Goal: Task Accomplishment & Management: Complete application form

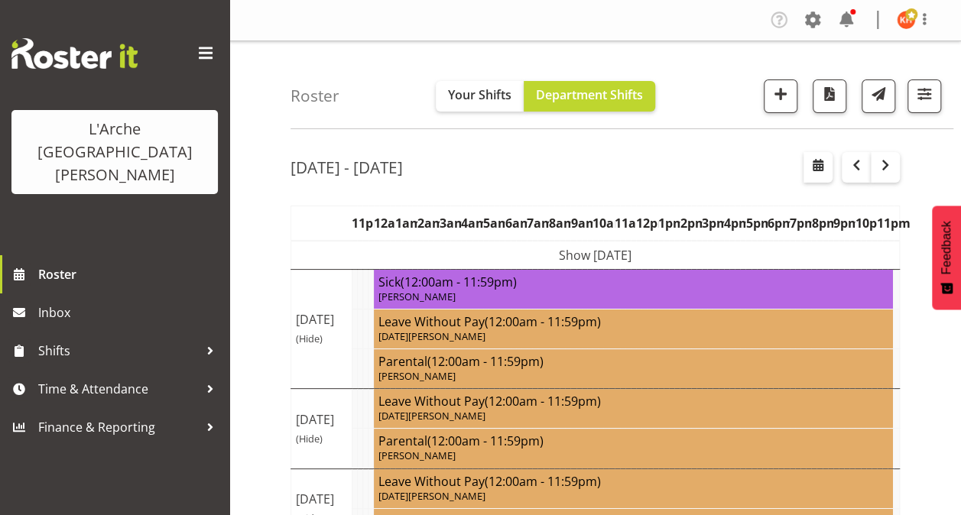
click at [209, 53] on span at bounding box center [205, 53] width 24 height 24
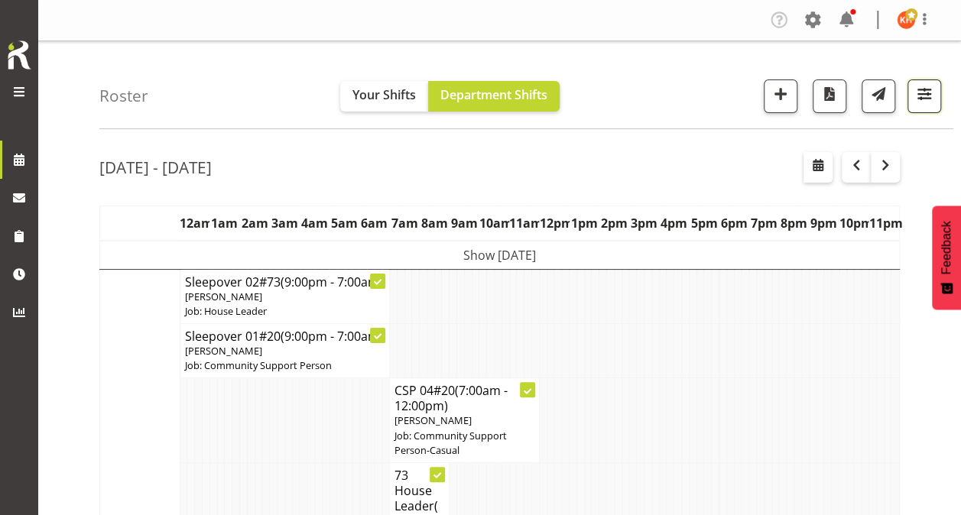
click at [920, 95] on span "button" at bounding box center [924, 94] width 20 height 20
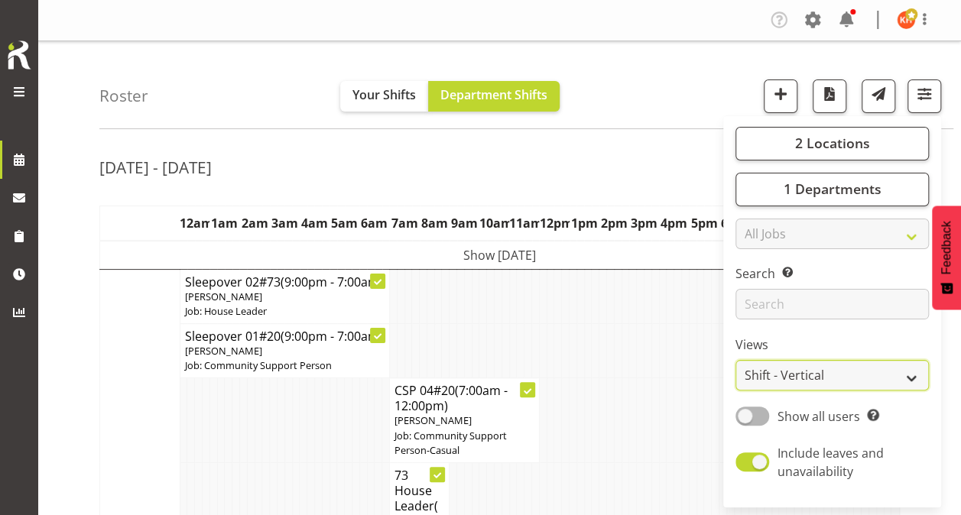
click at [773, 372] on select "Staff Role Shift - Horizontal Shift - Vertical Staff - Location" at bounding box center [831, 375] width 193 height 31
select select "staff"
click at [736, 360] on select "Staff Role Shift - Horizontal Shift - Vertical Staff - Location" at bounding box center [831, 375] width 193 height 31
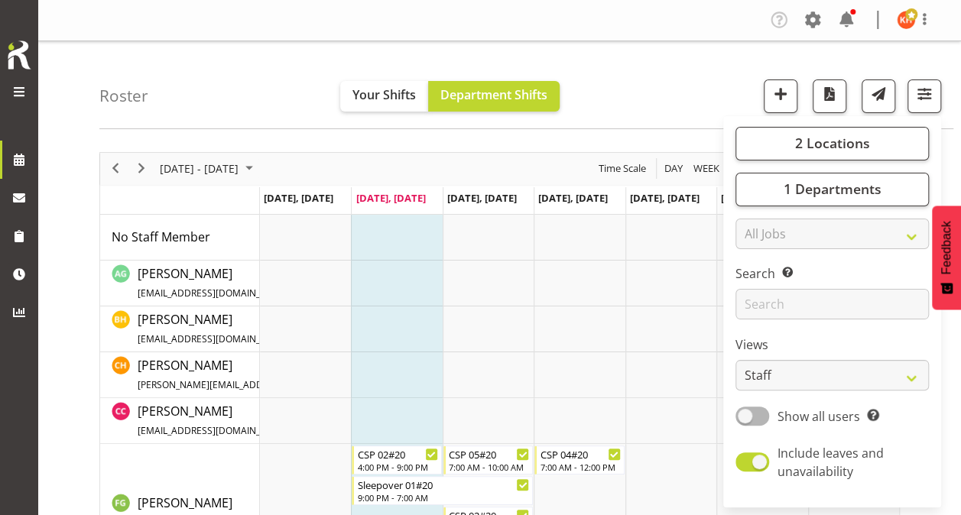
click at [630, 74] on div "Roster Your Shifts Department Shifts 2 Locations Clear 20 30 41 5 56b 65a 73 Ar…" at bounding box center [526, 85] width 854 height 88
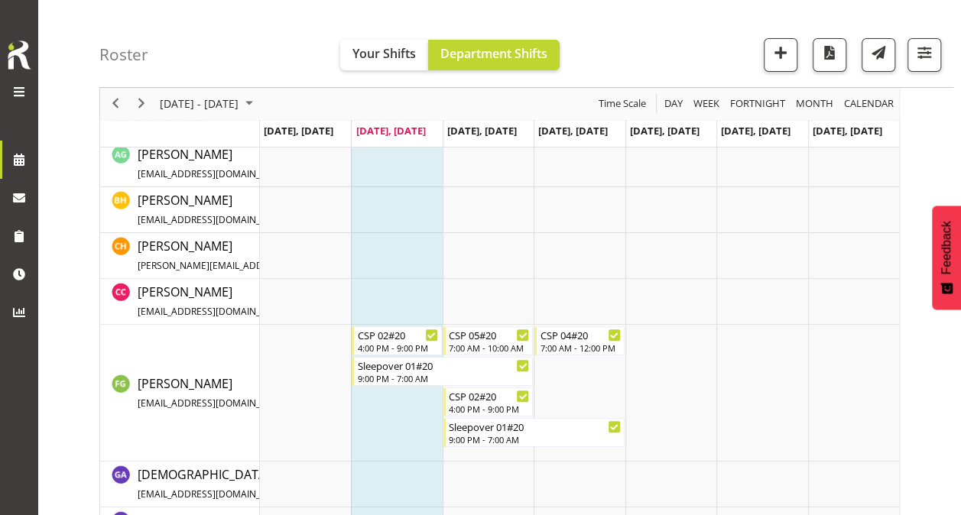
scroll to position [122, 0]
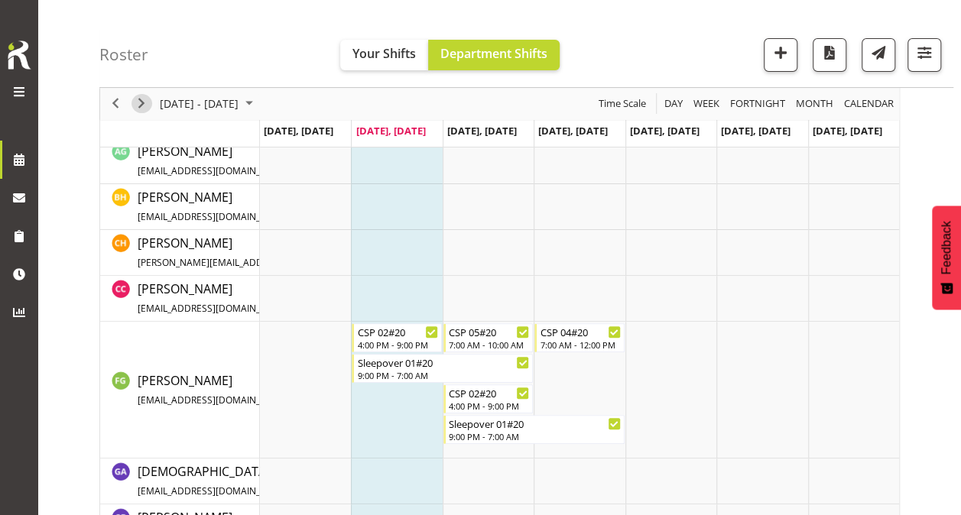
click at [141, 99] on span "Next" at bounding box center [141, 104] width 18 height 19
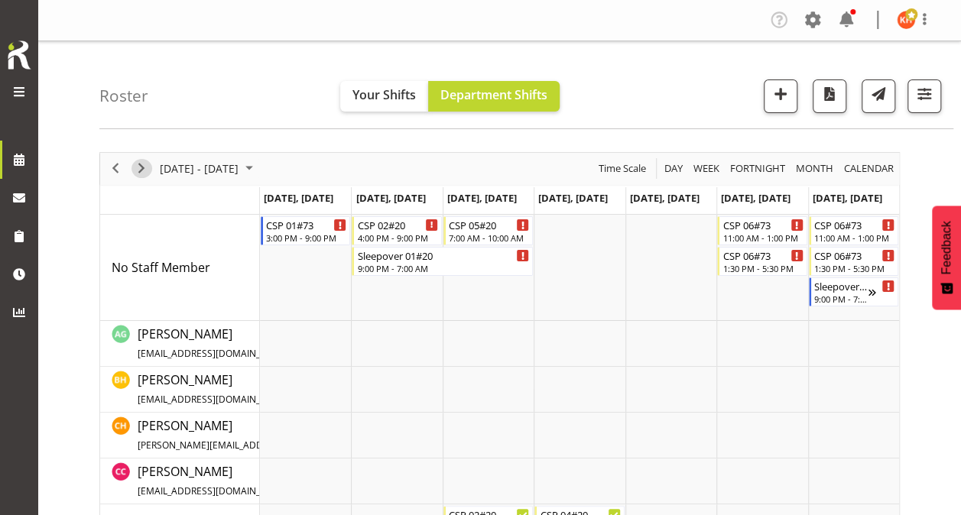
click at [138, 165] on span "Next" at bounding box center [141, 168] width 18 height 19
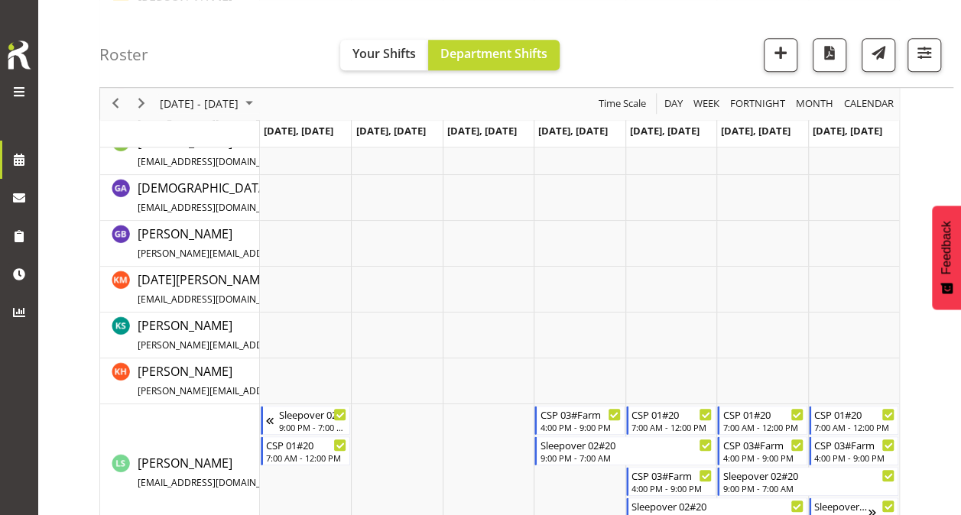
scroll to position [529, 0]
click at [123, 102] on span "Previous" at bounding box center [115, 104] width 18 height 19
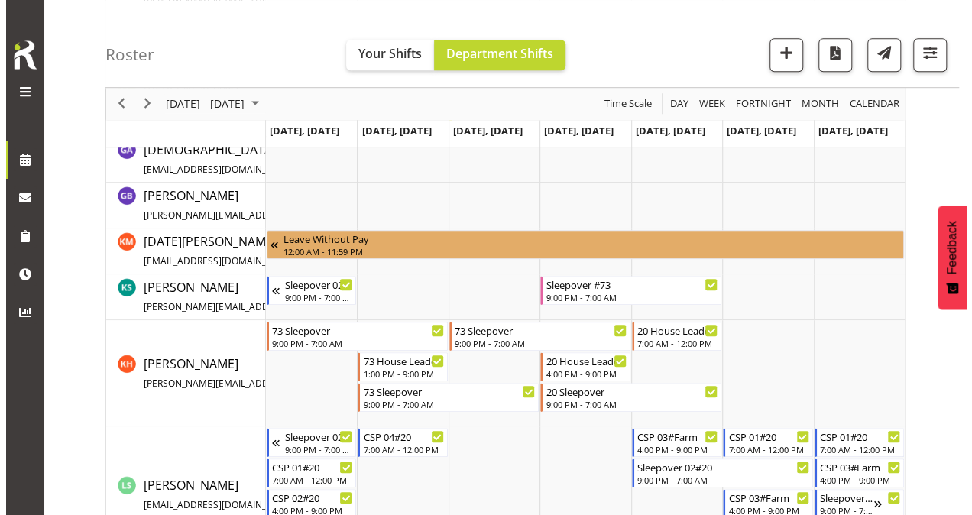
scroll to position [443, 0]
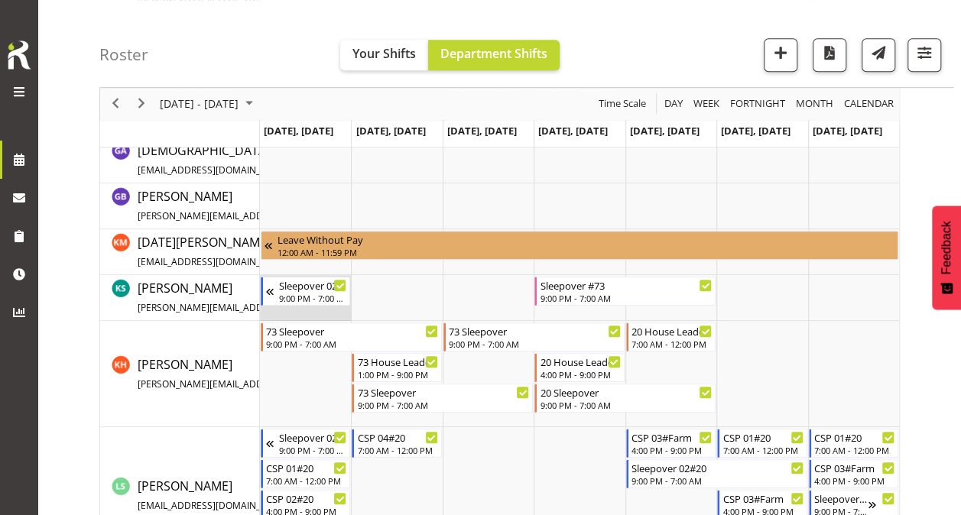
click at [298, 307] on td "Timeline Week of August 26, 2025" at bounding box center [305, 298] width 91 height 46
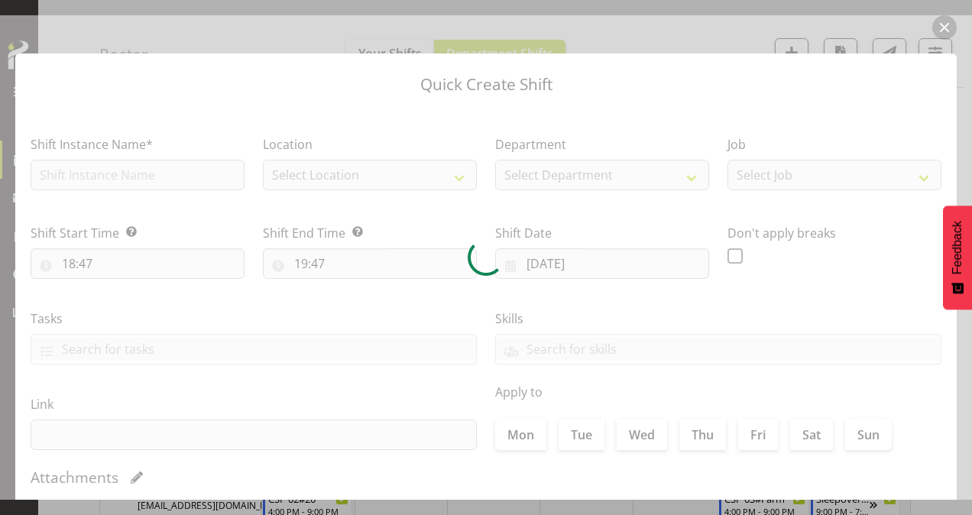
type input "[DATE]"
checkbox input "true"
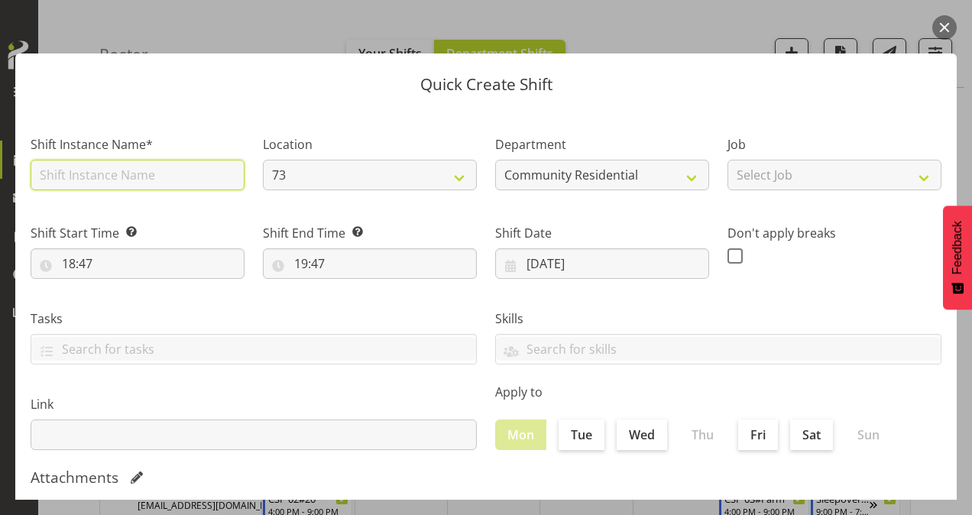
click at [64, 185] on input "text" at bounding box center [138, 175] width 214 height 31
type input "CSP # 1 73"
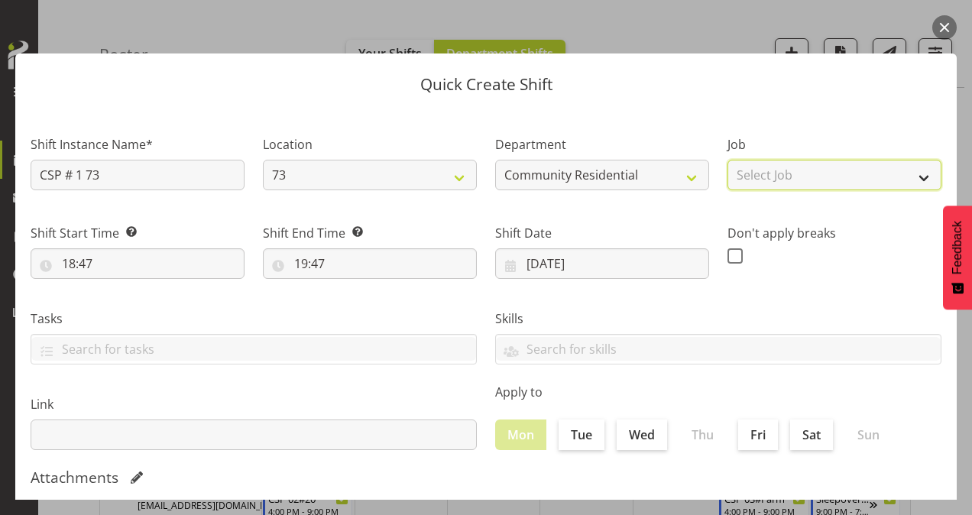
click at [851, 173] on select "Select Job Accounts Admin Art Coordinator Community Leader Community Support Pe…" at bounding box center [835, 175] width 214 height 31
select select "2"
click at [728, 160] on select "Select Job Accounts Admin Art Coordinator Community Leader Community Support Pe…" at bounding box center [835, 175] width 214 height 31
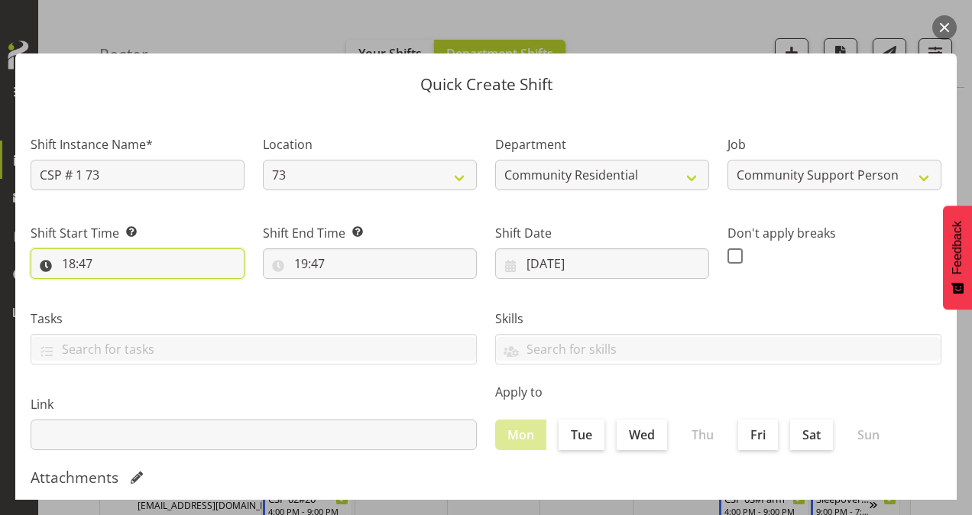
click at [74, 259] on input "18:47" at bounding box center [138, 263] width 214 height 31
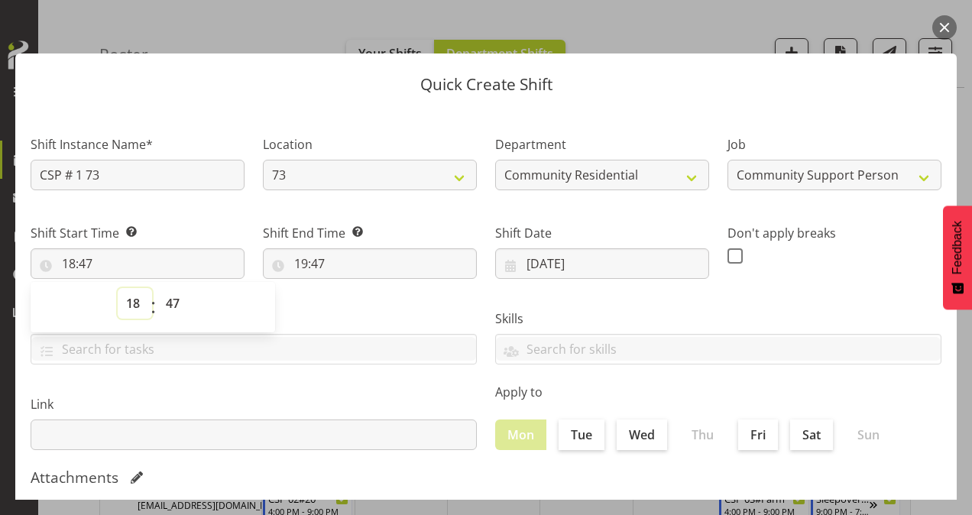
click at [140, 297] on select "00 01 02 03 04 05 06 07 08 09 10 11 12 13 14 15 16 17 18 19 20 21 22 23" at bounding box center [135, 303] width 34 height 31
select select "7"
click at [118, 288] on select "00 01 02 03 04 05 06 07 08 09 10 11 12 13 14 15 16 17 18 19 20 21 22 23" at bounding box center [135, 303] width 34 height 31
type input "07:47"
click at [176, 300] on select "00 01 02 03 04 05 06 07 08 09 10 11 12 13 14 15 16 17 18 19 20 21 22 23 24 25 2…" at bounding box center [174, 303] width 34 height 31
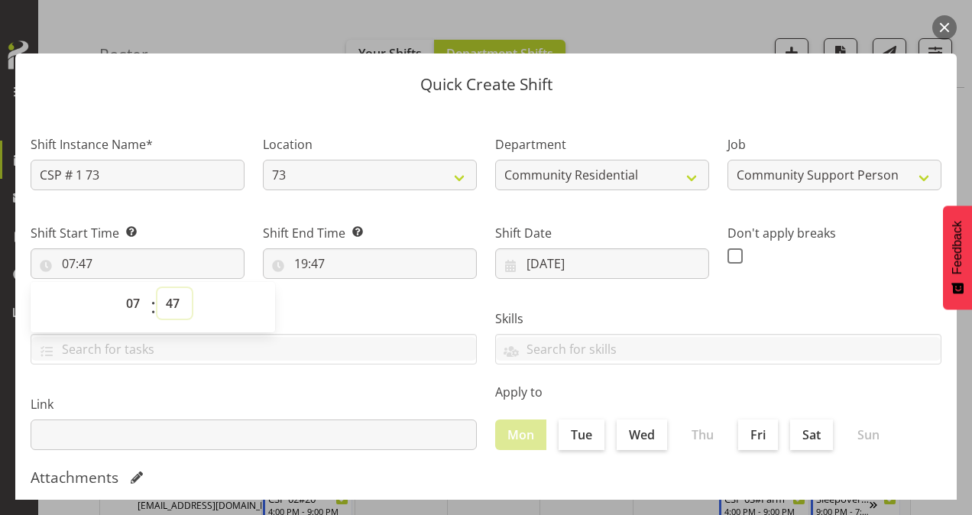
select select "0"
click at [157, 288] on select "00 01 02 03 04 05 06 07 08 09 10 11 12 13 14 15 16 17 18 19 20 21 22 23 24 25 2…" at bounding box center [174, 303] width 34 height 31
type input "07:00"
click at [303, 265] on input "19:47" at bounding box center [370, 263] width 214 height 31
click at [362, 300] on select "00 01 02 03 04 05 06 07 08 09 10 11 12 13 14 15 16 17 18 19 20 21 22 23" at bounding box center [367, 303] width 34 height 31
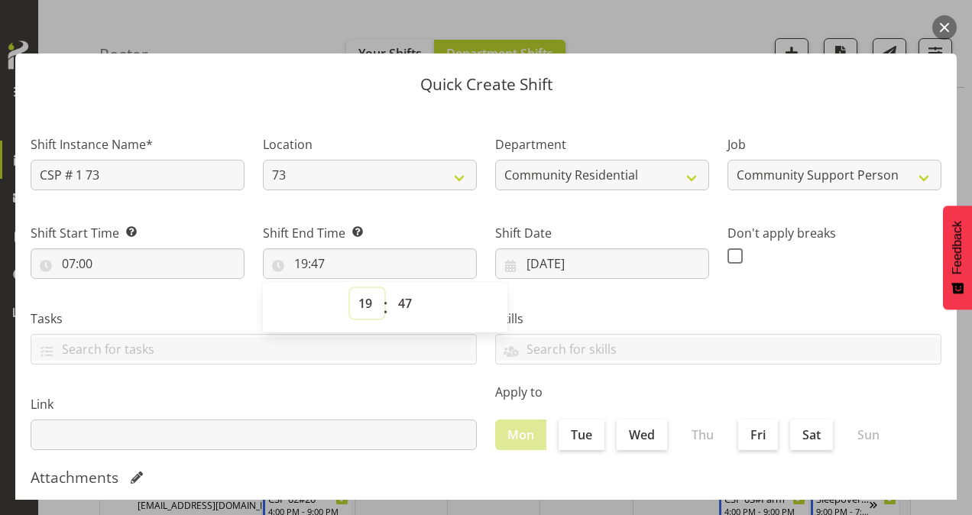
select select "13"
click at [350, 288] on select "00 01 02 03 04 05 06 07 08 09 10 11 12 13 14 15 16 17 18 19 20 21 22 23" at bounding box center [367, 303] width 34 height 31
type input "13:47"
click at [398, 304] on select "00 01 02 03 04 05 06 07 08 09 10 11 12 13 14 15 16 17 18 19 20 21 22 23 24 25 2…" at bounding box center [407, 303] width 34 height 31
select select "0"
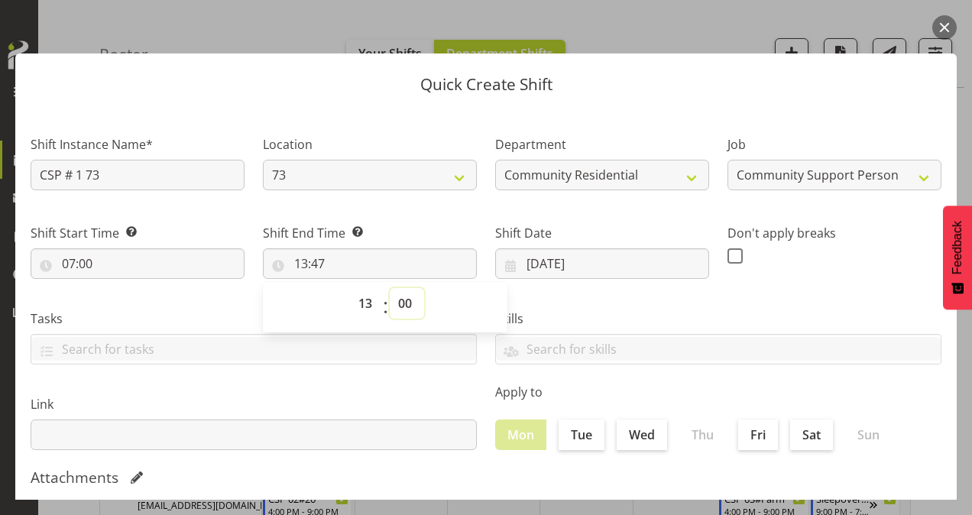
click at [390, 288] on select "00 01 02 03 04 05 06 07 08 09 10 11 12 13 14 15 16 17 18 19 20 21 22 23 24 25 2…" at bounding box center [407, 303] width 34 height 31
type input "13:00"
click at [728, 257] on span at bounding box center [735, 255] width 15 height 15
click at [728, 257] on input "checkbox" at bounding box center [733, 256] width 10 height 10
checkbox input "true"
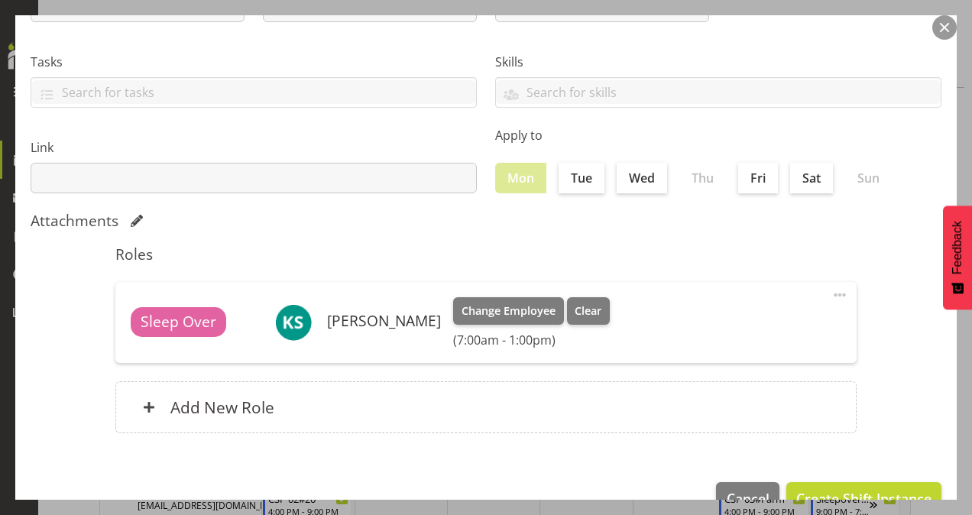
scroll to position [258, 0]
click at [830, 485] on button "Create Shift Instance" at bounding box center [863, 498] width 155 height 34
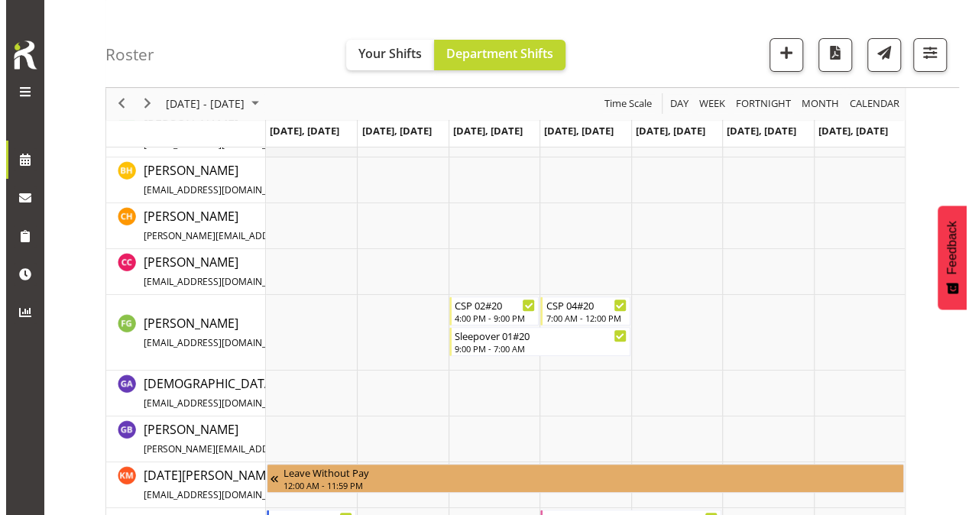
scroll to position [0, 0]
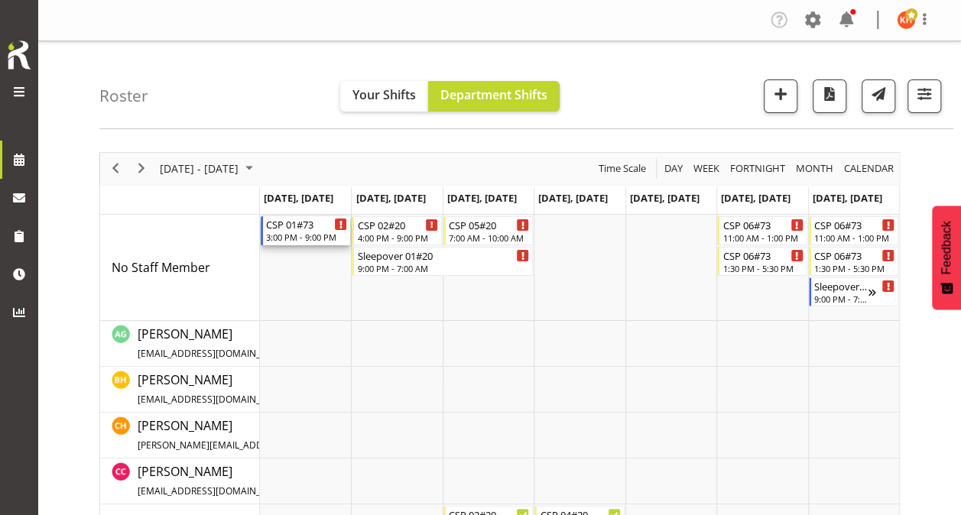
click at [302, 222] on div "CSP 01#73" at bounding box center [306, 223] width 81 height 15
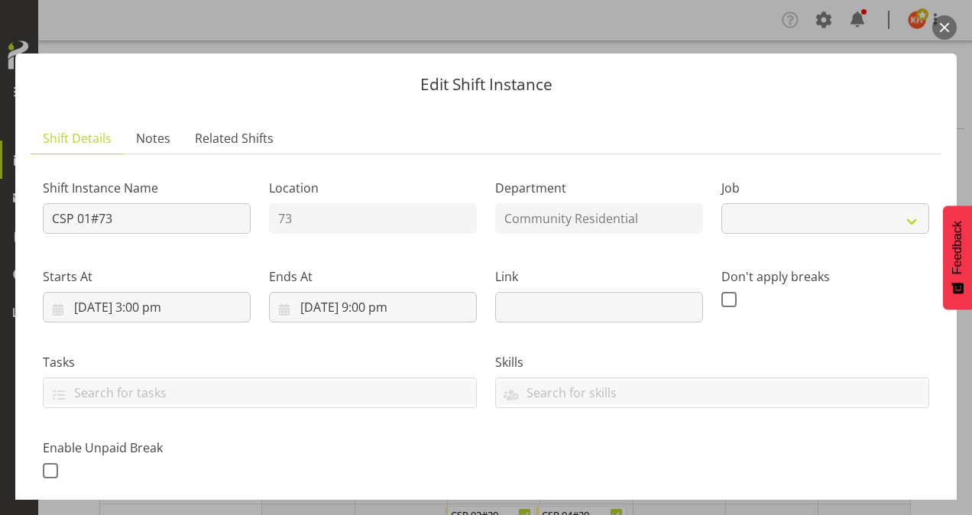
select select "2"
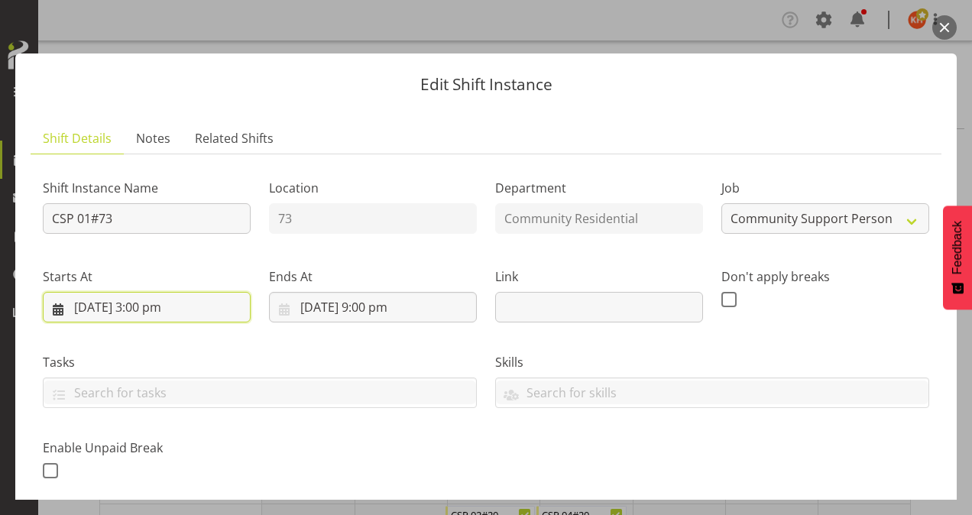
click at [151, 301] on input "[DATE] 3:00 pm" at bounding box center [147, 307] width 208 height 31
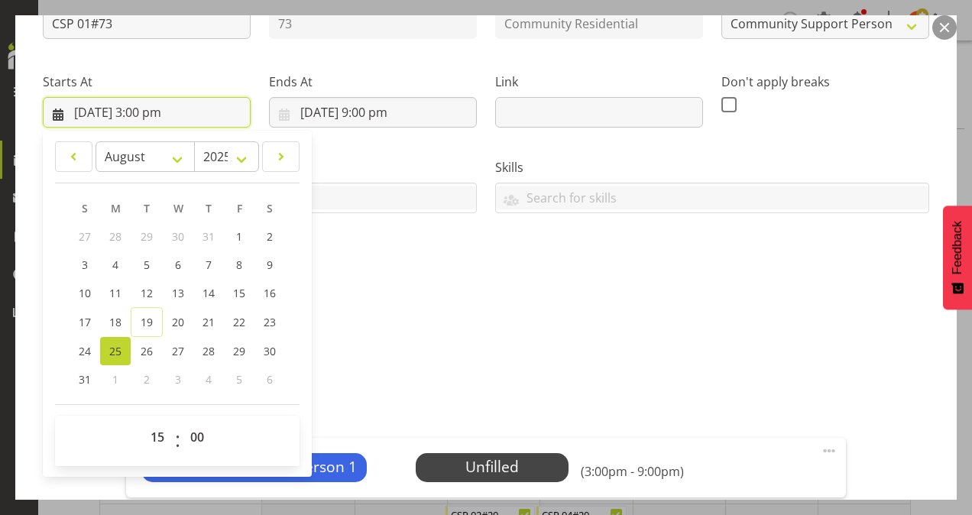
scroll to position [200, 0]
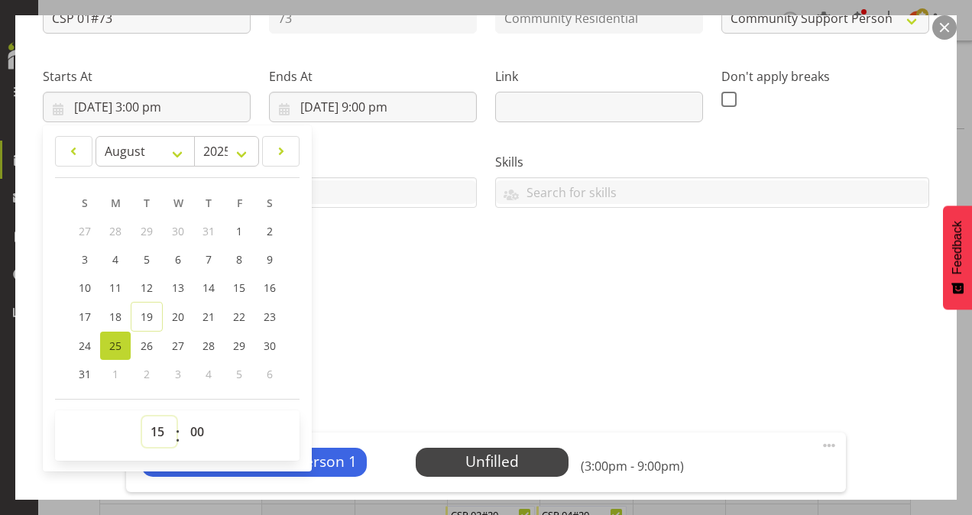
click at [157, 424] on select "00 01 02 03 04 05 06 07 08 09 10 11 12 13 14 15 16 17 18 19 20 21 22 23" at bounding box center [159, 432] width 34 height 31
select select "13"
click at [142, 417] on select "00 01 02 03 04 05 06 07 08 09 10 11 12 13 14 15 16 17 18 19 20 21 22 23" at bounding box center [159, 432] width 34 height 31
type input "[DATE] 1:00 pm"
click at [196, 430] on select "00 01 02 03 04 05 06 07 08 09 10 11 12 13 14 15 16 17 18 19 20 21 22 23 24 25 2…" at bounding box center [199, 432] width 34 height 31
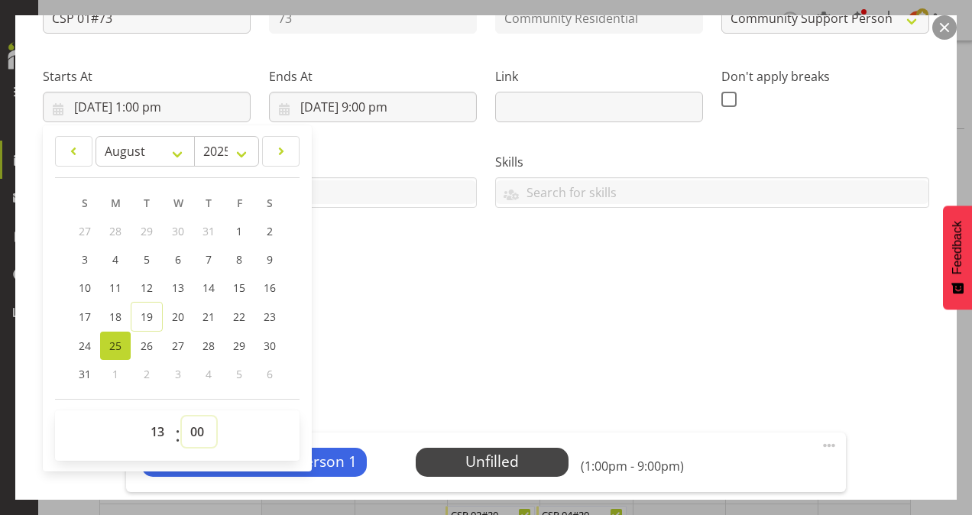
select select "30"
click at [182, 417] on select "00 01 02 03 04 05 06 07 08 09 10 11 12 13 14 15 16 17 18 19 20 21 22 23 24 25 2…" at bounding box center [199, 432] width 34 height 31
type input "[DATE] 1:30 pm"
click at [333, 358] on div "Shift Instance Name CSP 01#73 Location 73 Department Community Residential Job …" at bounding box center [486, 273] width 887 height 614
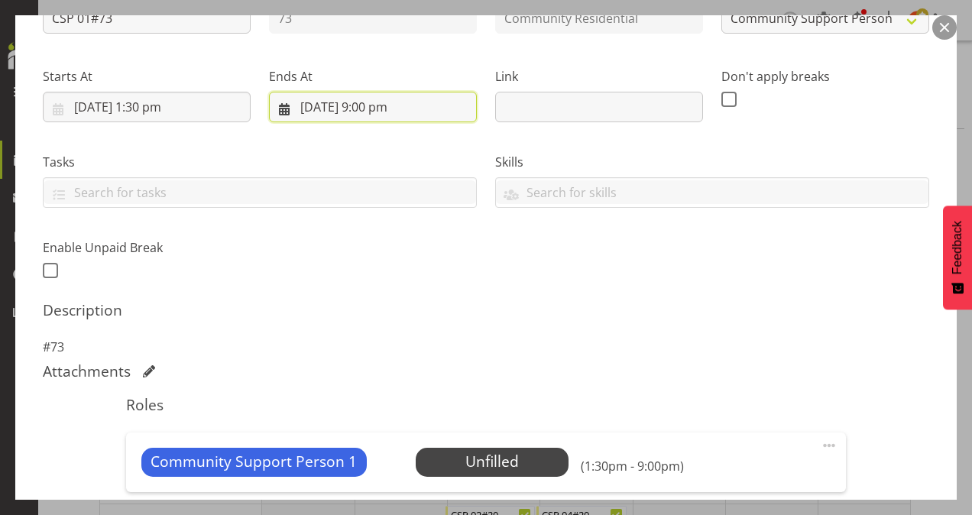
click at [373, 105] on input "[DATE] 9:00 pm" at bounding box center [373, 107] width 208 height 31
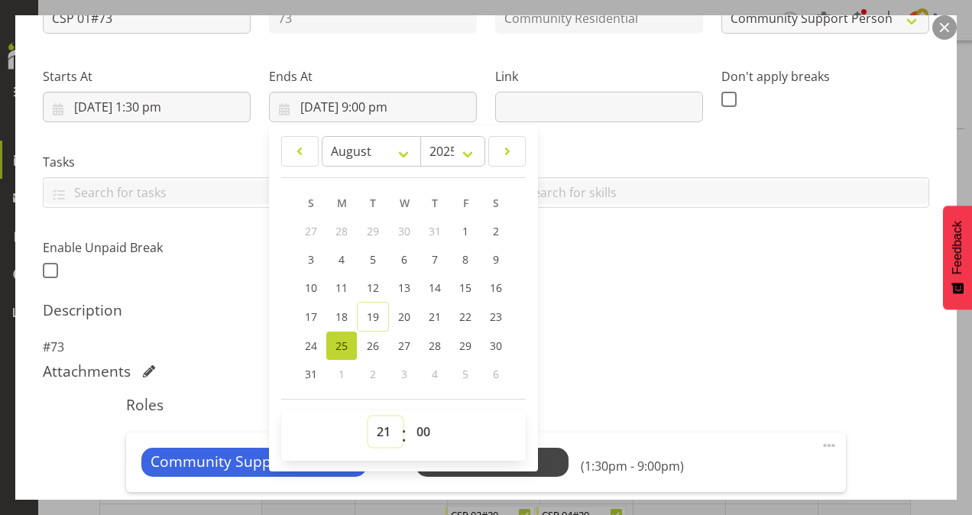
click at [379, 426] on select "00 01 02 03 04 05 06 07 08 09 10 11 12 13 14 15 16 17 18 19 20 21 22 23" at bounding box center [385, 432] width 34 height 31
select select "16"
click at [368, 417] on select "00 01 02 03 04 05 06 07 08 09 10 11 12 13 14 15 16 17 18 19 20 21 22 23" at bounding box center [385, 432] width 34 height 31
type input "[DATE] 4:00 pm"
click at [576, 332] on div "Description #73" at bounding box center [486, 328] width 887 height 55
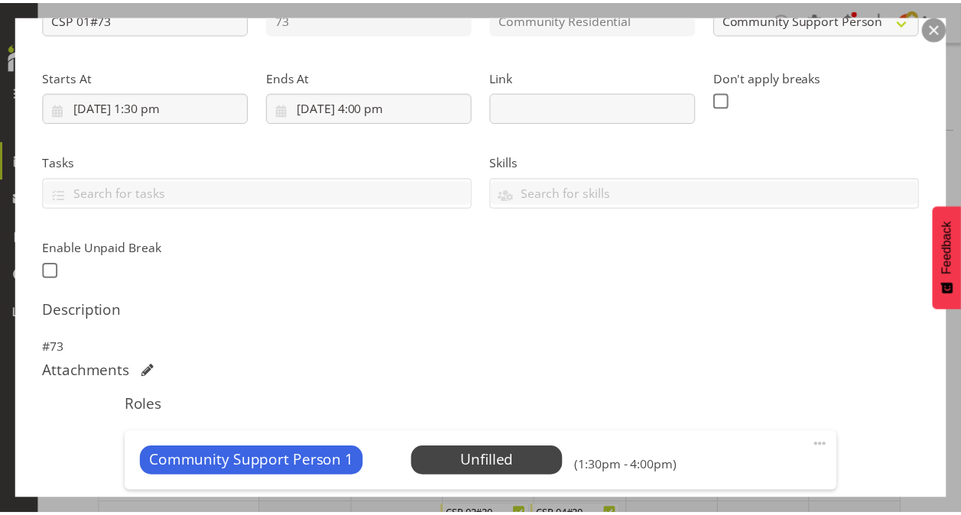
scroll to position [397, 0]
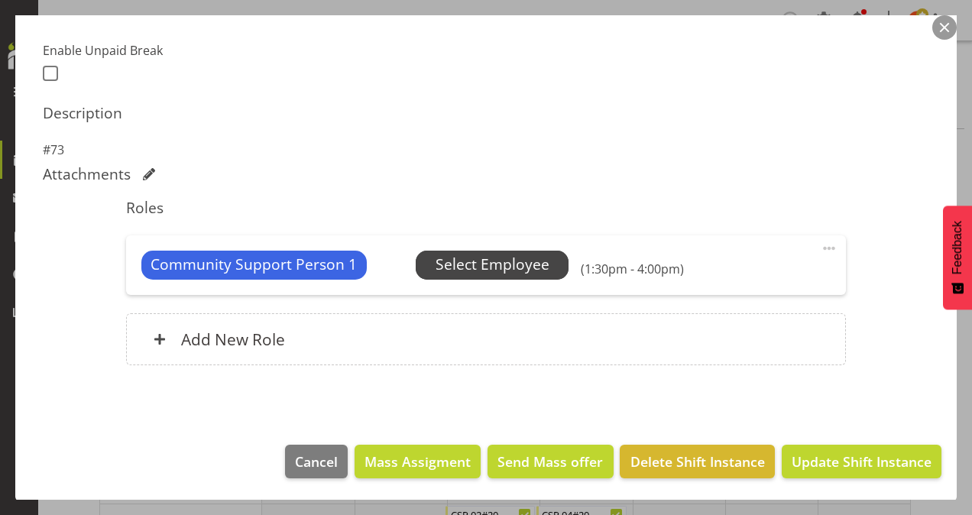
click at [500, 260] on span "Select Employee" at bounding box center [493, 265] width 114 height 22
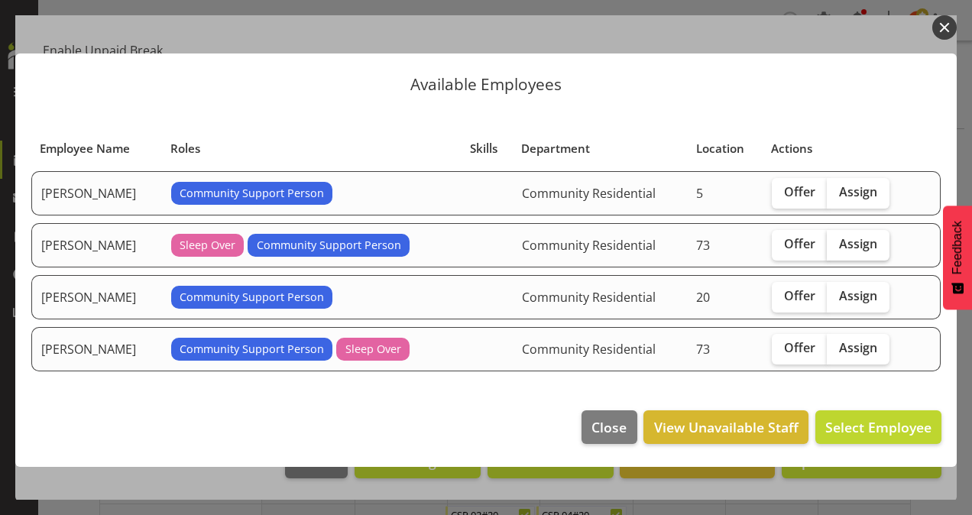
click at [868, 244] on span "Assign" at bounding box center [858, 243] width 38 height 15
click at [837, 244] on input "Assign" at bounding box center [832, 244] width 10 height 10
checkbox input "true"
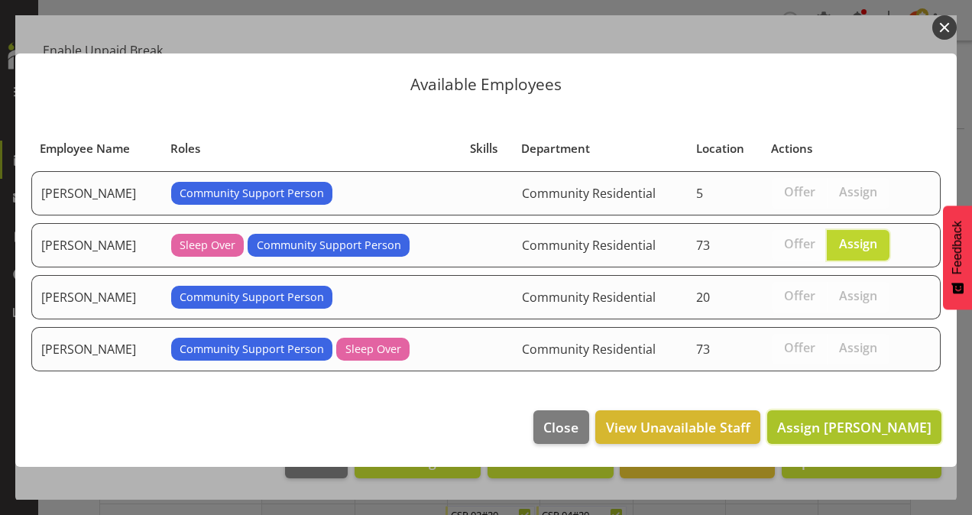
click at [867, 418] on span "Assign [PERSON_NAME]" at bounding box center [854, 427] width 154 height 18
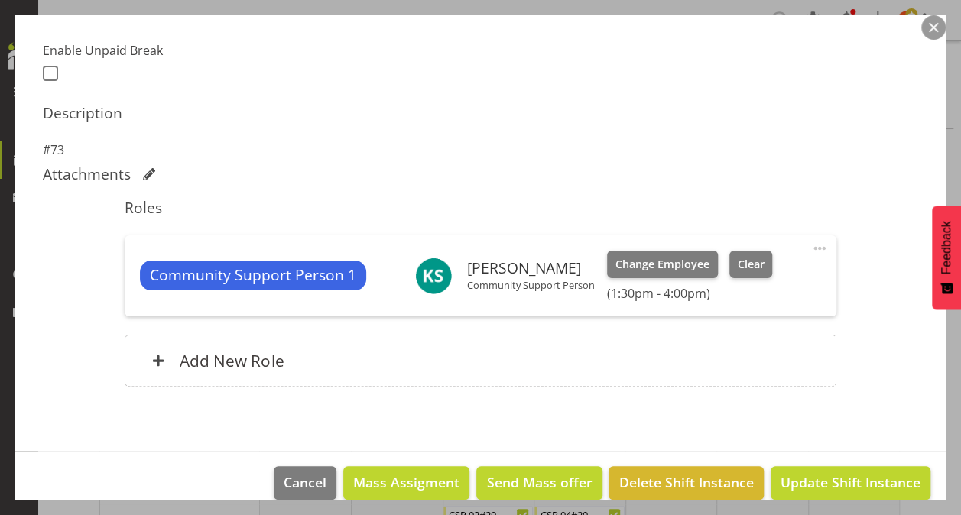
scroll to position [418, 0]
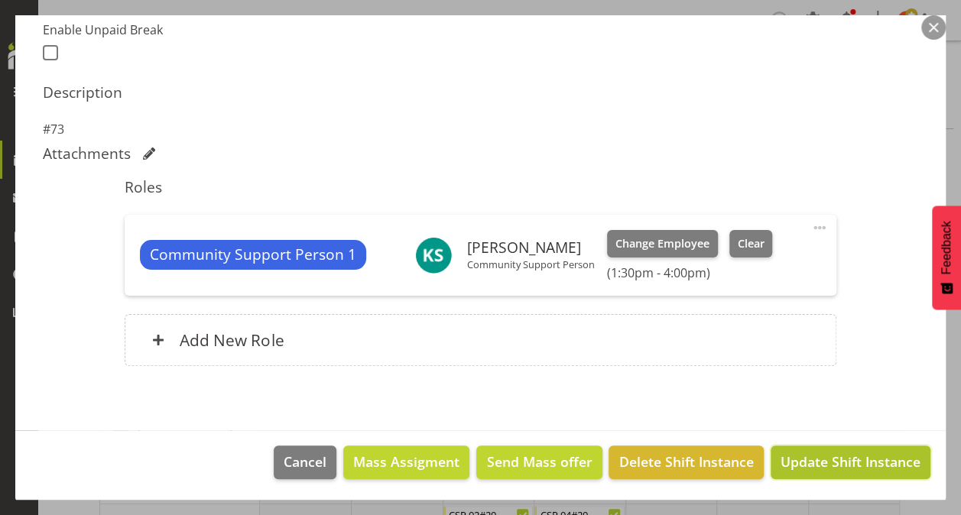
click at [858, 462] on span "Update Shift Instance" at bounding box center [850, 462] width 140 height 20
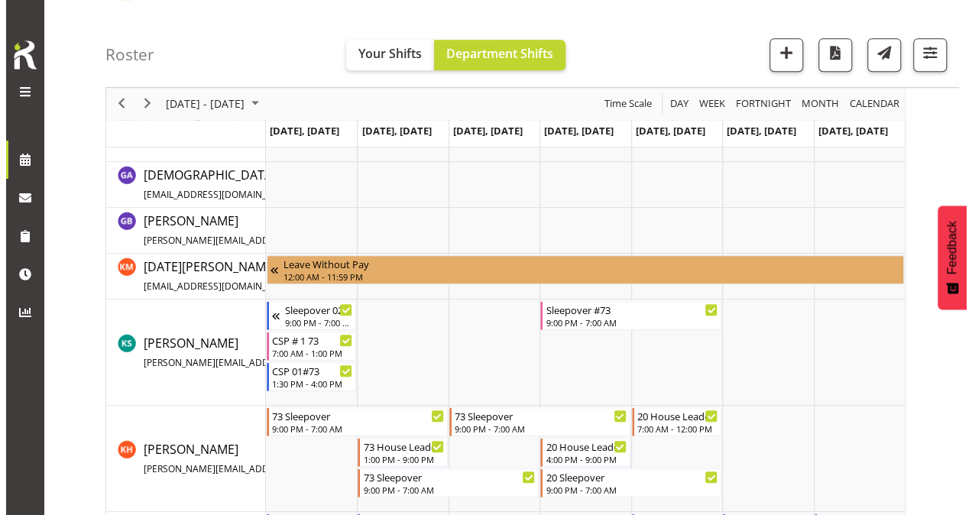
scroll to position [419, 0]
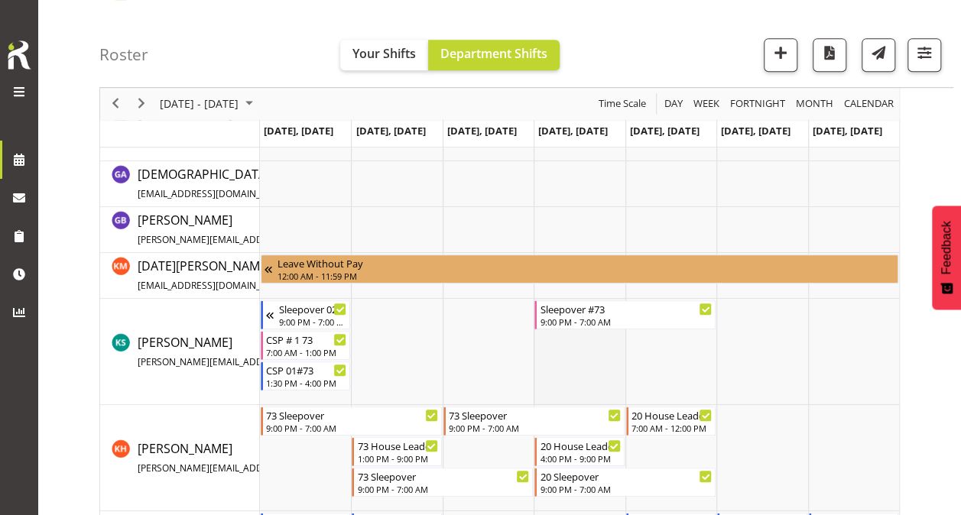
click at [576, 365] on td "Timeline Week of August 26, 2025" at bounding box center [578, 352] width 91 height 106
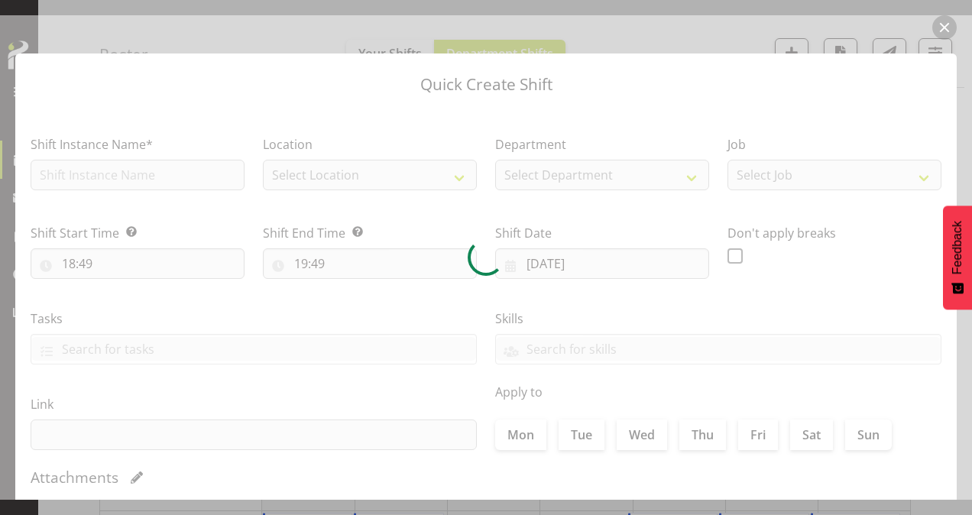
type input "[DATE]"
checkbox input "true"
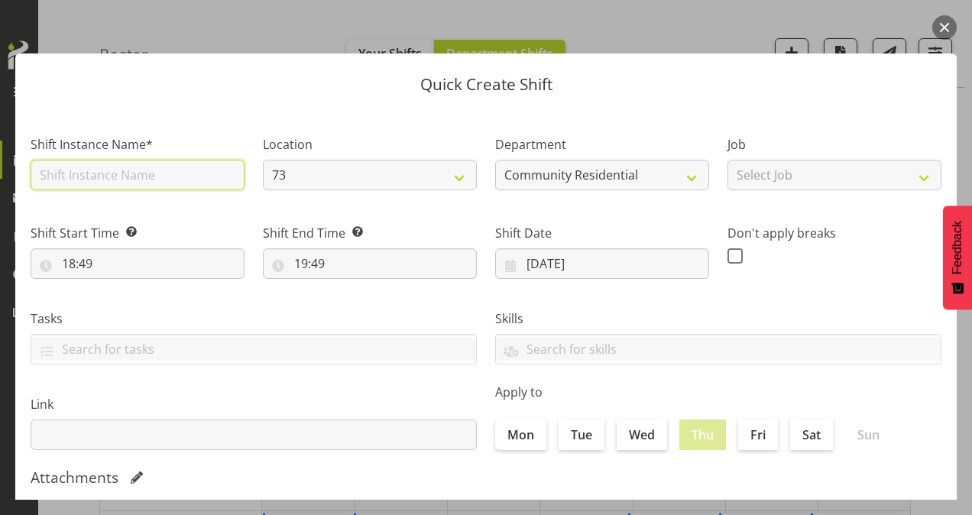
click at [133, 171] on input "text" at bounding box center [138, 175] width 214 height 31
click at [231, 127] on div "Shift Instance Name*" at bounding box center [137, 158] width 232 height 89
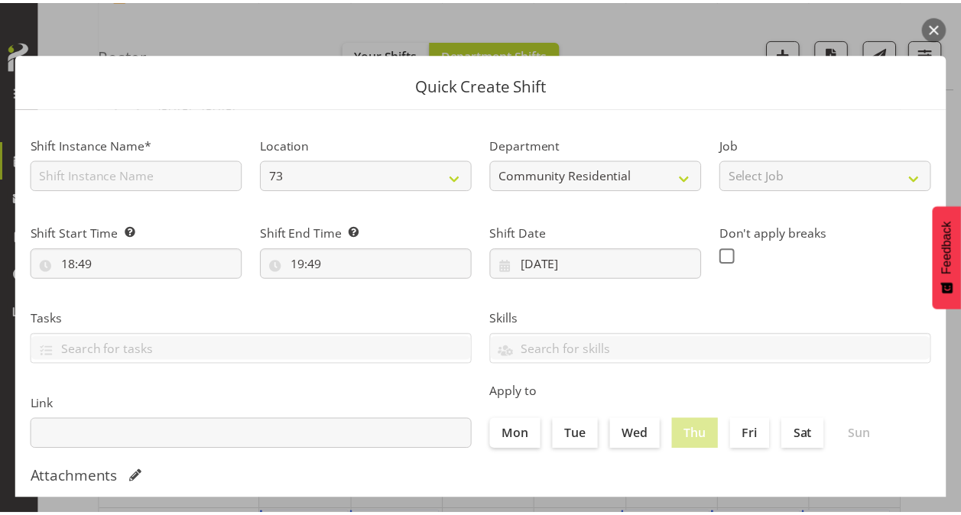
scroll to position [294, 0]
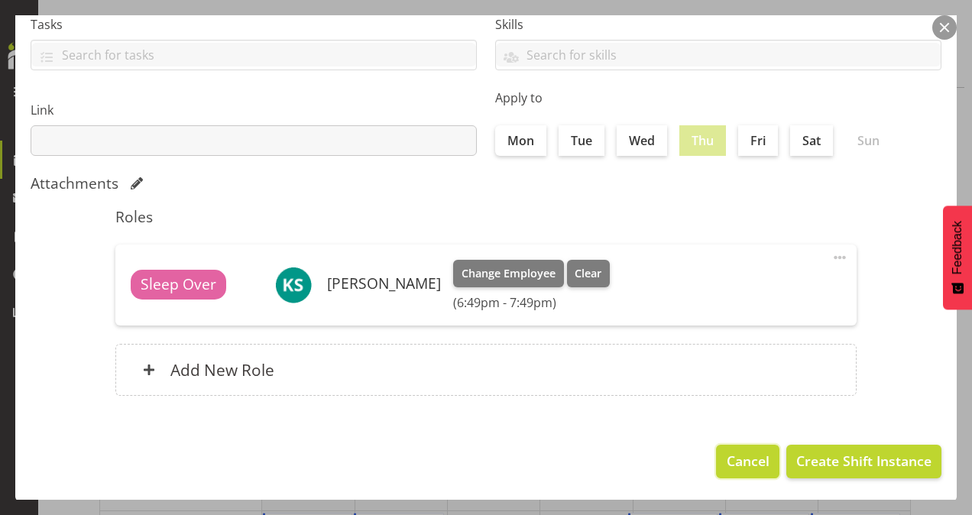
click at [727, 460] on span "Cancel" at bounding box center [748, 461] width 43 height 20
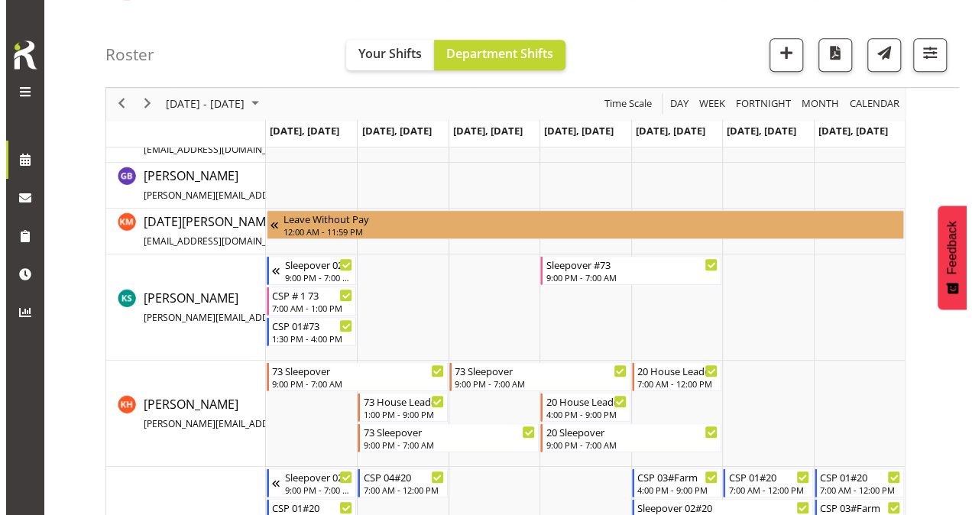
scroll to position [462, 0]
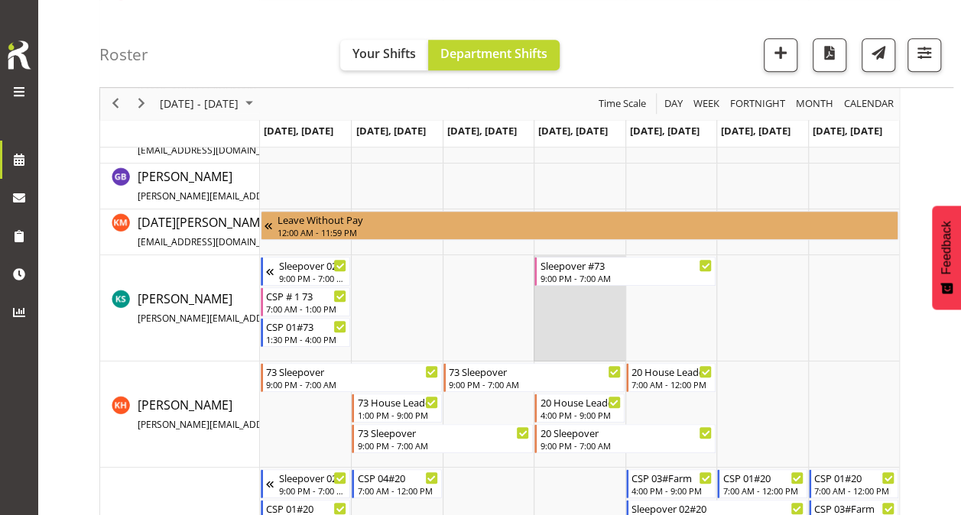
click at [569, 303] on td "Timeline Week of August 26, 2025" at bounding box center [578, 308] width 91 height 106
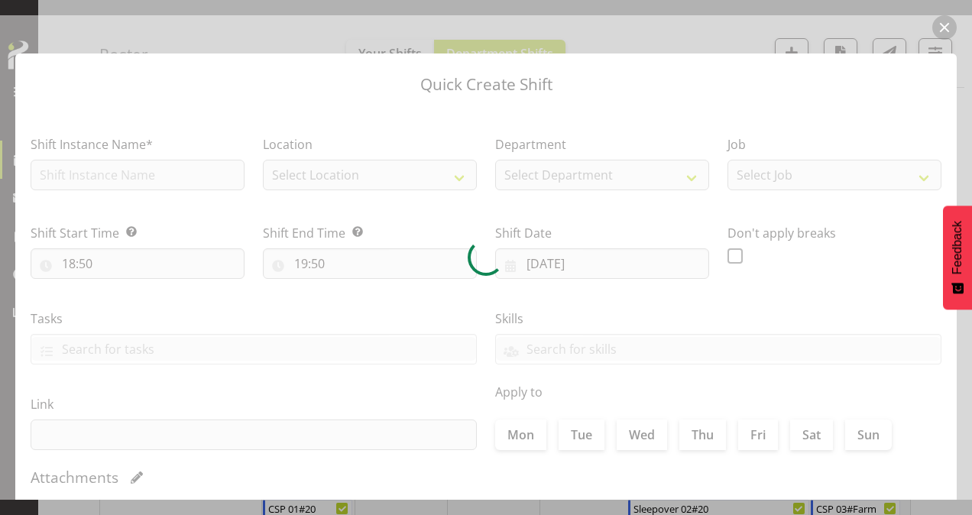
type input "[DATE]"
checkbox input "true"
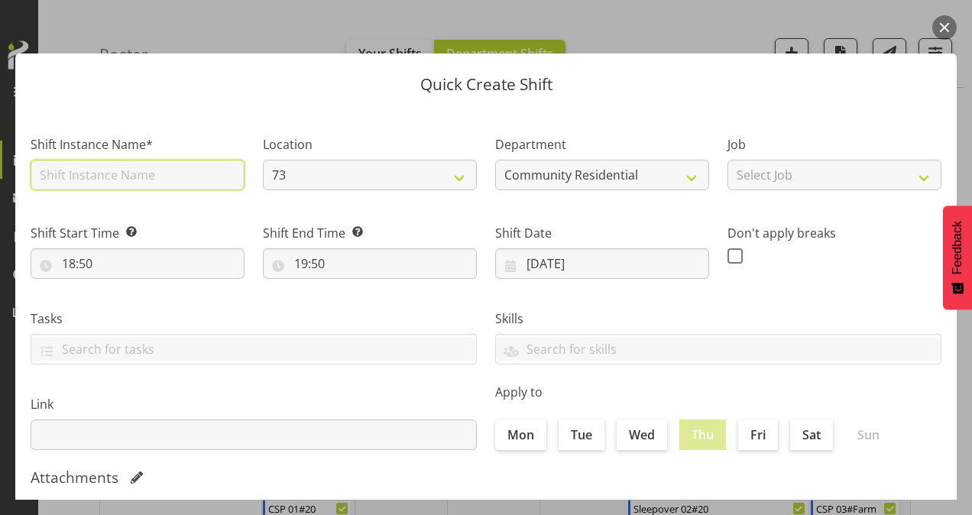
click at [148, 173] on input "text" at bounding box center [138, 175] width 214 height 31
type input "CSP # 1 73"
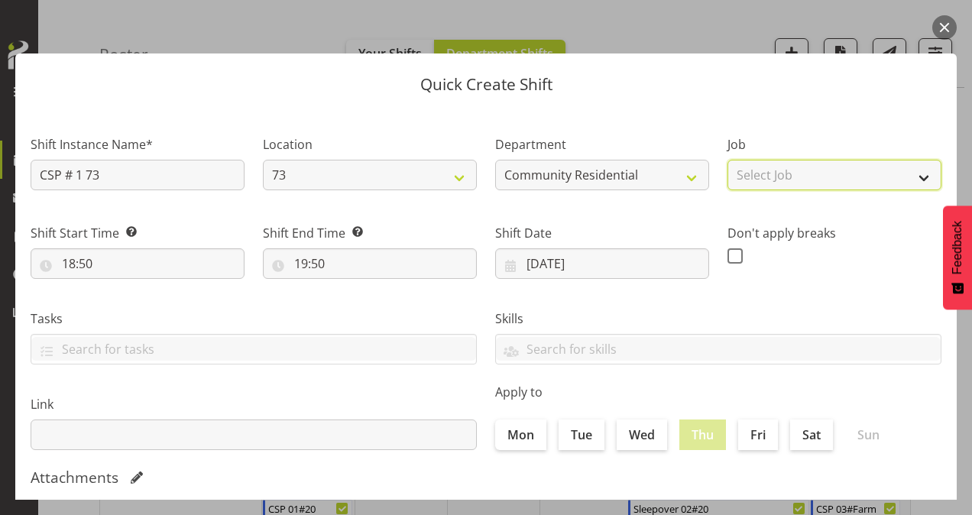
click at [745, 168] on select "Select Job Accounts Admin Art Coordinator Community Leader Community Support Pe…" at bounding box center [835, 175] width 214 height 31
select select "2"
click at [728, 160] on select "Select Job Accounts Admin Art Coordinator Community Leader Community Support Pe…" at bounding box center [835, 175] width 214 height 31
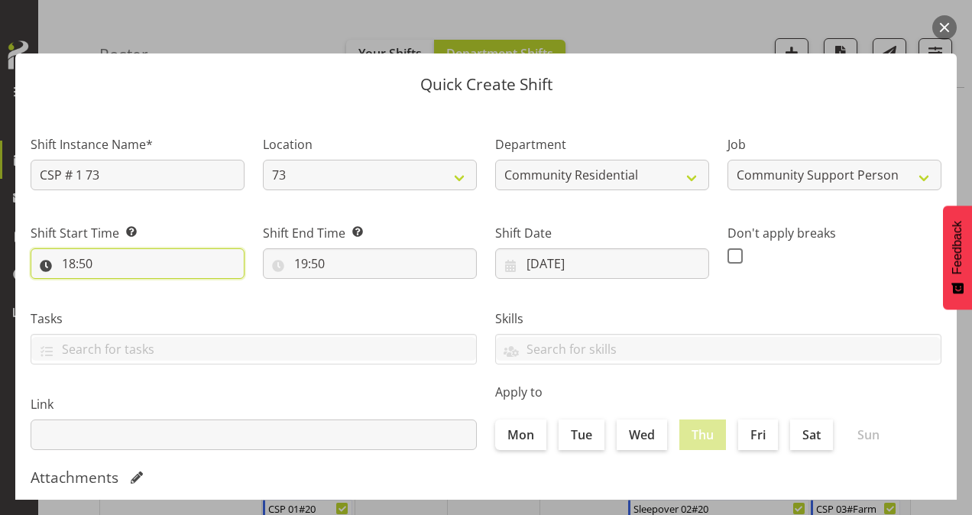
click at [67, 261] on input "18:50" at bounding box center [138, 263] width 214 height 31
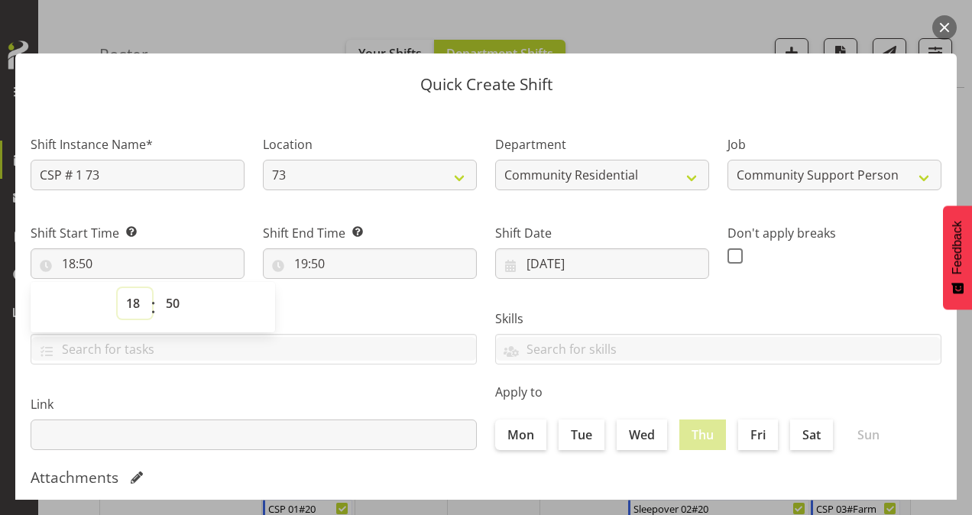
click at [138, 300] on select "00 01 02 03 04 05 06 07 08 09 10 11 12 13 14 15 16 17 18 19 20 21 22 23" at bounding box center [135, 303] width 34 height 31
select select "9"
click at [118, 288] on select "00 01 02 03 04 05 06 07 08 09 10 11 12 13 14 15 16 17 18 19 20 21 22 23" at bounding box center [135, 303] width 34 height 31
type input "09:50"
click at [177, 297] on select "00 01 02 03 04 05 06 07 08 09 10 11 12 13 14 15 16 17 18 19 20 21 22 23 24 25 2…" at bounding box center [174, 303] width 34 height 31
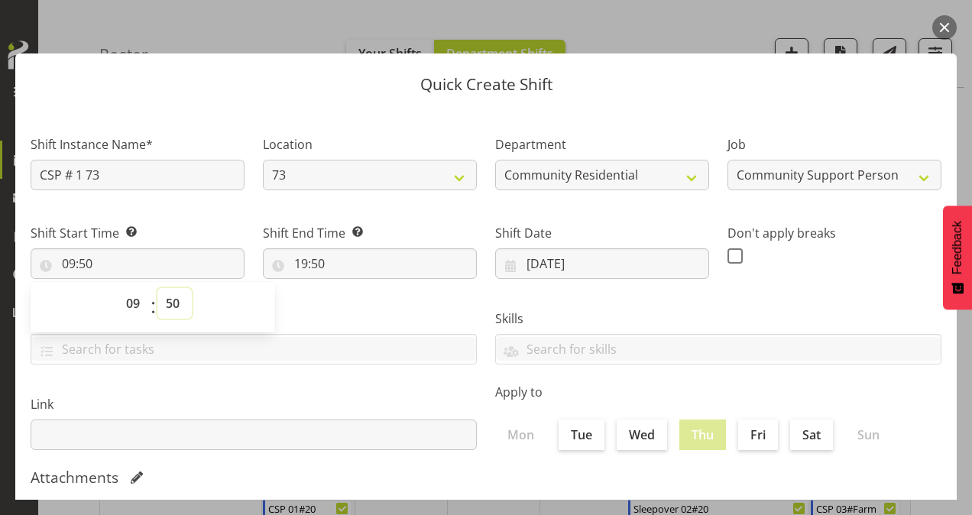
select select "0"
click at [157, 288] on select "00 01 02 03 04 05 06 07 08 09 10 11 12 13 14 15 16 17 18 19 20 21 22 23 24 25 2…" at bounding box center [174, 303] width 34 height 31
type input "09:00"
click at [300, 264] on input "19:50" at bounding box center [370, 263] width 214 height 31
click at [362, 307] on select "00 01 02 03 04 05 06 07 08 09 10 11 12 13 14 15 16 17 18 19 20 21 22 23" at bounding box center [367, 303] width 34 height 31
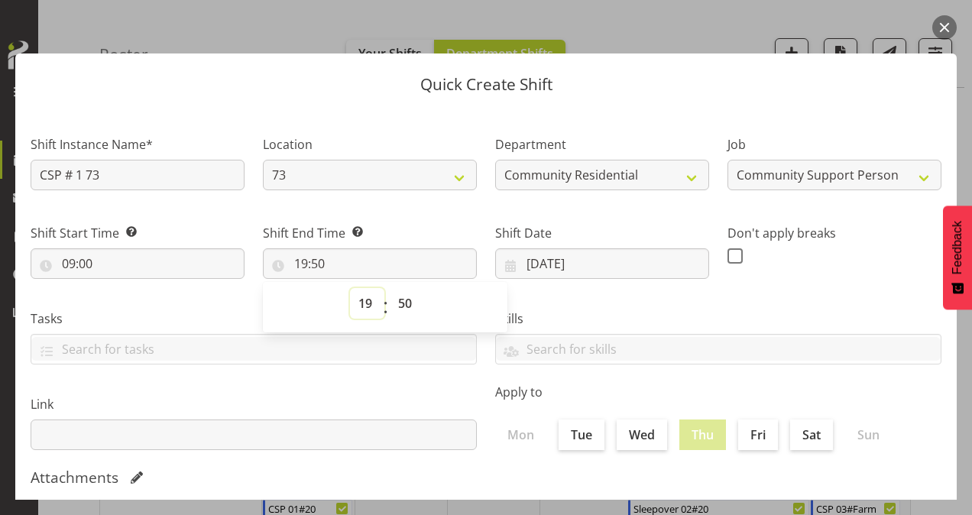
select select "14"
click at [350, 288] on select "00 01 02 03 04 05 06 07 08 09 10 11 12 13 14 15 16 17 18 19 20 21 22 23" at bounding box center [367, 303] width 34 height 31
type input "14:50"
click at [401, 303] on select "00 01 02 03 04 05 06 07 08 09 10 11 12 13 14 15 16 17 18 19 20 21 22 23 24 25 2…" at bounding box center [407, 303] width 34 height 31
select select "0"
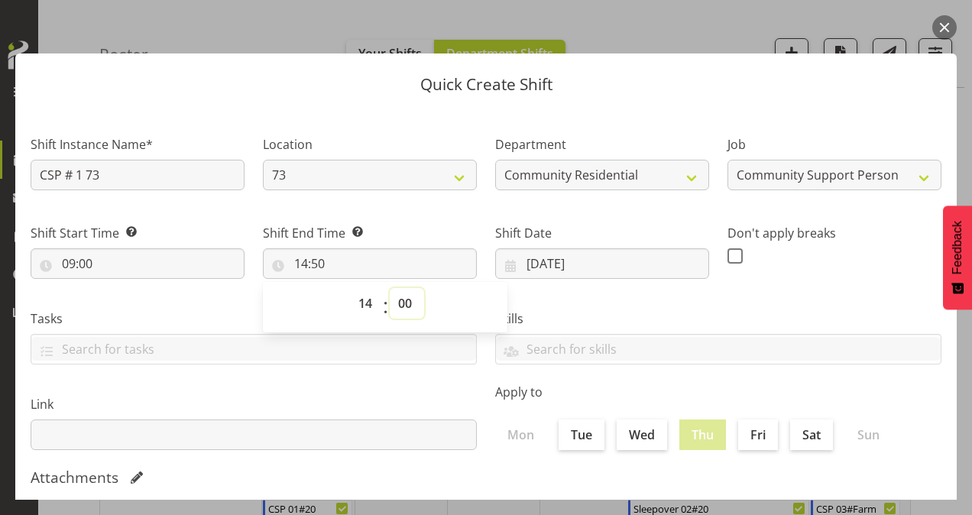
click at [390, 288] on select "00 01 02 03 04 05 06 07 08 09 10 11 12 13 14 15 16 17 18 19 20 21 22 23 24 25 2…" at bounding box center [407, 303] width 34 height 31
type input "14:00"
click at [728, 251] on span at bounding box center [735, 255] width 15 height 15
click at [728, 251] on input "checkbox" at bounding box center [733, 256] width 10 height 10
checkbox input "true"
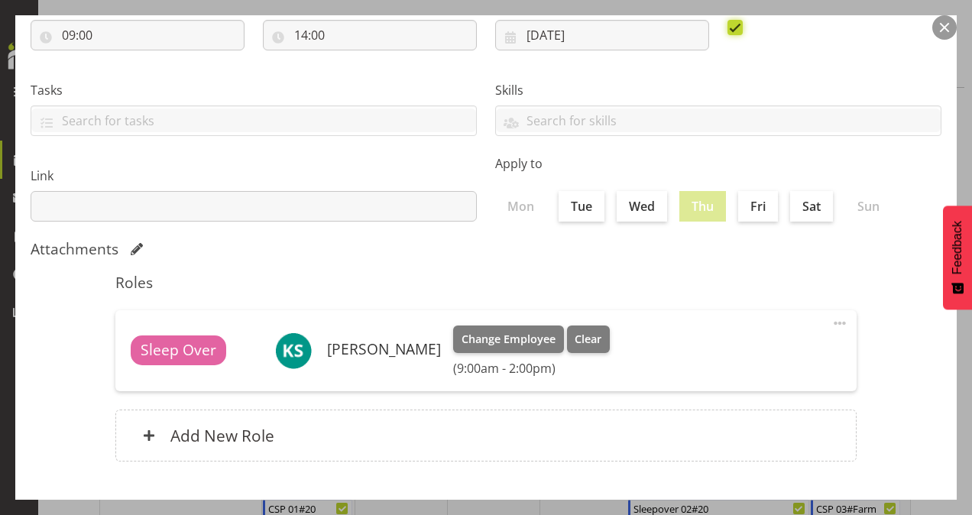
scroll to position [294, 0]
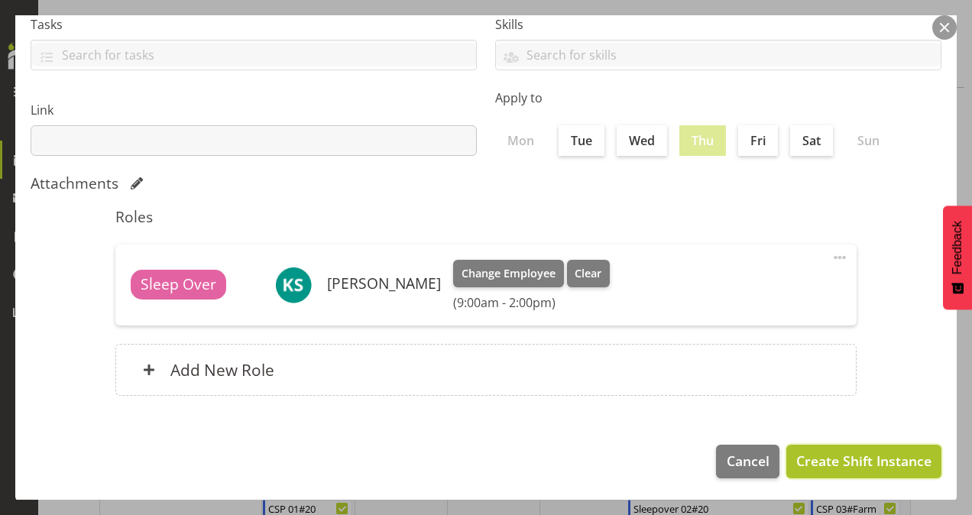
click at [865, 462] on span "Create Shift Instance" at bounding box center [863, 461] width 135 height 20
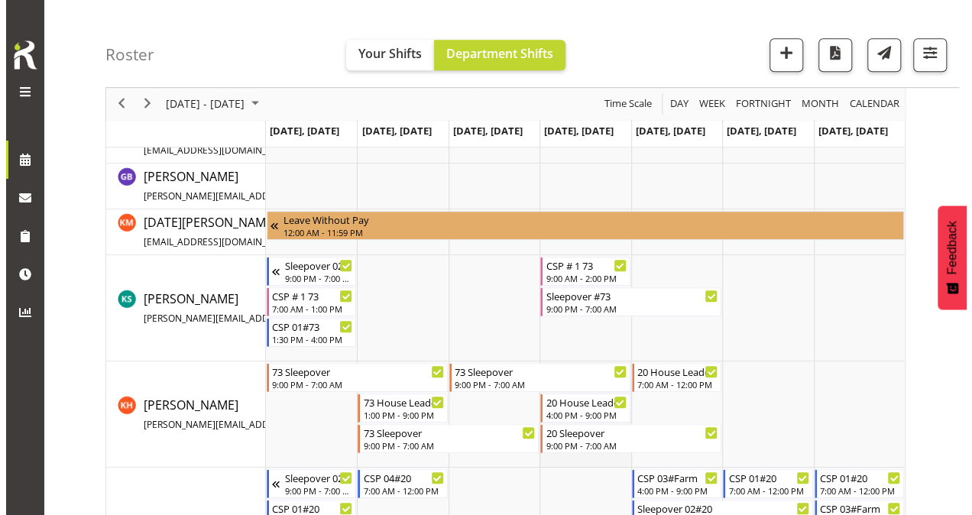
scroll to position [470, 0]
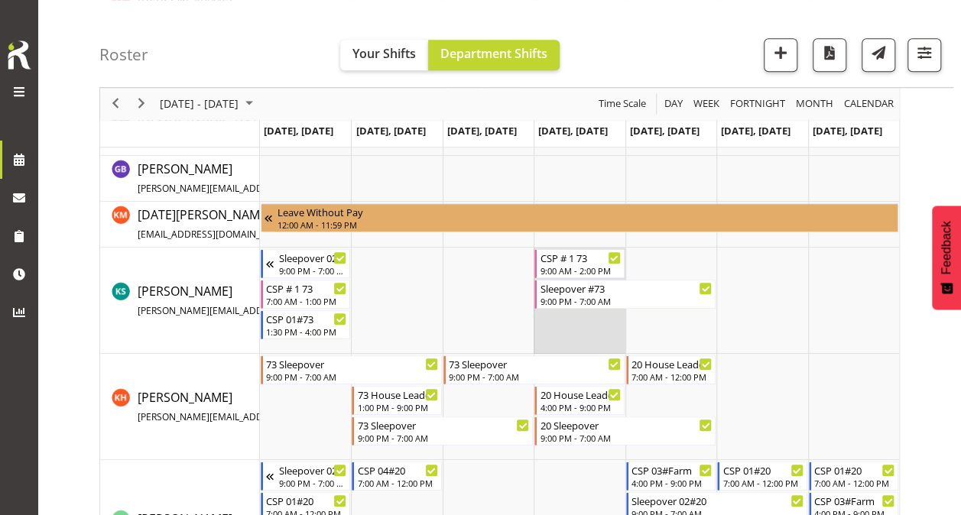
click at [575, 325] on td "Timeline Week of August 26, 2025" at bounding box center [578, 301] width 91 height 106
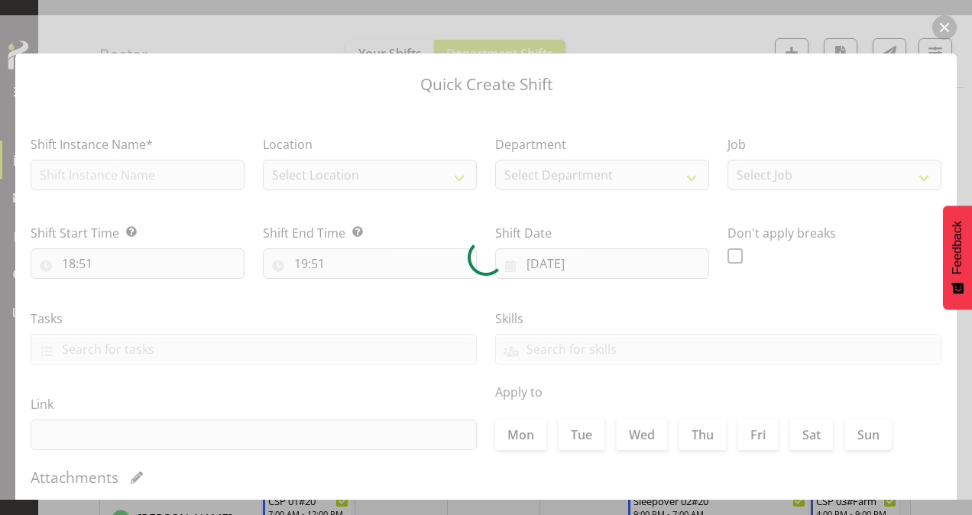
type input "[DATE]"
checkbox input "true"
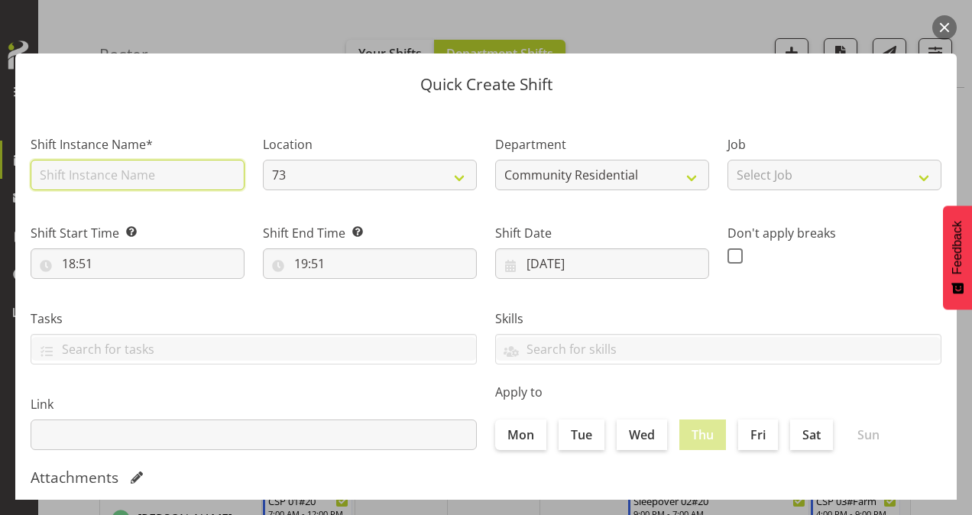
click at [98, 176] on input "text" at bounding box center [138, 175] width 214 height 31
type input "CSP # 1 73"
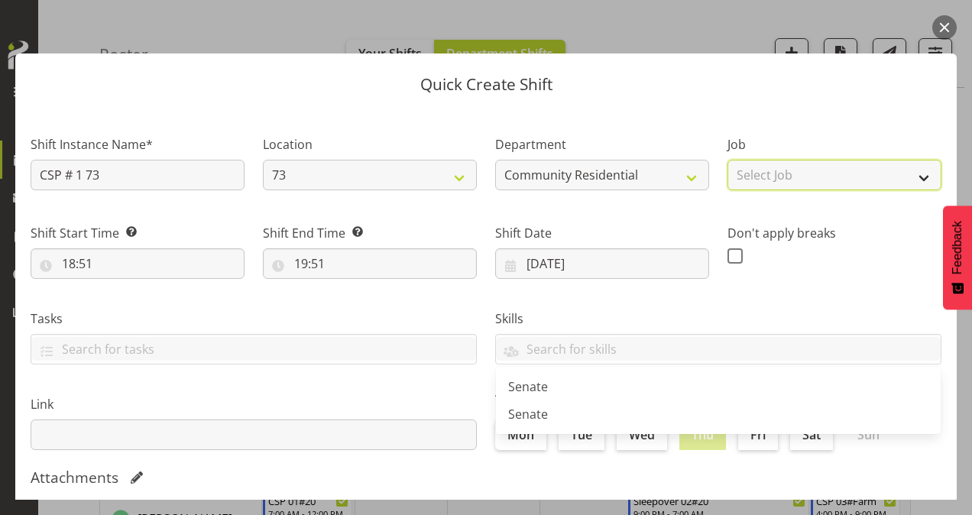
click at [786, 177] on select "Select Job Accounts Admin Art Coordinator Community Leader Community Support Pe…" at bounding box center [835, 175] width 214 height 31
select select "2"
click at [728, 160] on select "Select Job Accounts Admin Art Coordinator Community Leader Community Support Pe…" at bounding box center [835, 175] width 214 height 31
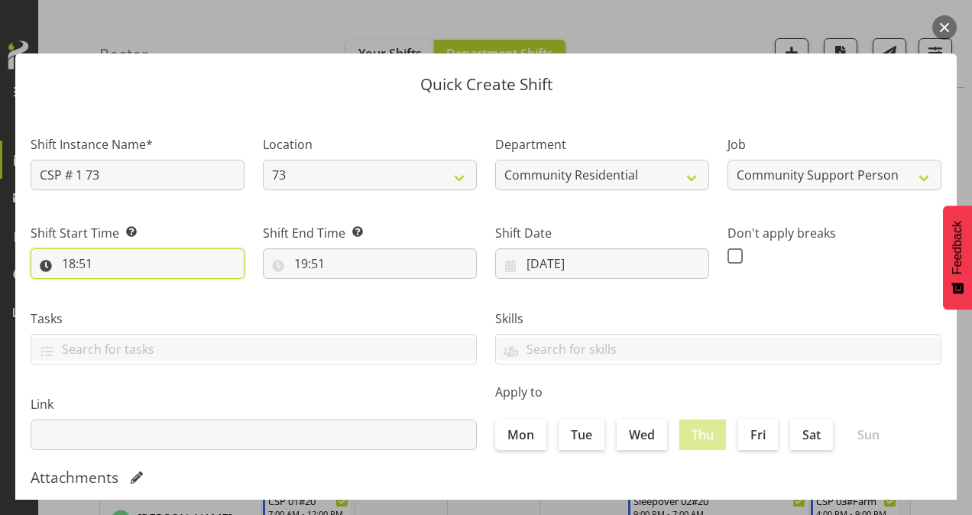
click at [64, 263] on input "18:51" at bounding box center [138, 263] width 214 height 31
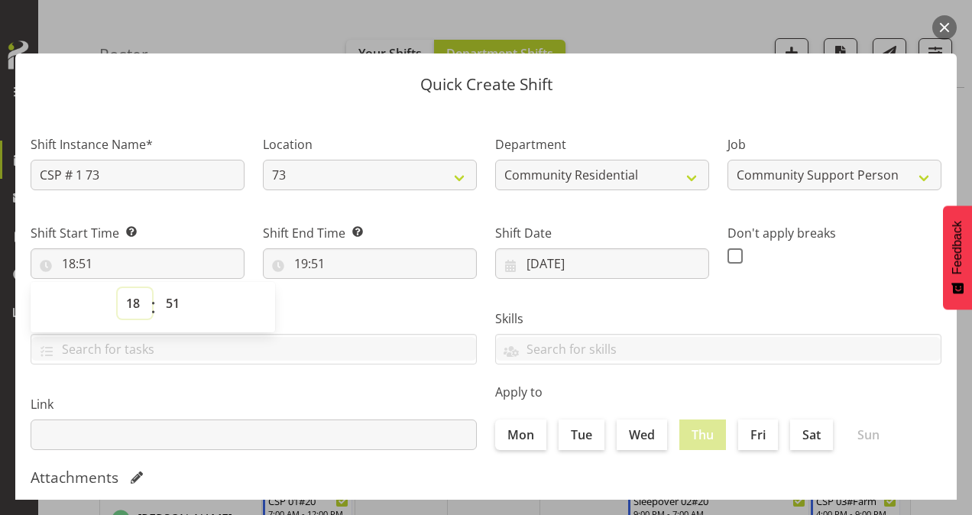
click at [134, 306] on select "00 01 02 03 04 05 06 07 08 09 10 11 12 13 14 15 16 17 18 19 20 21 22 23" at bounding box center [135, 303] width 34 height 31
select select "15"
click at [118, 288] on select "00 01 02 03 04 05 06 07 08 09 10 11 12 13 14 15 16 17 18 19 20 21 22 23" at bounding box center [135, 303] width 34 height 31
type input "15:51"
click at [167, 309] on select "00 01 02 03 04 05 06 07 08 09 10 11 12 13 14 15 16 17 18 19 20 21 22 23 24 25 2…" at bounding box center [174, 303] width 34 height 31
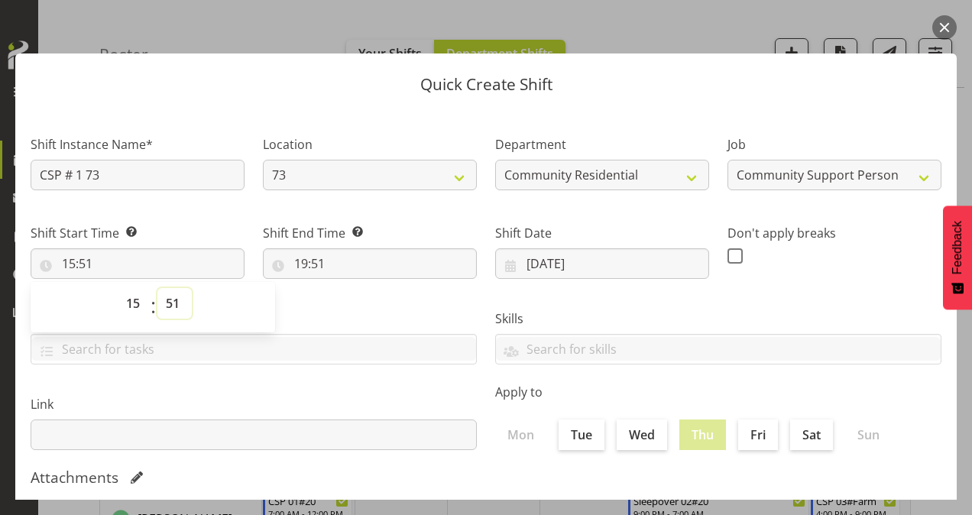
select select "0"
click at [157, 288] on select "00 01 02 03 04 05 06 07 08 09 10 11 12 13 14 15 16 17 18 19 20 21 22 23 24 25 2…" at bounding box center [174, 303] width 34 height 31
type input "15:00"
click at [299, 263] on input "19:51" at bounding box center [370, 263] width 214 height 31
click at [367, 300] on select "00 01 02 03 04 05 06 07 08 09 10 11 12 13 14 15 16 17 18 19 20 21 22 23" at bounding box center [367, 303] width 34 height 31
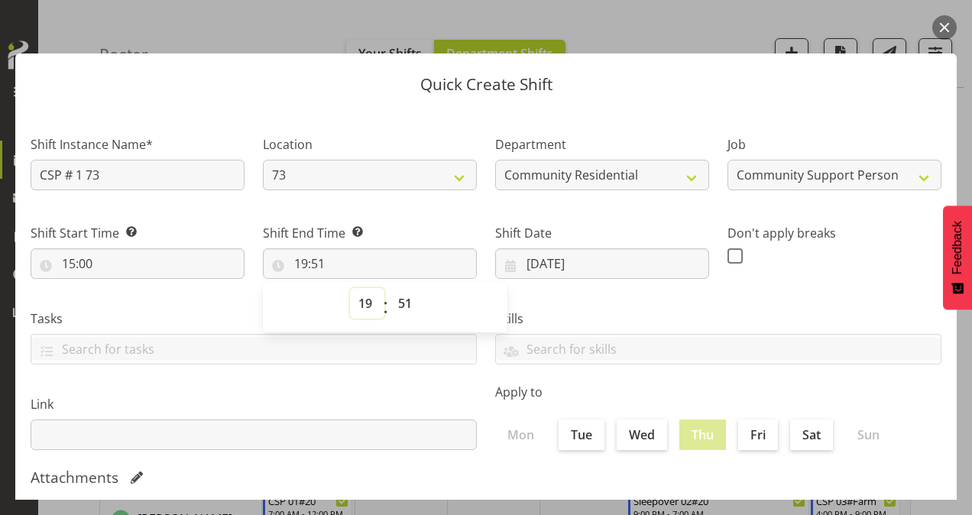
select select "21"
click at [350, 288] on select "00 01 02 03 04 05 06 07 08 09 10 11 12 13 14 15 16 17 18 19 20 21 22 23" at bounding box center [367, 303] width 34 height 31
type input "21:51"
click at [400, 299] on select "00 01 02 03 04 05 06 07 08 09 10 11 12 13 14 15 16 17 18 19 20 21 22 23 24 25 2…" at bounding box center [407, 303] width 34 height 31
select select "0"
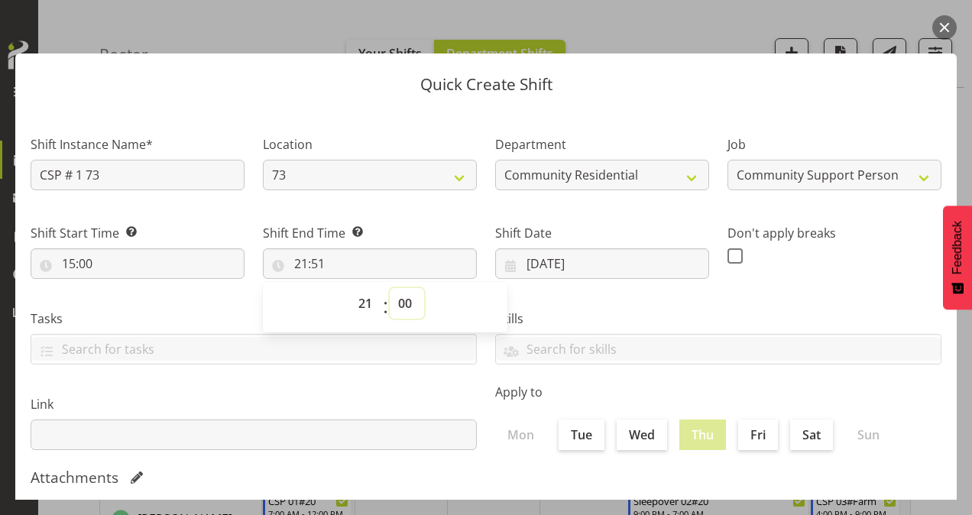
click at [390, 288] on select "00 01 02 03 04 05 06 07 08 09 10 11 12 13 14 15 16 17 18 19 20 21 22 23 24 25 2…" at bounding box center [407, 303] width 34 height 31
type input "21:00"
click at [729, 257] on span at bounding box center [735, 255] width 15 height 15
click at [729, 257] on input "checkbox" at bounding box center [733, 256] width 10 height 10
checkbox input "true"
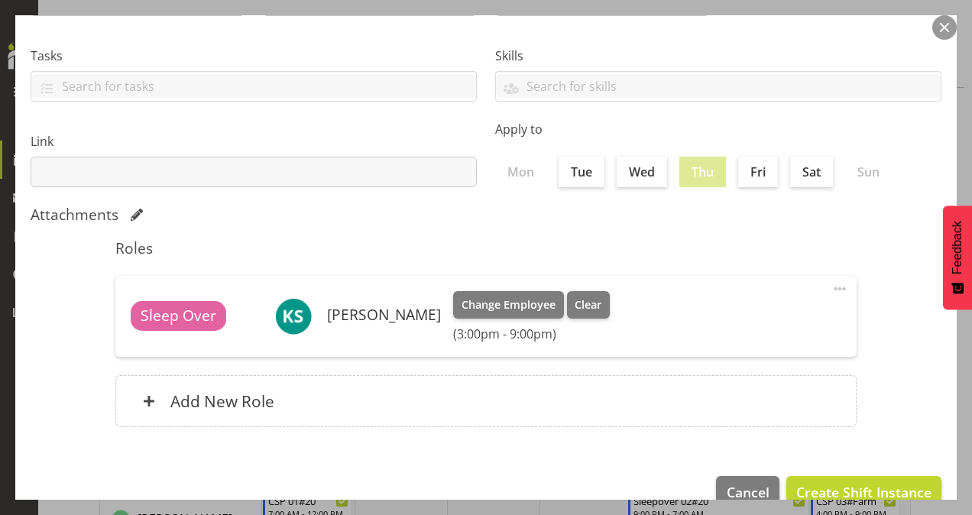
scroll to position [263, 0]
click at [806, 485] on span "Create Shift Instance" at bounding box center [863, 492] width 135 height 20
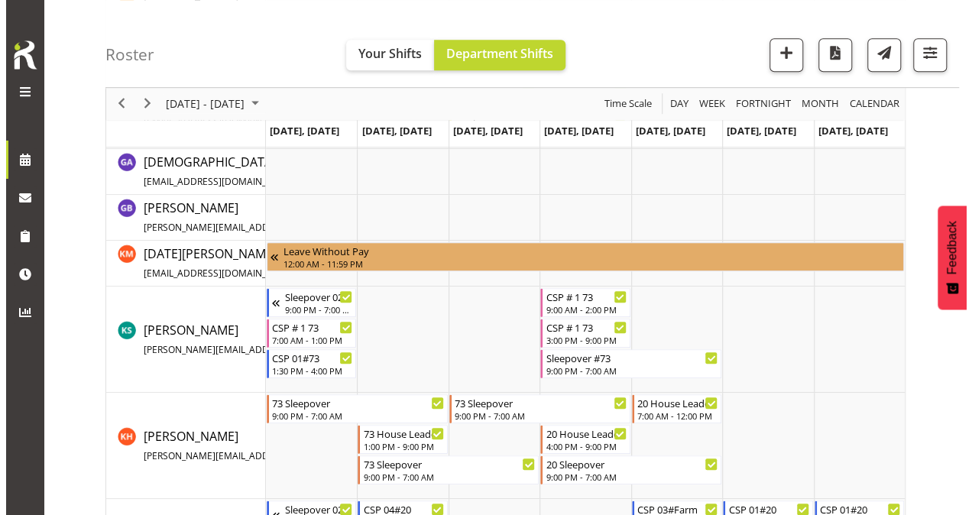
scroll to position [430, 0]
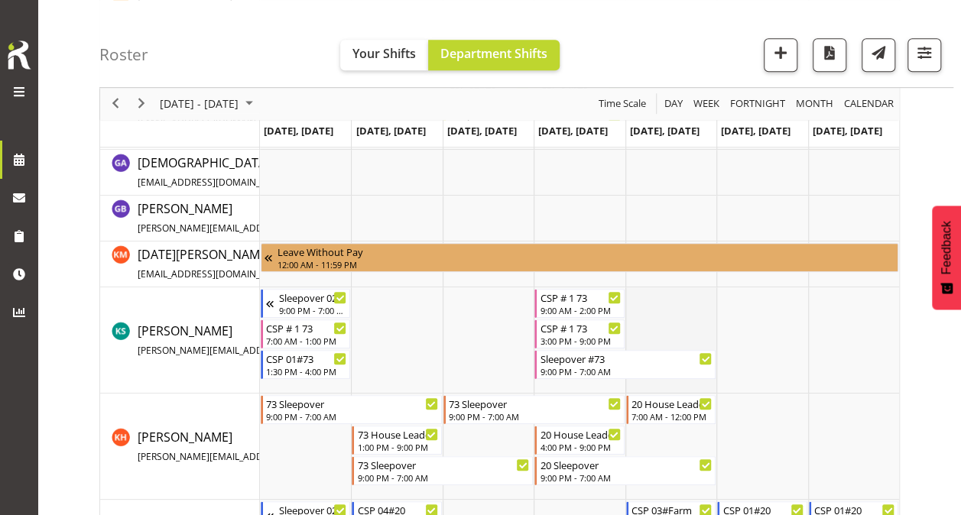
click at [658, 306] on td "Timeline Week of August 26, 2025" at bounding box center [670, 340] width 91 height 106
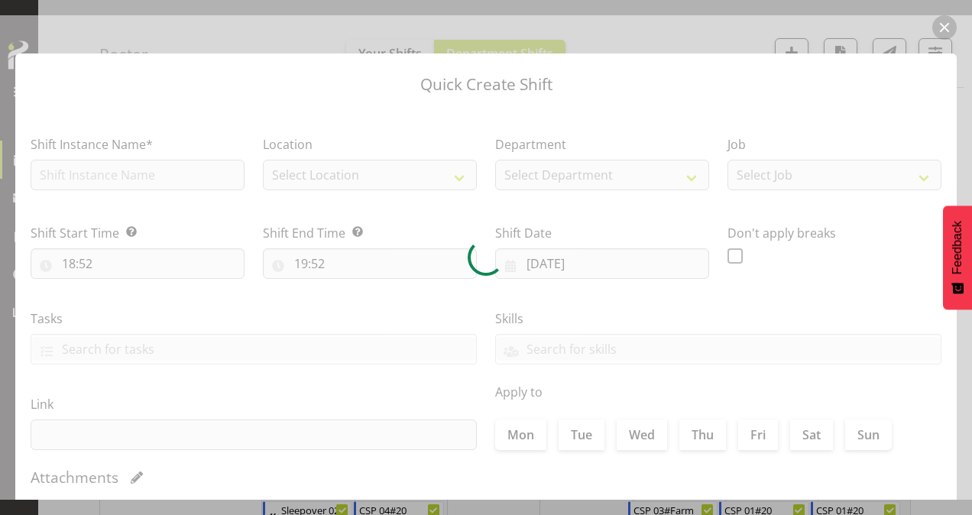
type input "[DATE]"
checkbox input "true"
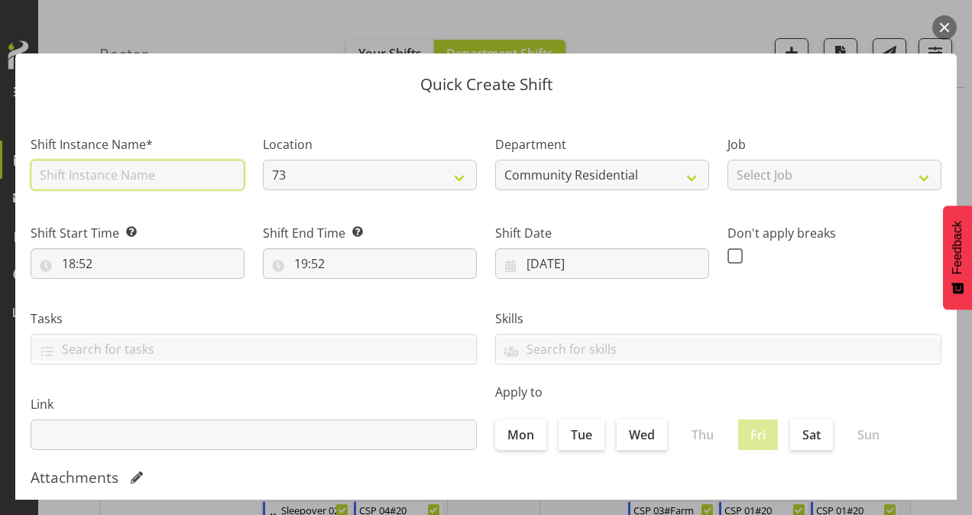
click at [181, 177] on input "text" at bounding box center [138, 175] width 214 height 31
type input "CSP # 1 73"
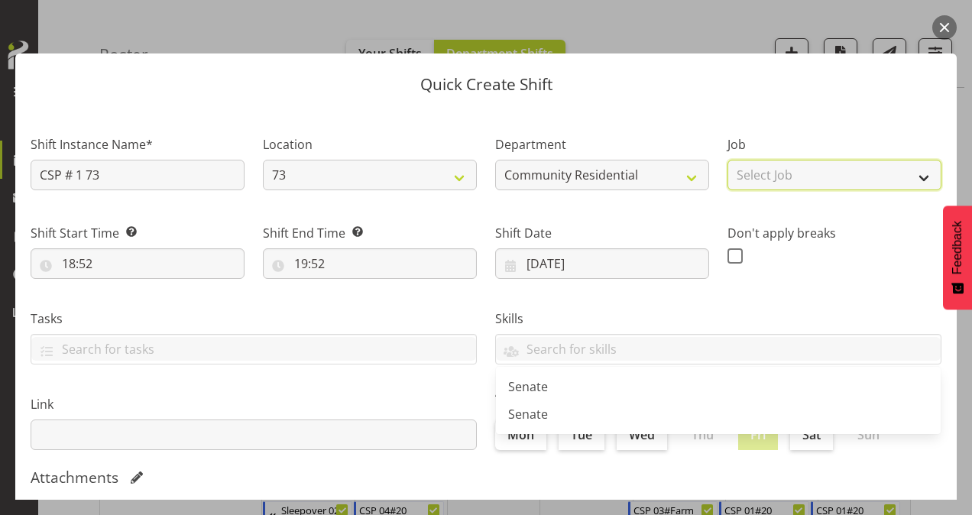
click at [813, 183] on select "Select Job Accounts Admin Art Coordinator Community Leader Community Support Pe…" at bounding box center [835, 175] width 214 height 31
select select "2"
click at [728, 160] on select "Select Job Accounts Admin Art Coordinator Community Leader Community Support Pe…" at bounding box center [835, 175] width 214 height 31
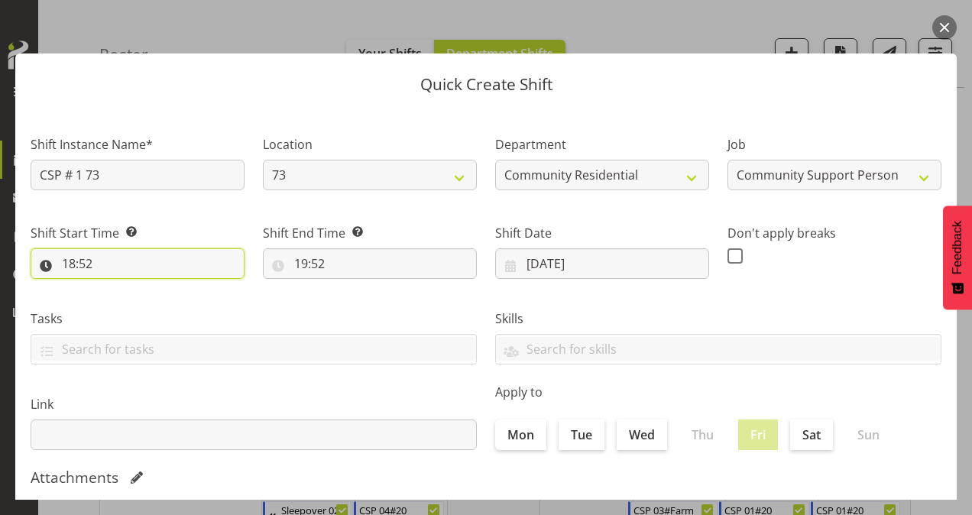
click at [69, 258] on input "18:52" at bounding box center [138, 263] width 214 height 31
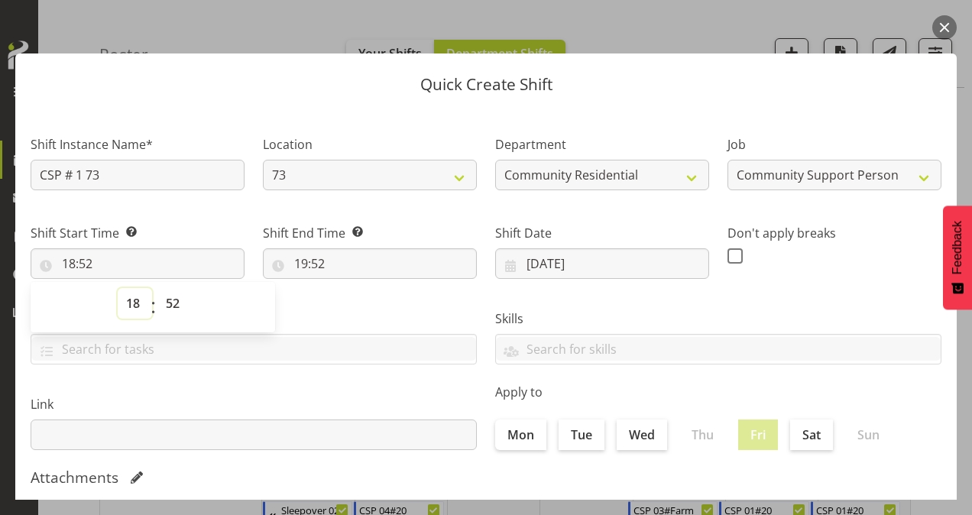
click at [141, 304] on select "00 01 02 03 04 05 06 07 08 09 10 11 12 13 14 15 16 17 18 19 20 21 22 23" at bounding box center [135, 303] width 34 height 31
select select "7"
click at [118, 288] on select "00 01 02 03 04 05 06 07 08 09 10 11 12 13 14 15 16 17 18 19 20 21 22 23" at bounding box center [135, 303] width 34 height 31
type input "07:52"
click at [173, 297] on select "00 01 02 03 04 05 06 07 08 09 10 11 12 13 14 15 16 17 18 19 20 21 22 23 24 25 2…" at bounding box center [174, 303] width 34 height 31
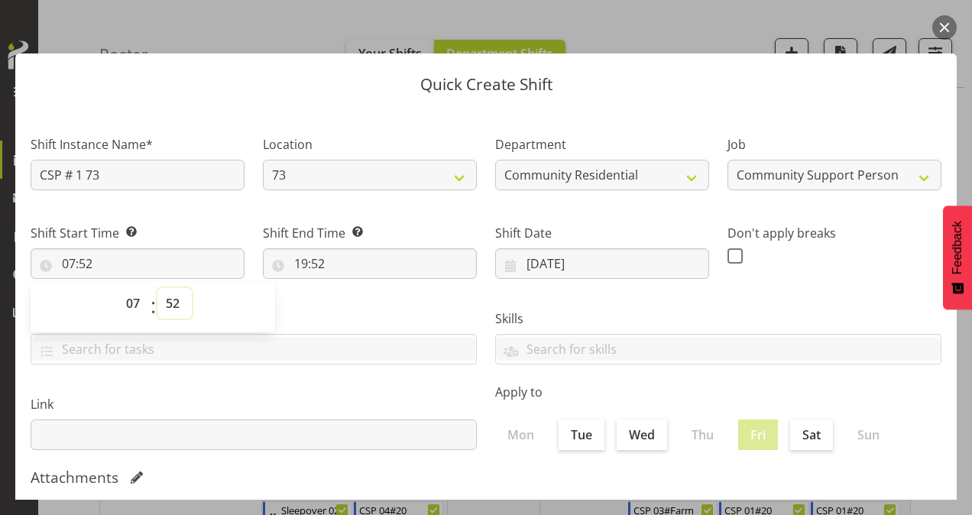
select select "0"
click at [157, 288] on select "00 01 02 03 04 05 06 07 08 09 10 11 12 13 14 15 16 17 18 19 20 21 22 23 24 25 2…" at bounding box center [174, 303] width 34 height 31
type input "07:00"
click at [297, 261] on input "19:52" at bounding box center [370, 263] width 214 height 31
click at [369, 307] on select "00 01 02 03 04 05 06 07 08 09 10 11 12 13 14 15 16 17 18 19 20 21 22 23" at bounding box center [367, 303] width 34 height 31
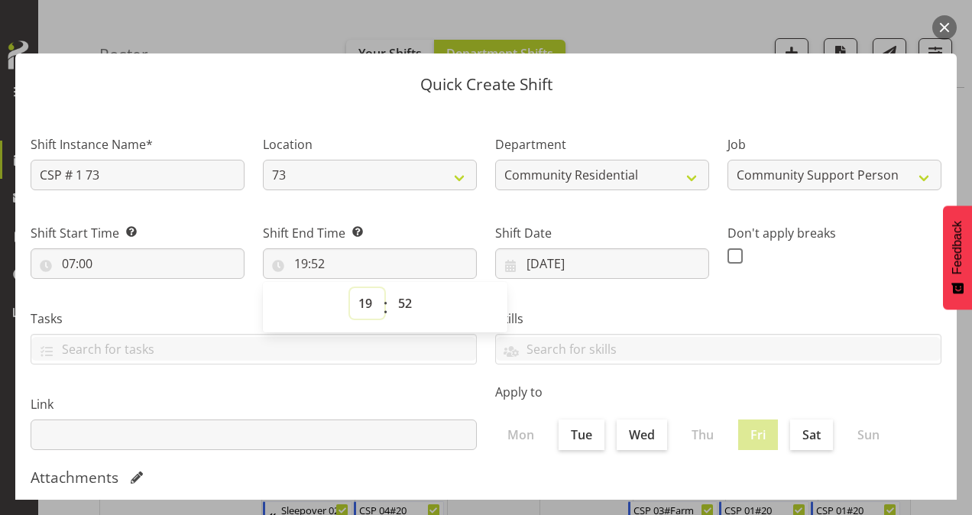
select select "12"
click at [350, 288] on select "00 01 02 03 04 05 06 07 08 09 10 11 12 13 14 15 16 17 18 19 20 21 22 23" at bounding box center [367, 303] width 34 height 31
type input "12:52"
click at [404, 303] on select "00 01 02 03 04 05 06 07 08 09 10 11 12 13 14 15 16 17 18 19 20 21 22 23 24 25 2…" at bounding box center [407, 303] width 34 height 31
select select "0"
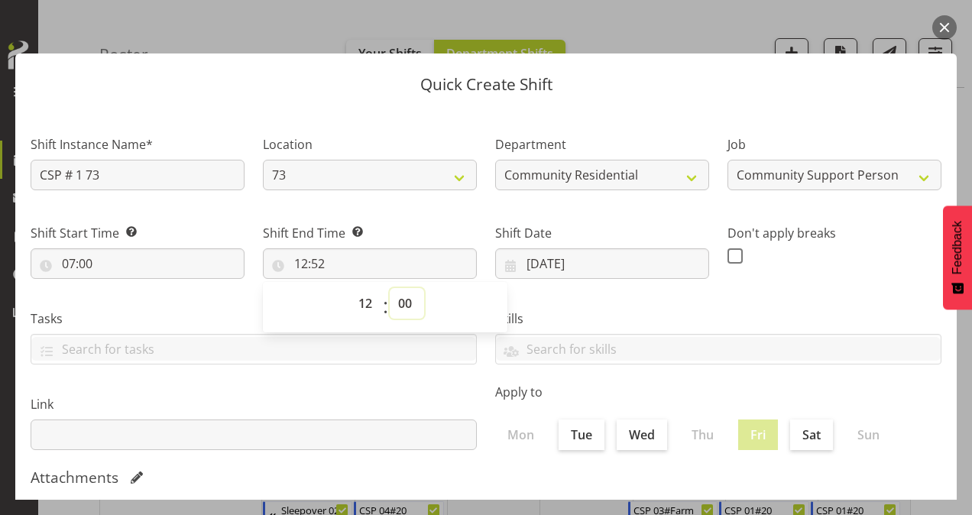
click at [390, 288] on select "00 01 02 03 04 05 06 07 08 09 10 11 12 13 14 15 16 17 18 19 20 21 22 23 24 25 2…" at bounding box center [407, 303] width 34 height 31
type input "12:00"
click at [728, 253] on span at bounding box center [735, 255] width 15 height 15
click at [728, 253] on input "checkbox" at bounding box center [733, 256] width 10 height 10
checkbox input "true"
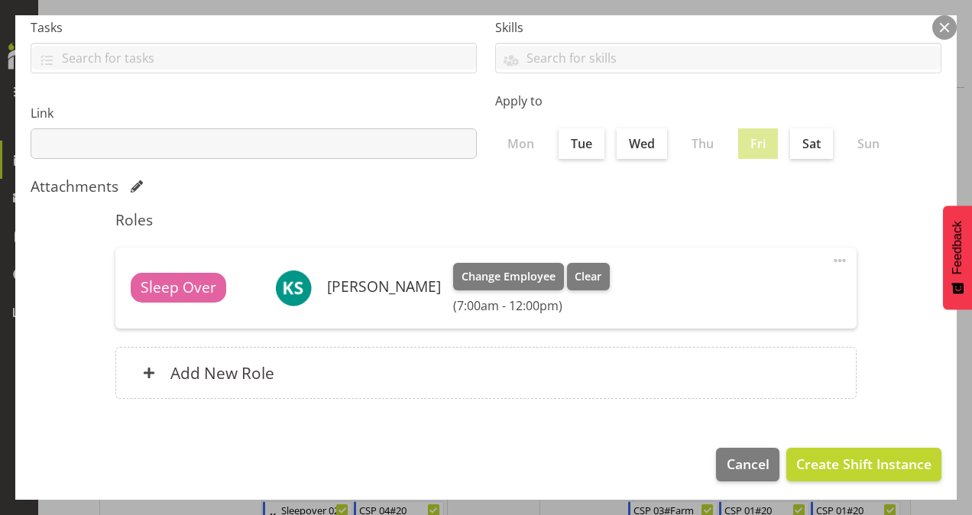
scroll to position [294, 0]
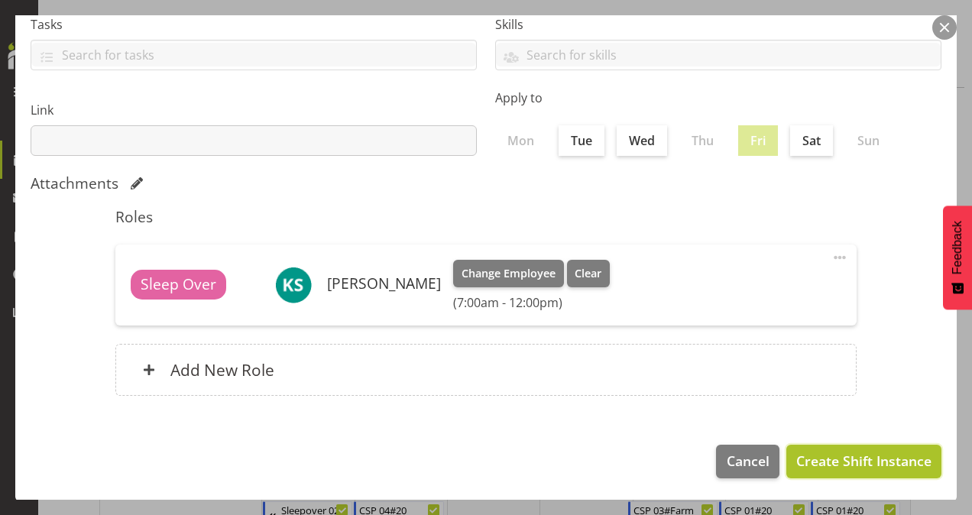
click at [845, 462] on span "Create Shift Instance" at bounding box center [863, 461] width 135 height 20
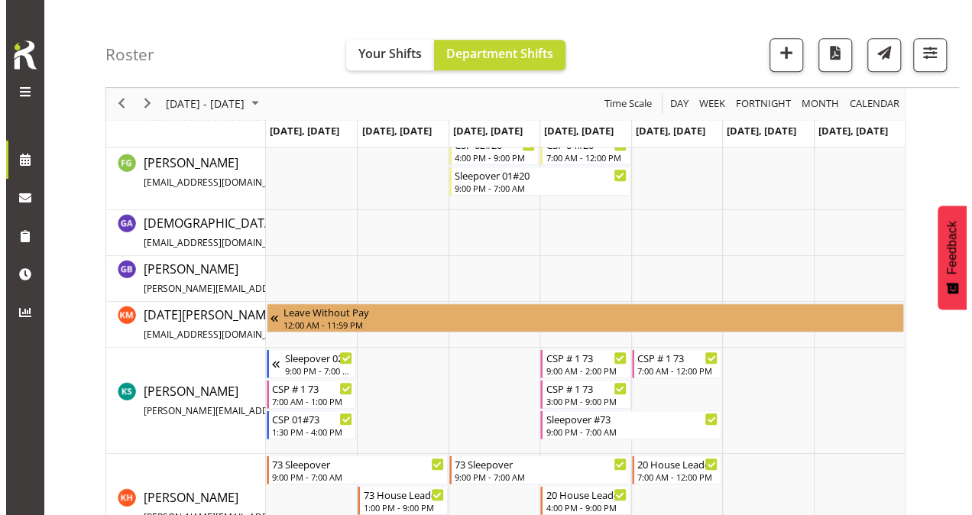
scroll to position [430, 0]
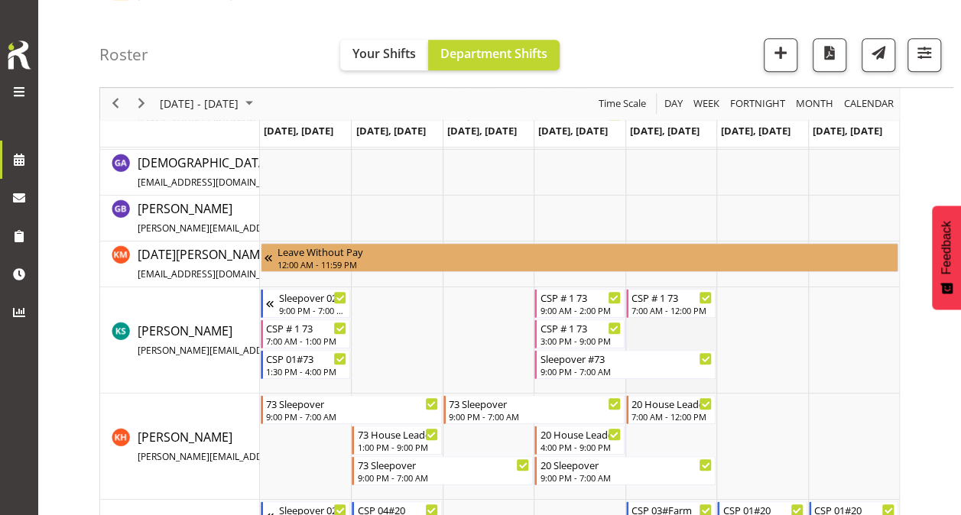
click at [679, 326] on td "Timeline Week of August 26, 2025" at bounding box center [670, 340] width 91 height 106
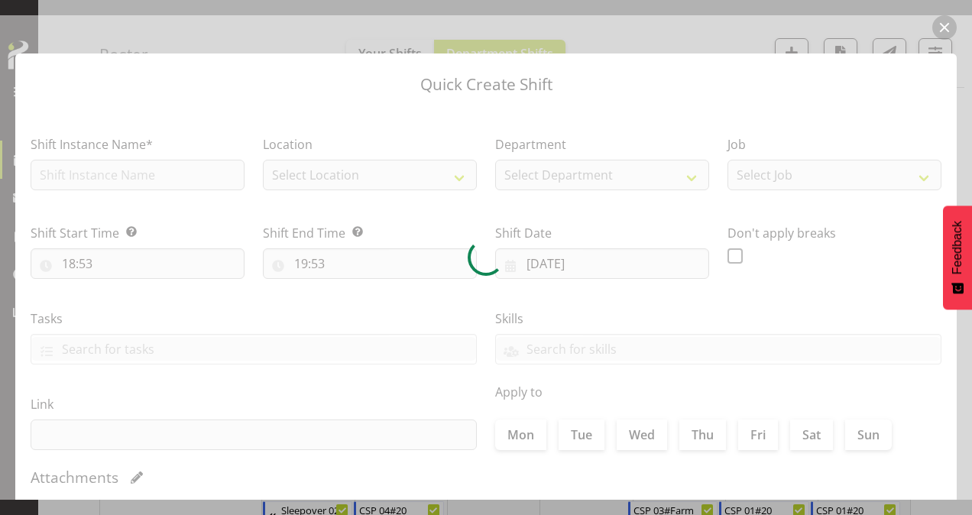
type input "[DATE]"
checkbox input "true"
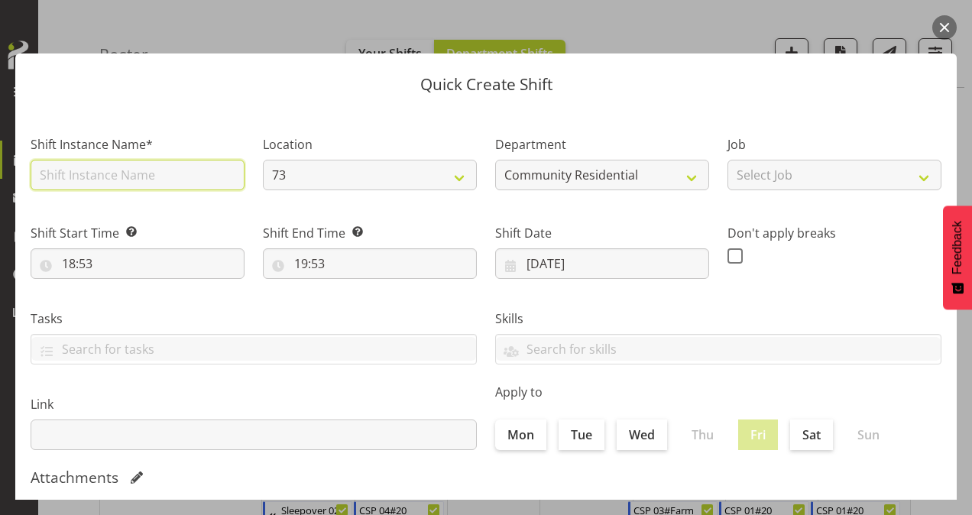
click at [145, 177] on input "text" at bounding box center [138, 175] width 214 height 31
type input "CSP # 1 73"
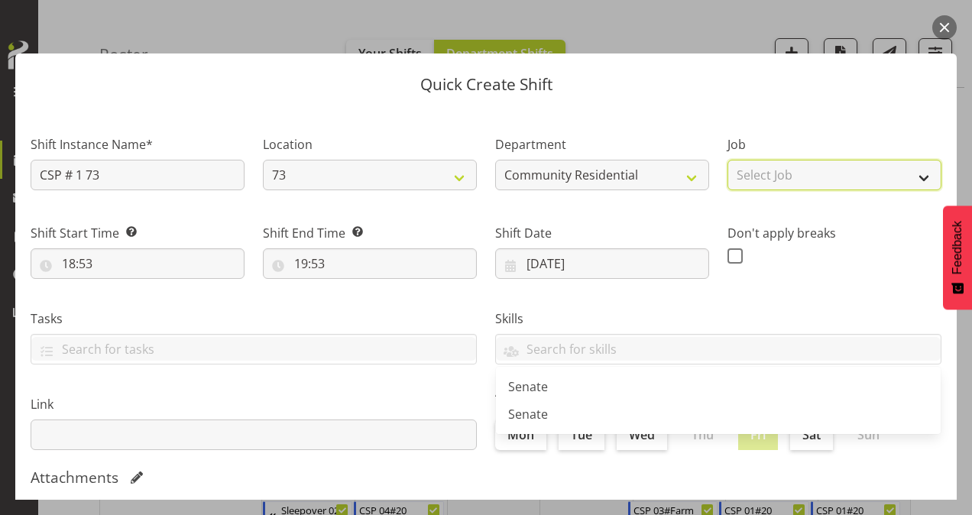
click at [845, 176] on select "Select Job Accounts Admin Art Coordinator Community Leader Community Support Pe…" at bounding box center [835, 175] width 214 height 31
select select "2"
click at [728, 160] on select "Select Job Accounts Admin Art Coordinator Community Leader Community Support Pe…" at bounding box center [835, 175] width 214 height 31
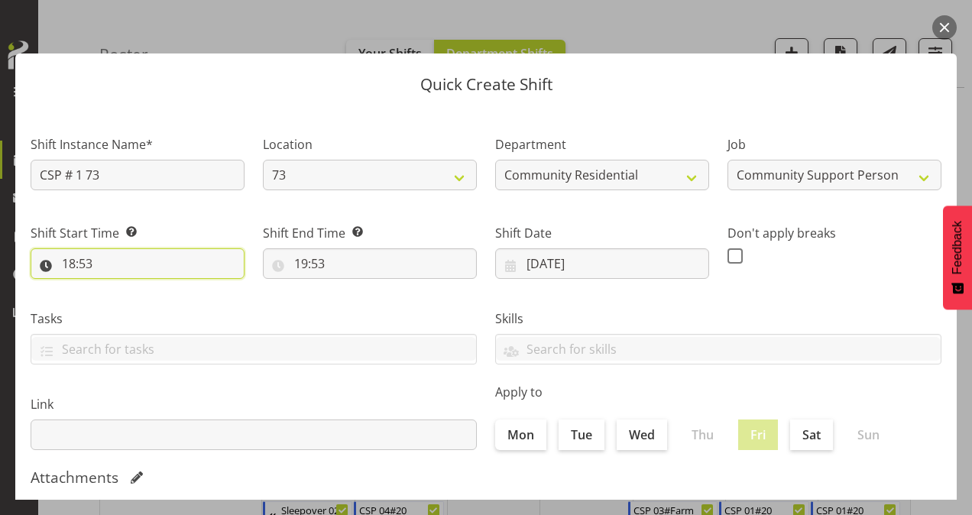
click at [69, 260] on input "18:53" at bounding box center [138, 263] width 214 height 31
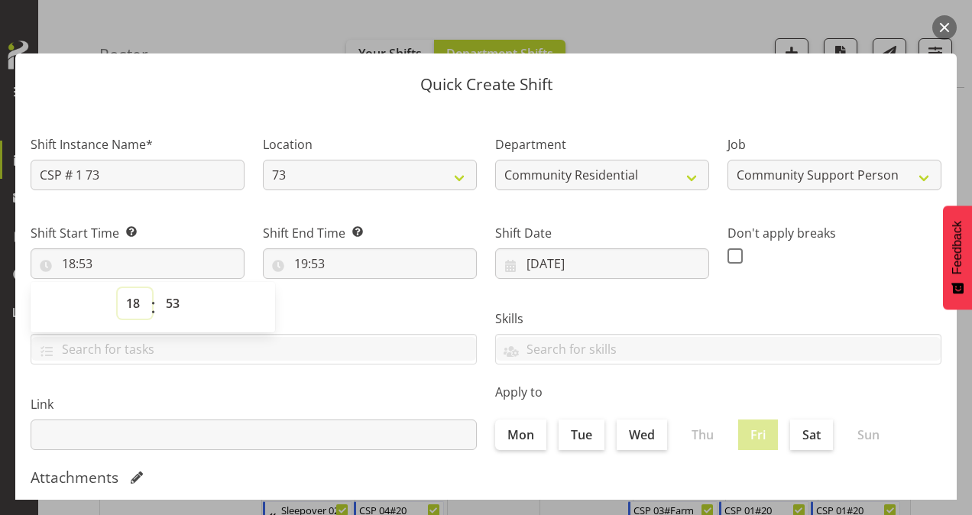
click at [133, 301] on select "00 01 02 03 04 05 06 07 08 09 10 11 12 13 14 15 16 17 18 19 20 21 22 23" at bounding box center [135, 303] width 34 height 31
select select "12"
click at [118, 288] on select "00 01 02 03 04 05 06 07 08 09 10 11 12 13 14 15 16 17 18 19 20 21 22 23" at bounding box center [135, 303] width 34 height 31
type input "12:53"
click at [174, 300] on select "00 01 02 03 04 05 06 07 08 09 10 11 12 13 14 15 16 17 18 19 20 21 22 23 24 25 2…" at bounding box center [174, 303] width 34 height 31
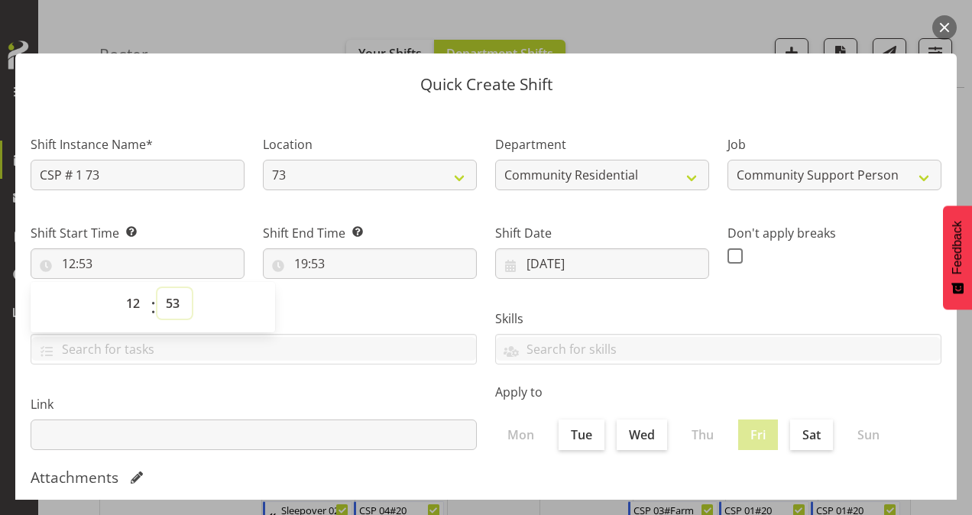
select select "30"
click at [157, 288] on select "00 01 02 03 04 05 06 07 08 09 10 11 12 13 14 15 16 17 18 19 20 21 22 23 24 25 2…" at bounding box center [174, 303] width 34 height 31
type input "12:30"
click at [300, 269] on input "19:53" at bounding box center [370, 263] width 214 height 31
click at [365, 300] on select "00 01 02 03 04 05 06 07 08 09 10 11 12 13 14 15 16 17 18 19 20 21 22 23" at bounding box center [367, 303] width 34 height 31
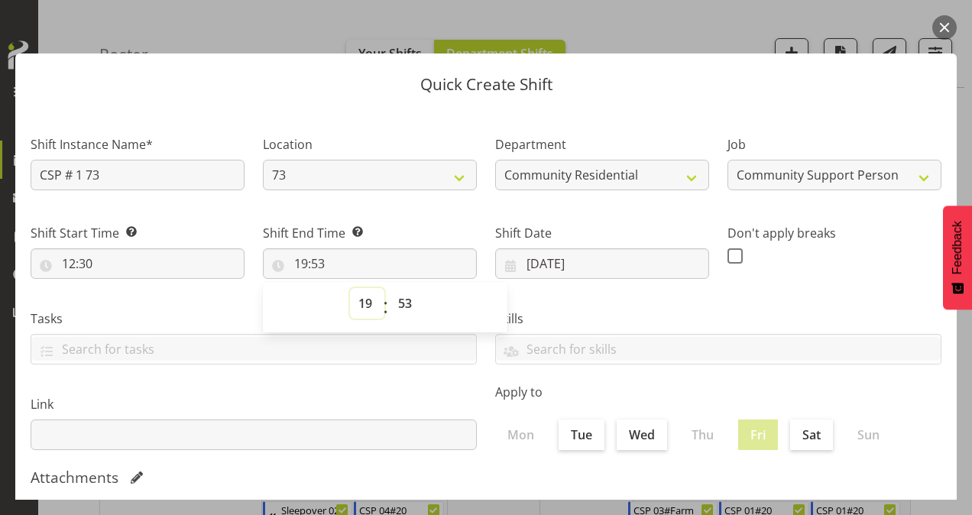
select select "16"
click at [350, 288] on select "00 01 02 03 04 05 06 07 08 09 10 11 12 13 14 15 16 17 18 19 20 21 22 23" at bounding box center [367, 303] width 34 height 31
type input "16:53"
click at [401, 303] on select "00 01 02 03 04 05 06 07 08 09 10 11 12 13 14 15 16 17 18 19 20 21 22 23 24 25 2…" at bounding box center [407, 303] width 34 height 31
select select "0"
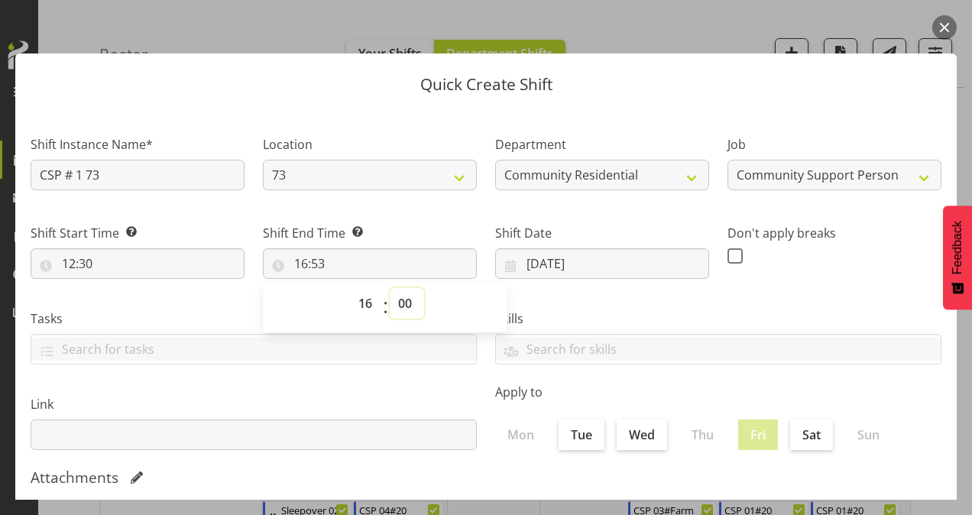
click at [390, 288] on select "00 01 02 03 04 05 06 07 08 09 10 11 12 13 14 15 16 17 18 19 20 21 22 23 24 25 2…" at bounding box center [407, 303] width 34 height 31
type input "16:00"
click at [728, 261] on span at bounding box center [735, 255] width 15 height 15
click at [728, 261] on input "checkbox" at bounding box center [733, 256] width 10 height 10
checkbox input "true"
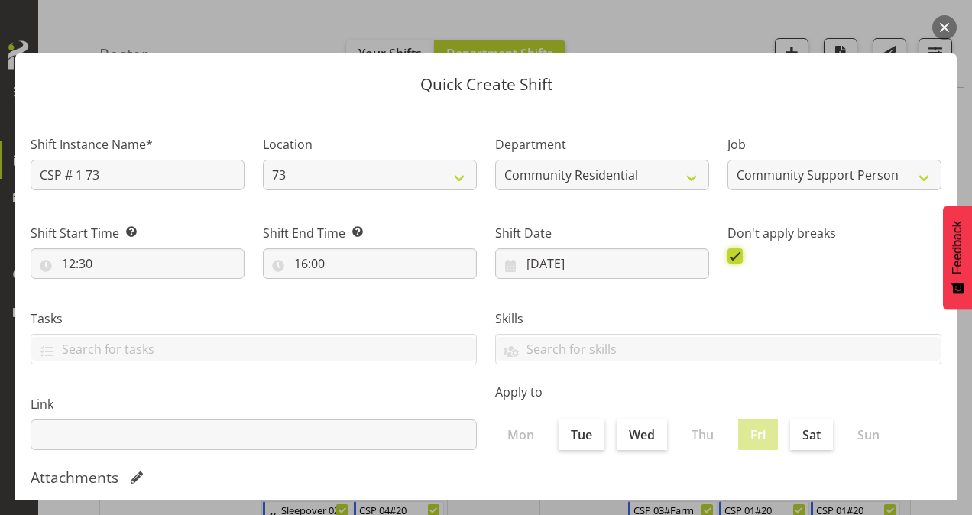
scroll to position [294, 0]
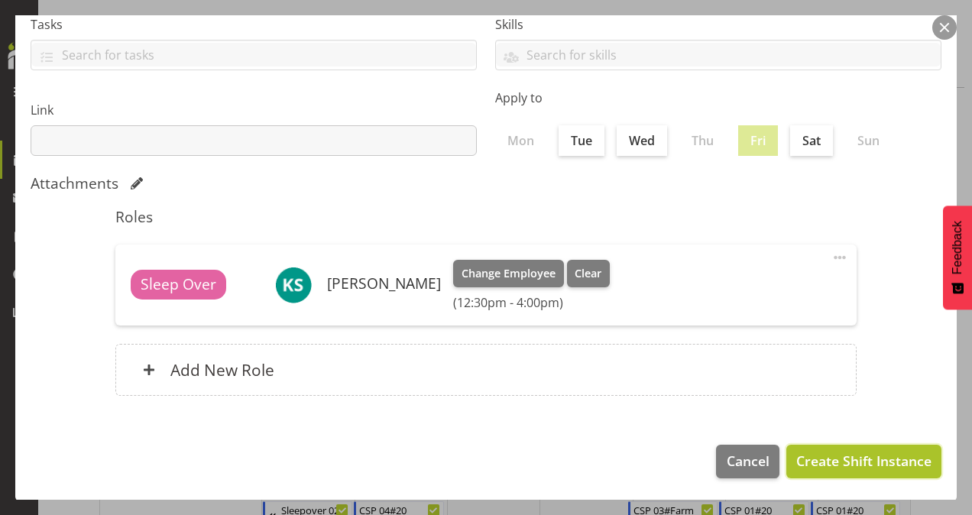
click at [822, 454] on span "Create Shift Instance" at bounding box center [863, 461] width 135 height 20
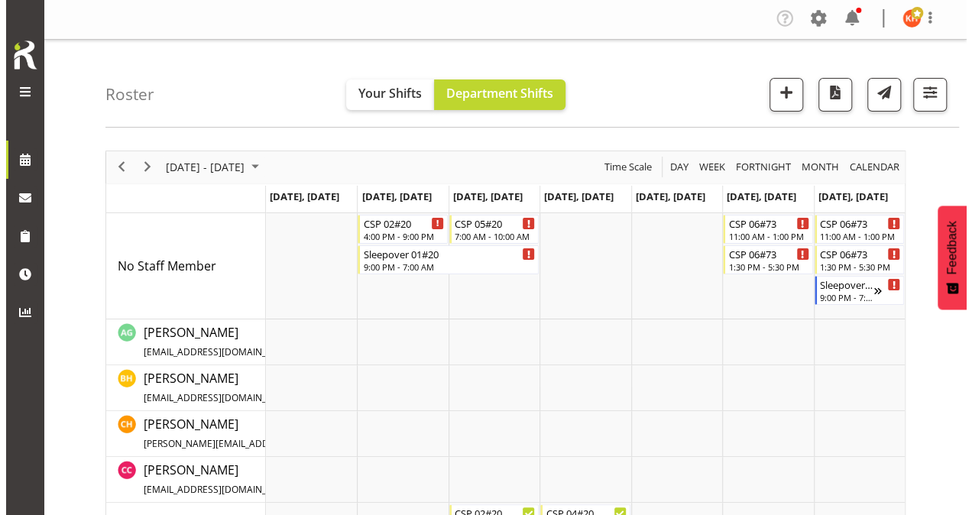
scroll to position [0, 0]
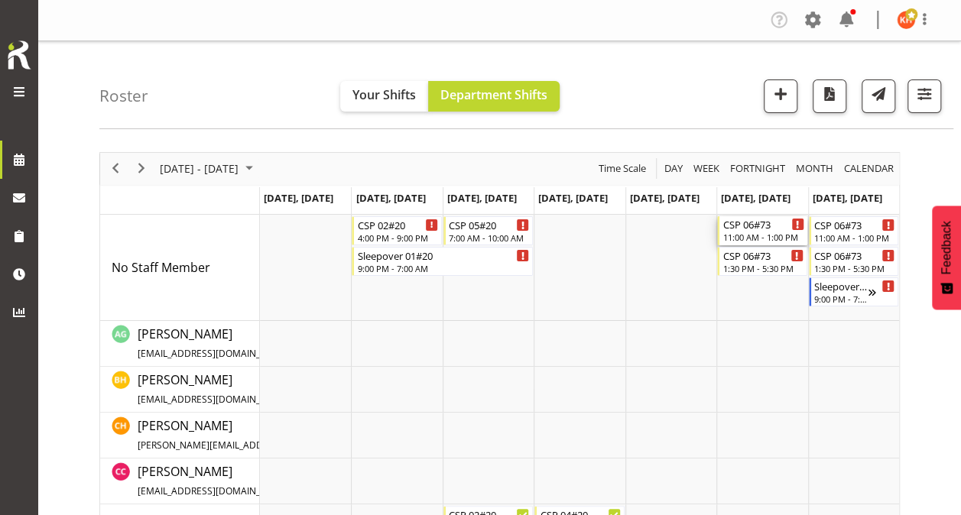
click at [749, 226] on div "CSP 06#73" at bounding box center [762, 223] width 81 height 15
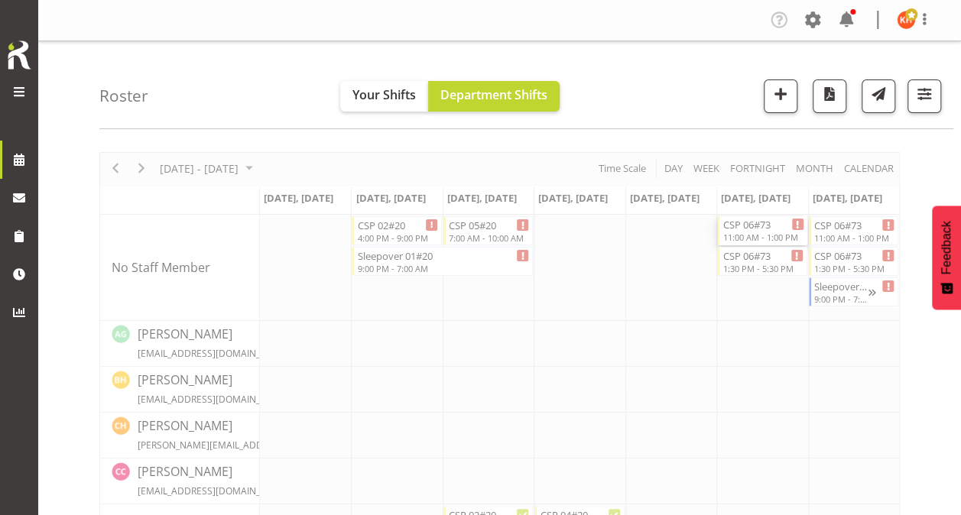
select select
select select "7"
select select "2025"
select select "11"
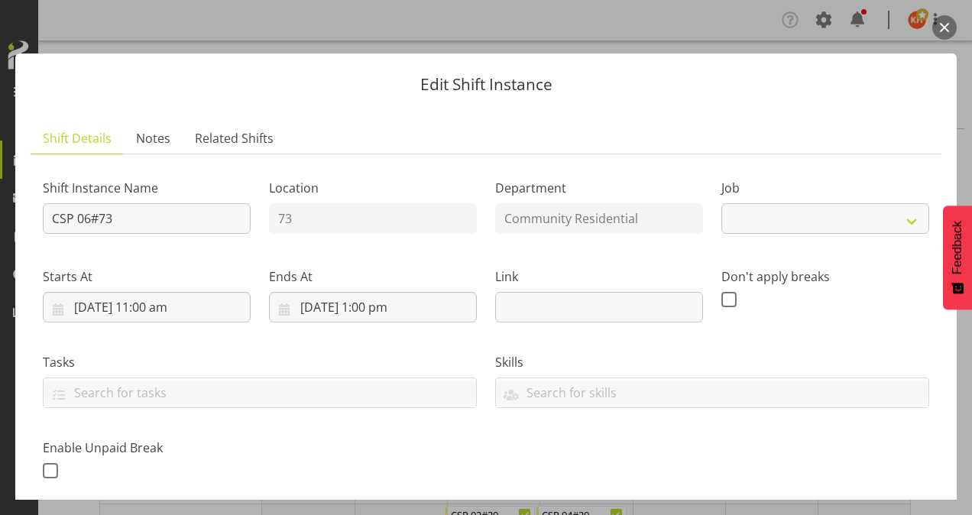
select select "2"
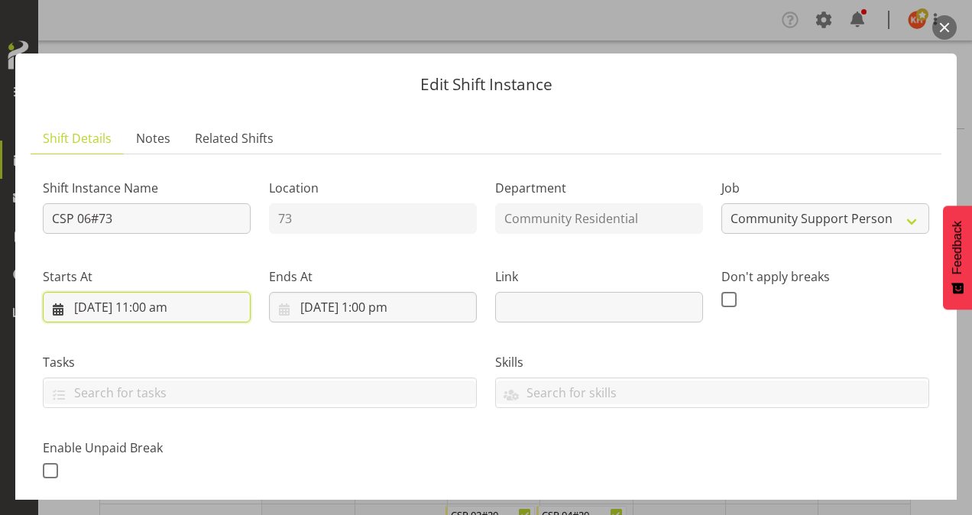
click at [157, 307] on input "[DATE] 11:00 am" at bounding box center [147, 307] width 208 height 31
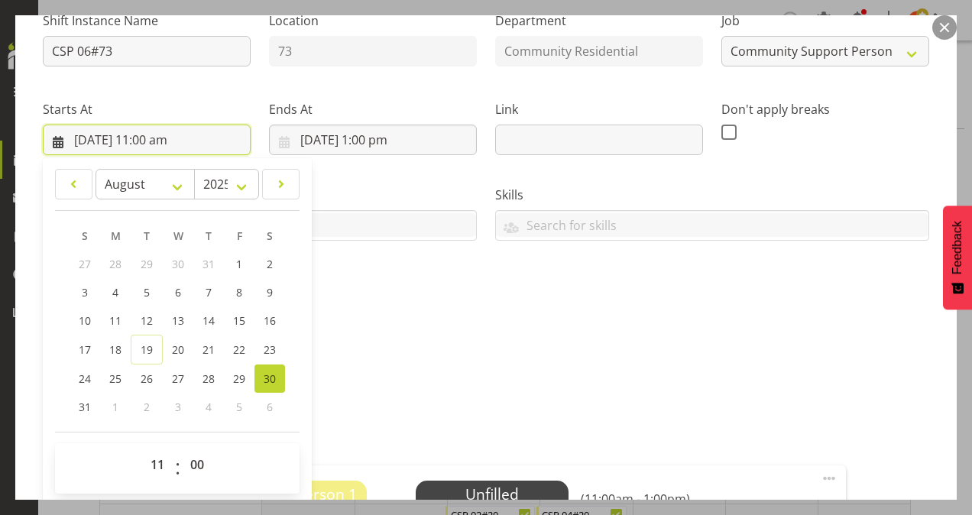
scroll to position [170, 0]
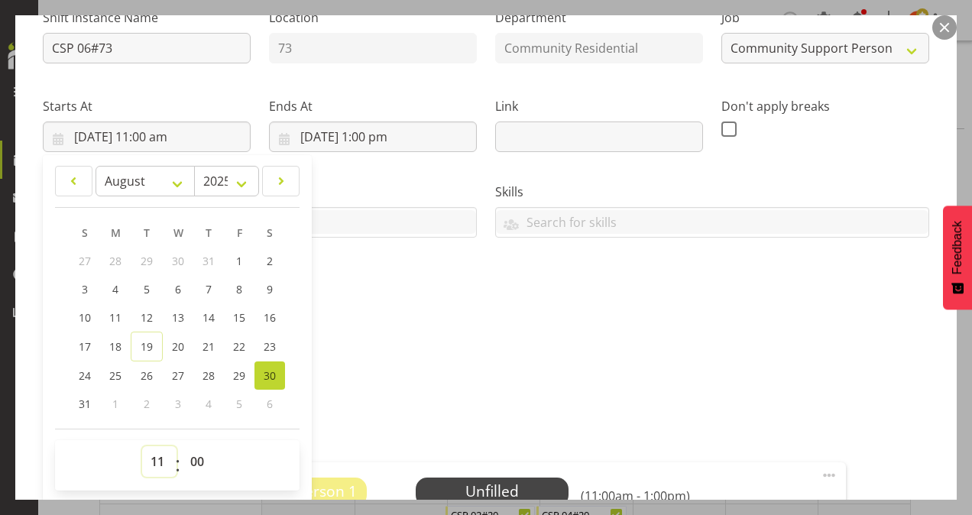
click at [162, 451] on select "00 01 02 03 04 05 06 07 08 09 10 11 12 13 14 15 16 17 18 19 20 21 22 23" at bounding box center [159, 461] width 34 height 31
select select "9"
click at [142, 446] on select "00 01 02 03 04 05 06 07 08 09 10 11 12 13 14 15 16 17 18 19 20 21 22 23" at bounding box center [159, 461] width 34 height 31
type input "[DATE] 9:00 am"
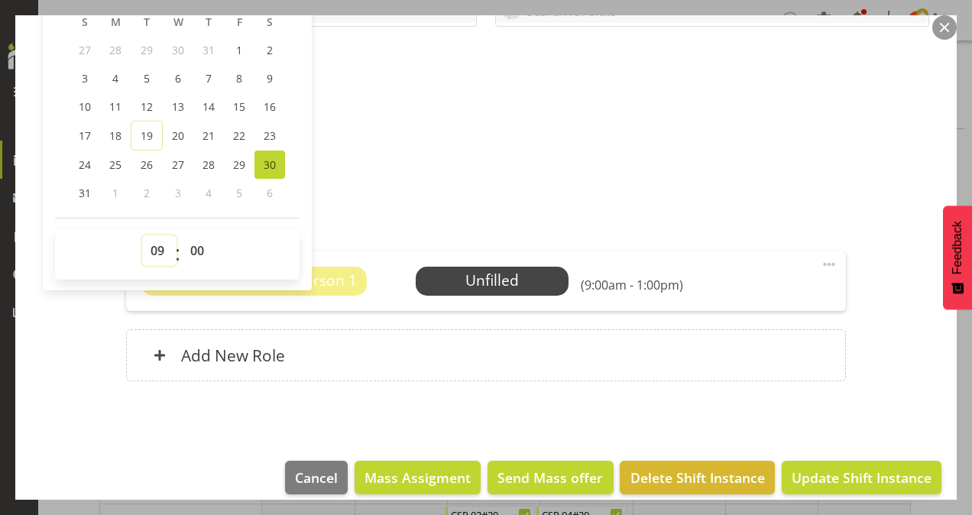
scroll to position [391, 0]
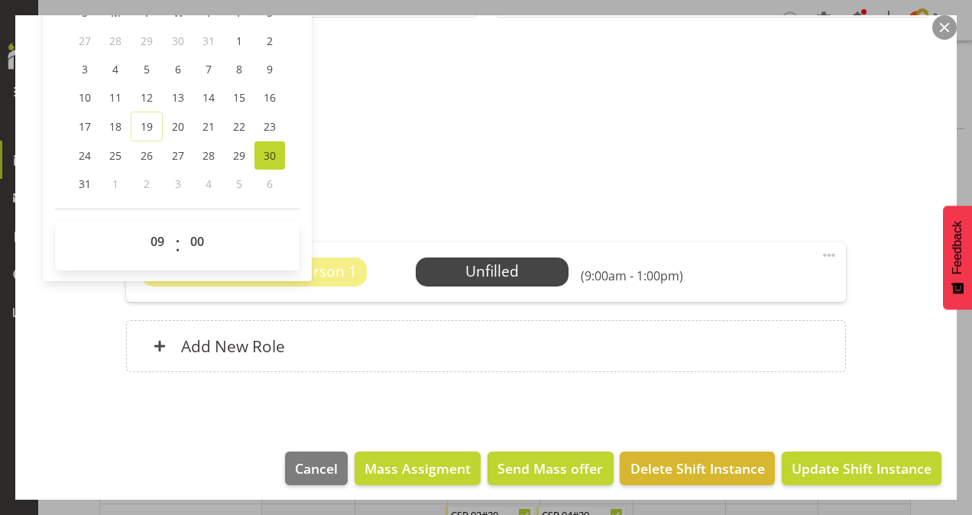
click at [390, 210] on h5 "Roles" at bounding box center [486, 215] width 721 height 18
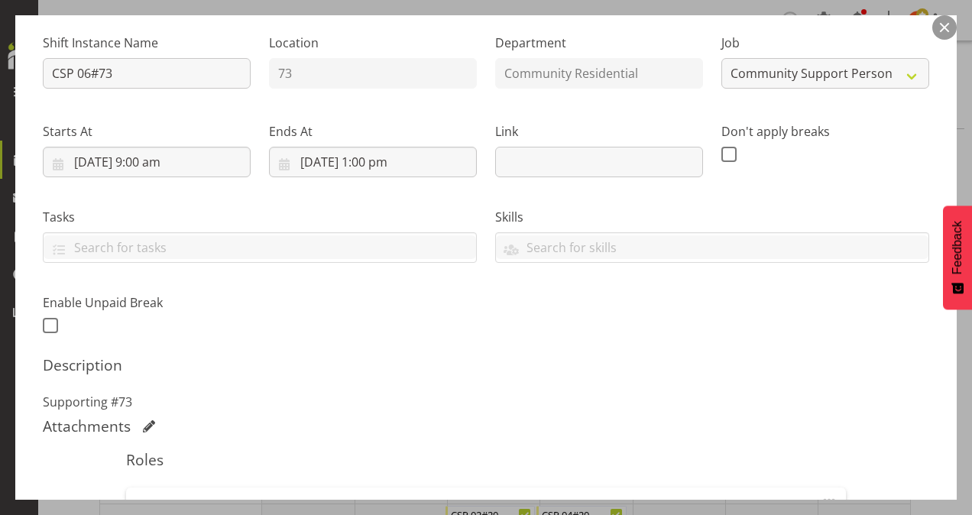
scroll to position [144, 0]
click at [371, 163] on input "[DATE] 1:00 pm" at bounding box center [373, 163] width 208 height 31
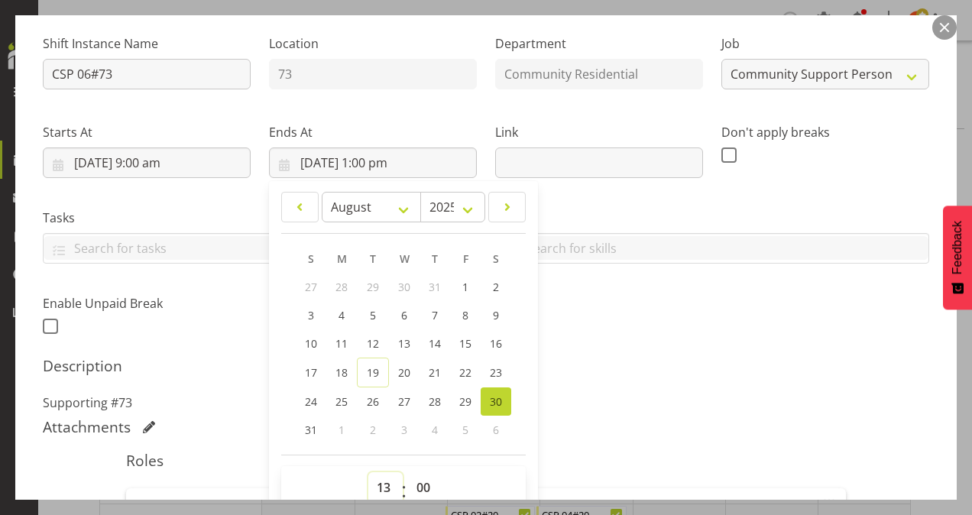
scroll to position [145, 0]
click at [382, 481] on select "00 01 02 03 04 05 06 07 08 09 10 11 12 13 14 15 16 17 18 19 20 21 22 23" at bounding box center [385, 487] width 34 height 31
select select "12"
click at [368, 472] on select "00 01 02 03 04 05 06 07 08 09 10 11 12 13 14 15 16 17 18 19 20 21 22 23" at bounding box center [385, 487] width 34 height 31
type input "[DATE] 12:00 pm"
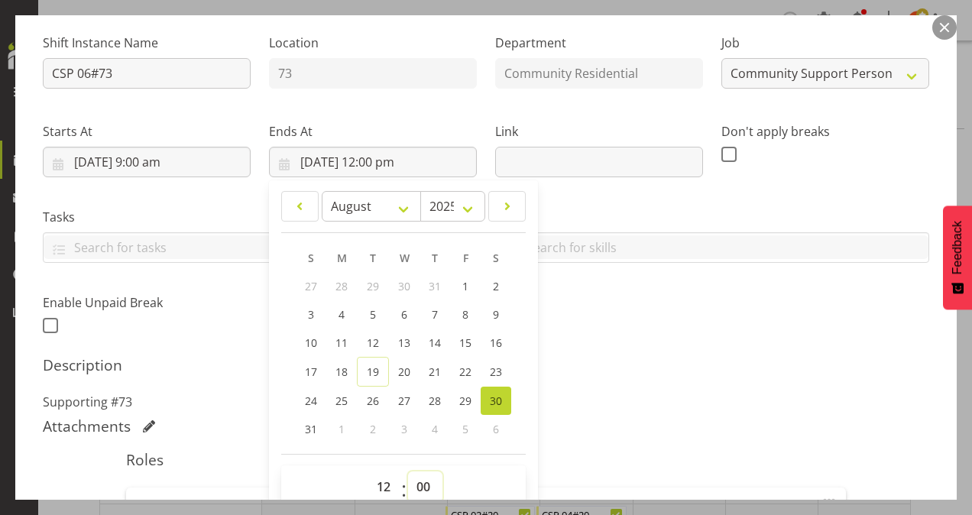
click at [417, 484] on select "00 01 02 03 04 05 06 07 08 09 10 11 12 13 14 15 16 17 18 19 20 21 22 23 24 25 2…" at bounding box center [425, 487] width 34 height 31
select select "30"
click at [408, 472] on select "00 01 02 03 04 05 06 07 08 09 10 11 12 13 14 15 16 17 18 19 20 21 22 23 24 25 2…" at bounding box center [425, 487] width 34 height 31
type input "[DATE] 12:30 pm"
click at [594, 374] on div "Description Supporting #73" at bounding box center [486, 383] width 887 height 55
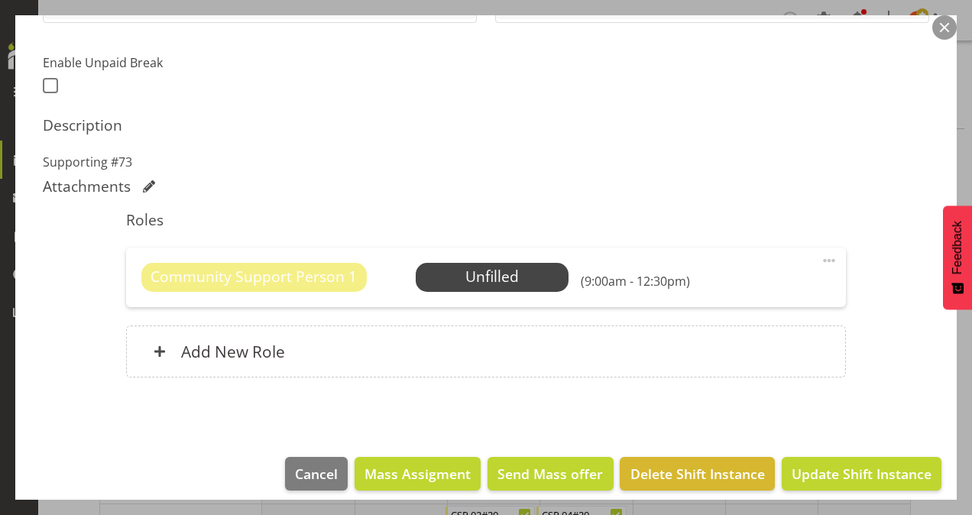
scroll to position [391, 0]
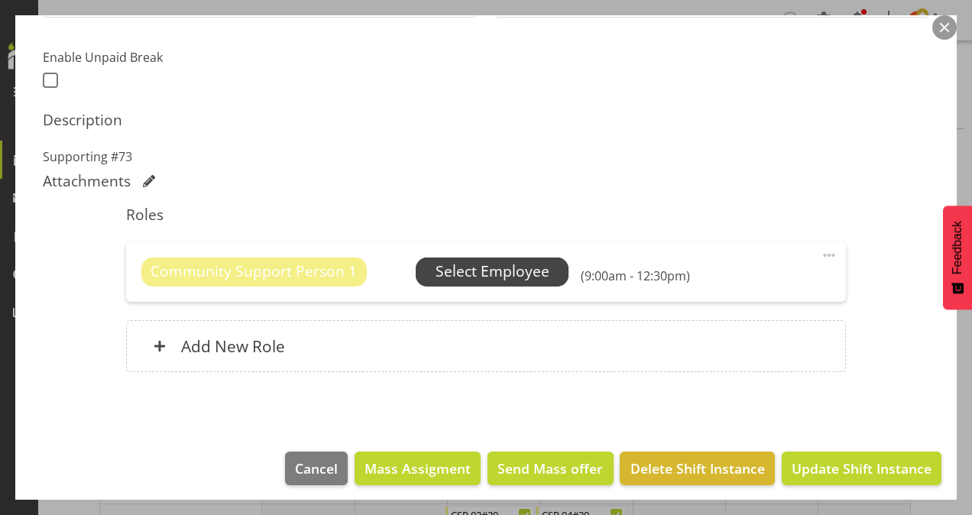
click at [508, 269] on span "Select Employee" at bounding box center [493, 272] width 114 height 22
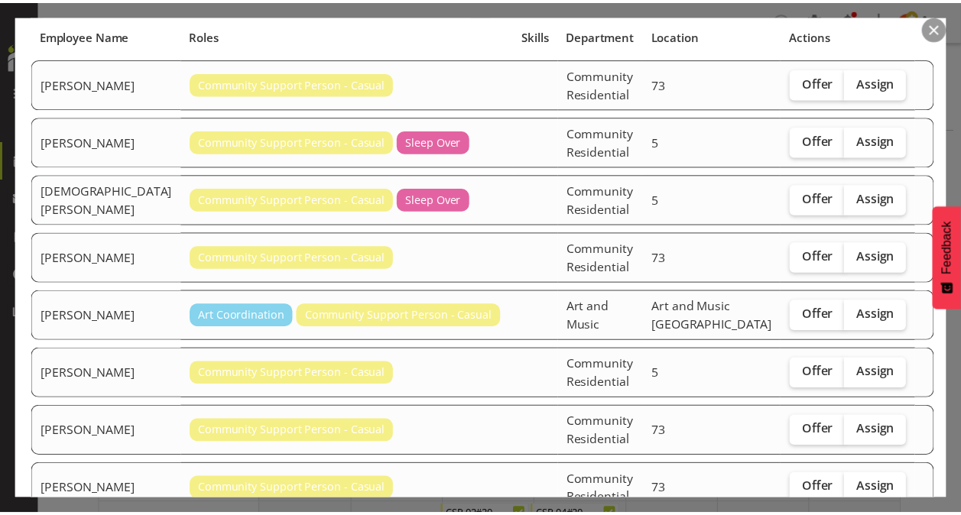
scroll to position [277, 0]
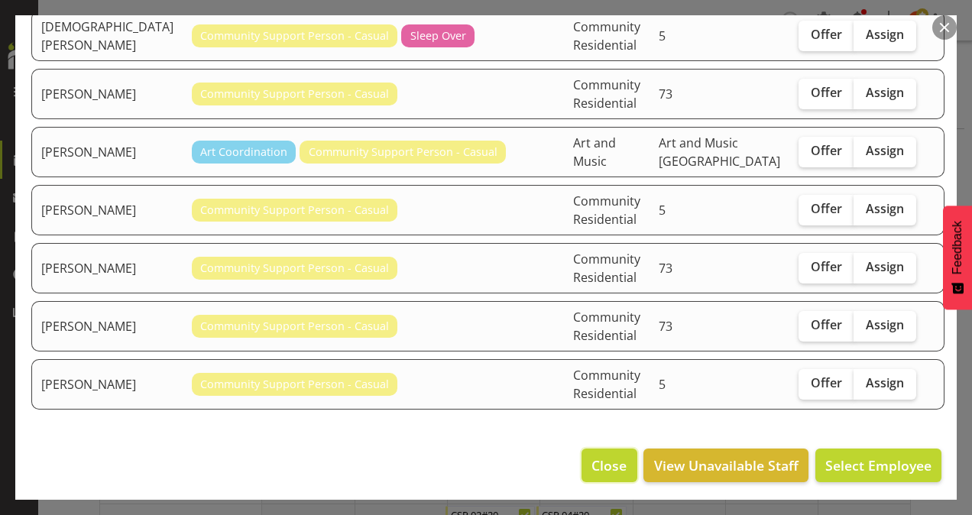
click at [605, 464] on span "Close" at bounding box center [609, 466] width 35 height 20
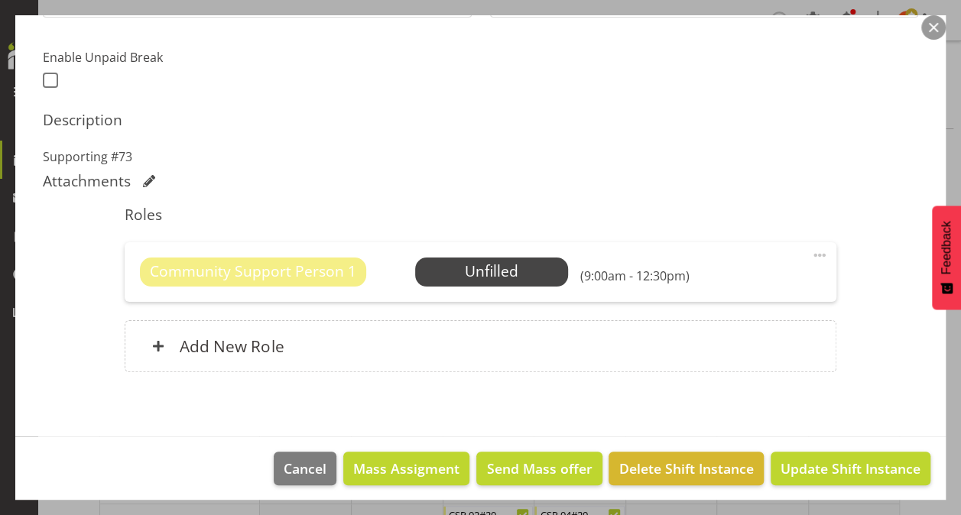
click at [810, 248] on span at bounding box center [819, 255] width 18 height 18
click at [748, 333] on link "Delete" at bounding box center [755, 344] width 147 height 28
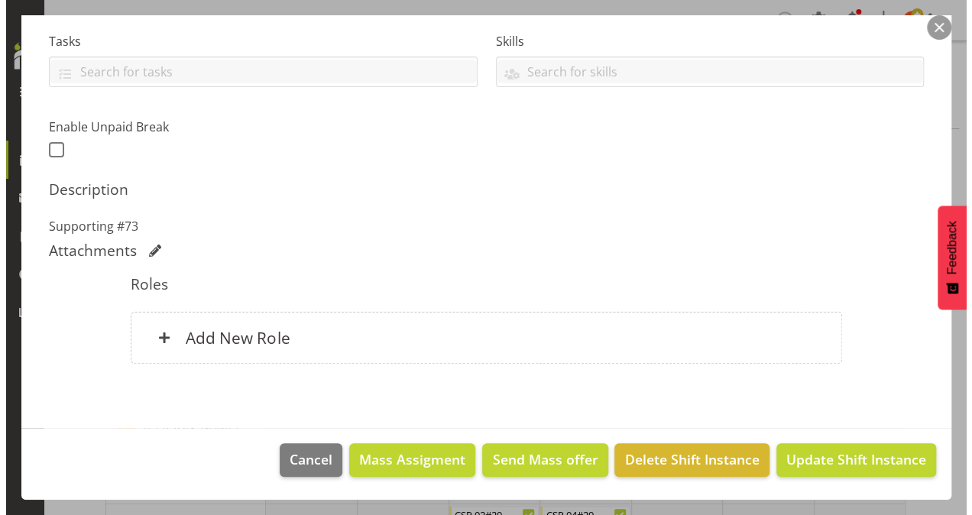
scroll to position [319, 0]
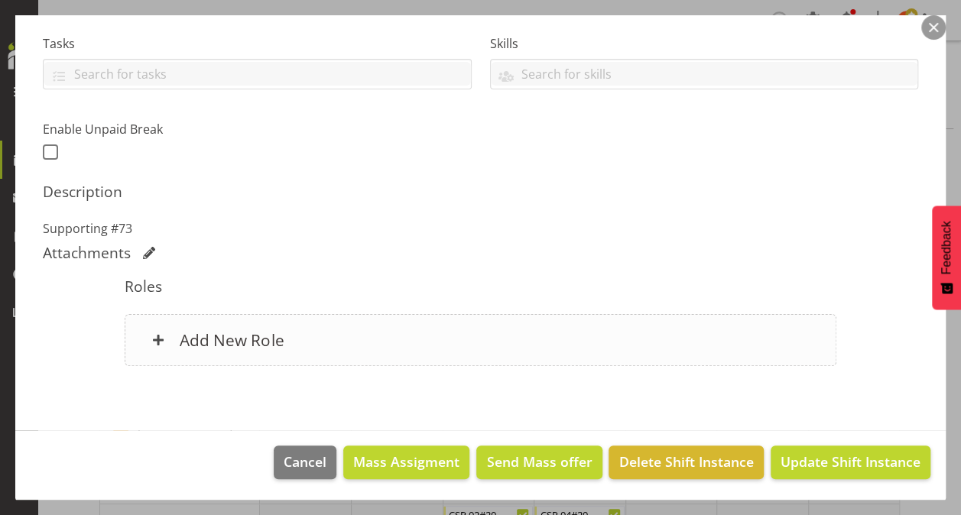
click at [743, 326] on div "Add New Role" at bounding box center [480, 340] width 711 height 52
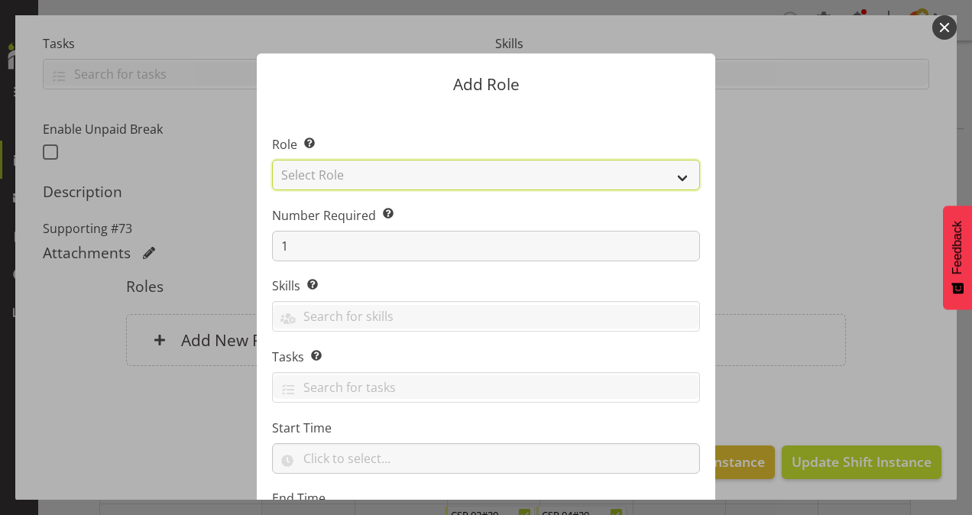
click at [421, 171] on select "Select Role Area Manager Art Coordination Community - SIL Community Leader Comm…" at bounding box center [486, 175] width 428 height 31
select select "13"
click at [272, 160] on select "Select Role Area Manager Art Coordination Community - SIL Community Leader Comm…" at bounding box center [486, 175] width 428 height 31
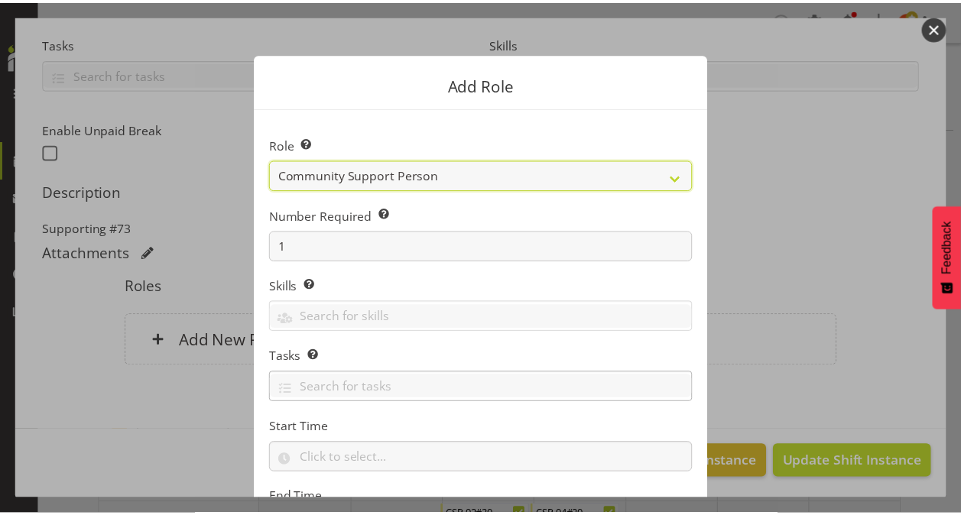
scroll to position [147, 0]
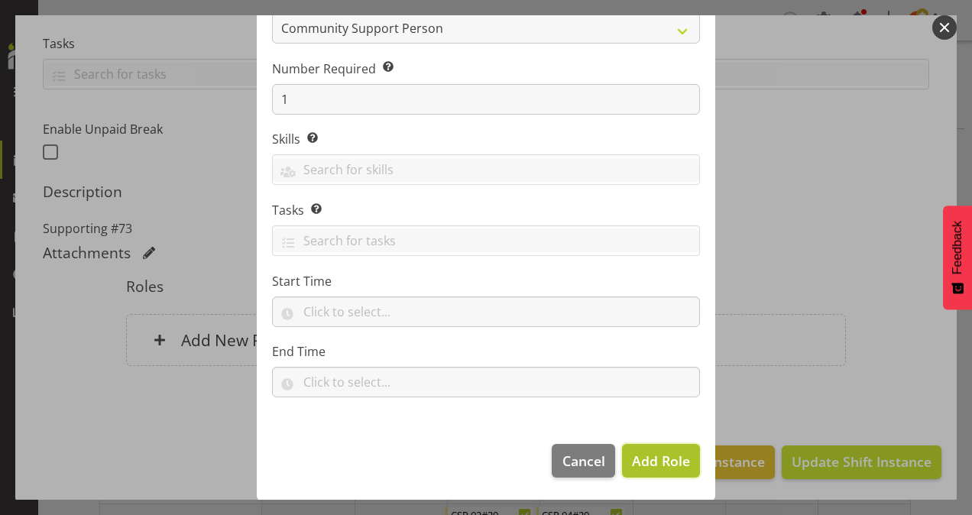
click at [634, 452] on span "Add Role" at bounding box center [661, 461] width 58 height 18
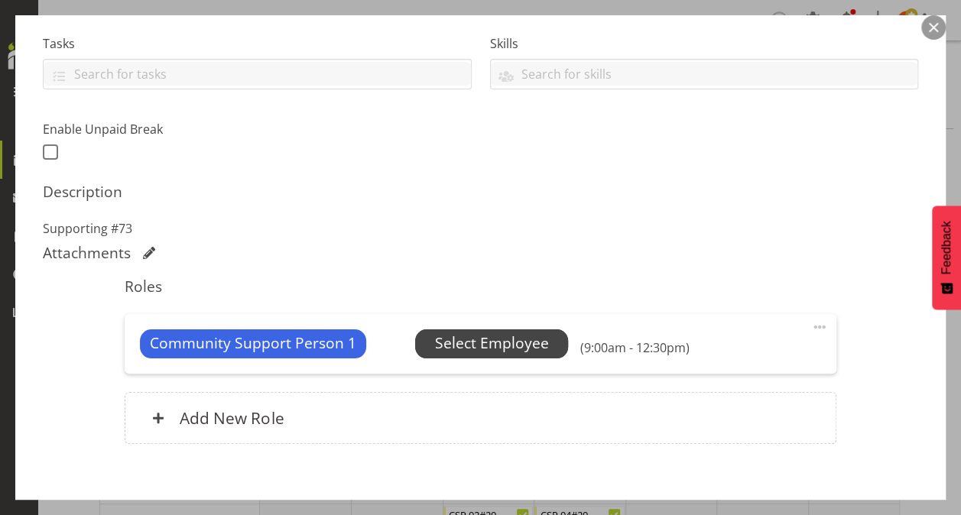
click at [488, 339] on span "Select Employee" at bounding box center [492, 343] width 114 height 22
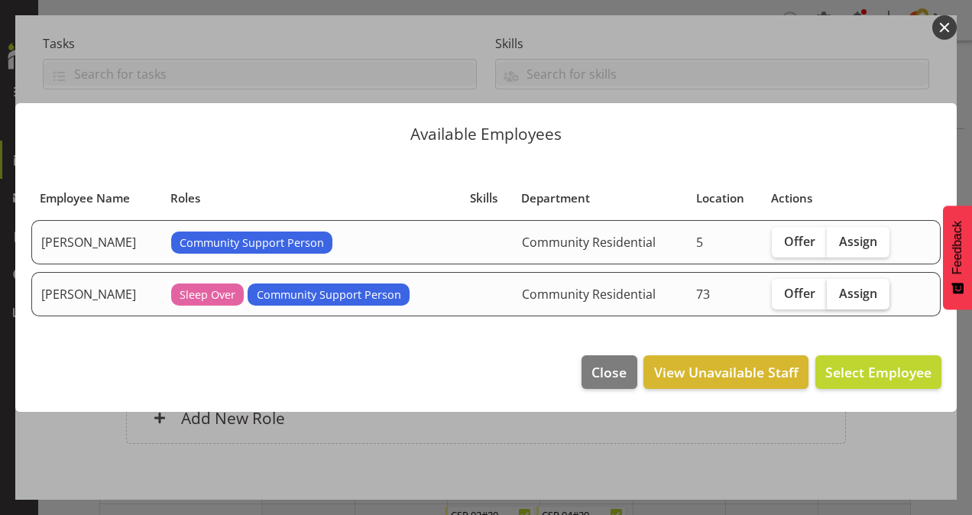
drag, startPoint x: 842, startPoint y: 295, endPoint x: 865, endPoint y: 362, distance: 70.3
click at [842, 296] on span "Assign" at bounding box center [858, 293] width 38 height 15
click at [837, 296] on input "Assign" at bounding box center [832, 293] width 10 height 10
checkbox input "true"
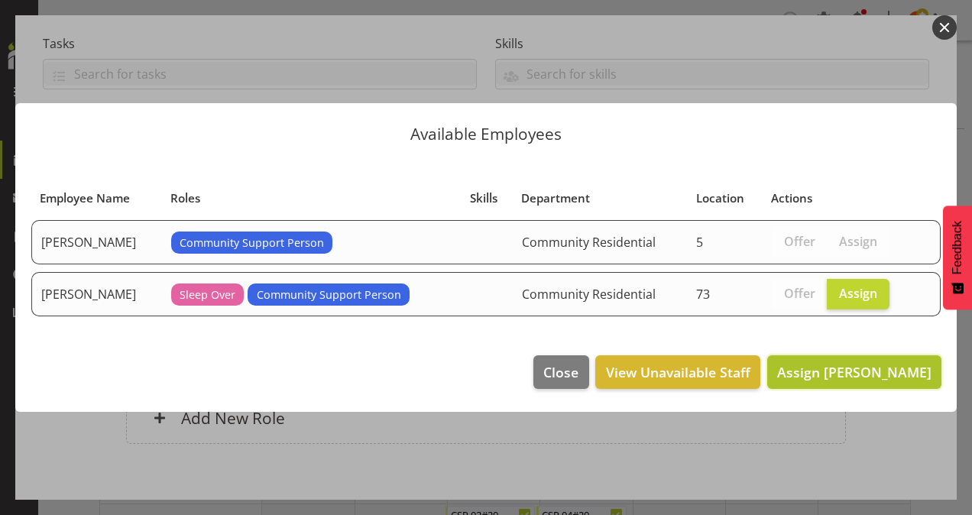
click at [868, 365] on span "Assign [PERSON_NAME]" at bounding box center [854, 372] width 154 height 18
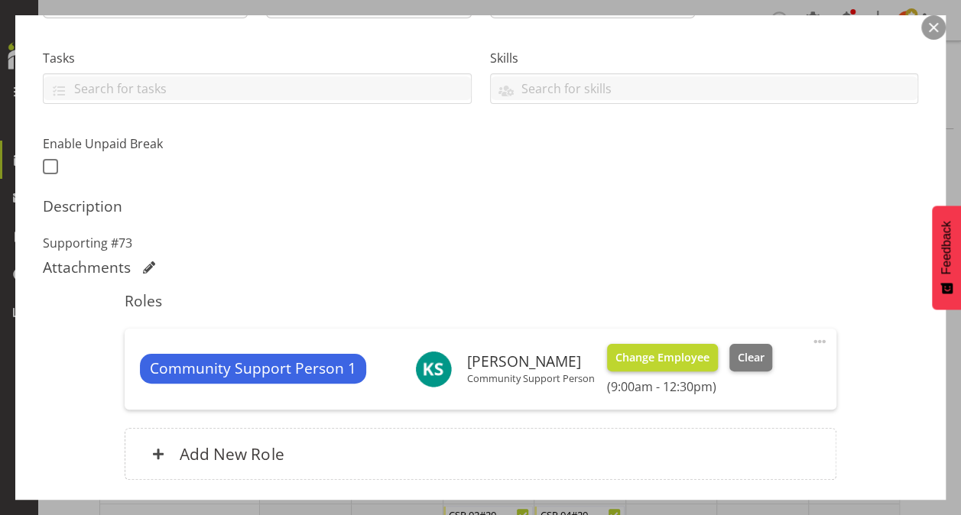
scroll to position [418, 0]
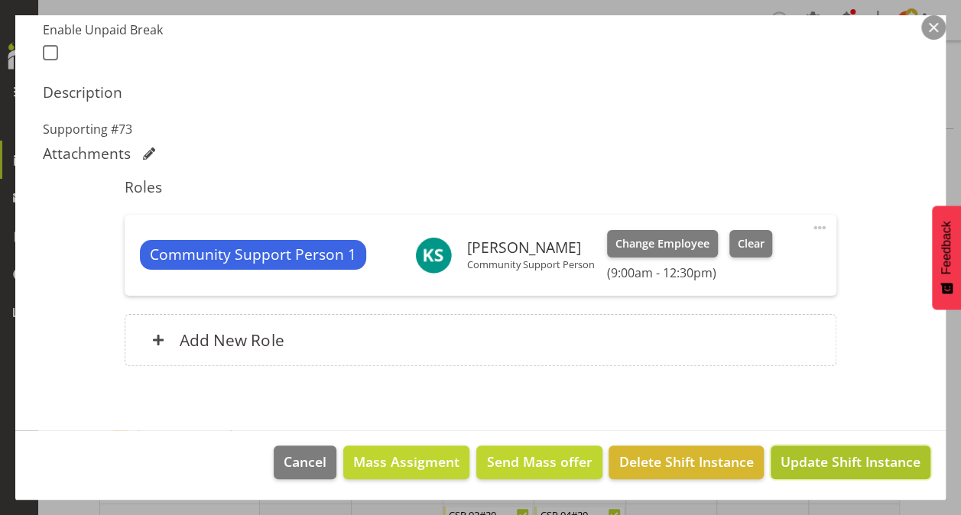
click at [801, 456] on span "Update Shift Instance" at bounding box center [850, 462] width 140 height 20
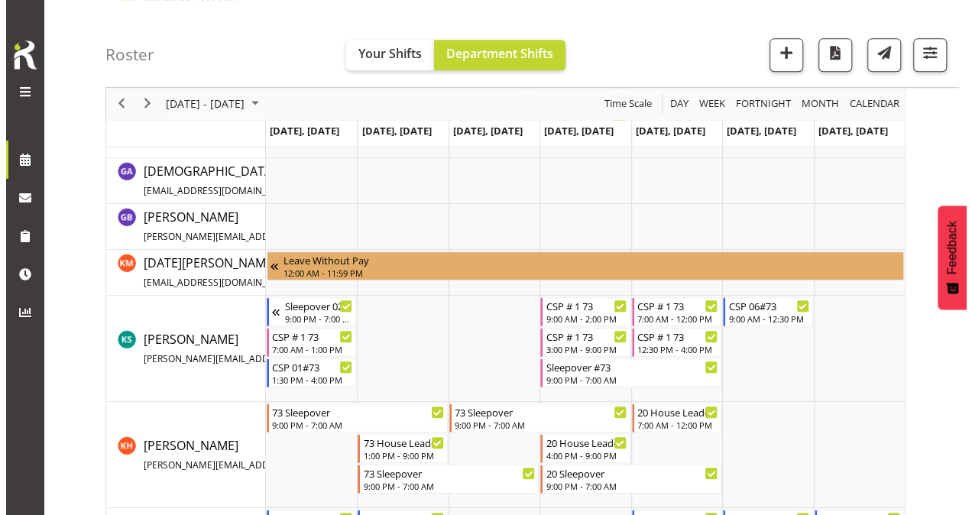
scroll to position [425, 0]
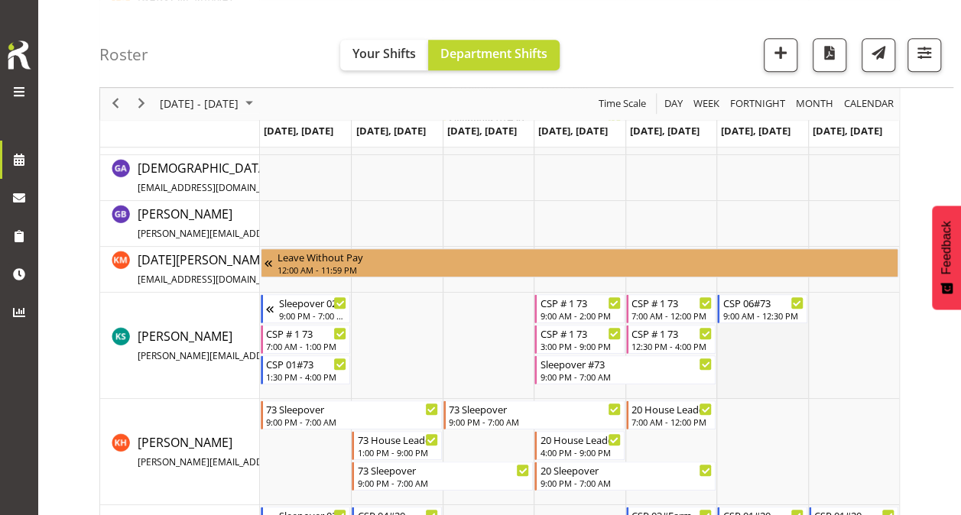
click at [755, 351] on td "Timeline Week of August 26, 2025" at bounding box center [761, 346] width 91 height 106
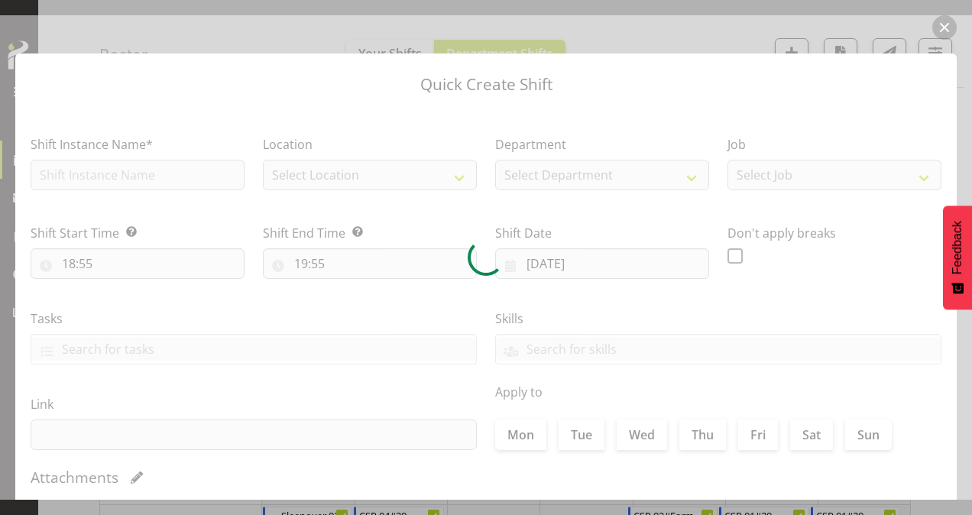
type input "[DATE]"
checkbox input "true"
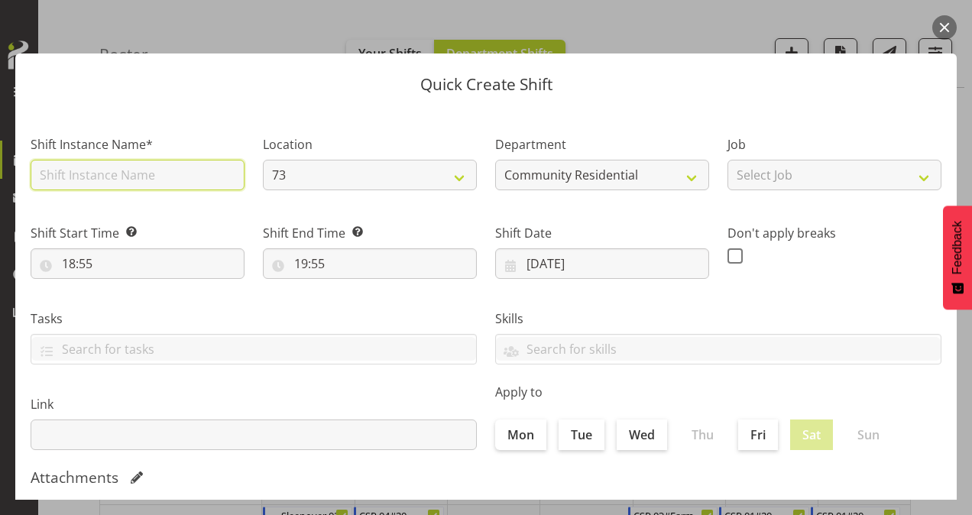
click at [119, 177] on input "text" at bounding box center [138, 175] width 214 height 31
type input "CSP # 1 73"
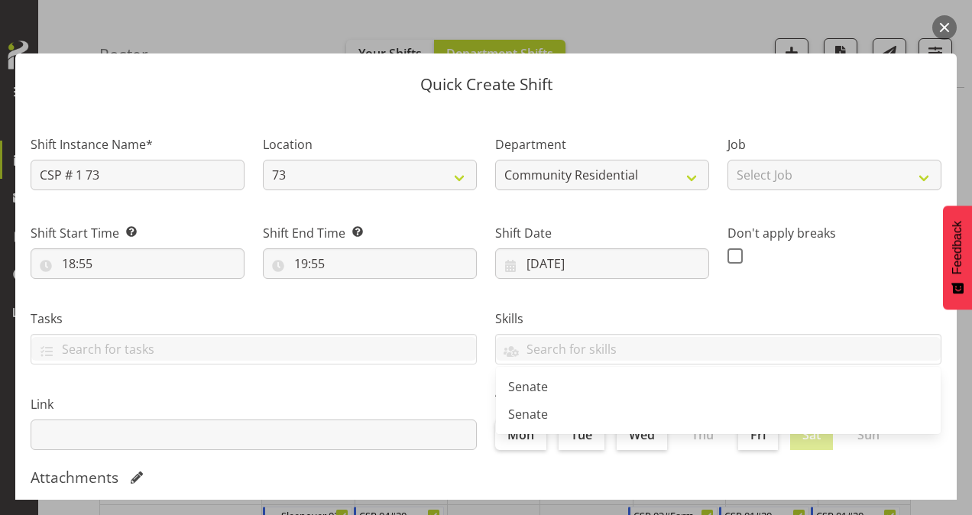
click at [770, 158] on div "Job Select Job Accounts Admin Art Coordinator Community Leader Community Suppor…" at bounding box center [835, 162] width 214 height 55
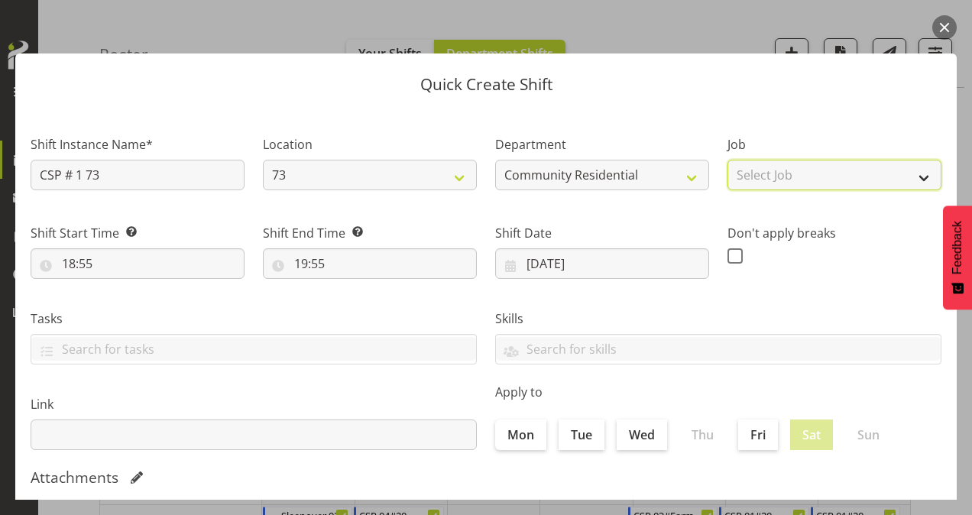
click at [770, 178] on select "Select Job Accounts Admin Art Coordinator Community Leader Community Support Pe…" at bounding box center [835, 175] width 214 height 31
select select "2"
click at [728, 160] on select "Select Job Accounts Admin Art Coordinator Community Leader Community Support Pe…" at bounding box center [835, 175] width 214 height 31
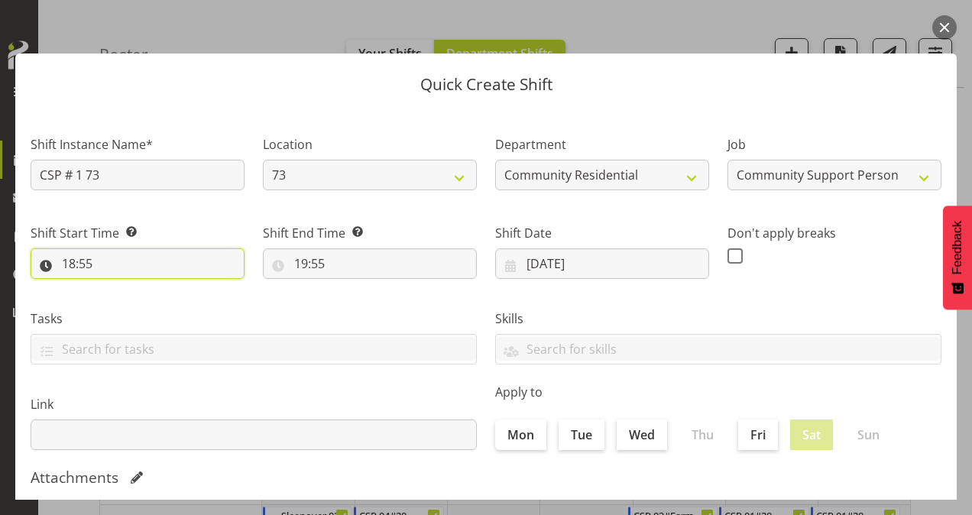
click at [70, 261] on input "18:55" at bounding box center [138, 263] width 214 height 31
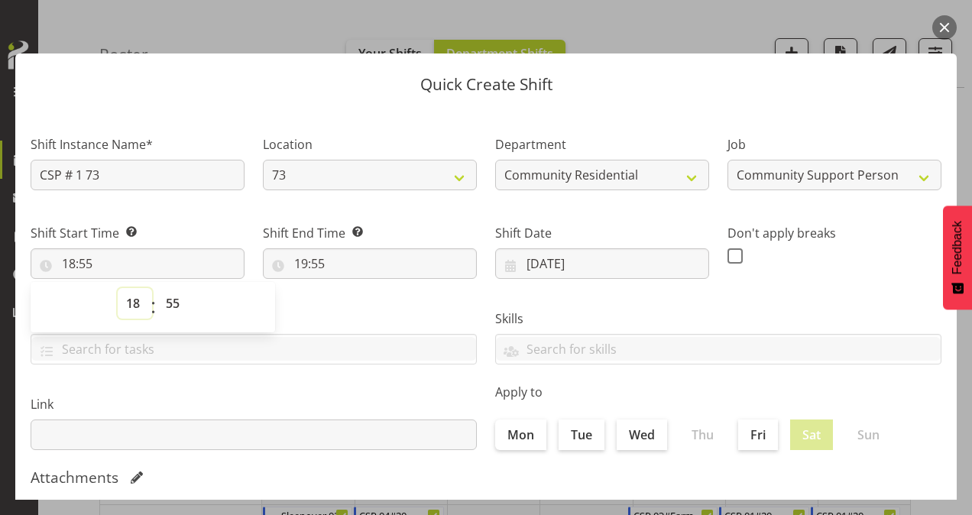
click at [139, 300] on select "00 01 02 03 04 05 06 07 08 09 10 11 12 13 14 15 16 17 18 19 20 21 22 23" at bounding box center [135, 303] width 34 height 31
select select "13"
click at [118, 288] on select "00 01 02 03 04 05 06 07 08 09 10 11 12 13 14 15 16 17 18 19 20 21 22 23" at bounding box center [135, 303] width 34 height 31
type input "13:55"
click at [173, 300] on select "00 01 02 03 04 05 06 07 08 09 10 11 12 13 14 15 16 17 18 19 20 21 22 23 24 25 2…" at bounding box center [174, 303] width 34 height 31
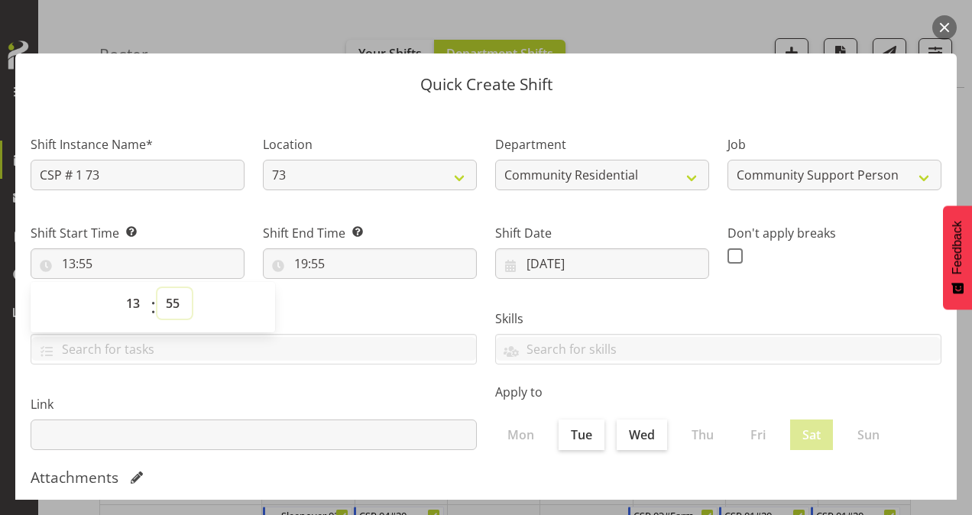
select select "0"
click at [157, 288] on select "00 01 02 03 04 05 06 07 08 09 10 11 12 13 14 15 16 17 18 19 20 21 22 23 24 25 2…" at bounding box center [174, 303] width 34 height 31
type input "13:00"
click at [300, 263] on input "19:55" at bounding box center [370, 263] width 214 height 31
click at [369, 301] on select "00 01 02 03 04 05 06 07 08 09 10 11 12 13 14 15 16 17 18 19 20 21 22 23" at bounding box center [367, 303] width 34 height 31
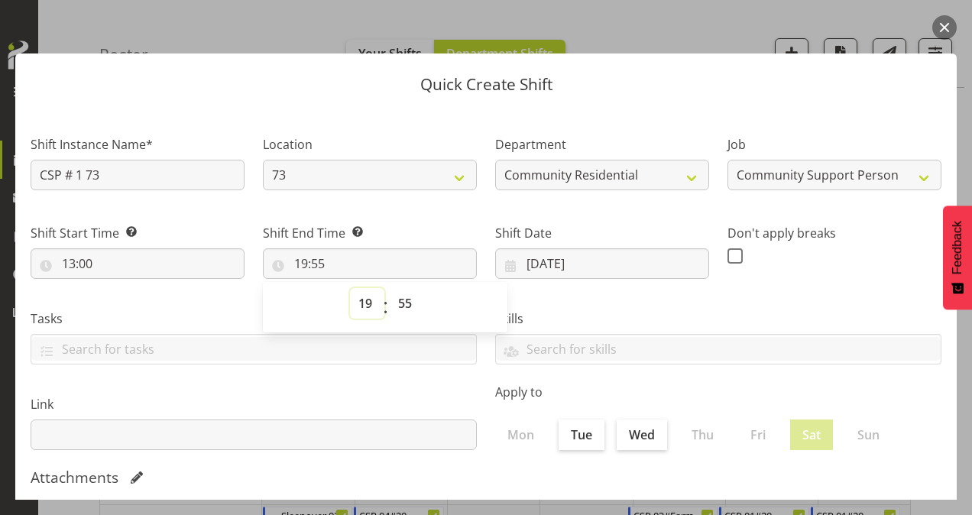
select select "16"
click at [350, 288] on select "00 01 02 03 04 05 06 07 08 09 10 11 12 13 14 15 16 17 18 19 20 21 22 23" at bounding box center [367, 303] width 34 height 31
type input "16:55"
click at [402, 306] on select "00 01 02 03 04 05 06 07 08 09 10 11 12 13 14 15 16 17 18 19 20 21 22 23 24 25 2…" at bounding box center [407, 303] width 34 height 31
select select "0"
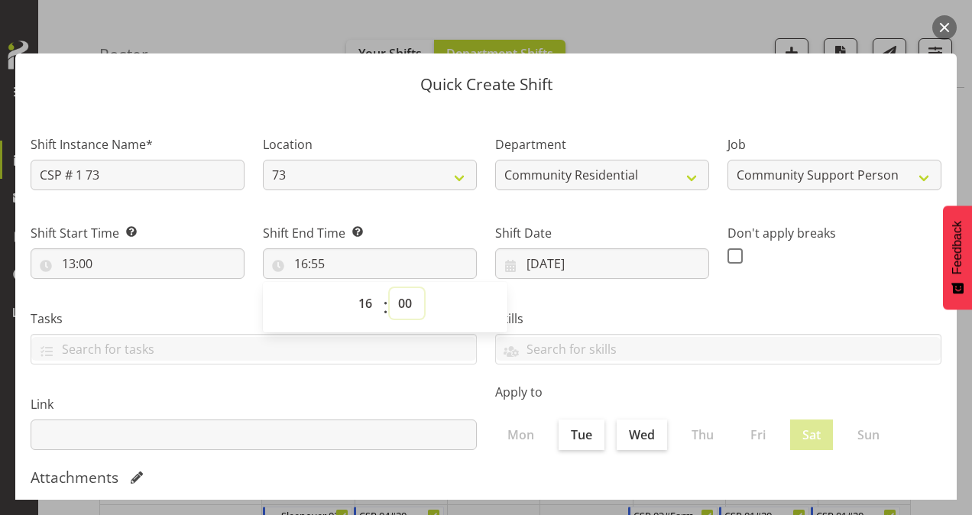
click at [390, 288] on select "00 01 02 03 04 05 06 07 08 09 10 11 12 13 14 15 16 17 18 19 20 21 22 23 24 25 2…" at bounding box center [407, 303] width 34 height 31
type input "16:00"
click at [728, 257] on span at bounding box center [735, 255] width 15 height 15
click at [728, 257] on input "checkbox" at bounding box center [733, 256] width 10 height 10
checkbox input "true"
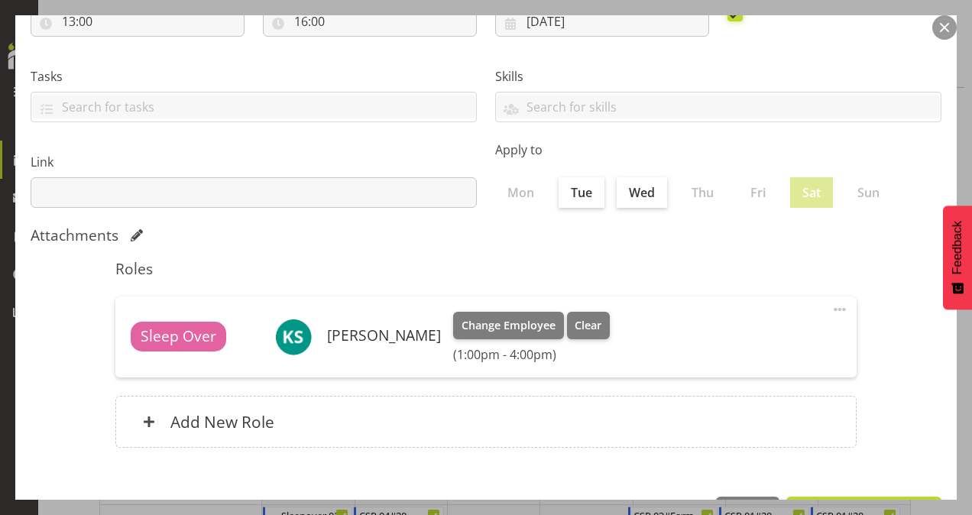
scroll to position [294, 0]
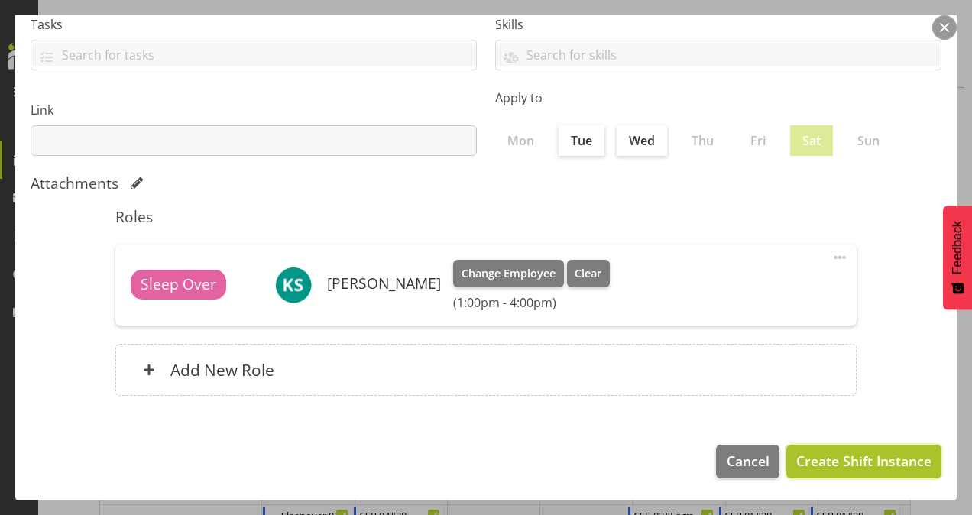
click at [825, 455] on span "Create Shift Instance" at bounding box center [863, 461] width 135 height 20
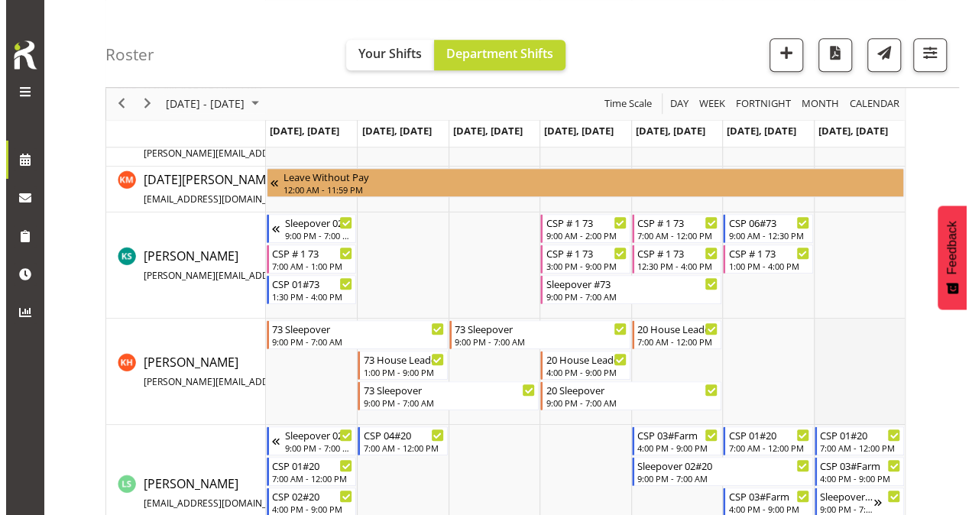
scroll to position [504, 0]
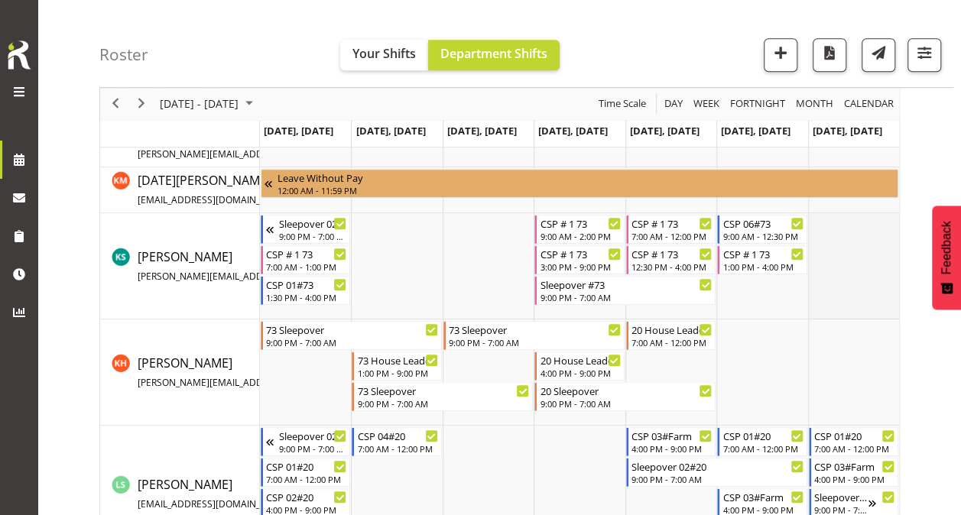
click at [845, 244] on td "Timeline Week of August 26, 2025" at bounding box center [853, 266] width 91 height 106
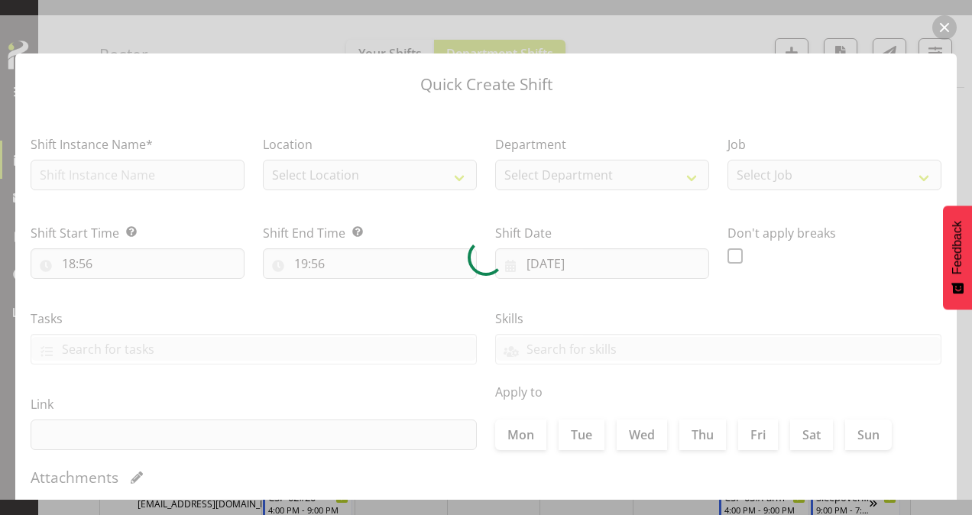
type input "[DATE]"
checkbox input "true"
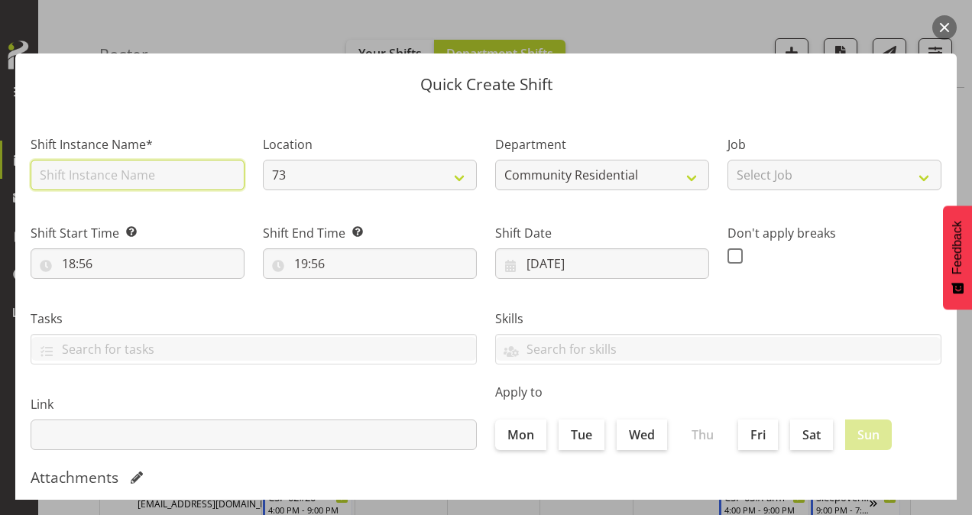
click at [92, 185] on input "text" at bounding box center [138, 175] width 214 height 31
type input "CSP # 1 73"
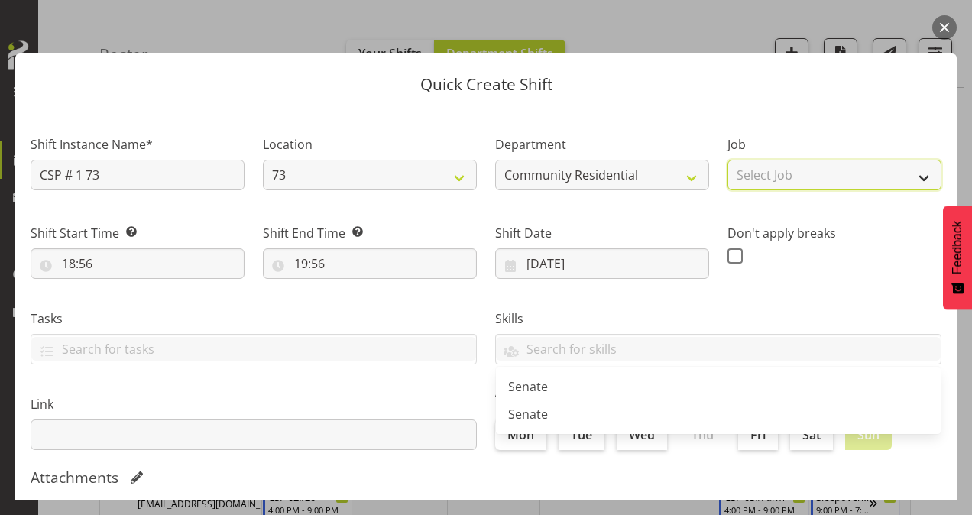
click at [811, 177] on select "Select Job Accounts Admin Art Coordinator Community Leader Community Support Pe…" at bounding box center [835, 175] width 214 height 31
select select "2"
click at [728, 160] on select "Select Job Accounts Admin Art Coordinator Community Leader Community Support Pe…" at bounding box center [835, 175] width 214 height 31
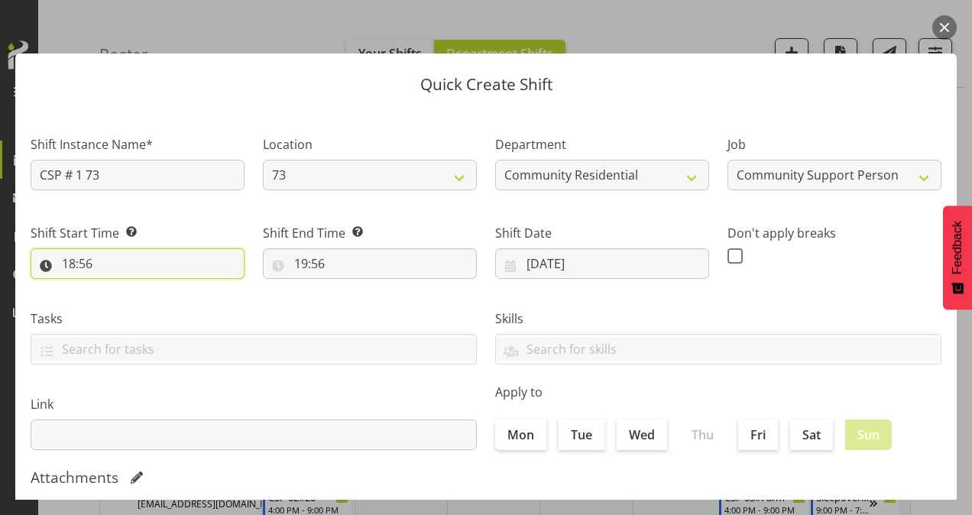
click at [68, 261] on input "18:56" at bounding box center [138, 263] width 214 height 31
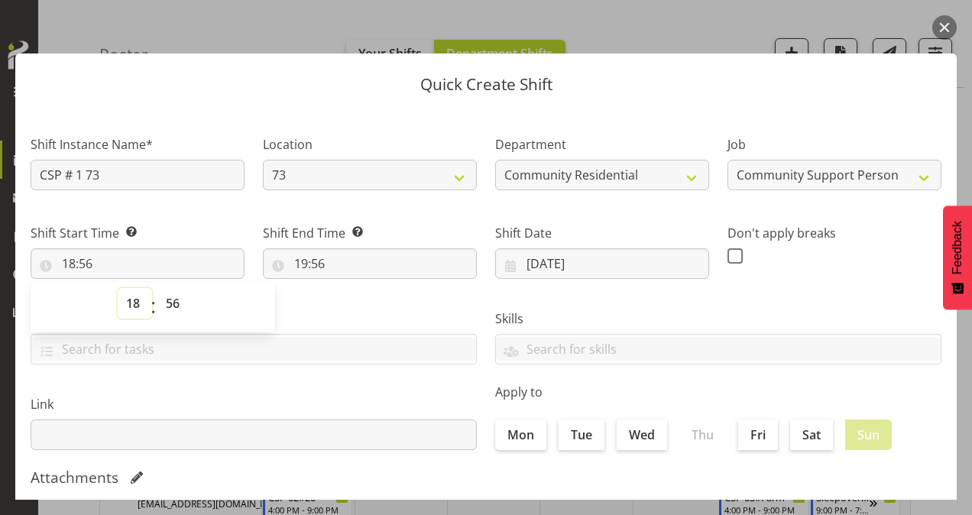
click at [135, 303] on select "00 01 02 03 04 05 06 07 08 09 10 11 12 13 14 15 16 17 18 19 20 21 22 23" at bounding box center [135, 303] width 34 height 31
select select "9"
click at [118, 288] on select "00 01 02 03 04 05 06 07 08 09 10 11 12 13 14 15 16 17 18 19 20 21 22 23" at bounding box center [135, 303] width 34 height 31
type input "09:56"
click at [178, 307] on select "00 01 02 03 04 05 06 07 08 09 10 11 12 13 14 15 16 17 18 19 20 21 22 23 24 25 2…" at bounding box center [174, 303] width 34 height 31
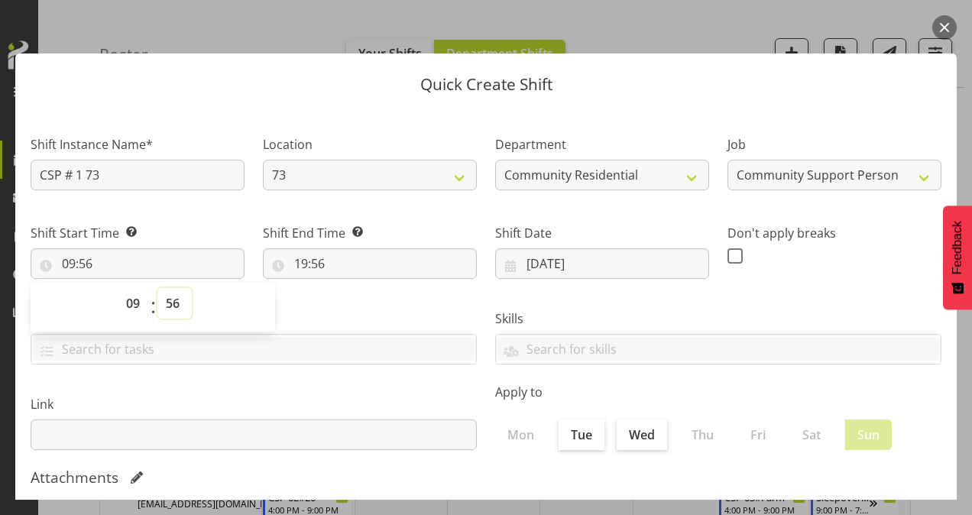
select select "30"
click at [157, 288] on select "00 01 02 03 04 05 06 07 08 09 10 11 12 13 14 15 16 17 18 19 20 21 22 23 24 25 2…" at bounding box center [174, 303] width 34 height 31
type input "09:30"
click at [300, 262] on input "19:56" at bounding box center [370, 263] width 214 height 31
click at [366, 306] on select "00 01 02 03 04 05 06 07 08 09 10 11 12 13 14 15 16 17 18 19 20 21 22 23" at bounding box center [367, 303] width 34 height 31
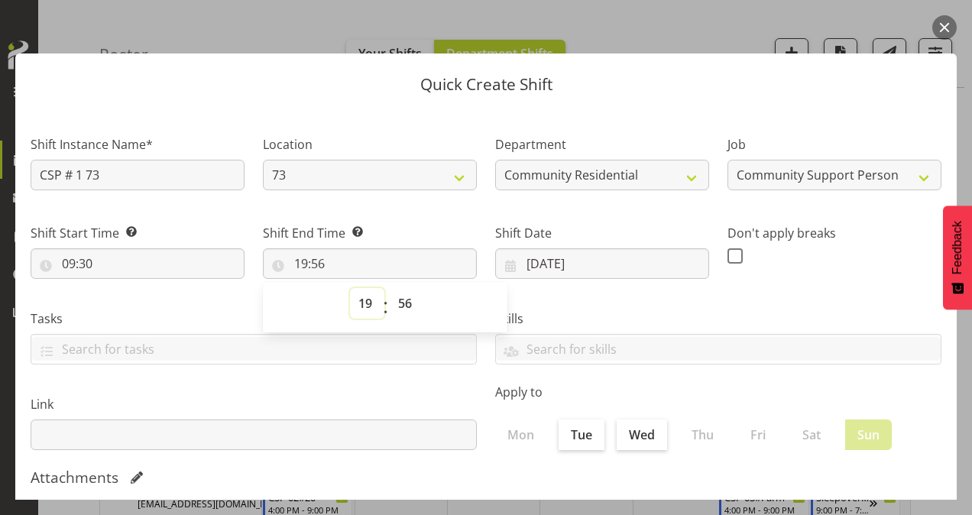
select select "13"
click at [350, 288] on select "00 01 02 03 04 05 06 07 08 09 10 11 12 13 14 15 16 17 18 19 20 21 22 23" at bounding box center [367, 303] width 34 height 31
type input "13:56"
click at [404, 297] on select "00 01 02 03 04 05 06 07 08 09 10 11 12 13 14 15 16 17 18 19 20 21 22 23 24 25 2…" at bounding box center [407, 303] width 34 height 31
select select "0"
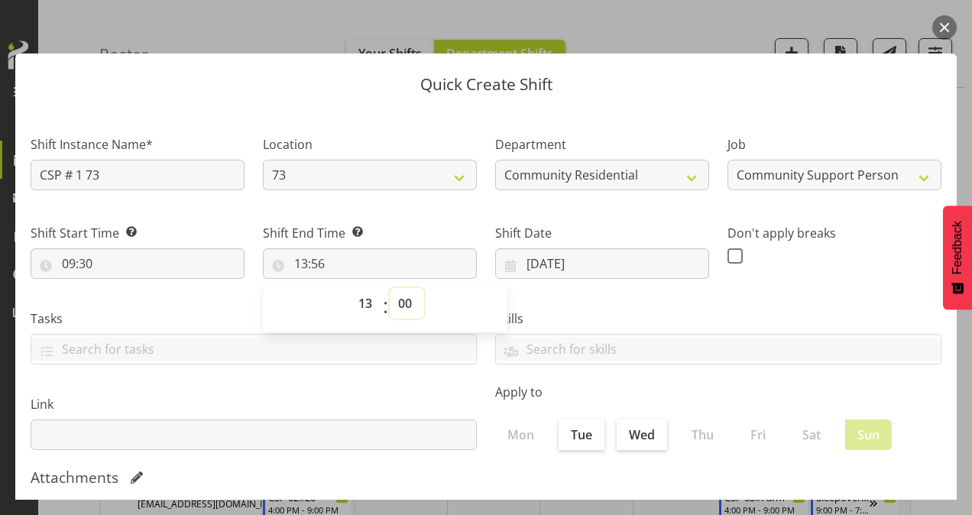
click at [390, 288] on select "00 01 02 03 04 05 06 07 08 09 10 11 12 13 14 15 16 17 18 19 20 21 22 23 24 25 2…" at bounding box center [407, 303] width 34 height 31
type input "13:00"
click at [731, 259] on span at bounding box center [735, 255] width 15 height 15
click at [731, 259] on input "checkbox" at bounding box center [733, 256] width 10 height 10
checkbox input "true"
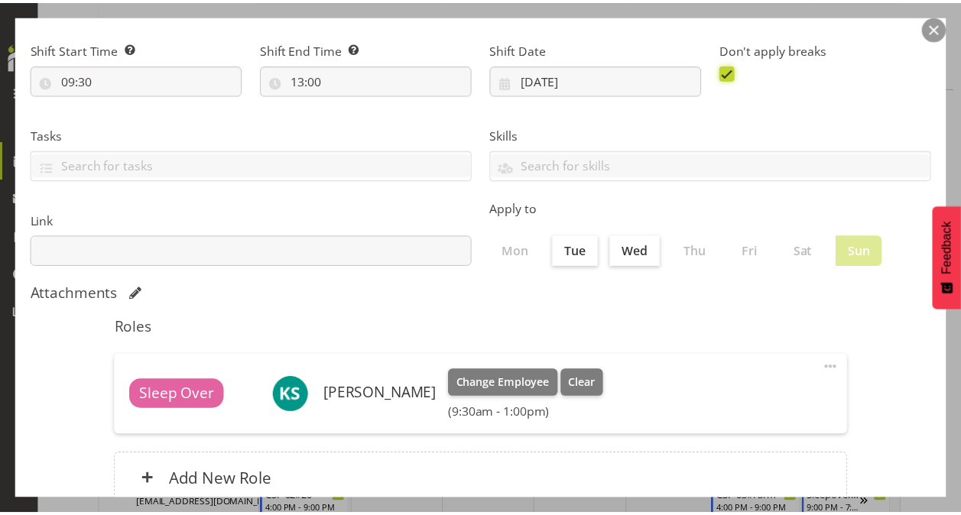
scroll to position [294, 0]
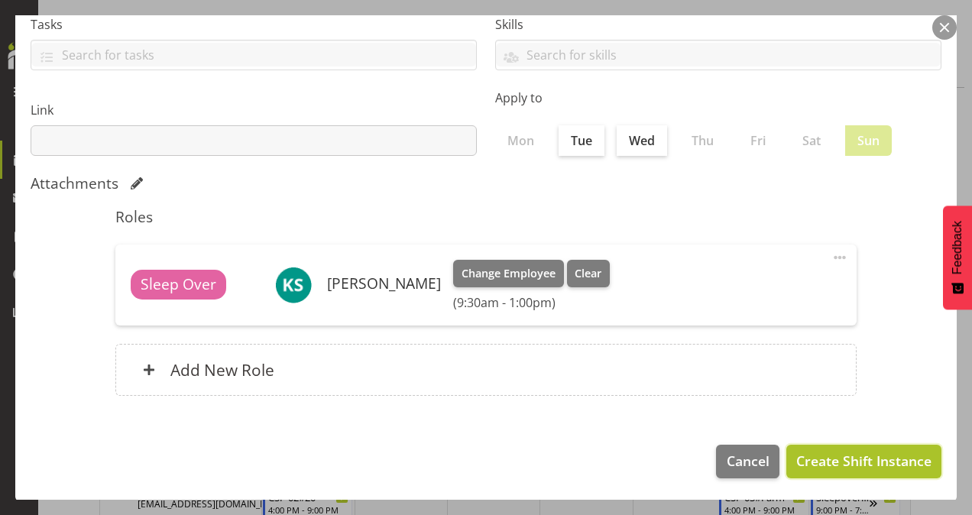
click at [851, 456] on span "Create Shift Instance" at bounding box center [863, 461] width 135 height 20
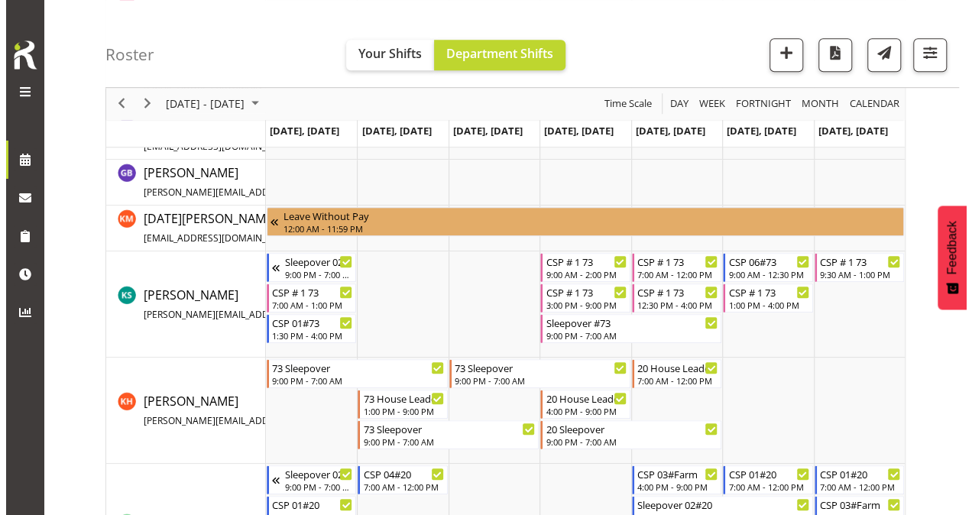
scroll to position [469, 0]
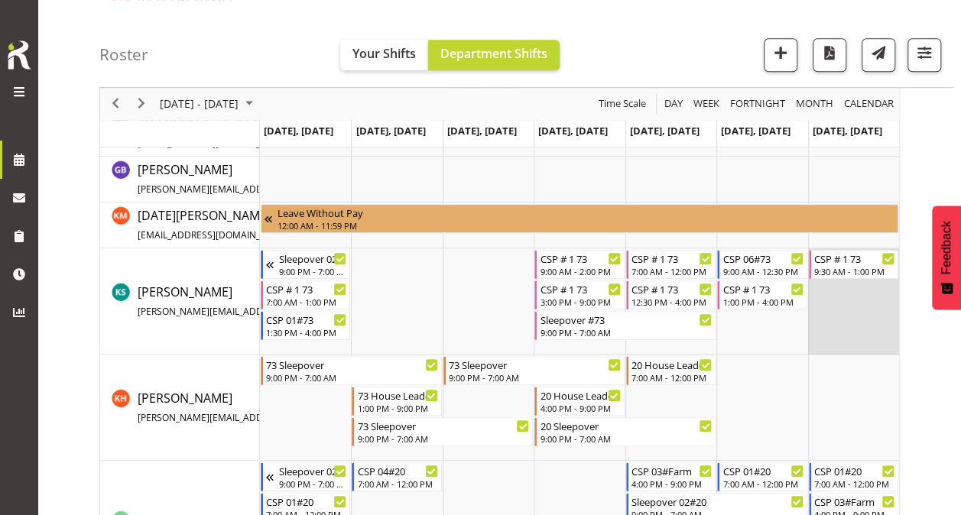
click at [851, 322] on td "Timeline Week of August 26, 2025" at bounding box center [853, 301] width 91 height 106
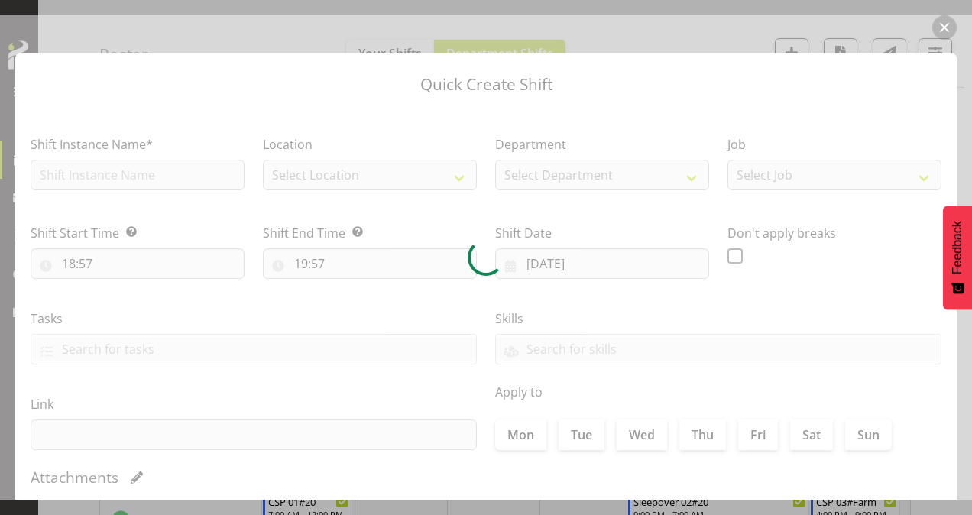
click at [205, 183] on div at bounding box center [486, 257] width 972 height 485
type input "[DATE]"
checkbox input "true"
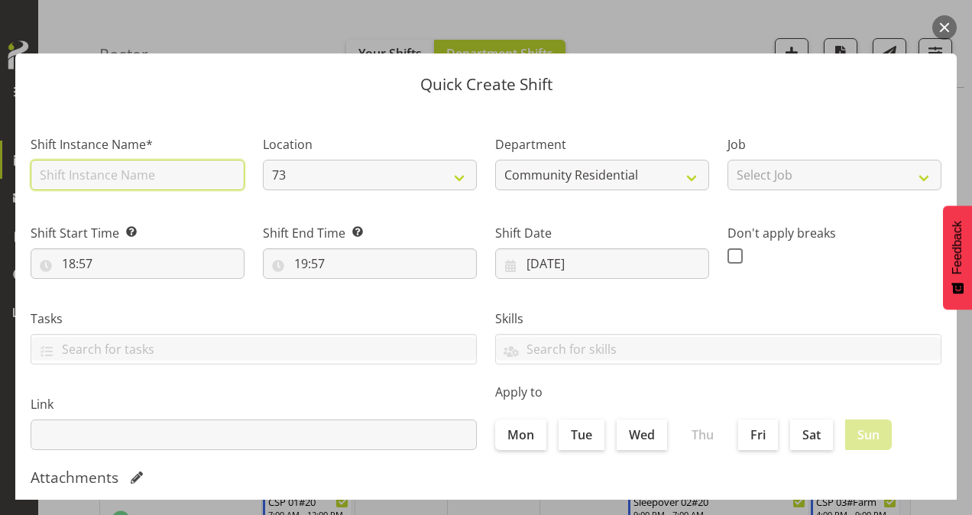
click at [105, 172] on input "text" at bounding box center [138, 175] width 214 height 31
type input "CSP # 1 73"
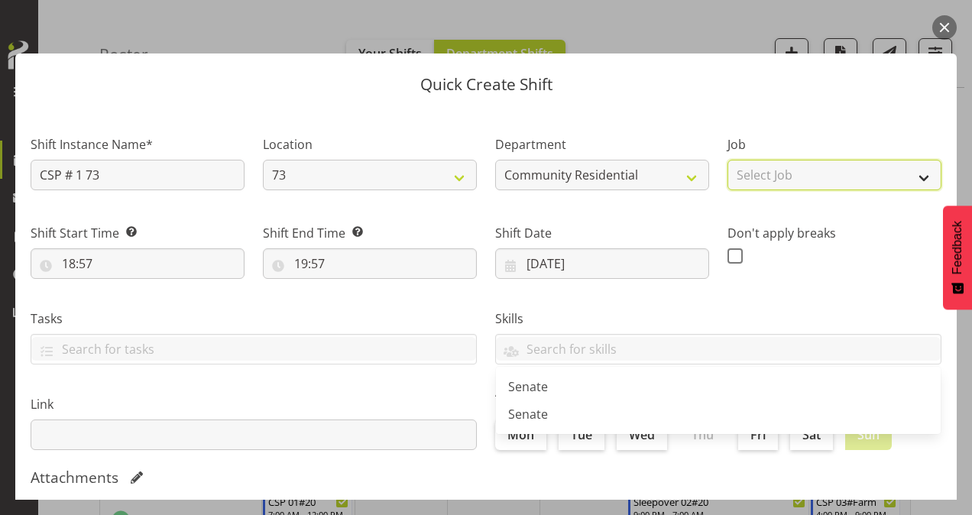
click at [773, 177] on select "Select Job Accounts Admin Art Coordinator Community Leader Community Support Pe…" at bounding box center [835, 175] width 214 height 31
select select "2"
click at [728, 160] on select "Select Job Accounts Admin Art Coordinator Community Leader Community Support Pe…" at bounding box center [835, 175] width 214 height 31
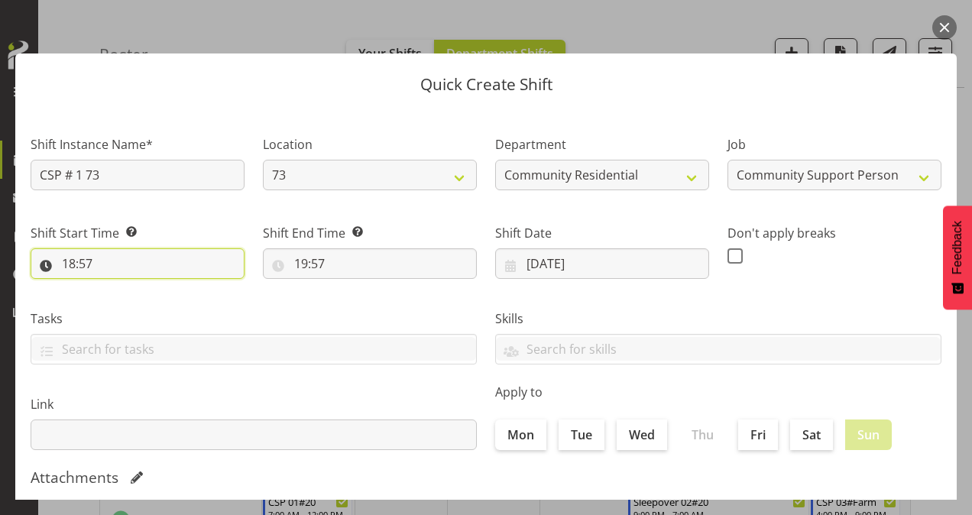
click at [64, 260] on input "18:57" at bounding box center [138, 263] width 214 height 31
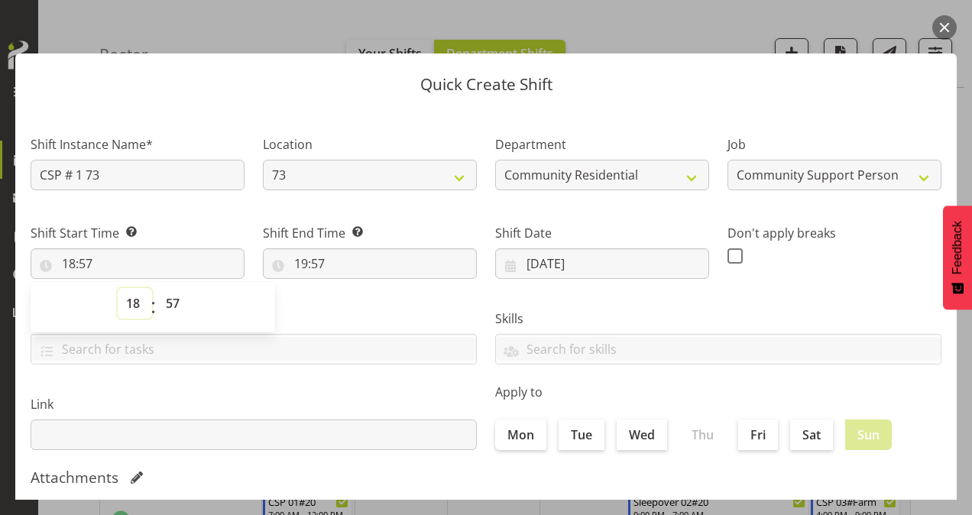
click at [131, 302] on select "00 01 02 03 04 05 06 07 08 09 10 11 12 13 14 15 16 17 18 19 20 21 22 23" at bounding box center [135, 303] width 34 height 31
select select "16"
click at [118, 288] on select "00 01 02 03 04 05 06 07 08 09 10 11 12 13 14 15 16 17 18 19 20 21 22 23" at bounding box center [135, 303] width 34 height 31
type input "16:57"
click at [171, 306] on select "00 01 02 03 04 05 06 07 08 09 10 11 12 13 14 15 16 17 18 19 20 21 22 23 24 25 2…" at bounding box center [174, 303] width 34 height 31
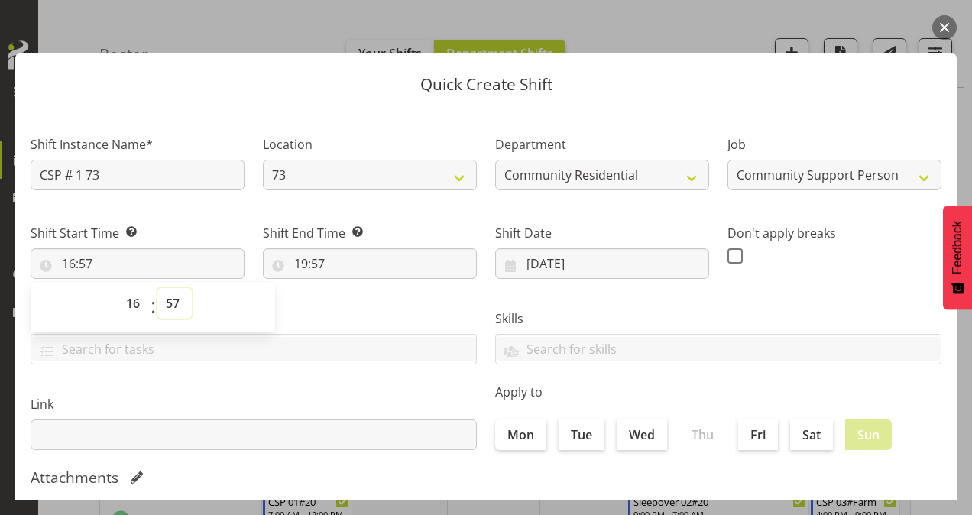
select select "0"
click at [157, 288] on select "00 01 02 03 04 05 06 07 08 09 10 11 12 13 14 15 16 17 18 19 20 21 22 23 24 25 2…" at bounding box center [174, 303] width 34 height 31
type input "16:00"
click at [302, 268] on input "19:57" at bounding box center [370, 263] width 214 height 31
click at [369, 310] on select "00 01 02 03 04 05 06 07 08 09 10 11 12 13 14 15 16 17 18 19 20 21 22 23" at bounding box center [367, 303] width 34 height 31
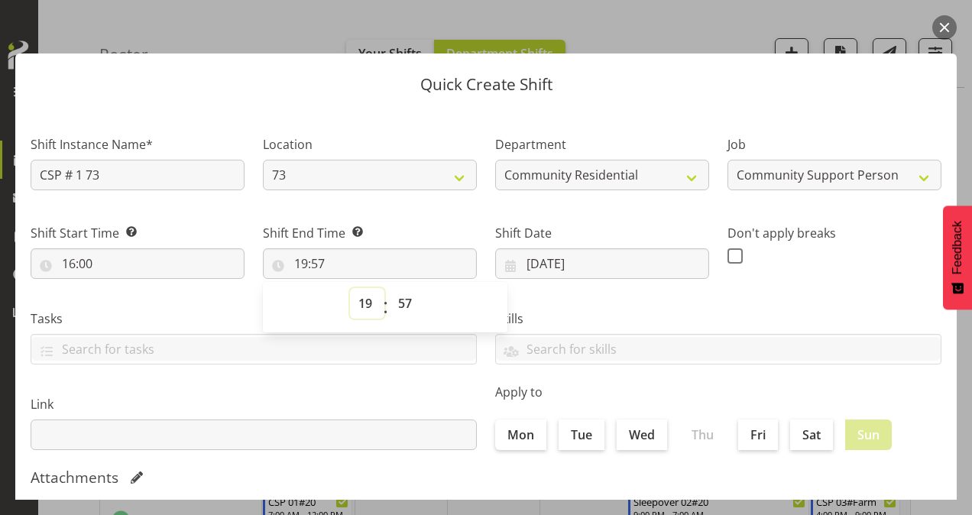
select select "21"
click at [350, 288] on select "00 01 02 03 04 05 06 07 08 09 10 11 12 13 14 15 16 17 18 19 20 21 22 23" at bounding box center [367, 303] width 34 height 31
type input "21:57"
click at [404, 303] on select "00 01 02 03 04 05 06 07 08 09 10 11 12 13 14 15 16 17 18 19 20 21 22 23 24 25 2…" at bounding box center [407, 303] width 34 height 31
select select "0"
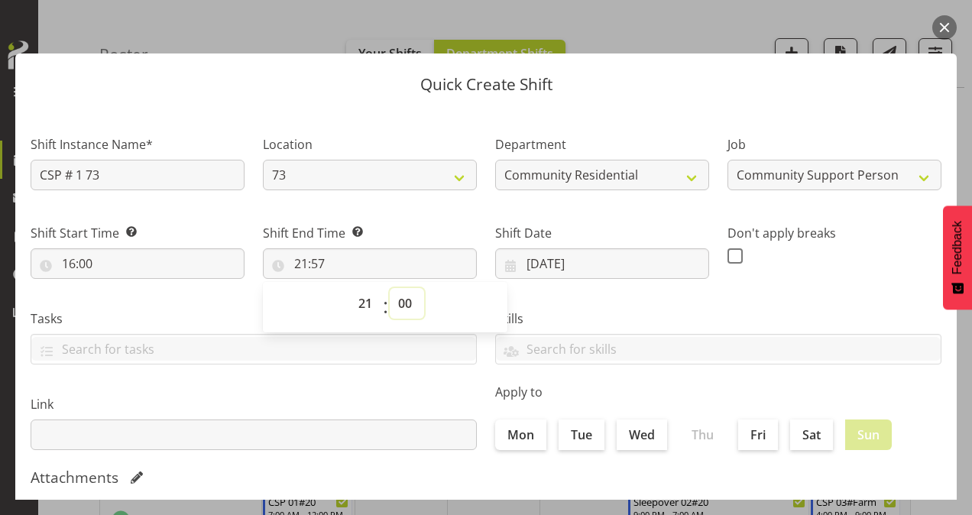
click at [390, 288] on select "00 01 02 03 04 05 06 07 08 09 10 11 12 13 14 15 16 17 18 19 20 21 22 23 24 25 2…" at bounding box center [407, 303] width 34 height 31
type input "21:00"
click at [728, 257] on span at bounding box center [735, 255] width 15 height 15
click at [728, 257] on input "checkbox" at bounding box center [733, 256] width 10 height 10
checkbox input "true"
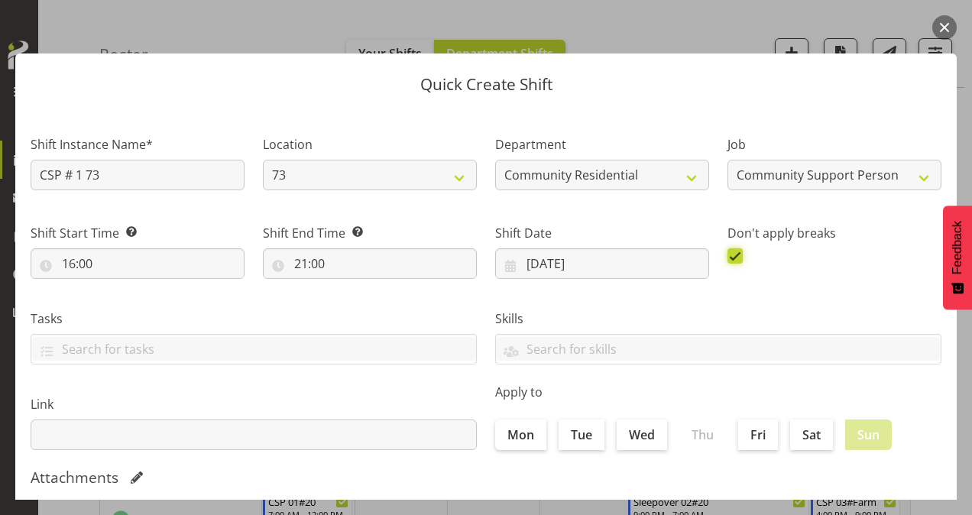
scroll to position [294, 0]
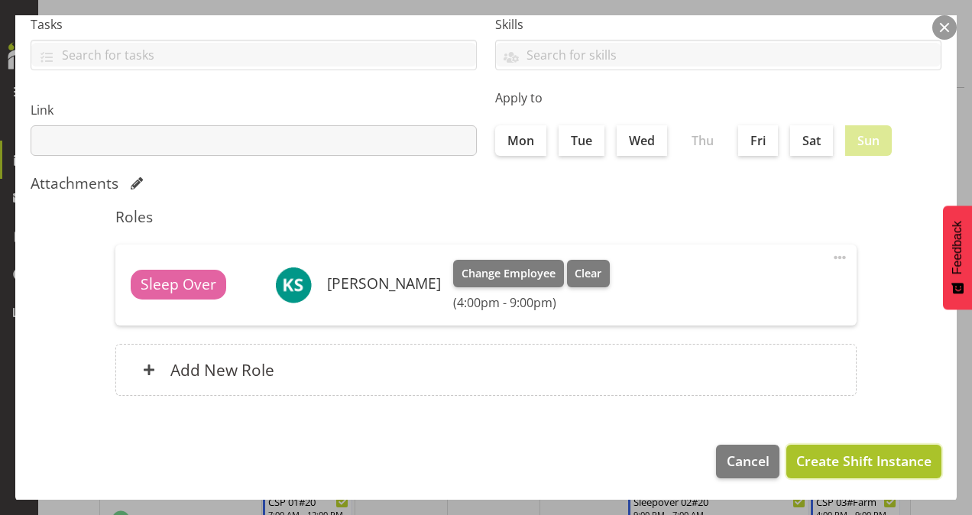
click at [851, 462] on span "Create Shift Instance" at bounding box center [863, 461] width 135 height 20
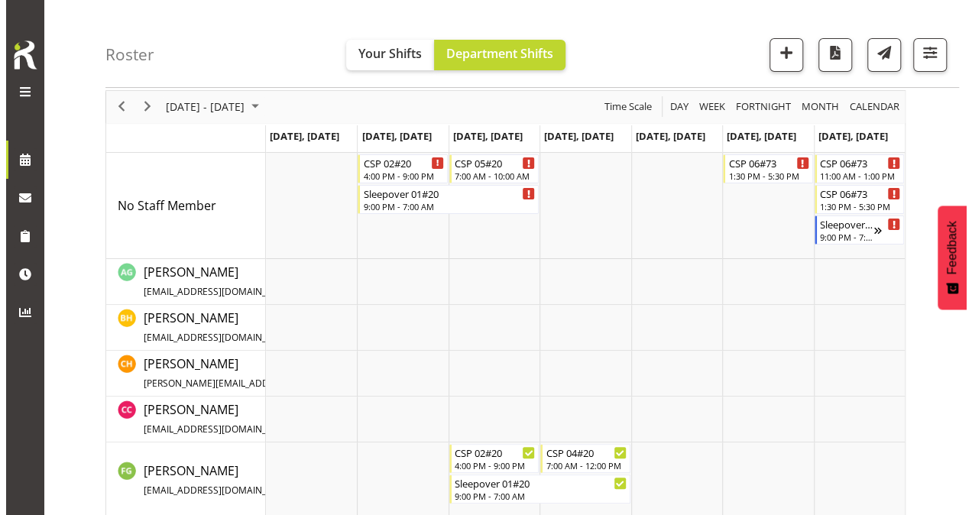
scroll to position [35, 0]
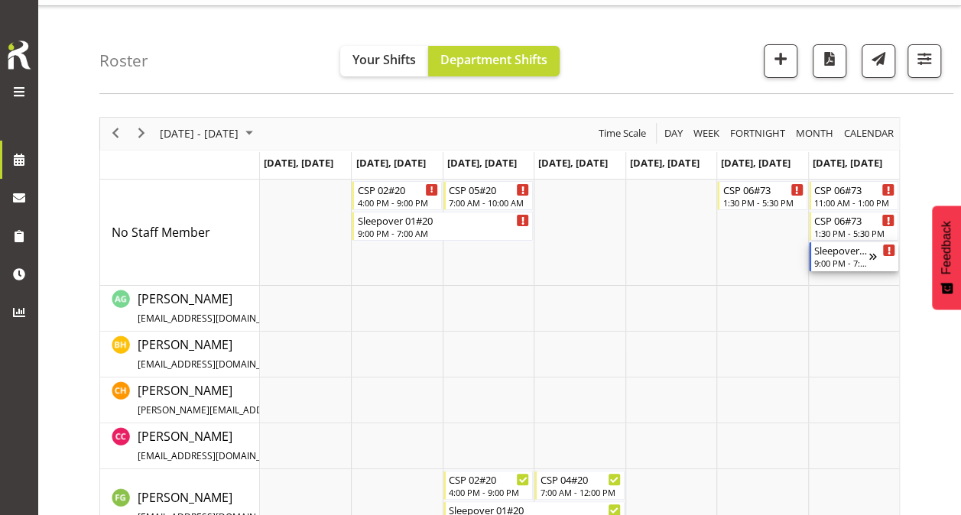
click at [851, 255] on div "Sleepover 02#73" at bounding box center [841, 249] width 54 height 15
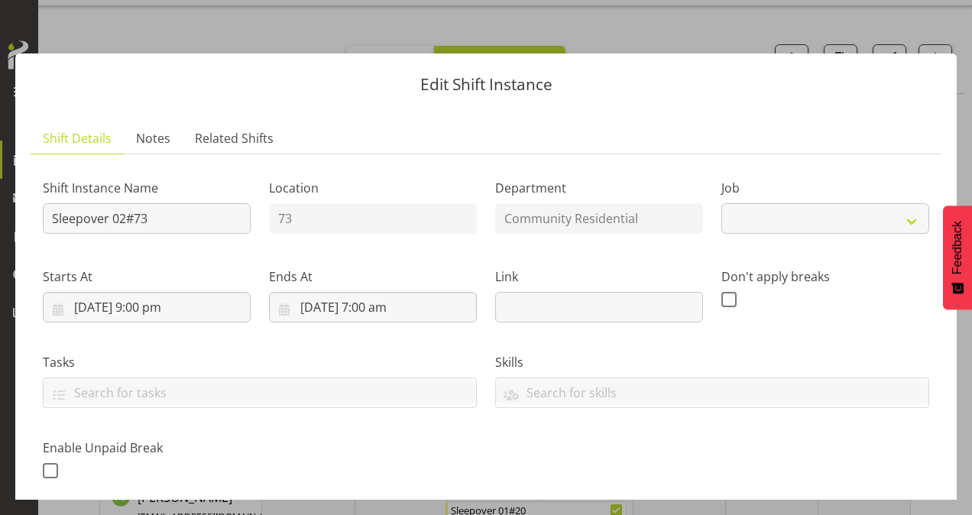
select select "2"
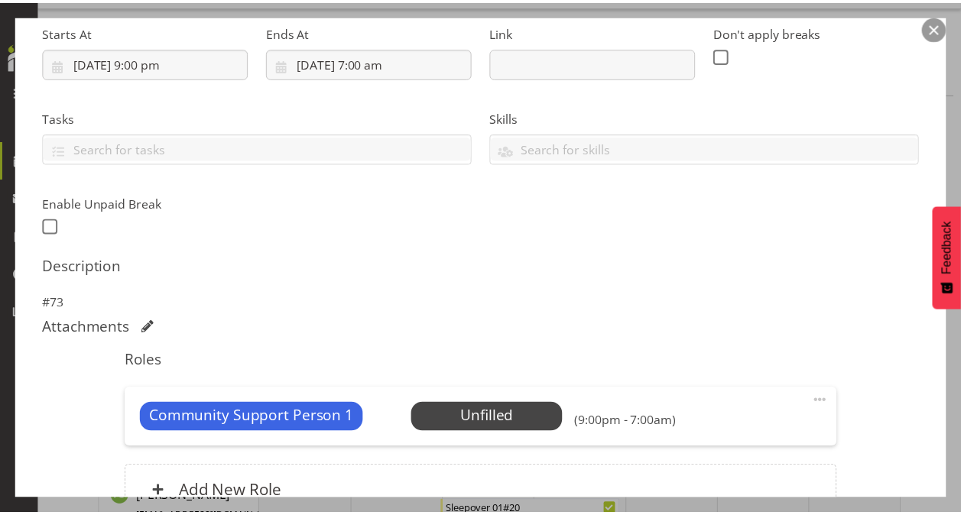
scroll to position [313, 0]
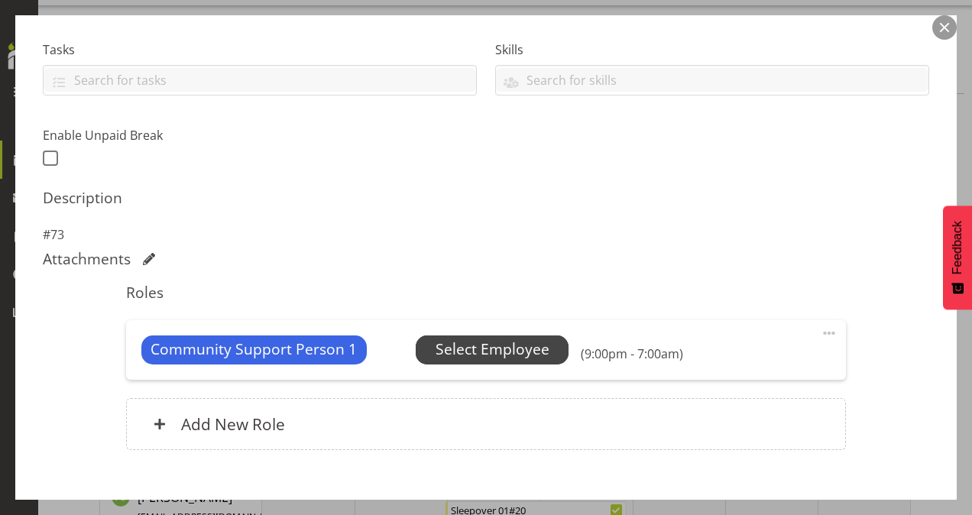
click at [495, 350] on span "Select Employee" at bounding box center [493, 350] width 114 height 22
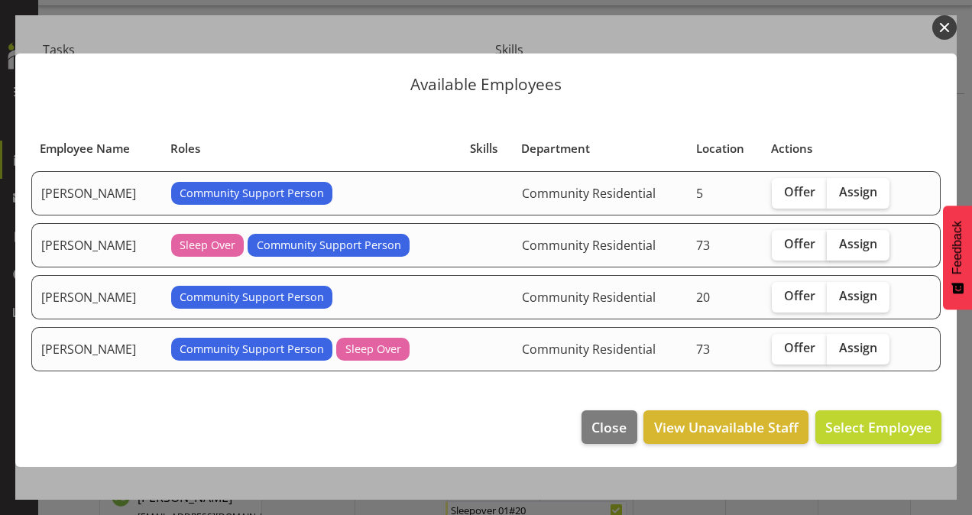
click at [846, 238] on span "Assign" at bounding box center [858, 243] width 38 height 15
click at [837, 239] on input "Assign" at bounding box center [832, 244] width 10 height 10
checkbox input "true"
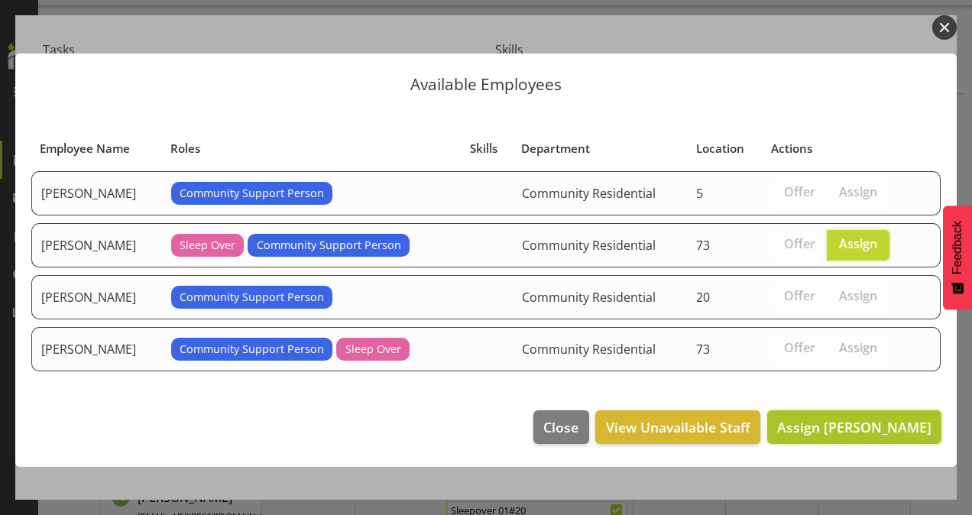
click at [837, 423] on span "Assign [PERSON_NAME]" at bounding box center [854, 427] width 154 height 18
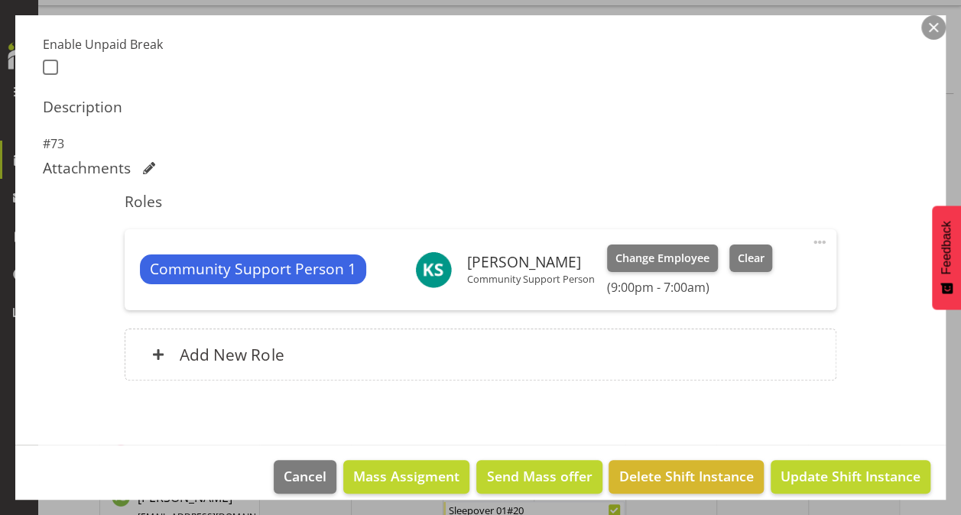
scroll to position [418, 0]
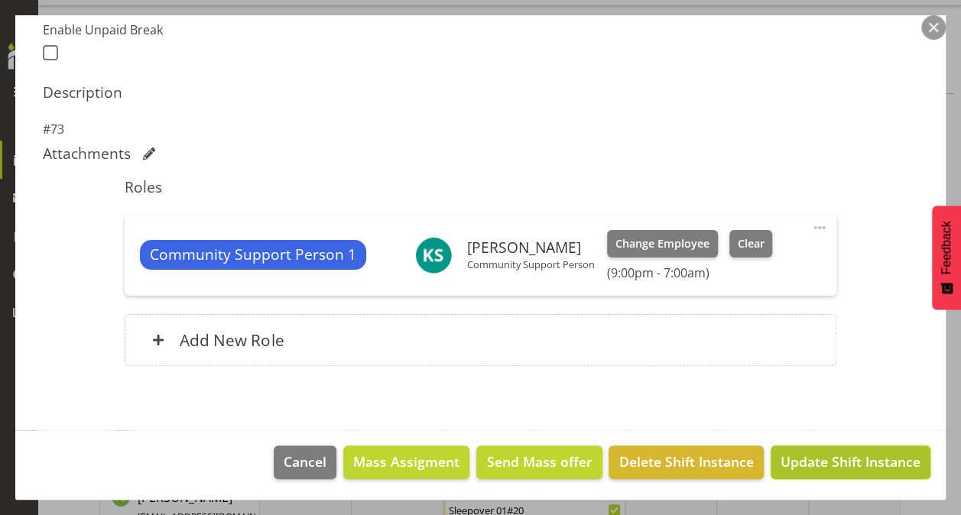
click at [828, 455] on span "Update Shift Instance" at bounding box center [850, 462] width 140 height 20
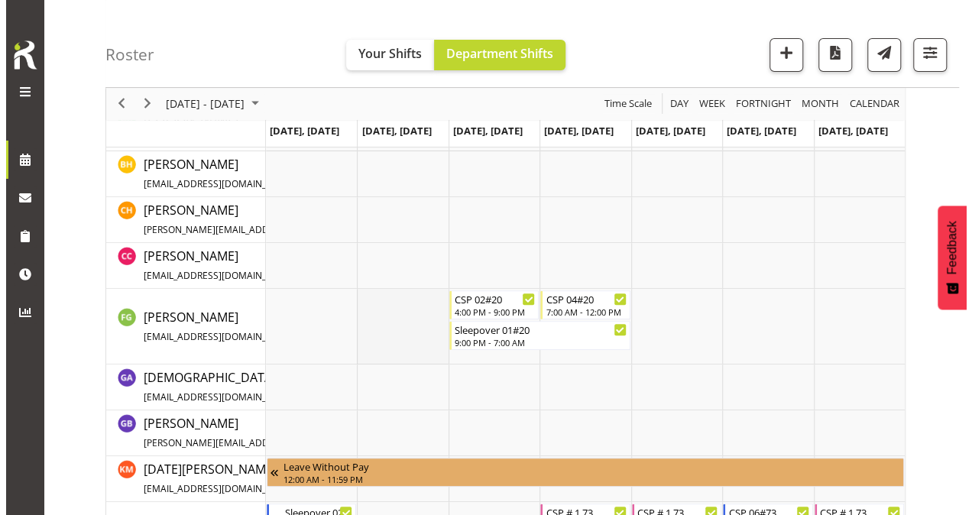
scroll to position [0, 0]
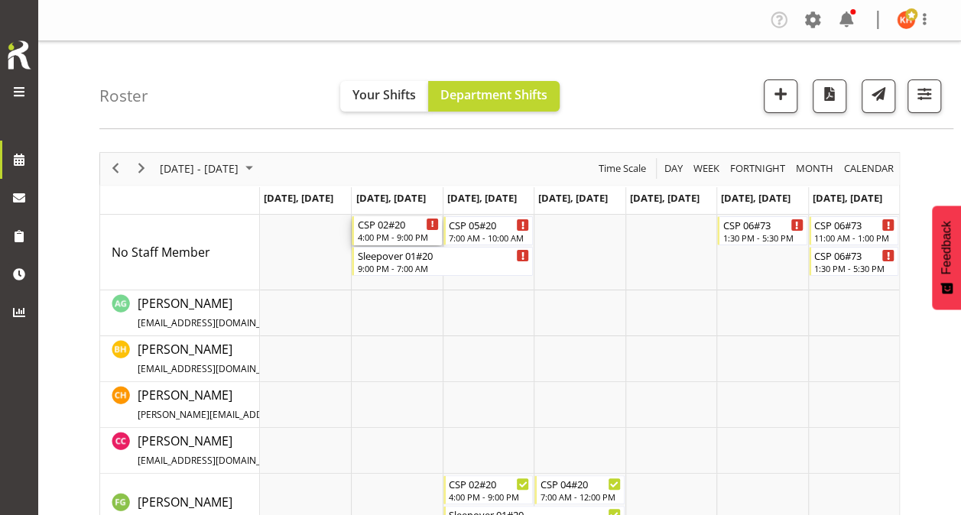
click at [374, 228] on div "CSP 02#20" at bounding box center [397, 223] width 81 height 15
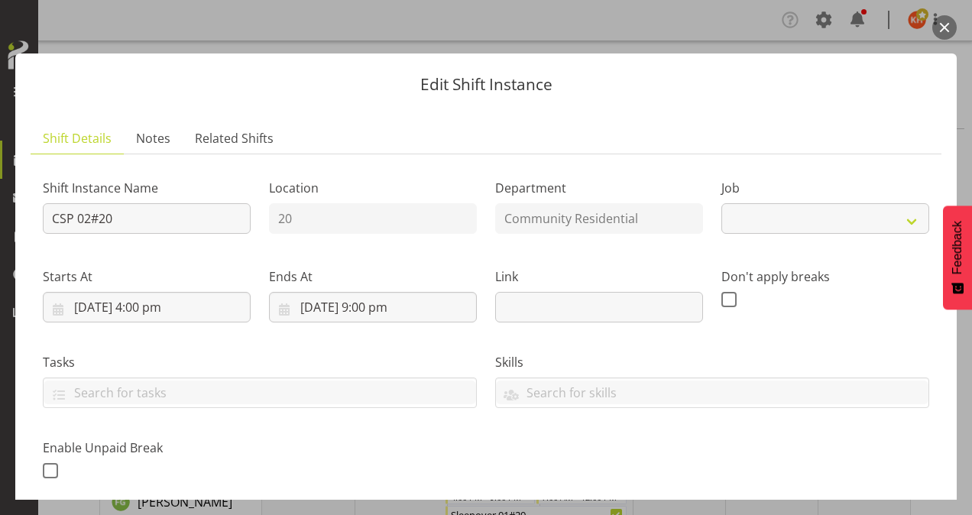
select select "3"
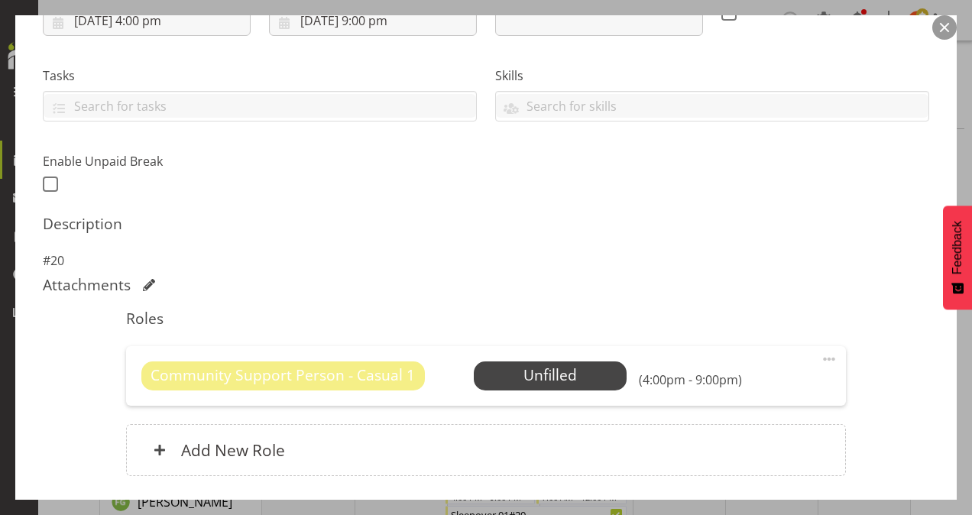
scroll to position [304, 0]
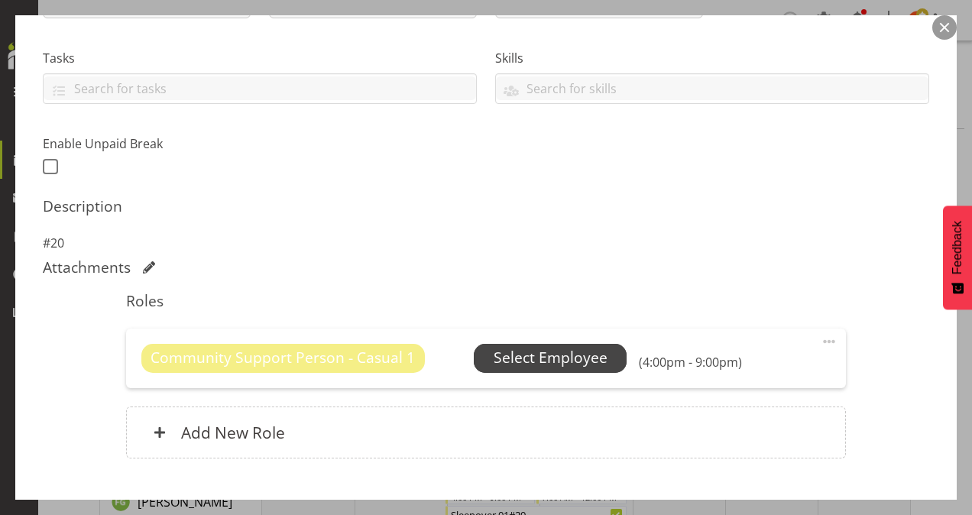
click at [523, 350] on span "Select Employee" at bounding box center [551, 358] width 114 height 22
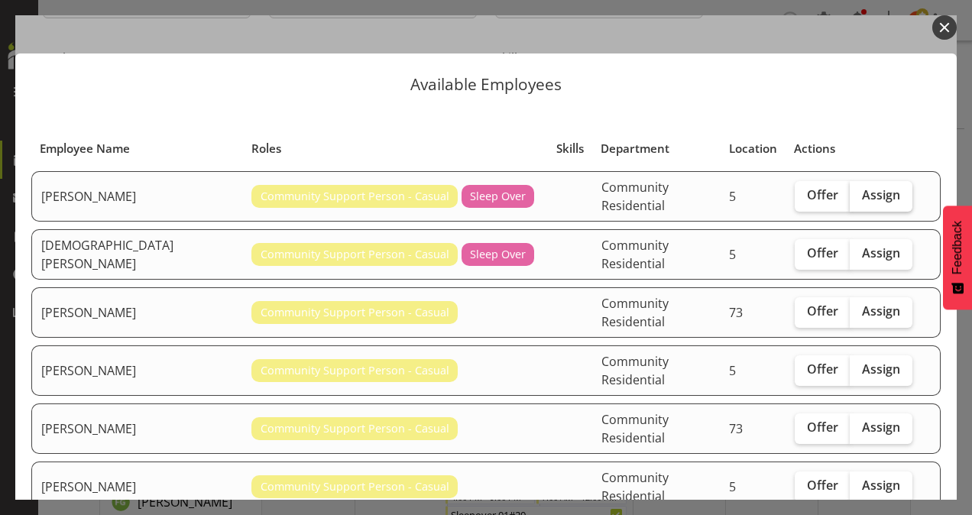
click at [862, 189] on span "Assign" at bounding box center [881, 194] width 38 height 15
click at [860, 190] on input "Assign" at bounding box center [855, 195] width 10 height 10
checkbox input "true"
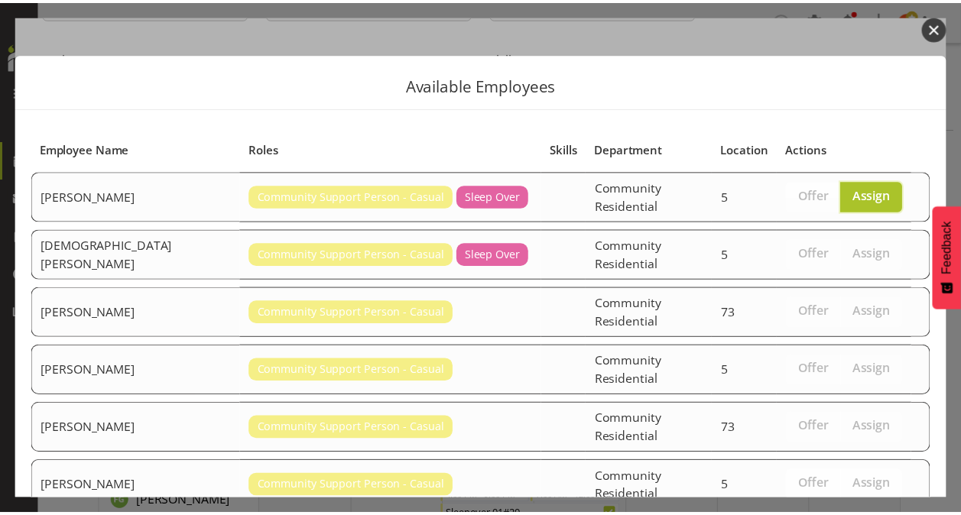
scroll to position [67, 0]
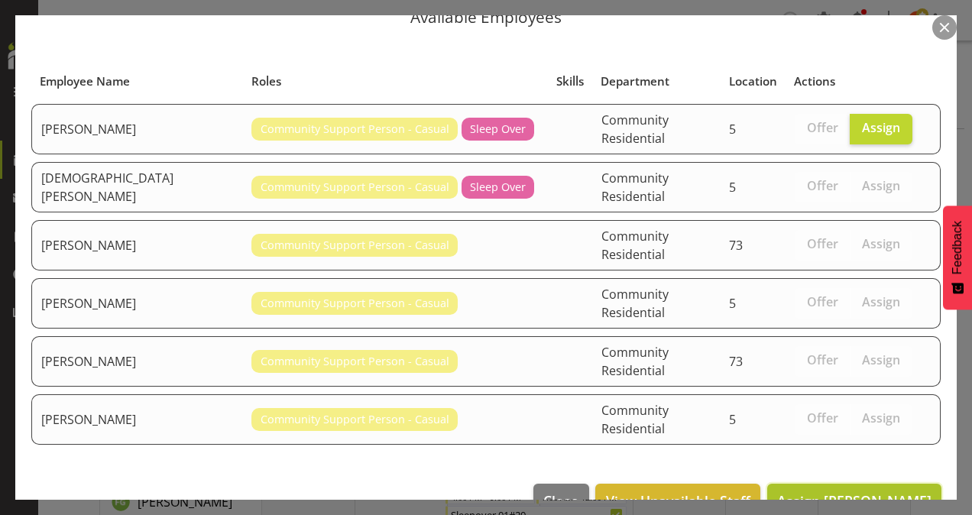
click at [840, 491] on span "Assign [PERSON_NAME]" at bounding box center [854, 500] width 154 height 18
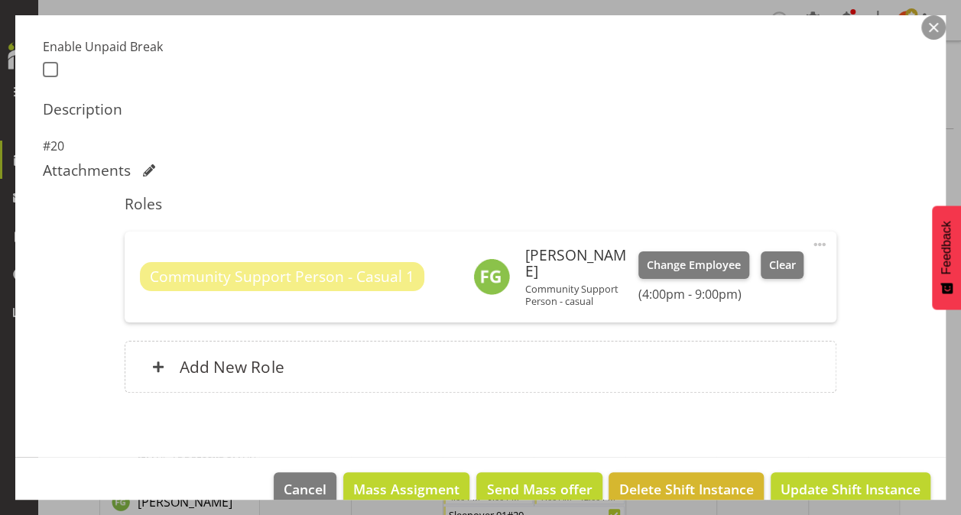
scroll to position [428, 0]
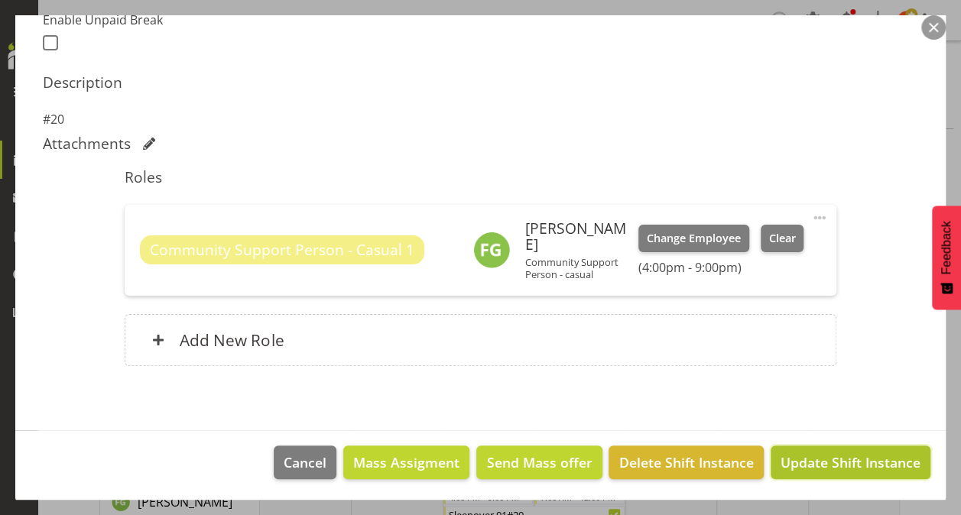
click at [792, 452] on span "Update Shift Instance" at bounding box center [850, 462] width 140 height 20
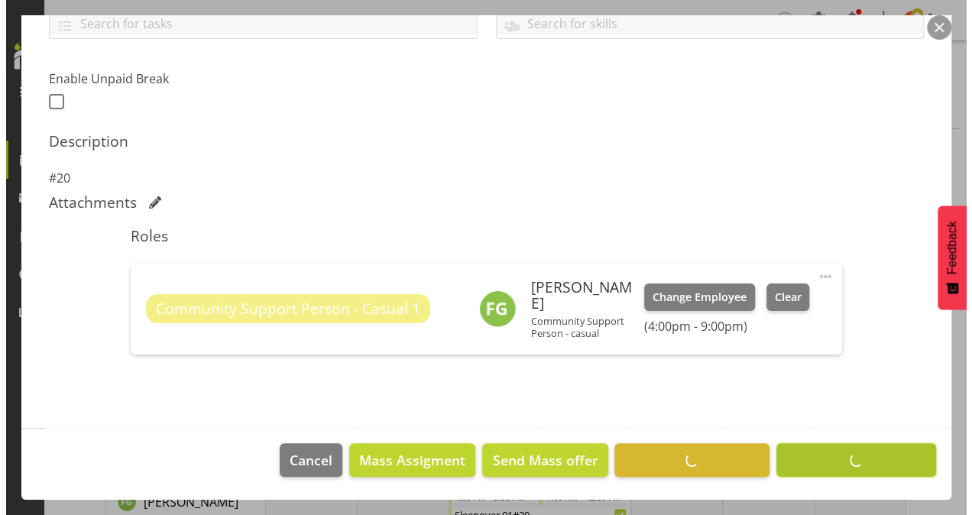
scroll to position [368, 0]
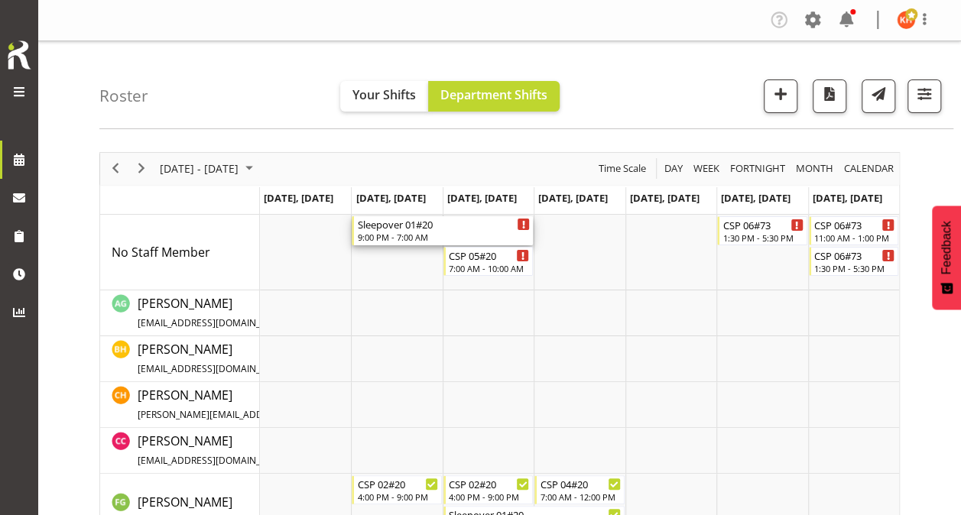
click at [409, 232] on div "9:00 PM - 7:00 AM" at bounding box center [443, 237] width 173 height 12
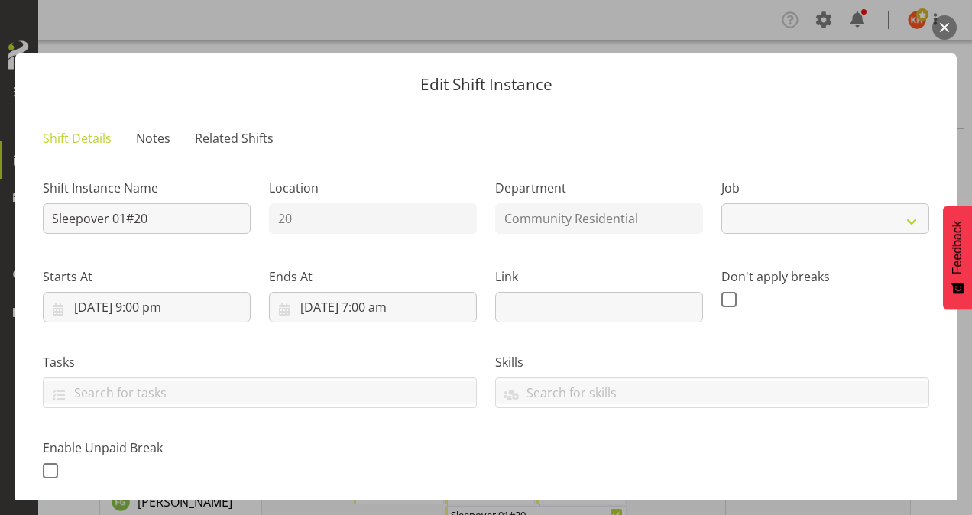
select select "3"
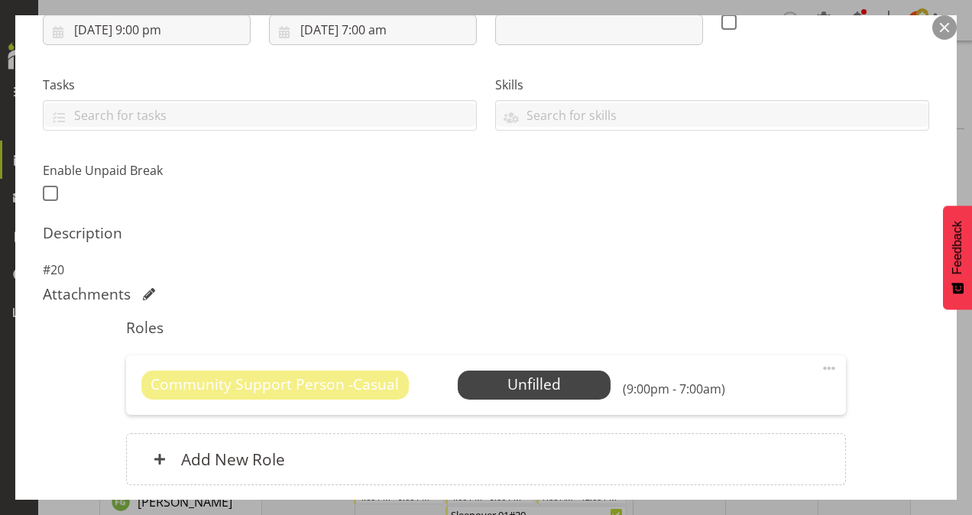
scroll to position [397, 0]
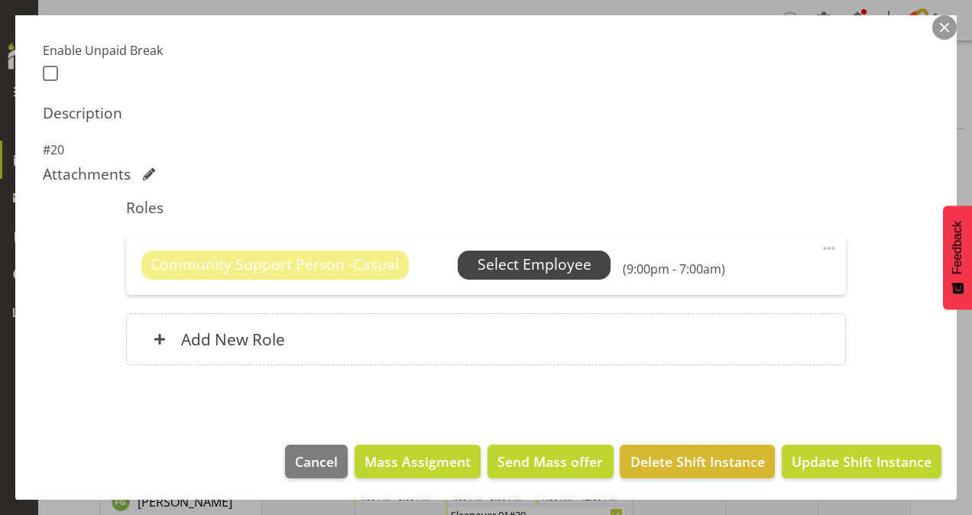
click at [494, 259] on span "Select Employee" at bounding box center [535, 265] width 114 height 22
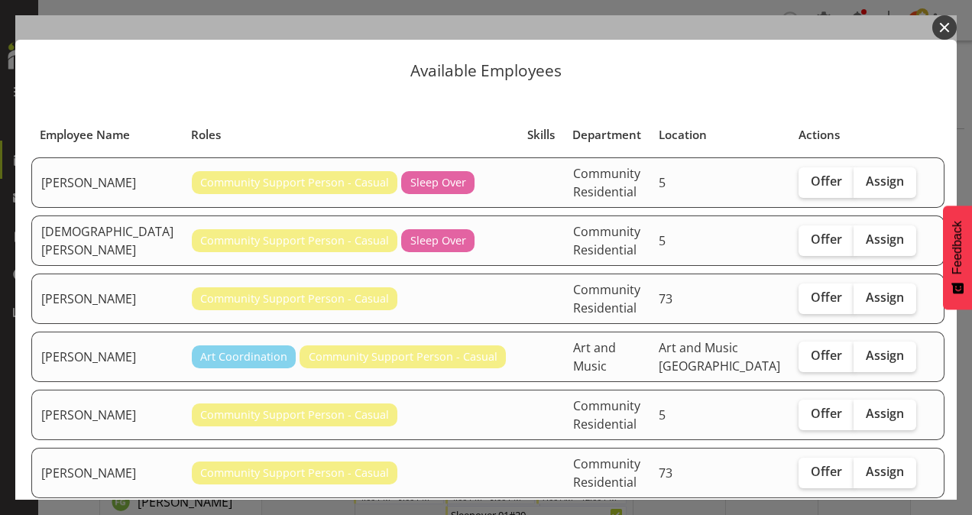
scroll to position [5, 0]
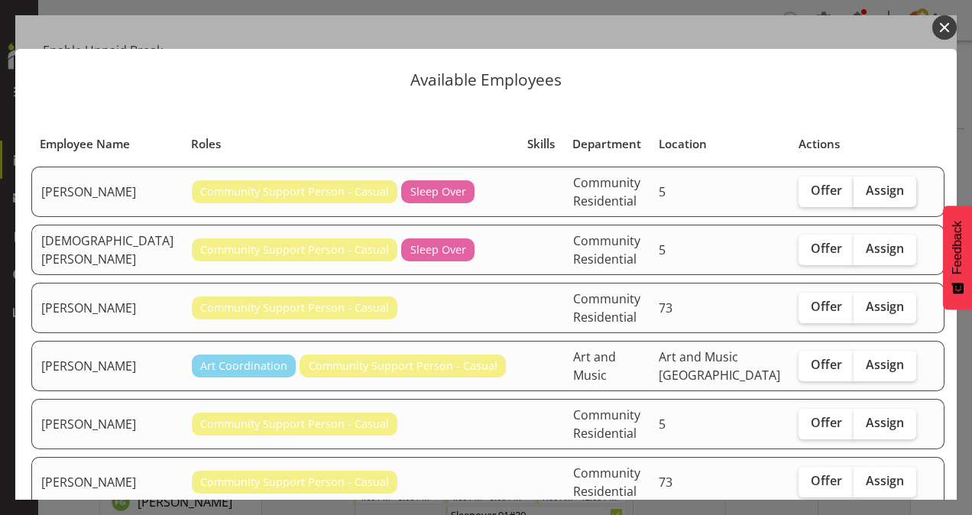
click at [866, 183] on span "Assign" at bounding box center [885, 190] width 38 height 15
click at [862, 186] on input "Assign" at bounding box center [859, 191] width 10 height 10
checkbox input "true"
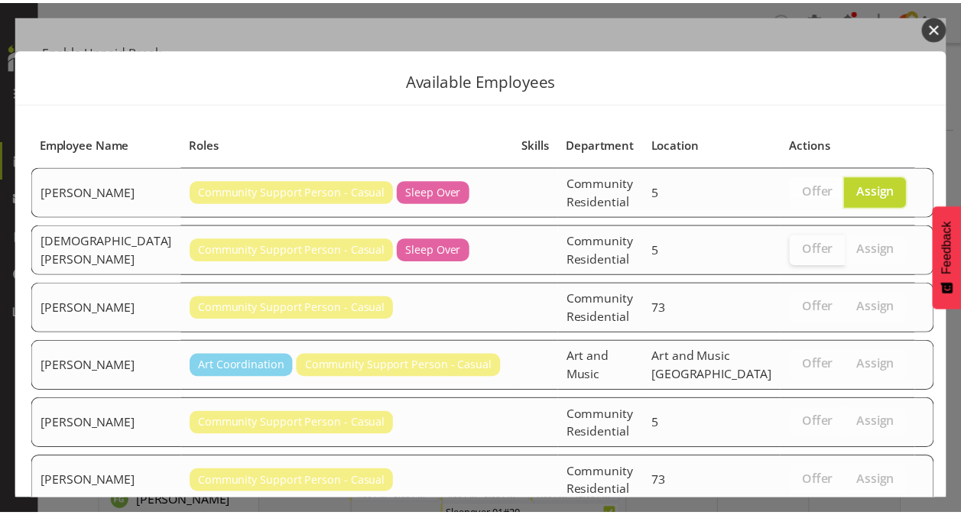
scroll to position [161, 0]
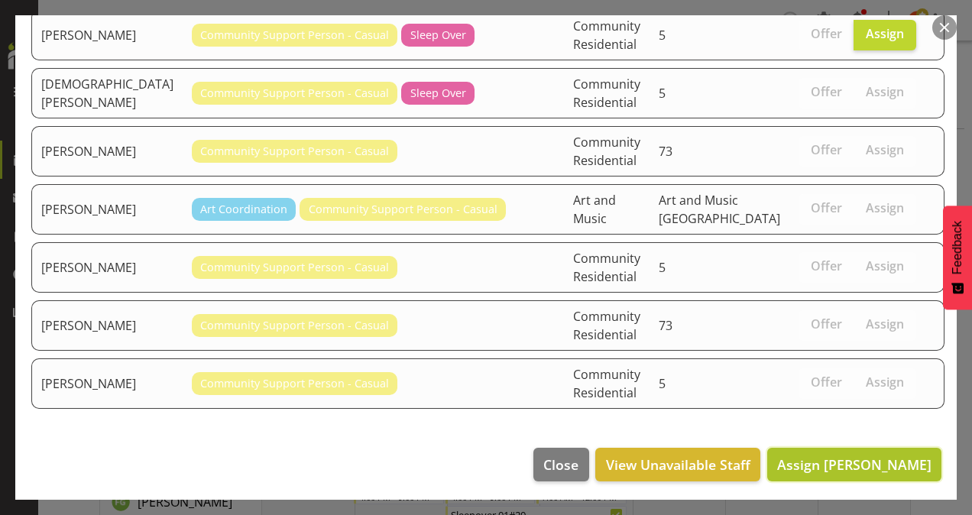
click at [858, 460] on span "Assign [PERSON_NAME]" at bounding box center [854, 465] width 154 height 18
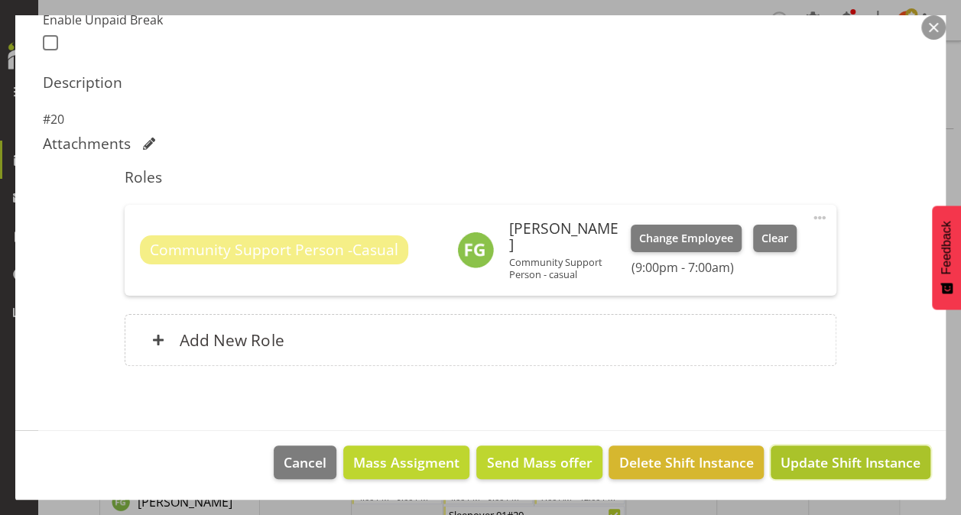
click at [856, 460] on span "Update Shift Instance" at bounding box center [850, 462] width 140 height 20
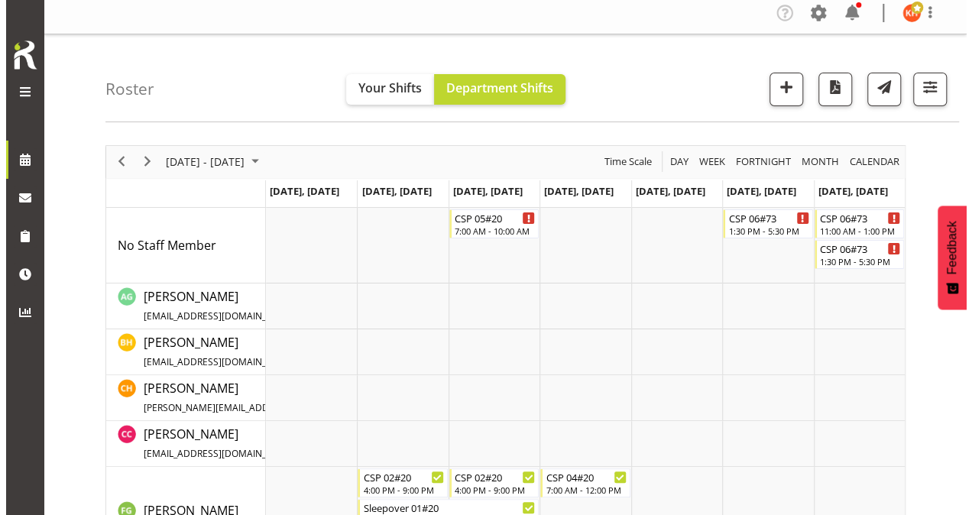
scroll to position [8, 0]
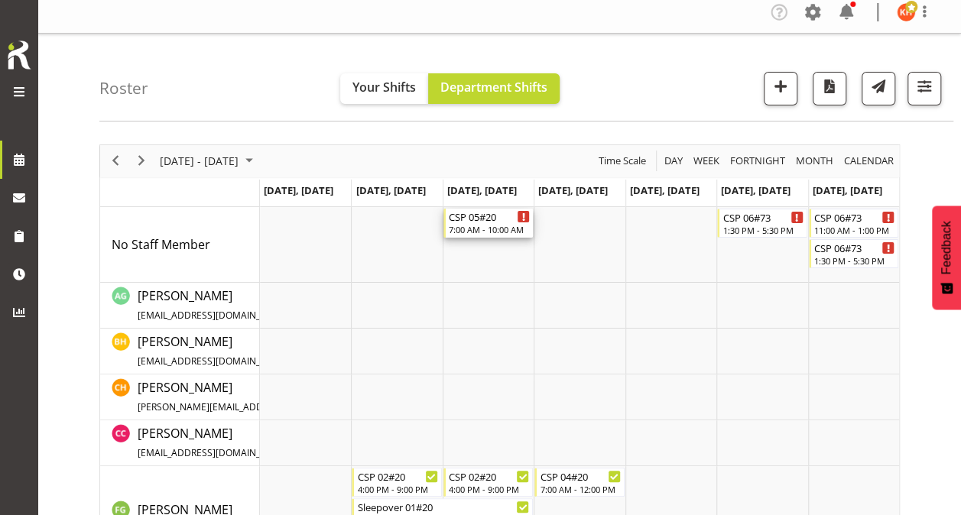
click at [482, 217] on div "CSP 05#20" at bounding box center [489, 216] width 81 height 15
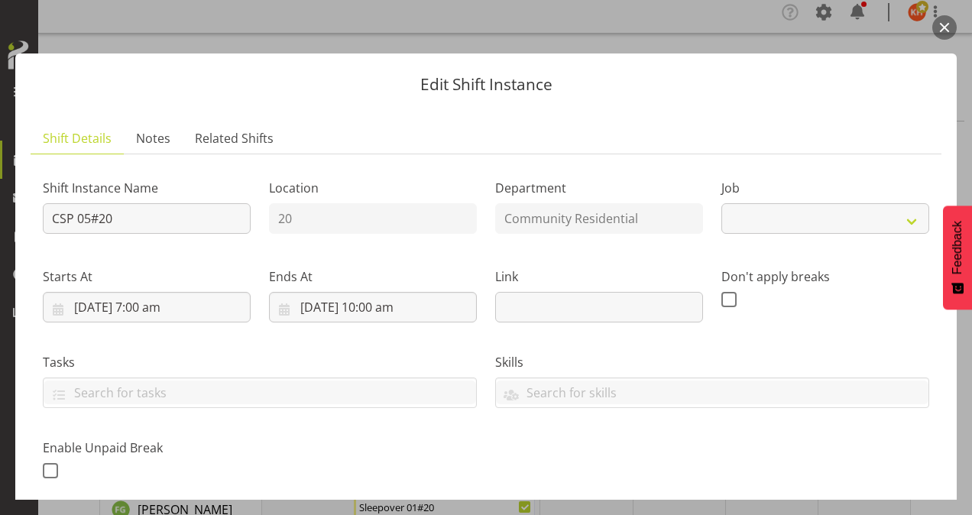
select select "3"
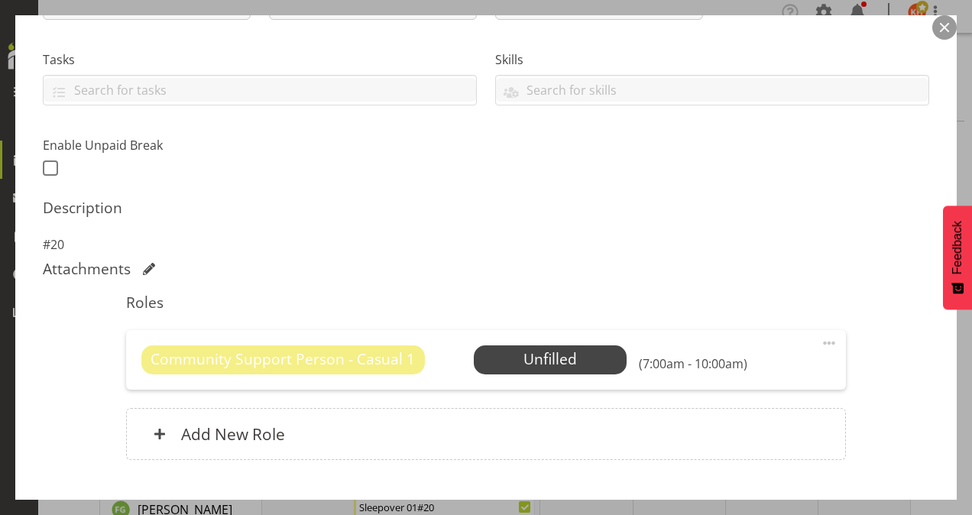
scroll to position [303, 0]
click at [505, 356] on span "Select Employee" at bounding box center [551, 359] width 114 height 22
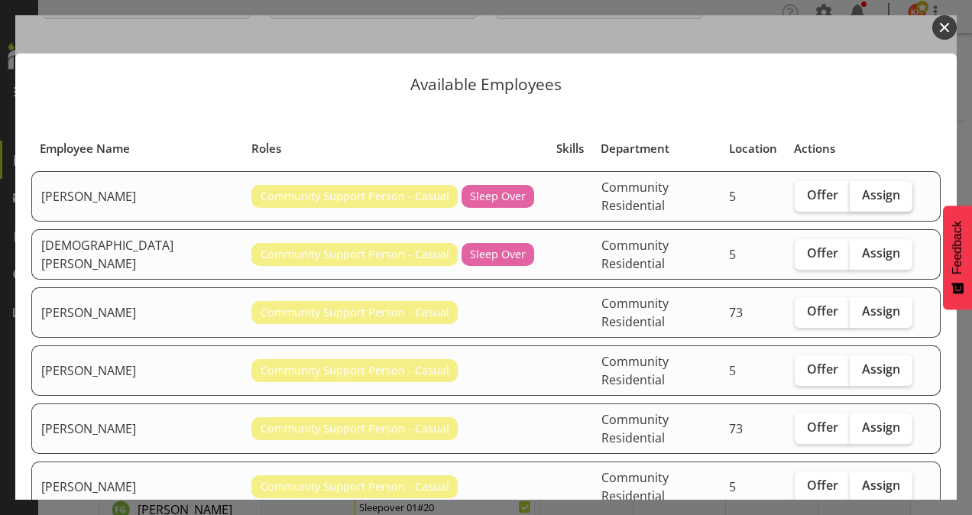
click at [862, 191] on span "Assign" at bounding box center [881, 194] width 38 height 15
click at [851, 191] on input "Assign" at bounding box center [855, 195] width 10 height 10
checkbox input "true"
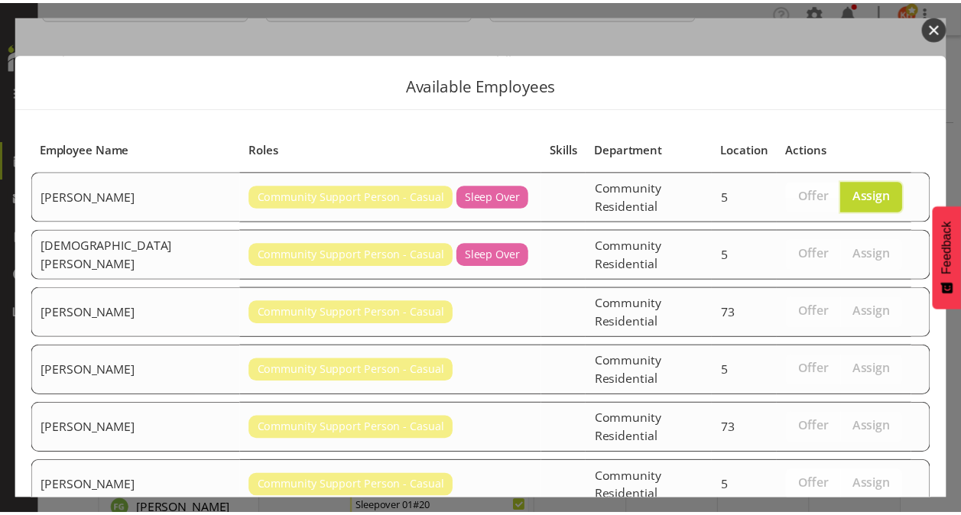
scroll to position [67, 0]
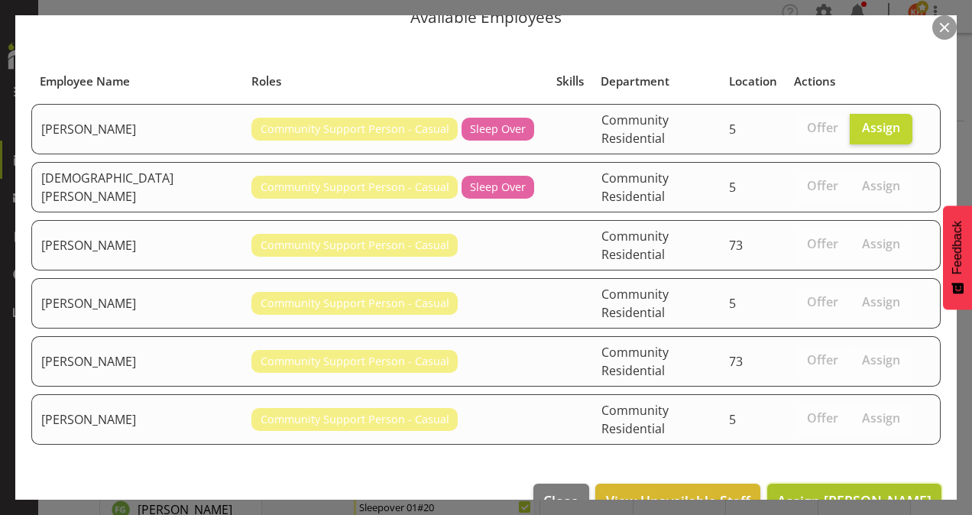
click at [819, 491] on span "Assign [PERSON_NAME]" at bounding box center [854, 500] width 154 height 18
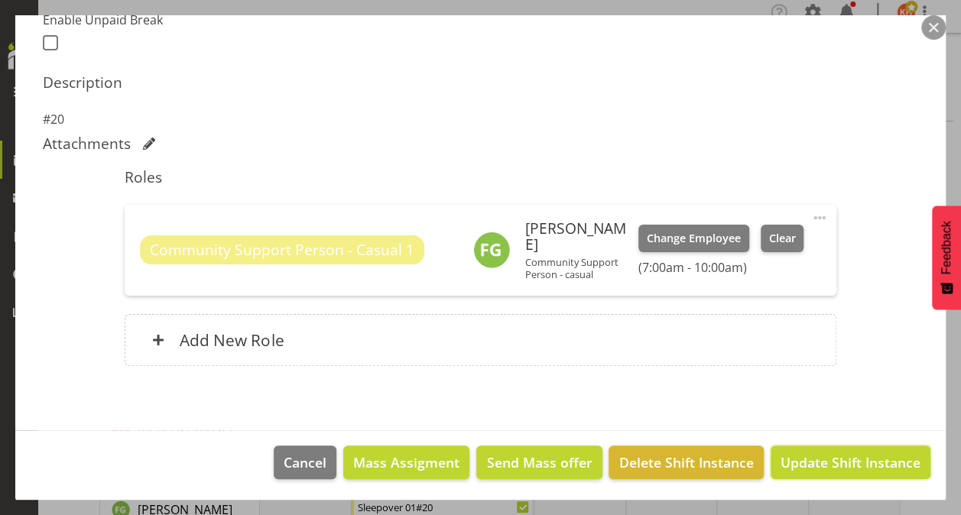
click at [819, 454] on span "Update Shift Instance" at bounding box center [850, 462] width 140 height 20
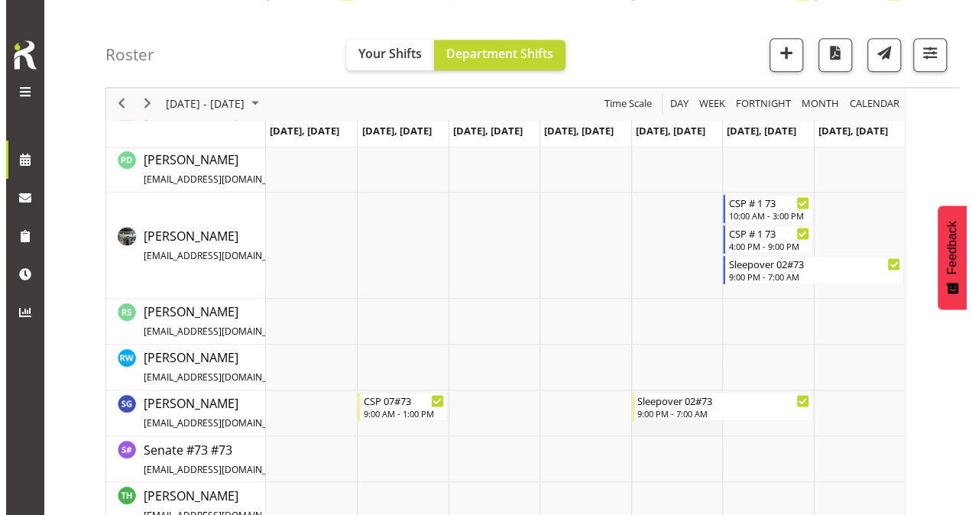
scroll to position [1020, 0]
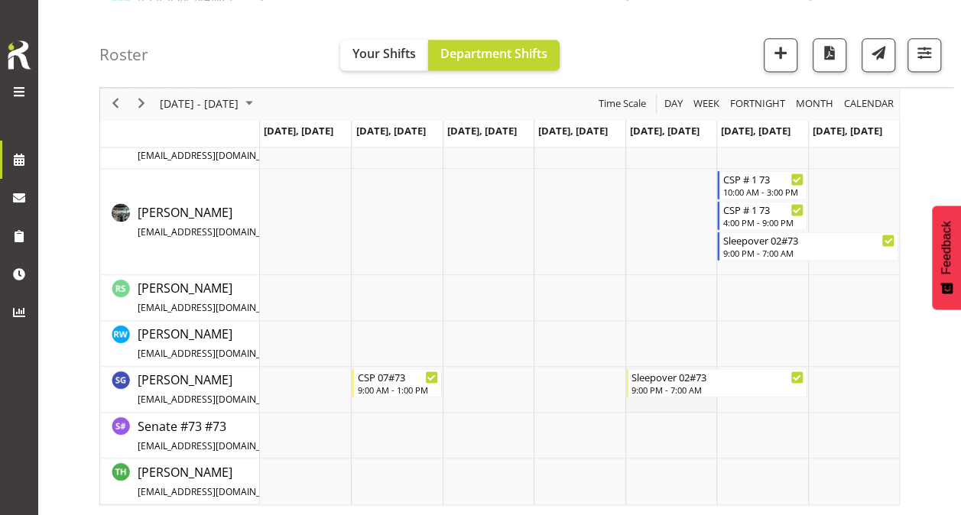
click at [670, 404] on td "Timeline Week of August 26, 2025" at bounding box center [670, 390] width 91 height 46
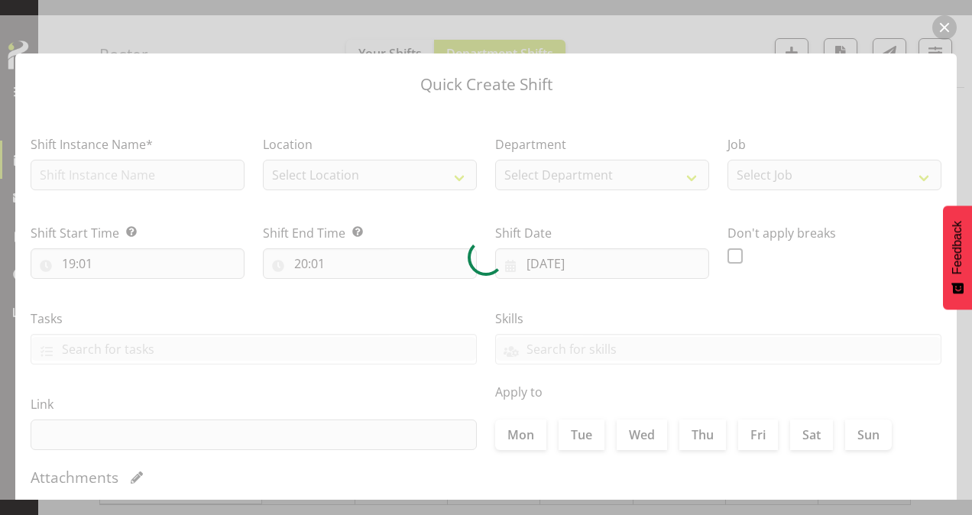
type input "[DATE]"
checkbox input "true"
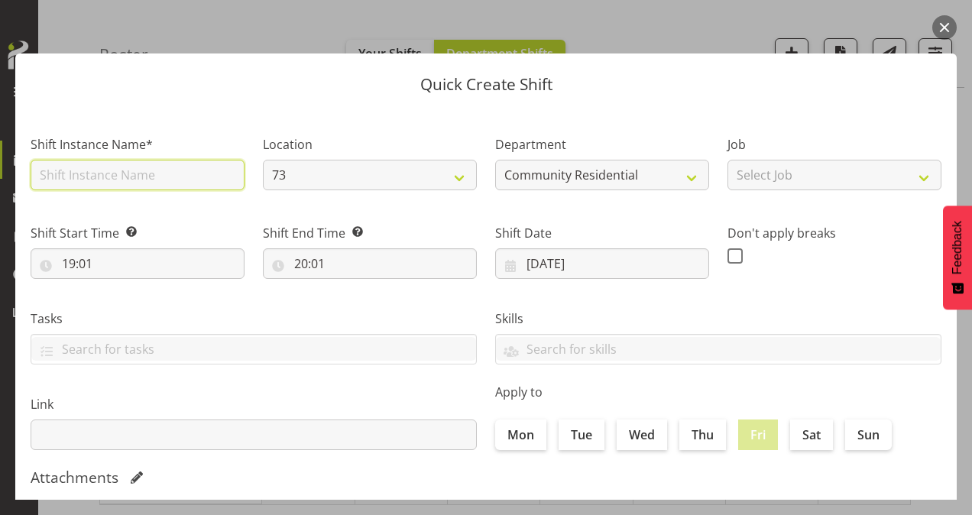
click at [99, 165] on input "text" at bounding box center [138, 175] width 214 height 31
type input "CSP # 1 73"
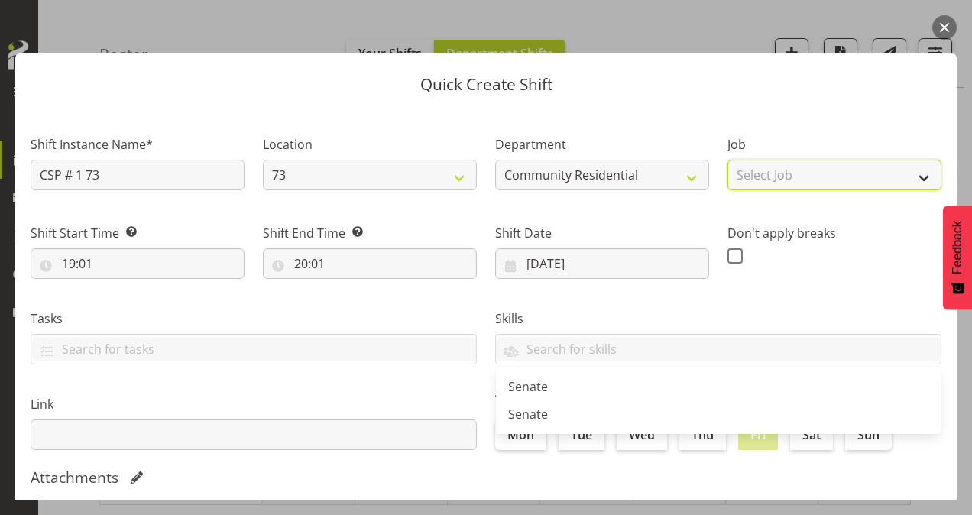
click at [749, 174] on select "Select Job Accounts Admin Art Coordinator Community Leader Community Support Pe…" at bounding box center [835, 175] width 214 height 31
select select "3"
click at [728, 160] on select "Select Job Accounts Admin Art Coordinator Community Leader Community Support Pe…" at bounding box center [835, 175] width 214 height 31
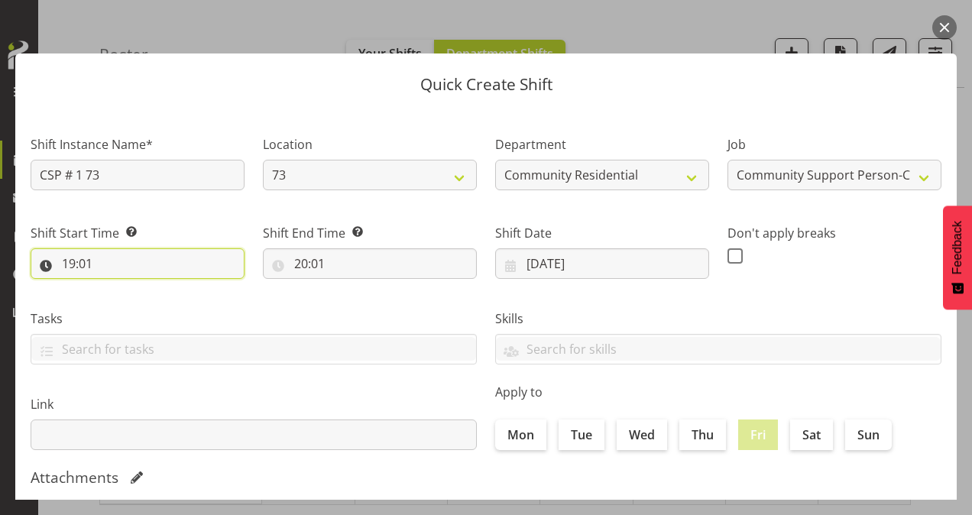
click at [63, 263] on input "19:01" at bounding box center [138, 263] width 214 height 31
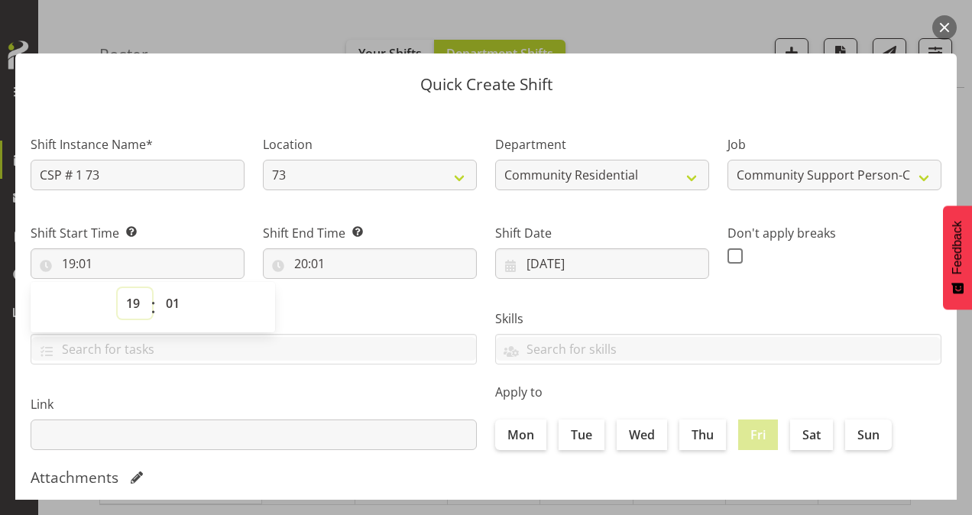
click at [140, 303] on select "00 01 02 03 04 05 06 07 08 09 10 11 12 13 14 15 16 17 18 19 20 21 22 23" at bounding box center [135, 303] width 34 height 31
select select "16"
click at [118, 288] on select "00 01 02 03 04 05 06 07 08 09 10 11 12 13 14 15 16 17 18 19 20 21 22 23" at bounding box center [135, 303] width 34 height 31
type input "16:01"
click at [173, 298] on select "00 01 02 03 04 05 06 07 08 09 10 11 12 13 14 15 16 17 18 19 20 21 22 23 24 25 2…" at bounding box center [174, 303] width 34 height 31
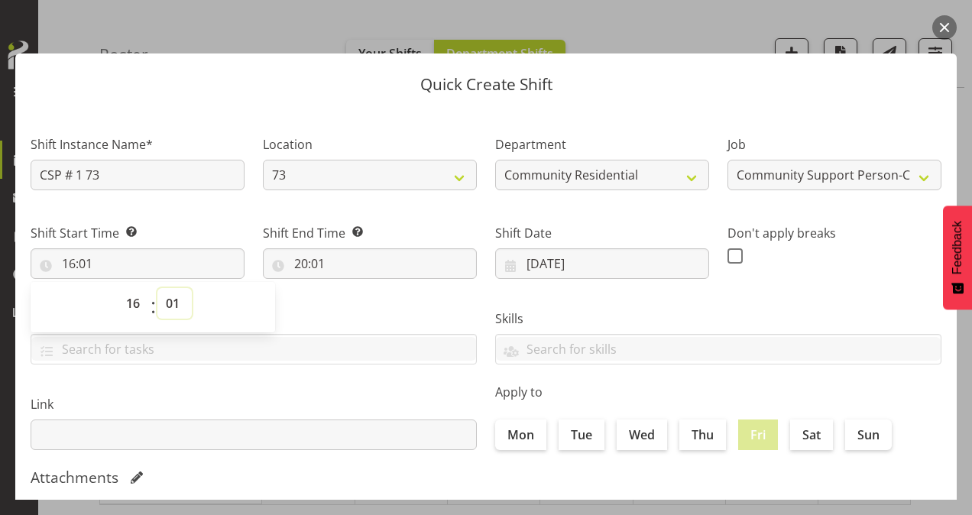
select select "0"
click at [157, 288] on select "00 01 02 03 04 05 06 07 08 09 10 11 12 13 14 15 16 17 18 19 20 21 22 23 24 25 2…" at bounding box center [174, 303] width 34 height 31
type input "16:00"
click at [298, 260] on input "20:01" at bounding box center [370, 263] width 214 height 31
click at [368, 298] on select "00 01 02 03 04 05 06 07 08 09 10 11 12 13 14 15 16 17 18 19 20 21 22 23" at bounding box center [367, 303] width 34 height 31
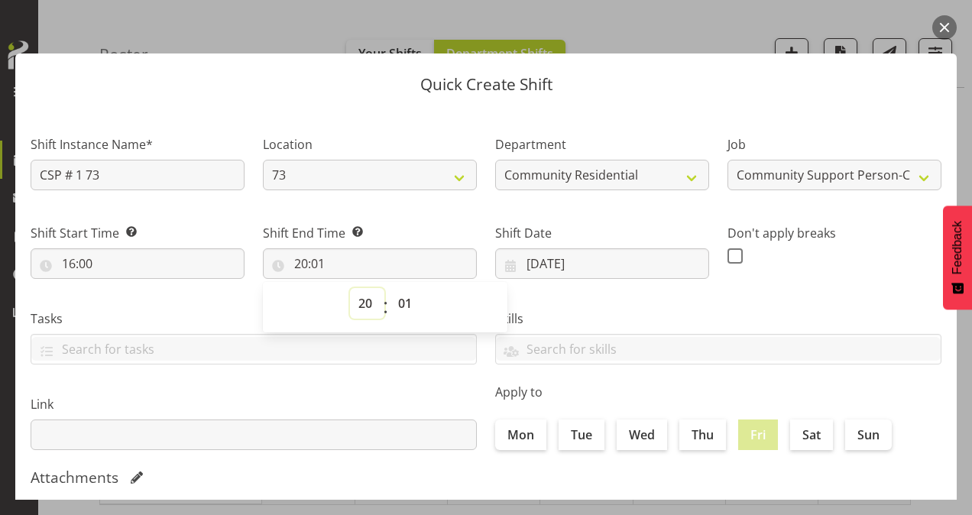
select select "21"
click at [350, 288] on select "00 01 02 03 04 05 06 07 08 09 10 11 12 13 14 15 16 17 18 19 20 21 22 23" at bounding box center [367, 303] width 34 height 31
type input "21:01"
click at [396, 303] on select "00 01 02 03 04 05 06 07 08 09 10 11 12 13 14 15 16 17 18 19 20 21 22 23 24 25 2…" at bounding box center [407, 303] width 34 height 31
select select "0"
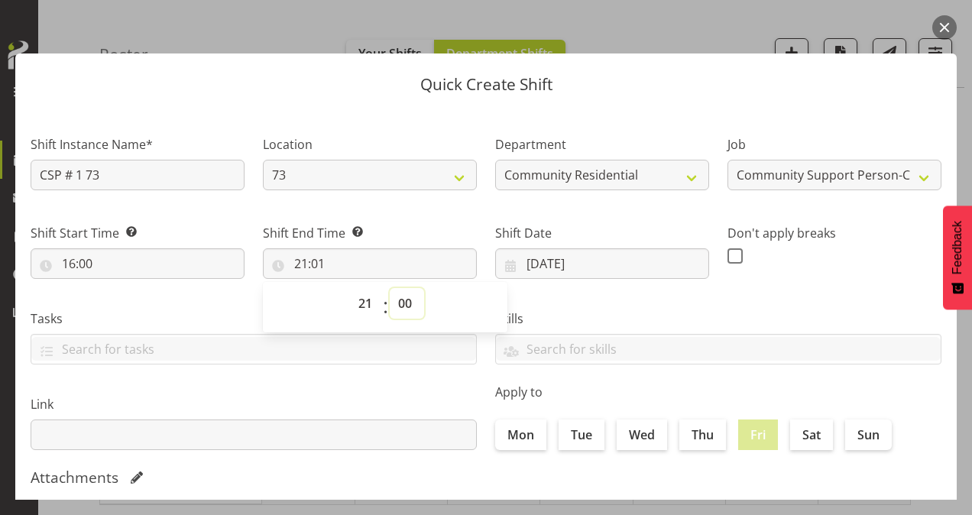
click at [390, 288] on select "00 01 02 03 04 05 06 07 08 09 10 11 12 13 14 15 16 17 18 19 20 21 22 23 24 25 2…" at bounding box center [407, 303] width 34 height 31
type input "21:00"
click at [728, 254] on span at bounding box center [735, 255] width 15 height 15
click at [728, 254] on input "checkbox" at bounding box center [733, 256] width 10 height 10
checkbox input "true"
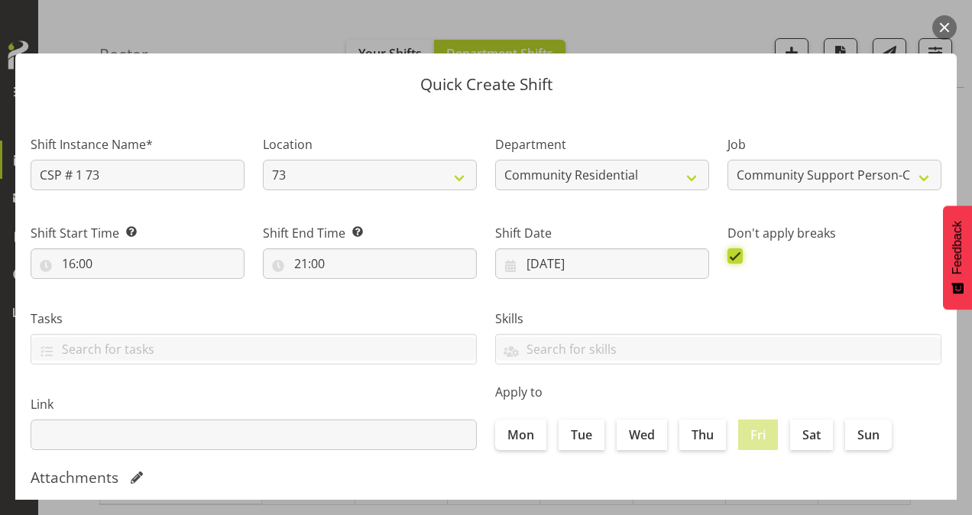
scroll to position [294, 0]
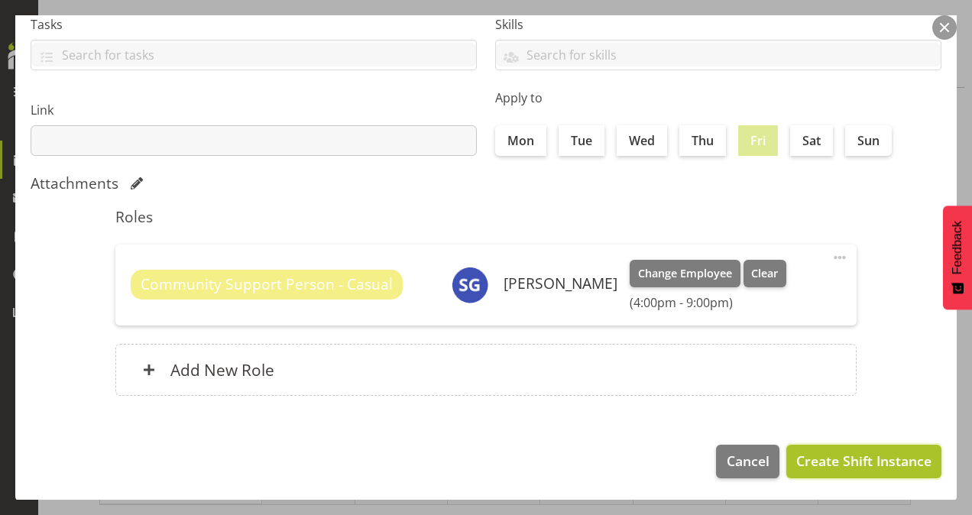
click at [858, 459] on span "Create Shift Instance" at bounding box center [863, 461] width 135 height 20
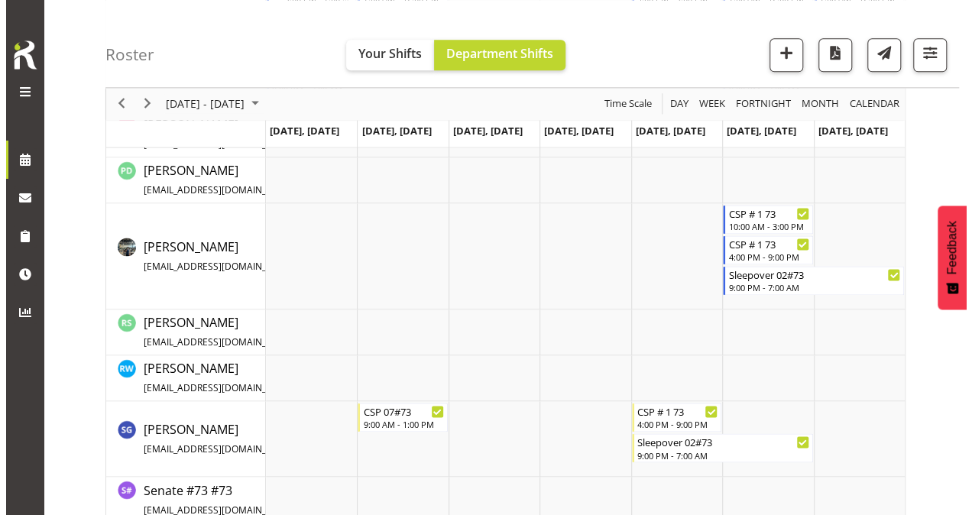
scroll to position [1050, 0]
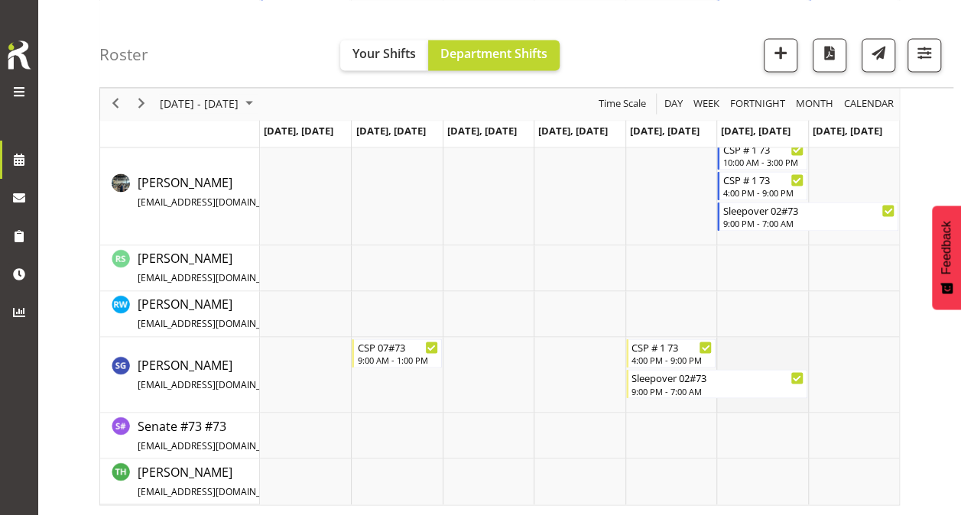
click at [746, 353] on td "Timeline Week of August 26, 2025" at bounding box center [761, 375] width 91 height 76
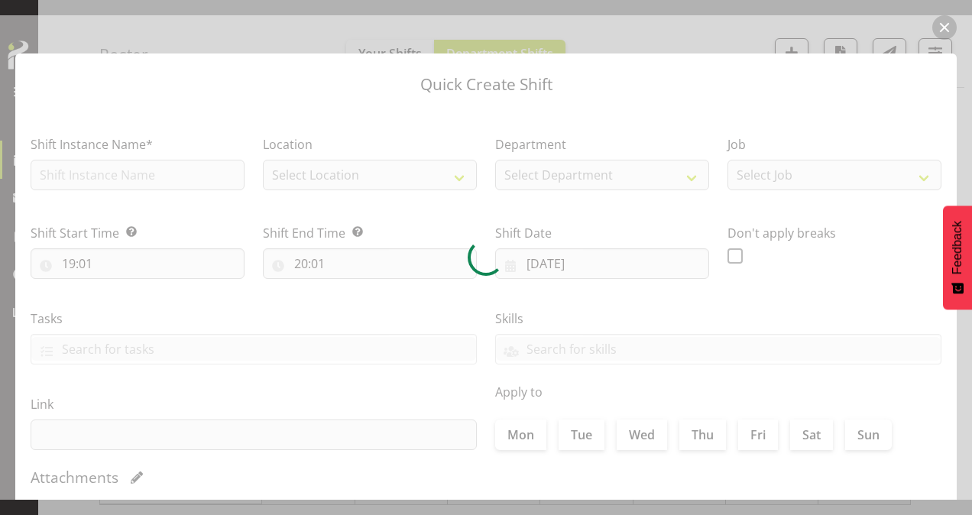
type input "[DATE]"
checkbox input "true"
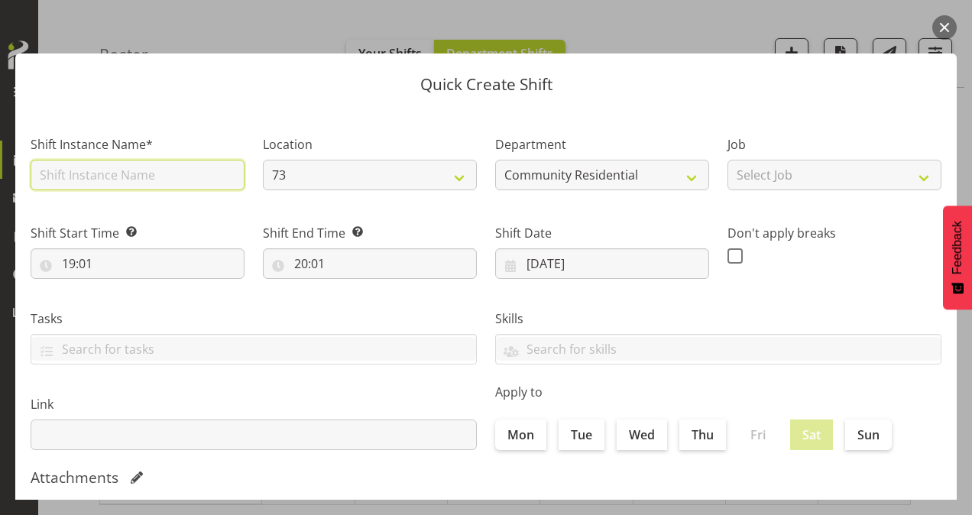
click at [123, 177] on input "text" at bounding box center [138, 175] width 214 height 31
type input "CSP # 1 73"
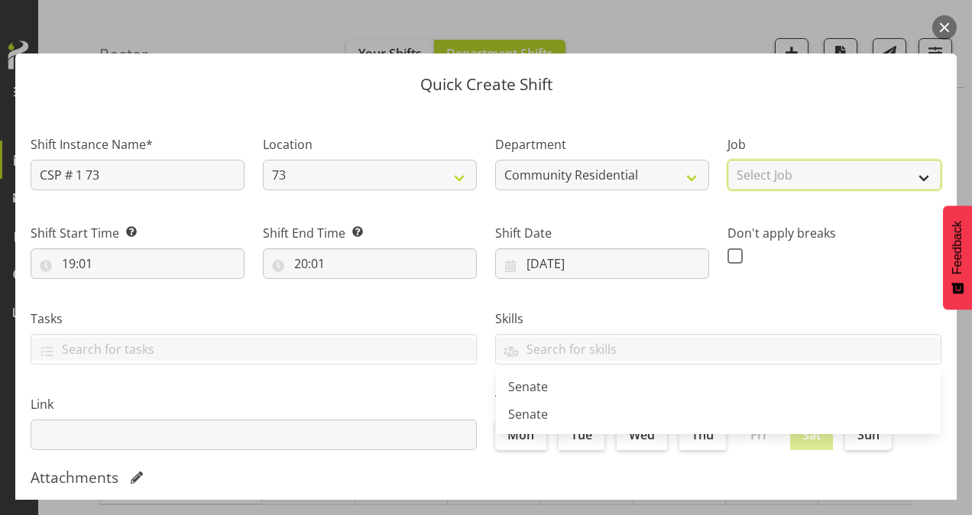
click at [839, 186] on select "Select Job Accounts Admin Art Coordinator Community Leader Community Support Pe…" at bounding box center [835, 175] width 214 height 31
click at [728, 160] on select "Select Job Accounts Admin Art Coordinator Community Leader Community Support Pe…" at bounding box center [835, 175] width 214 height 31
click at [790, 173] on select "Accounts Admin Art Coordinator Community Leader Community Support Person Commun…" at bounding box center [835, 175] width 214 height 31
select select "3"
click at [728, 160] on select "Accounts Admin Art Coordinator Community Leader Community Support Person Commun…" at bounding box center [835, 175] width 214 height 31
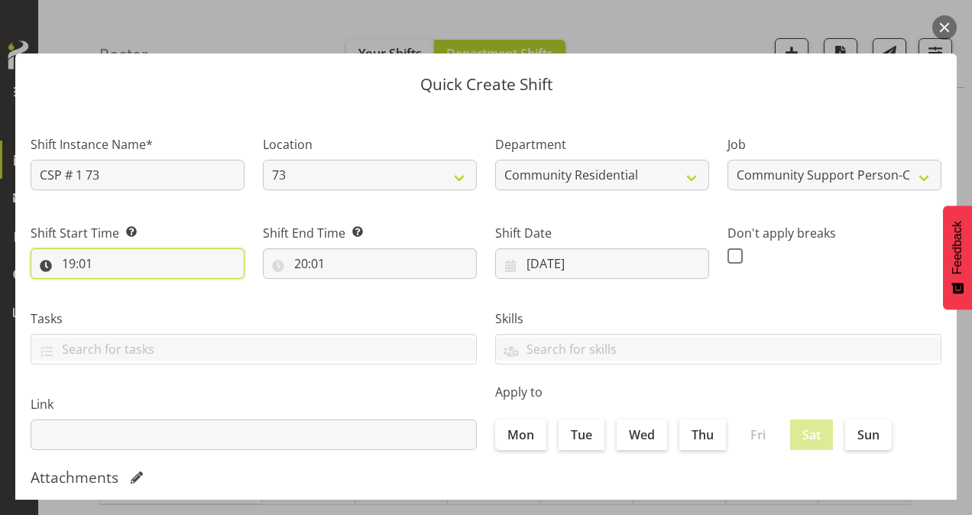
click at [70, 261] on input "19:01" at bounding box center [138, 263] width 214 height 31
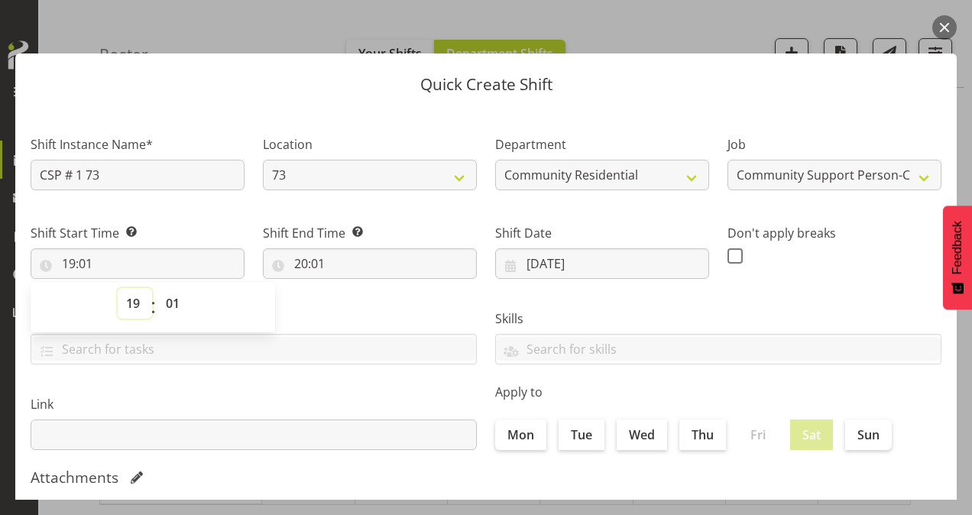
click at [133, 305] on select "00 01 02 03 04 05 06 07 08 09 10 11 12 13 14 15 16 17 18 19 20 21 22 23" at bounding box center [135, 303] width 34 height 31
select select "7"
click at [118, 288] on select "00 01 02 03 04 05 06 07 08 09 10 11 12 13 14 15 16 17 18 19 20 21 22 23" at bounding box center [135, 303] width 34 height 31
type input "07:01"
click at [174, 296] on select "00 01 02 03 04 05 06 07 08 09 10 11 12 13 14 15 16 17 18 19 20 21 22 23 24 25 2…" at bounding box center [174, 303] width 34 height 31
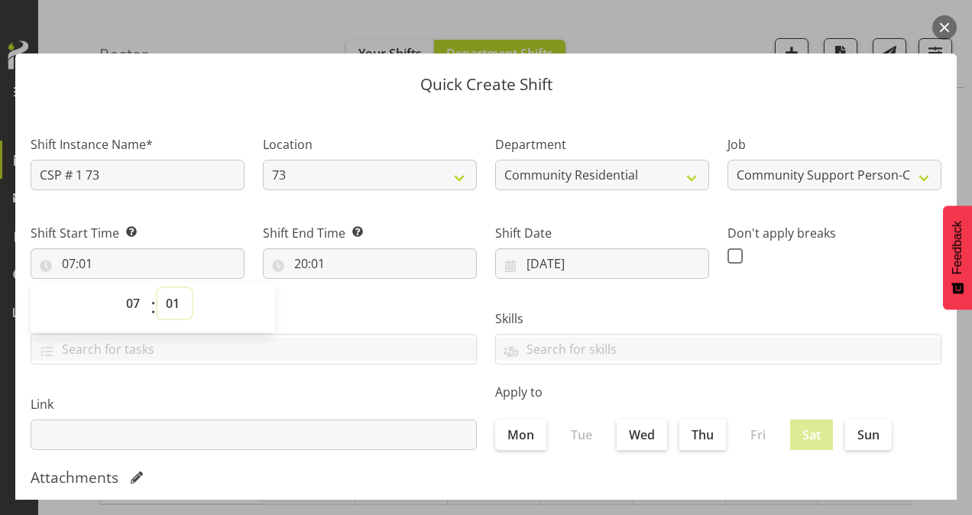
select select "0"
click at [157, 288] on select "00 01 02 03 04 05 06 07 08 09 10 11 12 13 14 15 16 17 18 19 20 21 22 23 24 25 2…" at bounding box center [174, 303] width 34 height 31
type input "07:00"
click at [295, 264] on input "20:01" at bounding box center [370, 263] width 214 height 31
click at [367, 303] on select "00 01 02 03 04 05 06 07 08 09 10 11 12 13 14 15 16 17 18 19 20 21 22 23" at bounding box center [367, 303] width 34 height 31
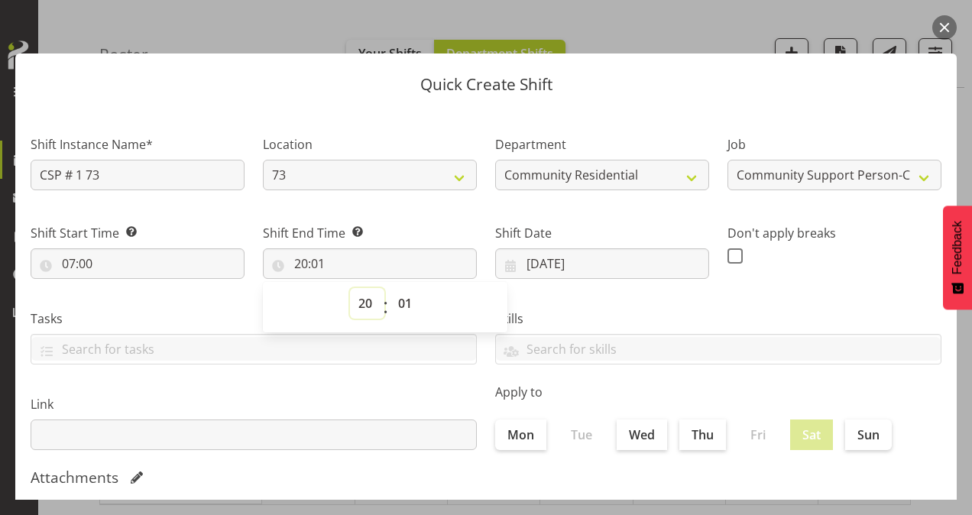
select select "10"
click at [350, 288] on select "00 01 02 03 04 05 06 07 08 09 10 11 12 13 14 15 16 17 18 19 20 21 22 23" at bounding box center [367, 303] width 34 height 31
type input "10:01"
click at [404, 301] on select "00 01 02 03 04 05 06 07 08 09 10 11 12 13 14 15 16 17 18 19 20 21 22 23 24 25 2…" at bounding box center [407, 303] width 34 height 31
select select "0"
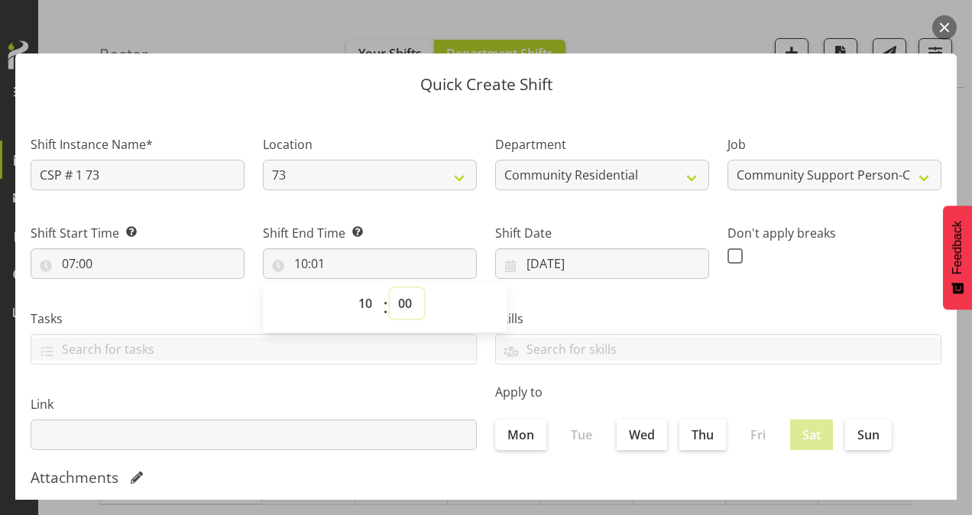
click at [390, 288] on select "00 01 02 03 04 05 06 07 08 09 10 11 12 13 14 15 16 17 18 19 20 21 22 23 24 25 2…" at bounding box center [407, 303] width 34 height 31
type input "10:00"
click at [730, 255] on span at bounding box center [735, 255] width 15 height 15
click at [730, 255] on input "checkbox" at bounding box center [733, 256] width 10 height 10
checkbox input "true"
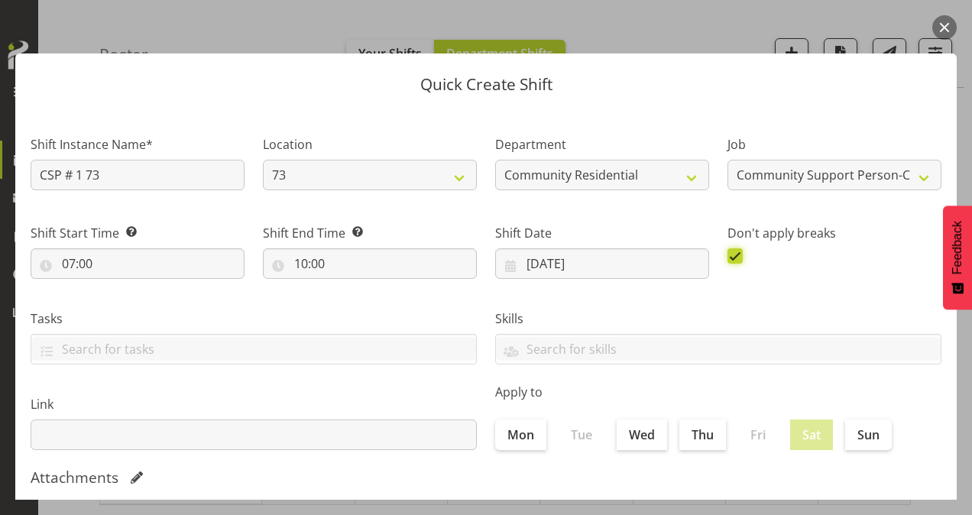
scroll to position [294, 0]
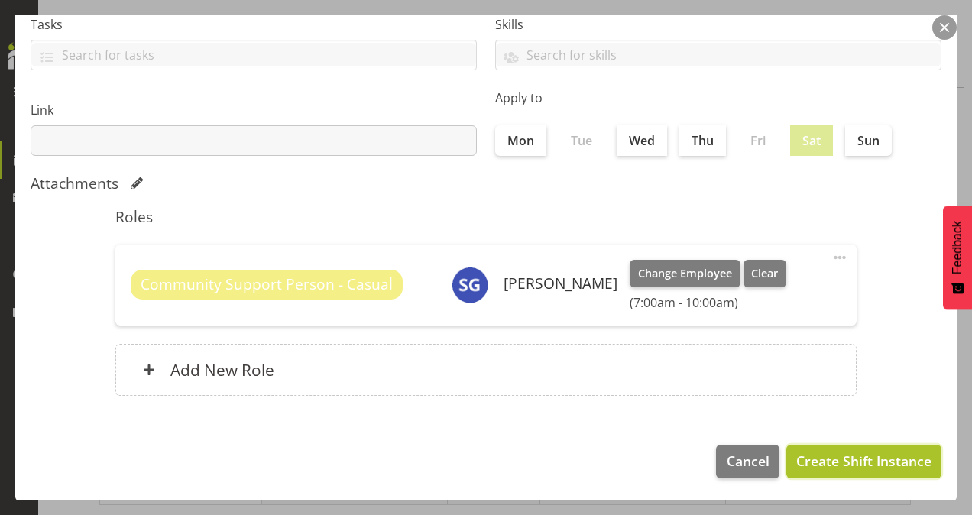
click at [821, 462] on span "Create Shift Instance" at bounding box center [863, 461] width 135 height 20
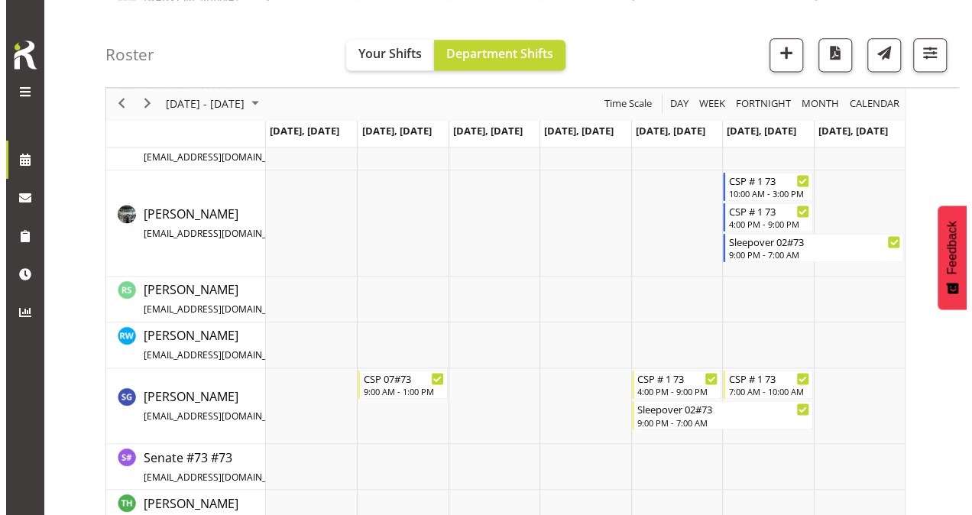
scroll to position [991, 0]
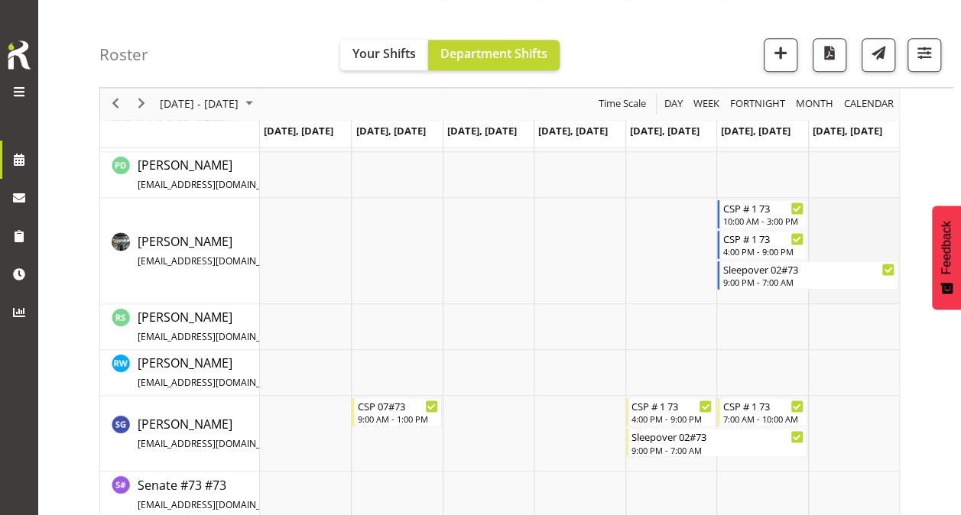
click at [839, 218] on td "Timeline Week of August 26, 2025" at bounding box center [853, 251] width 91 height 106
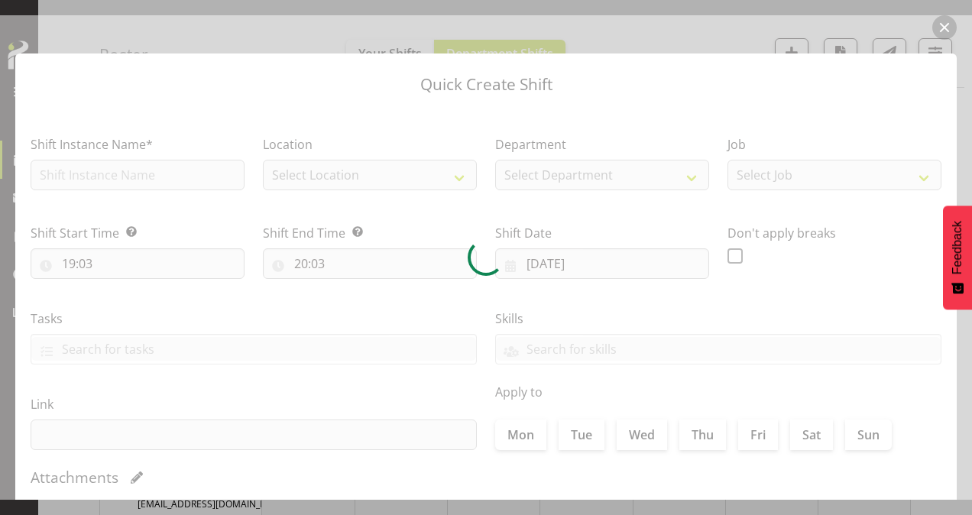
type input "[DATE]"
checkbox input "true"
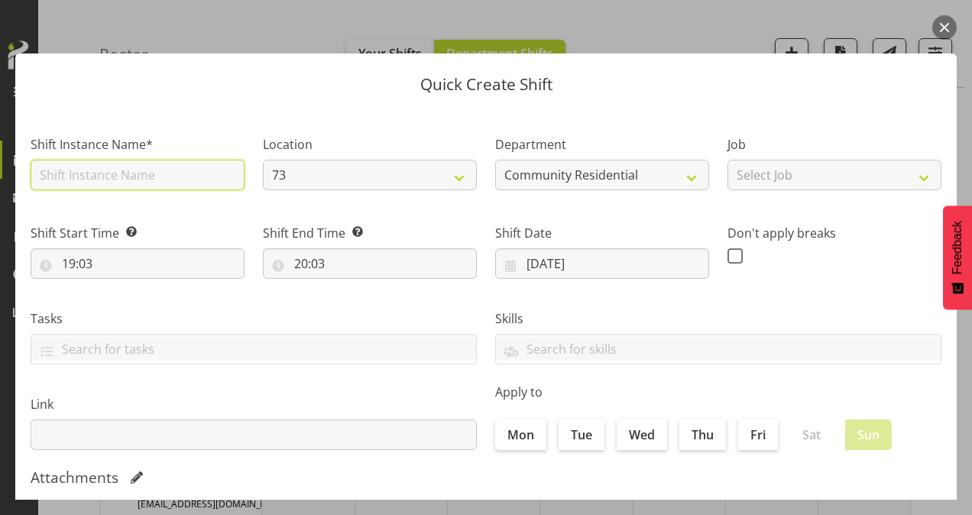
click at [151, 170] on input "text" at bounding box center [138, 175] width 214 height 31
type input "CSP # 1 73"
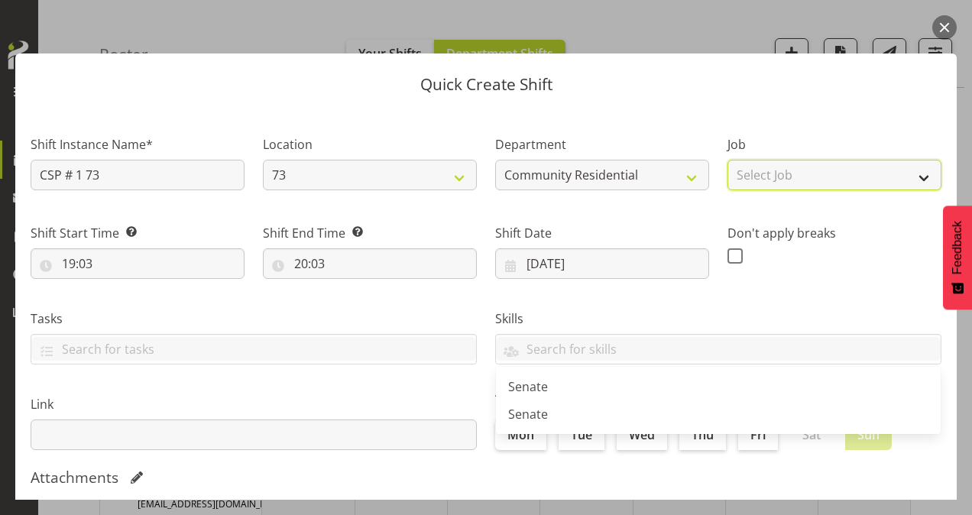
click at [787, 178] on select "Select Job Accounts Admin Art Coordinator Community Leader Community Support Pe…" at bounding box center [835, 175] width 214 height 31
select select "2"
click at [728, 160] on select "Select Job Accounts Admin Art Coordinator Community Leader Community Support Pe…" at bounding box center [835, 175] width 214 height 31
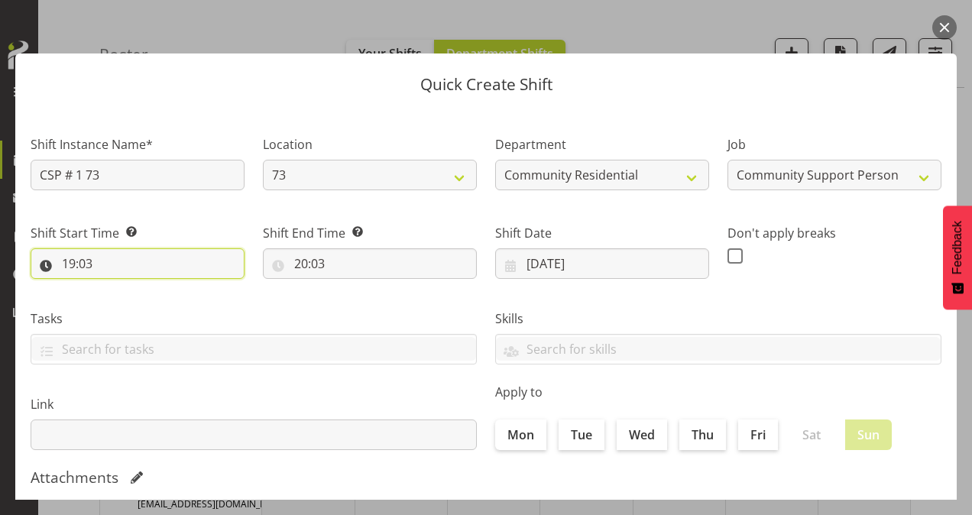
click at [71, 264] on input "19:03" at bounding box center [138, 263] width 214 height 31
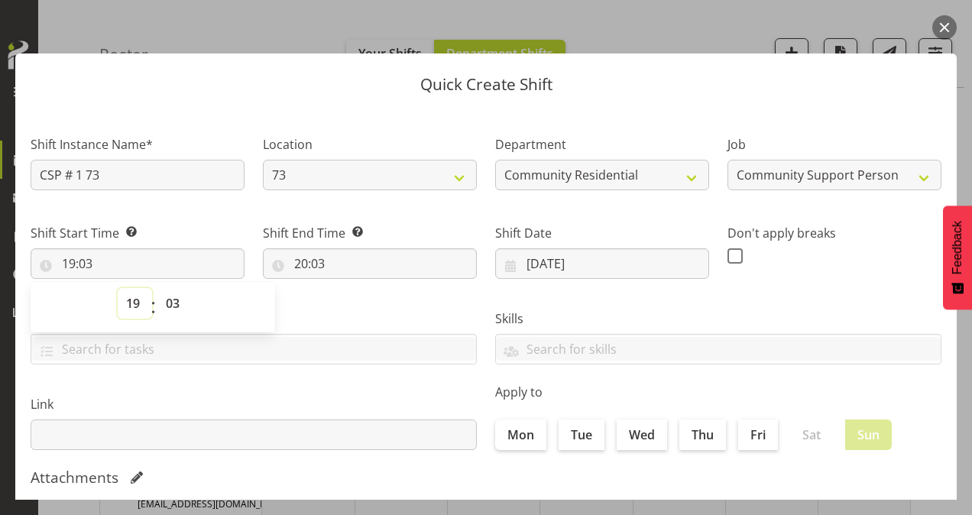
click at [135, 303] on select "00 01 02 03 04 05 06 07 08 09 10 11 12 13 14 15 16 17 18 19 20 21 22 23" at bounding box center [135, 303] width 34 height 31
select select "7"
click at [118, 288] on select "00 01 02 03 04 05 06 07 08 09 10 11 12 13 14 15 16 17 18 19 20 21 22 23" at bounding box center [135, 303] width 34 height 31
type input "07:03"
click at [180, 301] on select "00 01 02 03 04 05 06 07 08 09 10 11 12 13 14 15 16 17 18 19 20 21 22 23 24 25 2…" at bounding box center [174, 303] width 34 height 31
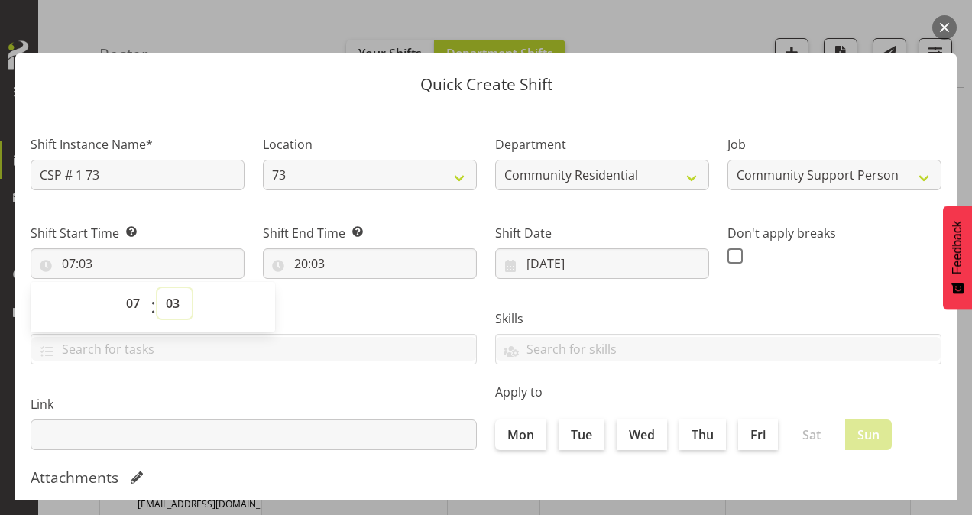
select select "0"
click at [157, 288] on select "00 01 02 03 04 05 06 07 08 09 10 11 12 13 14 15 16 17 18 19 20 21 22 23 24 25 2…" at bounding box center [174, 303] width 34 height 31
type input "07:00"
click at [299, 267] on input "20:03" at bounding box center [370, 263] width 214 height 31
click at [361, 300] on select "00 01 02 03 04 05 06 07 08 09 10 11 12 13 14 15 16 17 18 19 20 21 22 23" at bounding box center [367, 303] width 34 height 31
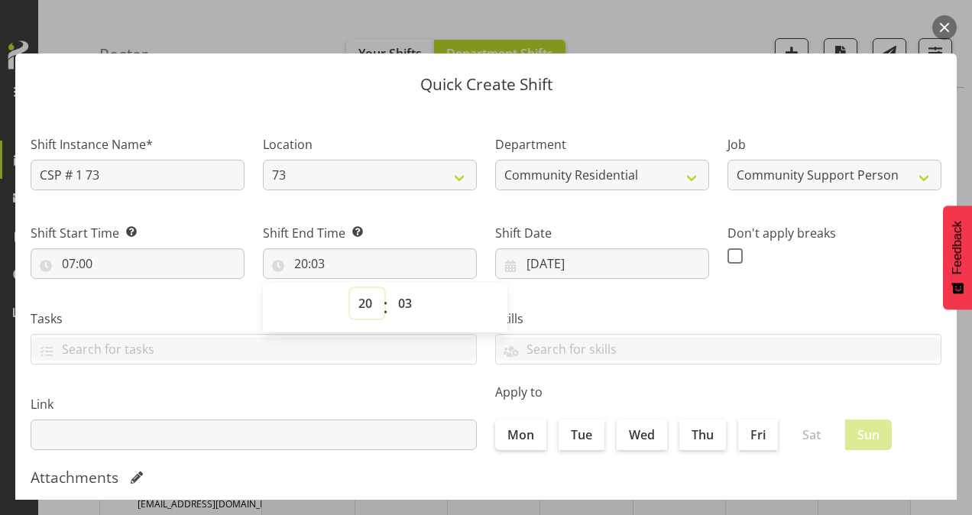
select select "12"
click at [350, 288] on select "00 01 02 03 04 05 06 07 08 09 10 11 12 13 14 15 16 17 18 19 20 21 22 23" at bounding box center [367, 303] width 34 height 31
type input "12:03"
click at [403, 300] on select "00 01 02 03 04 05 06 07 08 09 10 11 12 13 14 15 16 17 18 19 20 21 22 23 24 25 2…" at bounding box center [407, 303] width 34 height 31
select select "30"
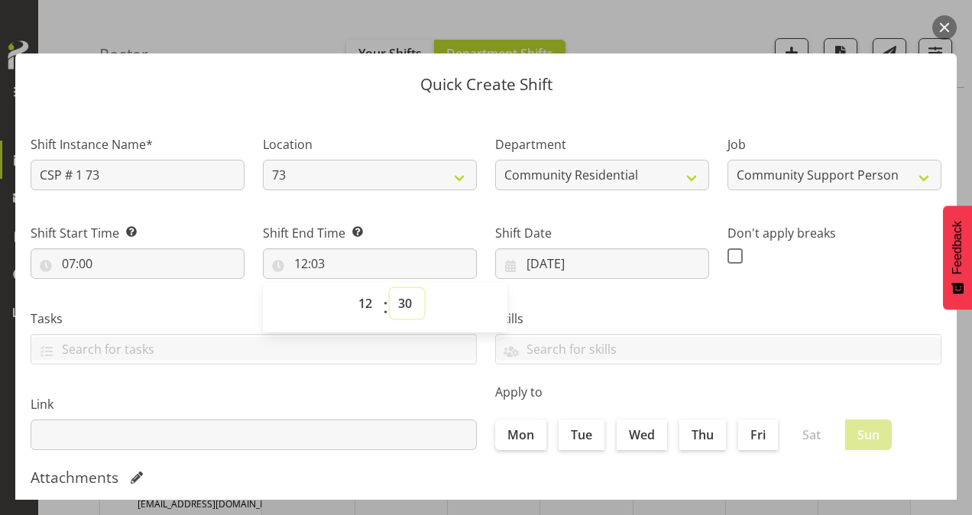
click at [390, 288] on select "00 01 02 03 04 05 06 07 08 09 10 11 12 13 14 15 16 17 18 19 20 21 22 23 24 25 2…" at bounding box center [407, 303] width 34 height 31
type input "12:30"
click at [729, 260] on span at bounding box center [735, 255] width 15 height 15
click at [729, 260] on input "checkbox" at bounding box center [733, 256] width 10 height 10
checkbox input "true"
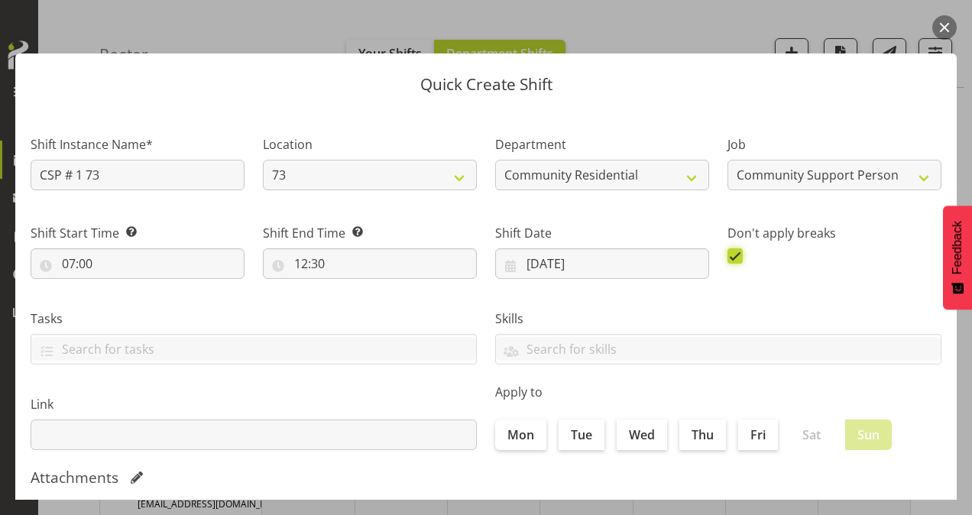
scroll to position [294, 0]
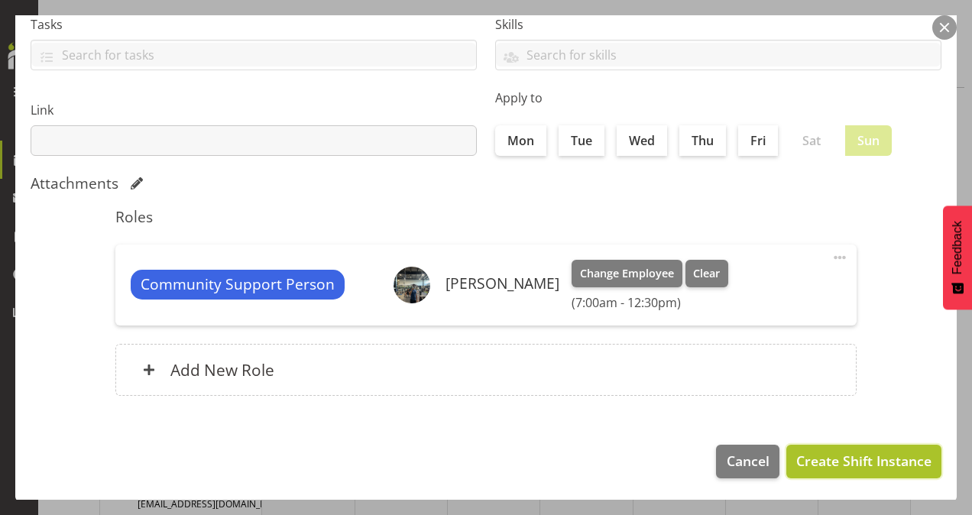
click at [809, 459] on span "Create Shift Instance" at bounding box center [863, 461] width 135 height 20
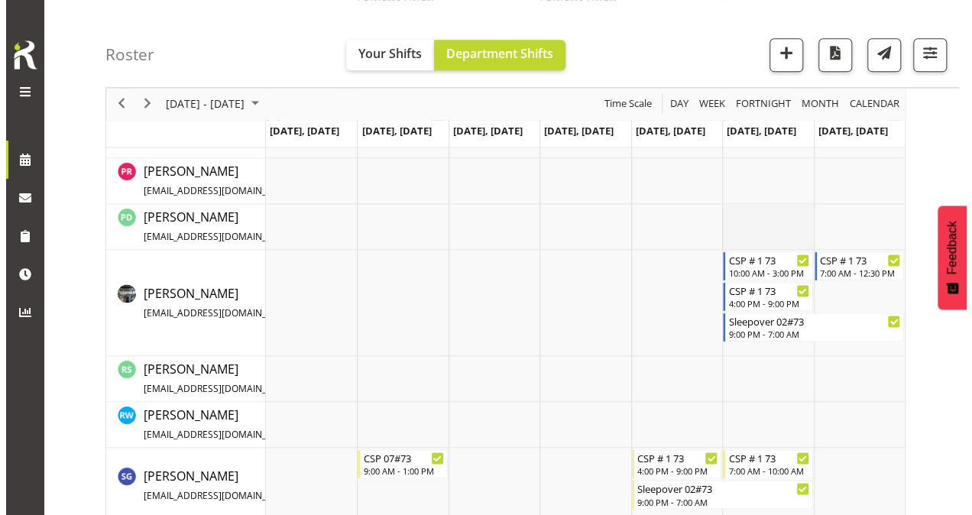
scroll to position [968, 0]
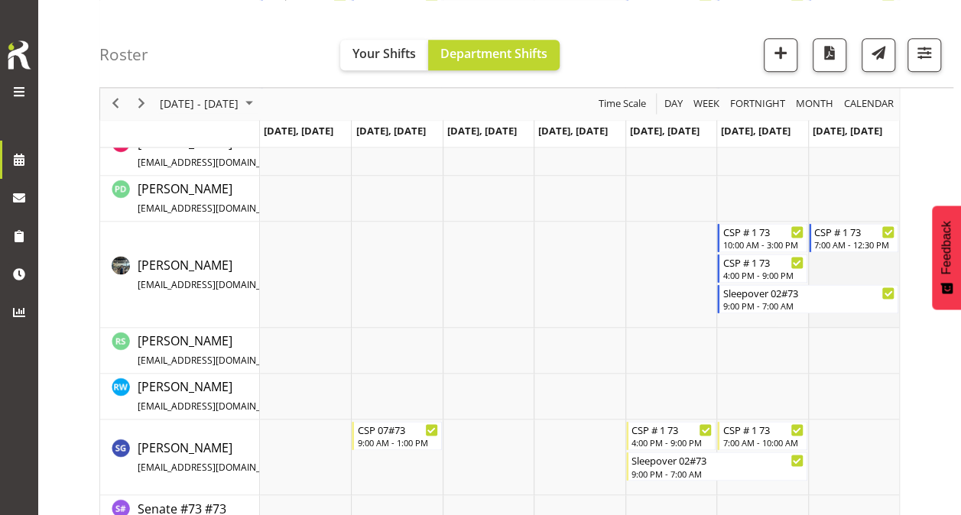
click at [846, 265] on td "Timeline Week of August 26, 2025" at bounding box center [853, 275] width 91 height 106
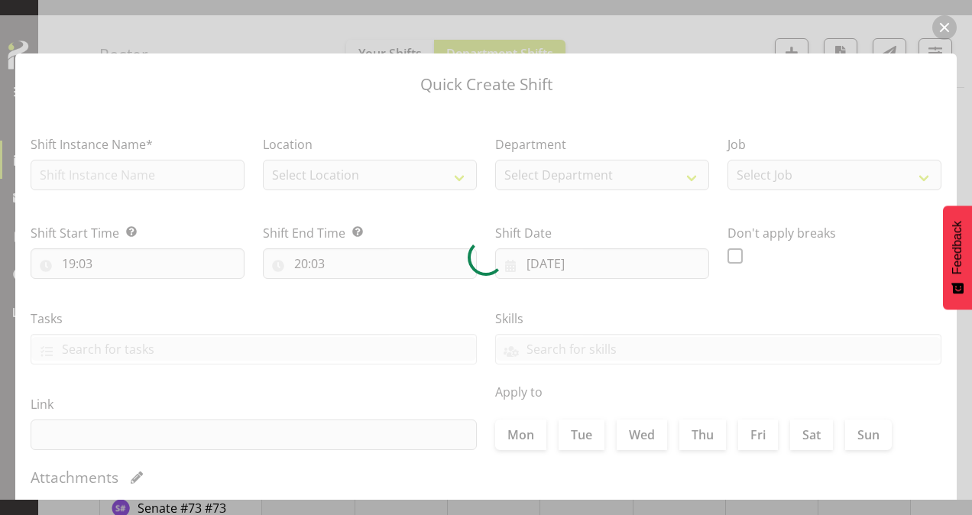
type input "[DATE]"
checkbox input "true"
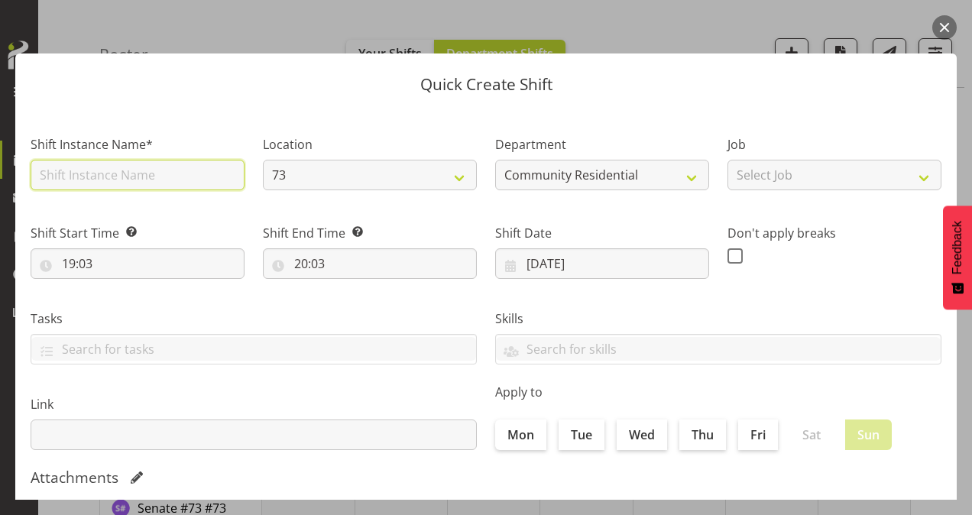
click at [109, 176] on input "text" at bounding box center [138, 175] width 214 height 31
type input "CSP # 1 73"
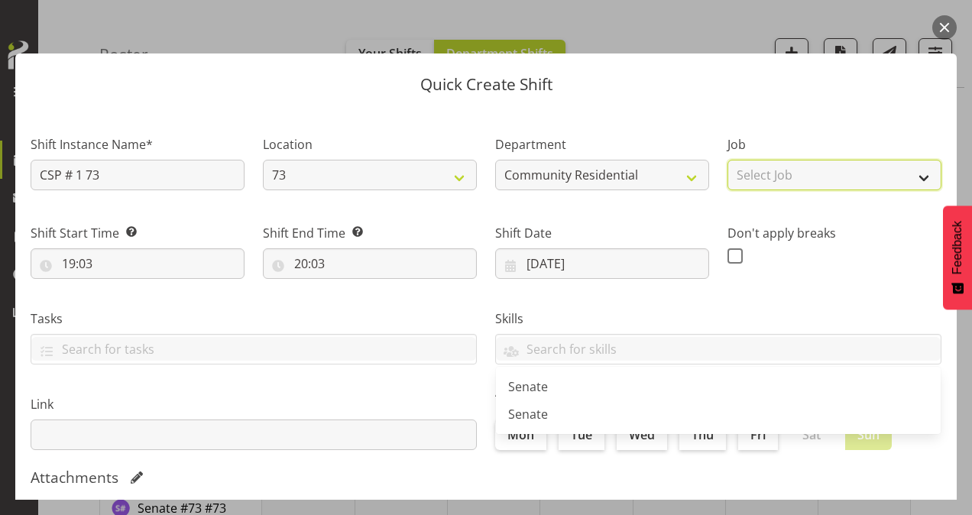
click at [773, 173] on select "Select Job Accounts Admin Art Coordinator Community Leader Community Support Pe…" at bounding box center [835, 175] width 214 height 31
select select "2"
click at [728, 160] on select "Select Job Accounts Admin Art Coordinator Community Leader Community Support Pe…" at bounding box center [835, 175] width 214 height 31
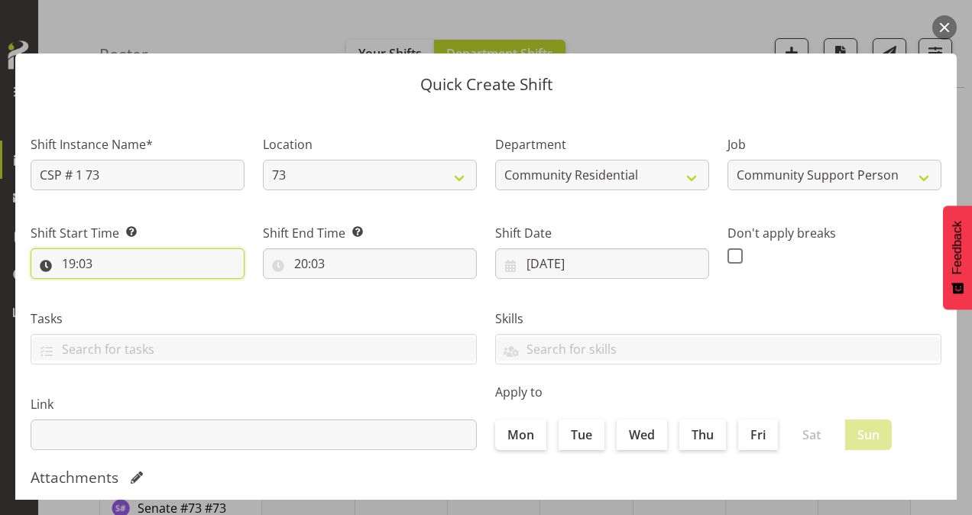
click at [73, 262] on input "19:03" at bounding box center [138, 263] width 214 height 31
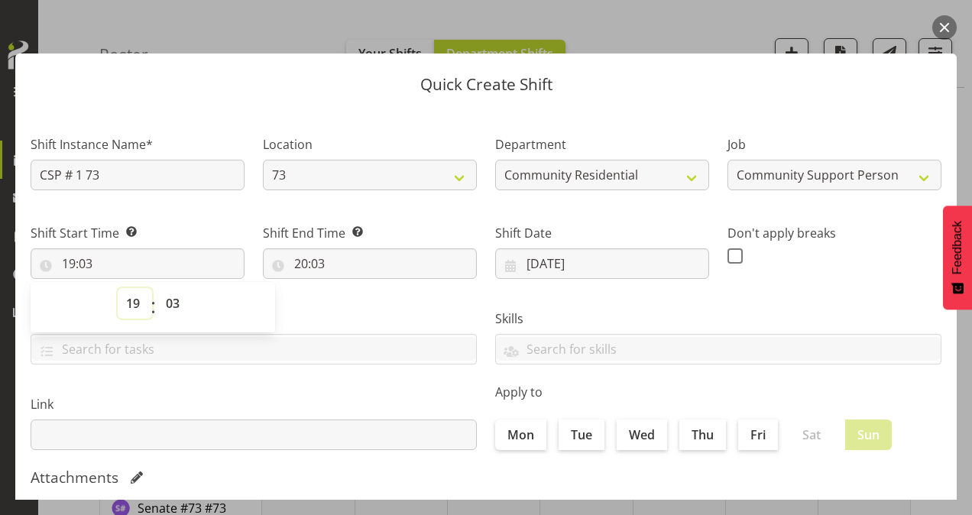
click at [131, 303] on select "00 01 02 03 04 05 06 07 08 09 10 11 12 13 14 15 16 17 18 19 20 21 22 23" at bounding box center [135, 303] width 34 height 31
select select "13"
click at [118, 288] on select "00 01 02 03 04 05 06 07 08 09 10 11 12 13 14 15 16 17 18 19 20 21 22 23" at bounding box center [135, 303] width 34 height 31
type input "13:03"
click at [176, 300] on select "00 01 02 03 04 05 06 07 08 09 10 11 12 13 14 15 16 17 18 19 20 21 22 23 24 25 2…" at bounding box center [174, 303] width 34 height 31
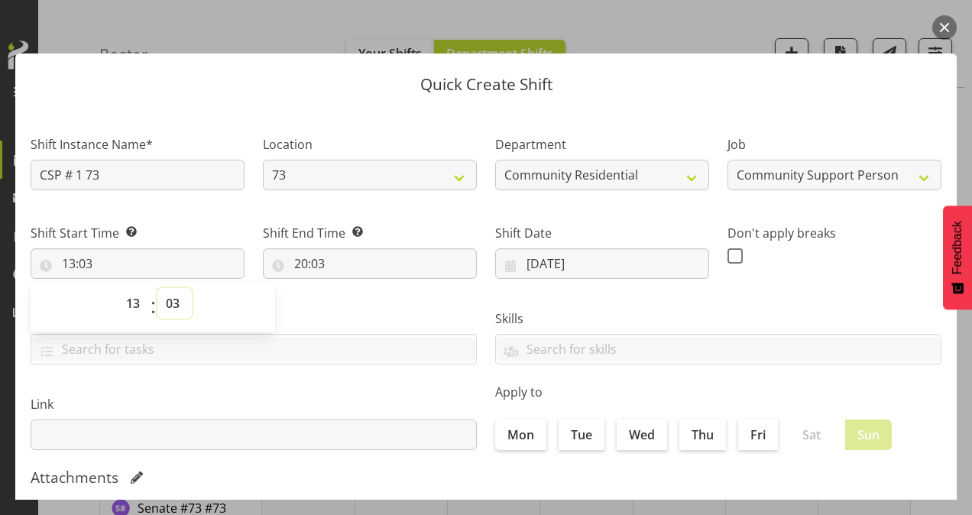
select select "0"
click at [157, 288] on select "00 01 02 03 04 05 06 07 08 09 10 11 12 13 14 15 16 17 18 19 20 21 22 23 24 25 2…" at bounding box center [174, 303] width 34 height 31
type input "13:00"
click at [303, 271] on input "20:03" at bounding box center [370, 263] width 214 height 31
click at [363, 307] on select "00 01 02 03 04 05 06 07 08 09 10 11 12 13 14 15 16 17 18 19 20 21 22 23" at bounding box center [367, 303] width 34 height 31
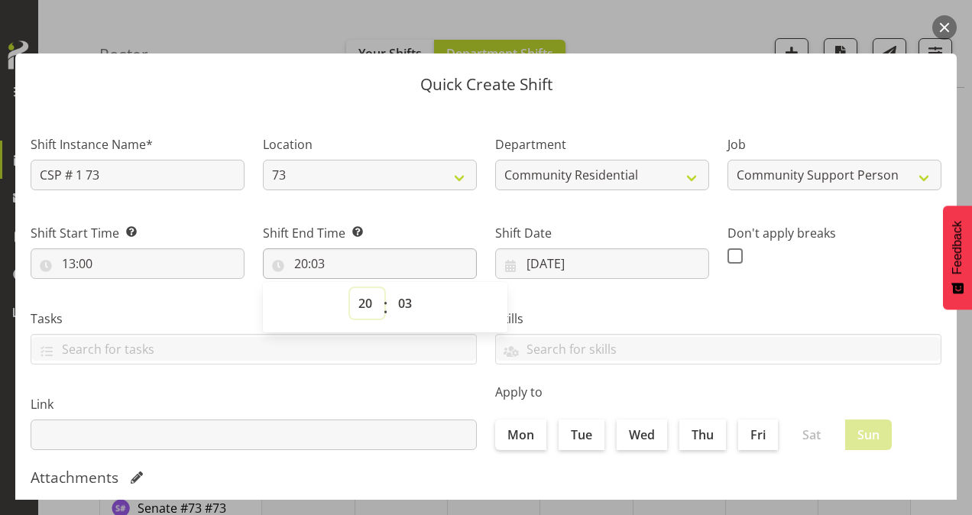
select select "16"
click at [350, 288] on select "00 01 02 03 04 05 06 07 08 09 10 11 12 13 14 15 16 17 18 19 20 21 22 23" at bounding box center [367, 303] width 34 height 31
type input "16:03"
click at [406, 304] on select "00 01 02 03 04 05 06 07 08 09 10 11 12 13 14 15 16 17 18 19 20 21 22 23 24 25 2…" at bounding box center [407, 303] width 34 height 31
select select "0"
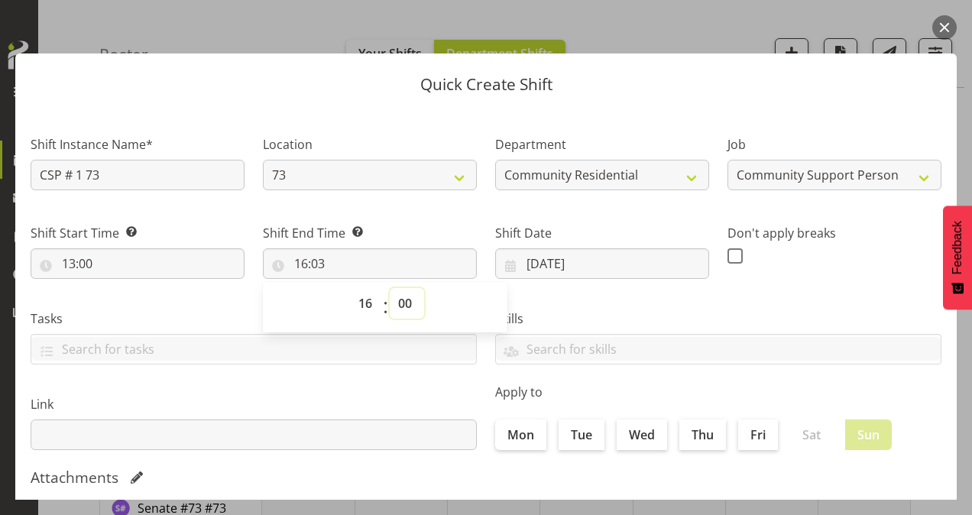
click at [390, 288] on select "00 01 02 03 04 05 06 07 08 09 10 11 12 13 14 15 16 17 18 19 20 21 22 23 24 25 2…" at bounding box center [407, 303] width 34 height 31
type input "16:00"
click at [728, 257] on span at bounding box center [735, 255] width 15 height 15
click at [728, 257] on input "checkbox" at bounding box center [733, 256] width 10 height 10
checkbox input "true"
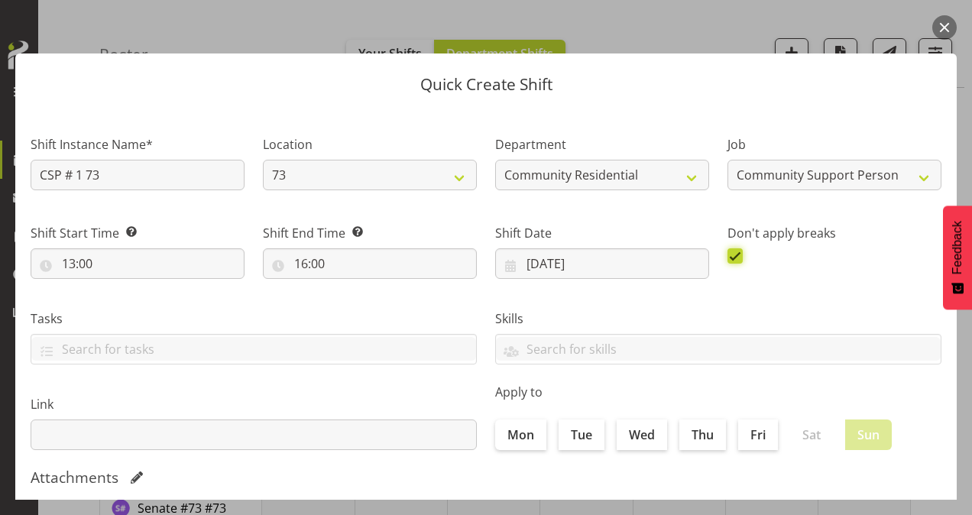
scroll to position [294, 0]
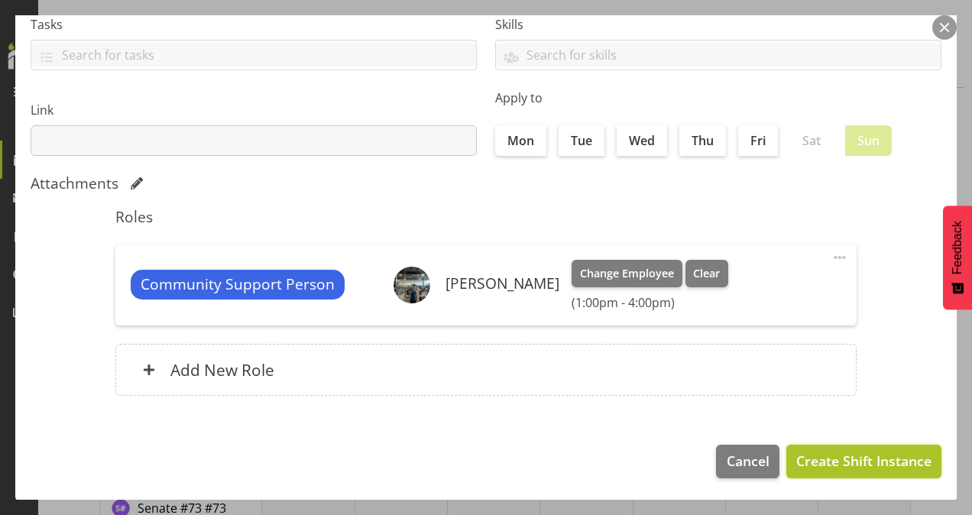
click at [809, 452] on span "Create Shift Instance" at bounding box center [863, 461] width 135 height 20
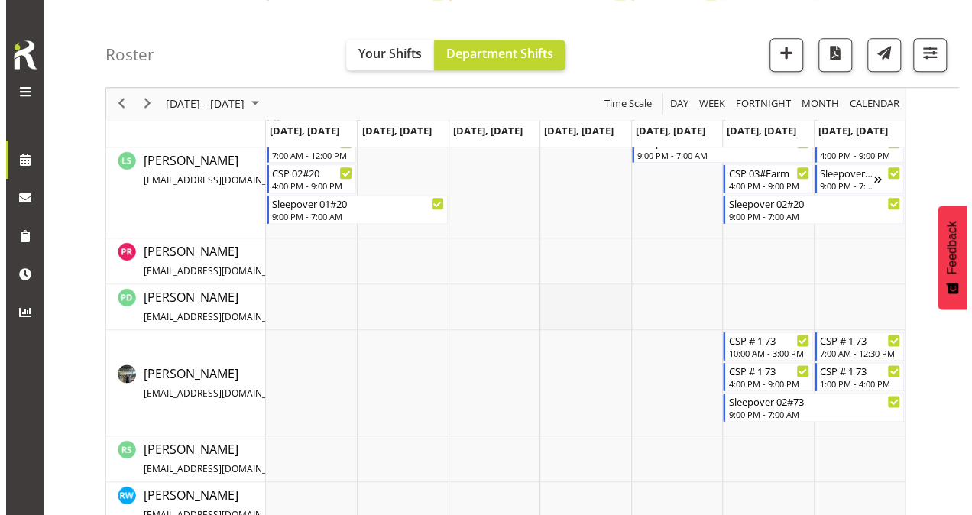
scroll to position [858, 0]
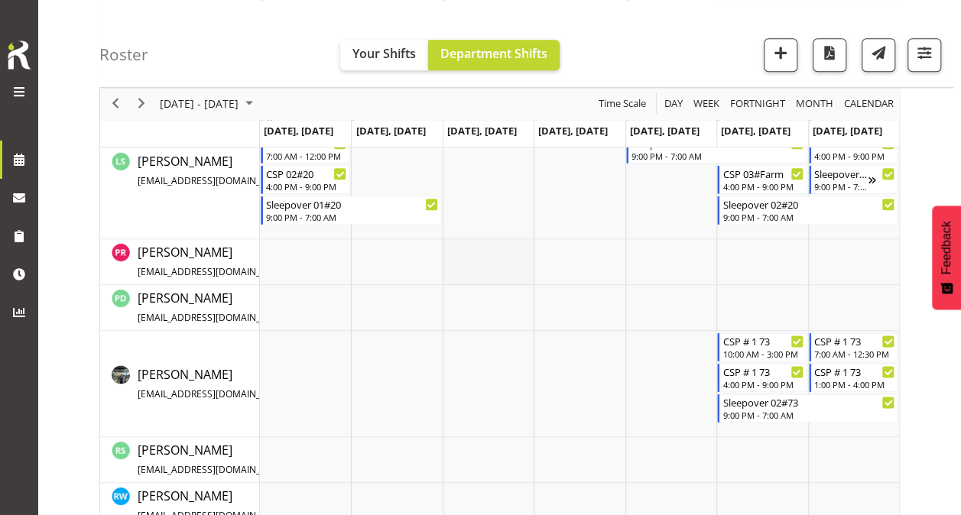
click at [494, 252] on td "Timeline Week of August 26, 2025" at bounding box center [488, 262] width 91 height 46
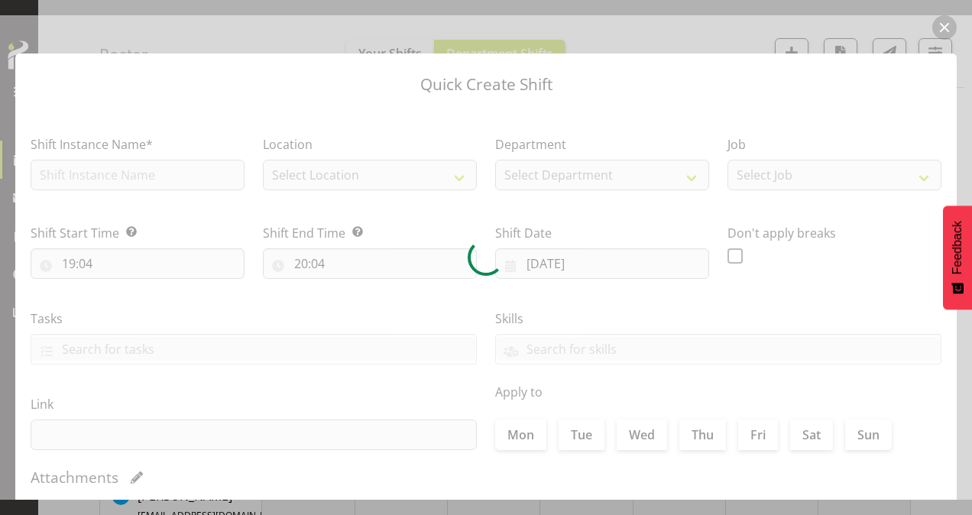
type input "[DATE]"
checkbox input "true"
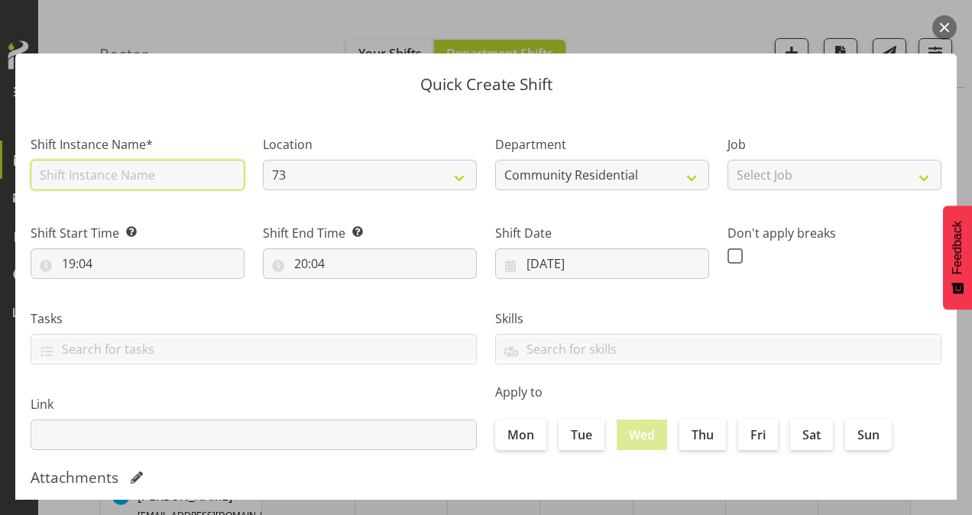
click at [122, 170] on input "text" at bounding box center [138, 175] width 214 height 31
type input "CSP # 1 73"
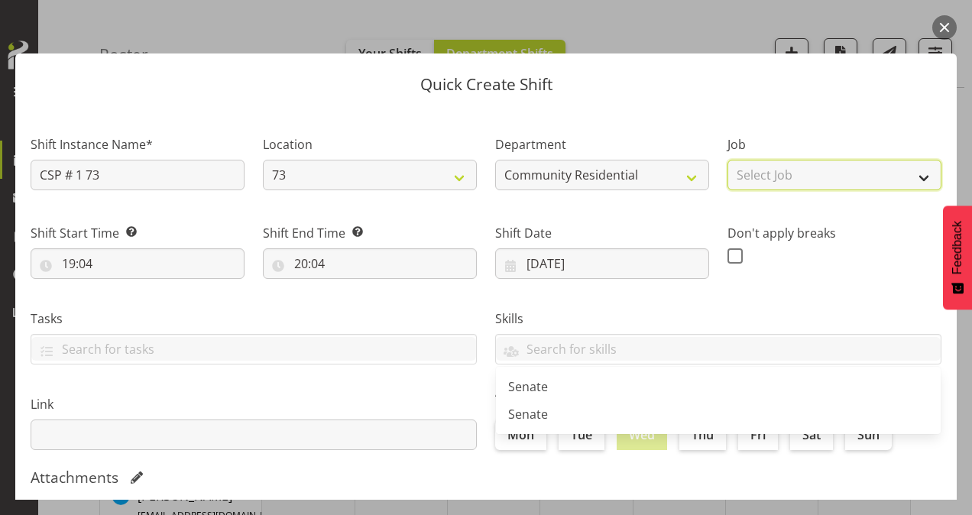
click at [767, 173] on select "Select Job Accounts Admin Art Coordinator Community Leader Community Support Pe…" at bounding box center [835, 175] width 214 height 31
select select "3"
click at [728, 160] on select "Select Job Accounts Admin Art Coordinator Community Leader Community Support Pe…" at bounding box center [835, 175] width 214 height 31
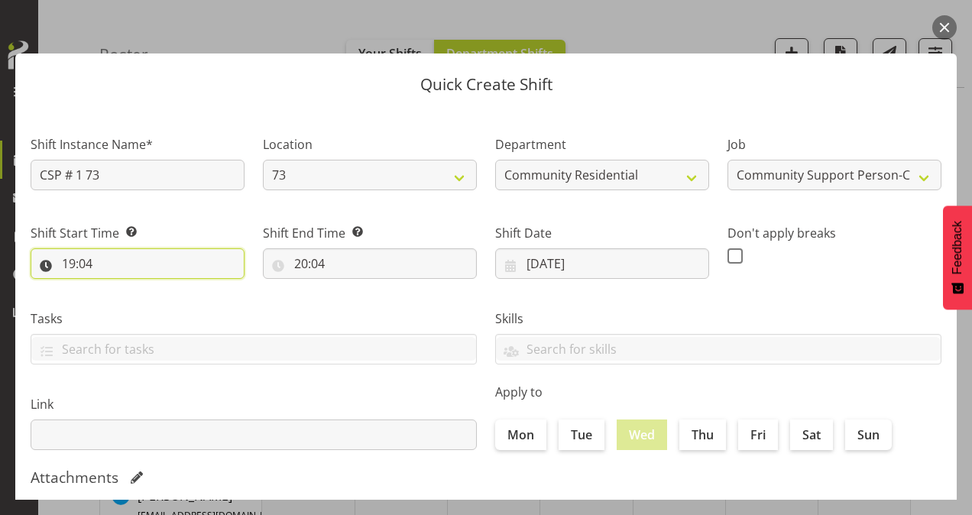
click at [67, 263] on input "19:04" at bounding box center [138, 263] width 214 height 31
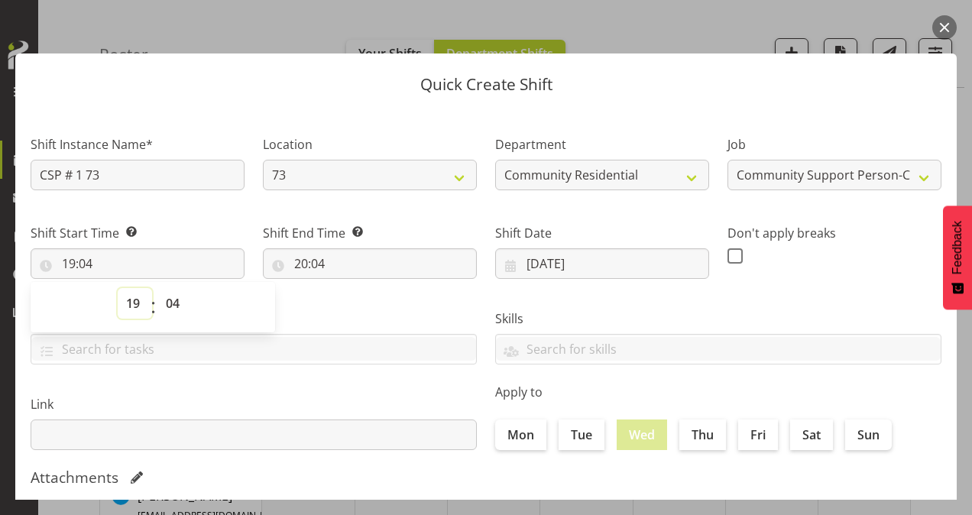
click at [141, 297] on select "00 01 02 03 04 05 06 07 08 09 10 11 12 13 14 15 16 17 18 19 20 21 22 23" at bounding box center [135, 303] width 34 height 31
select select "9"
click at [118, 288] on select "00 01 02 03 04 05 06 07 08 09 10 11 12 13 14 15 16 17 18 19 20 21 22 23" at bounding box center [135, 303] width 34 height 31
type input "09:04"
click at [177, 297] on select "00 01 02 03 04 05 06 07 08 09 10 11 12 13 14 15 16 17 18 19 20 21 22 23 24 25 2…" at bounding box center [174, 303] width 34 height 31
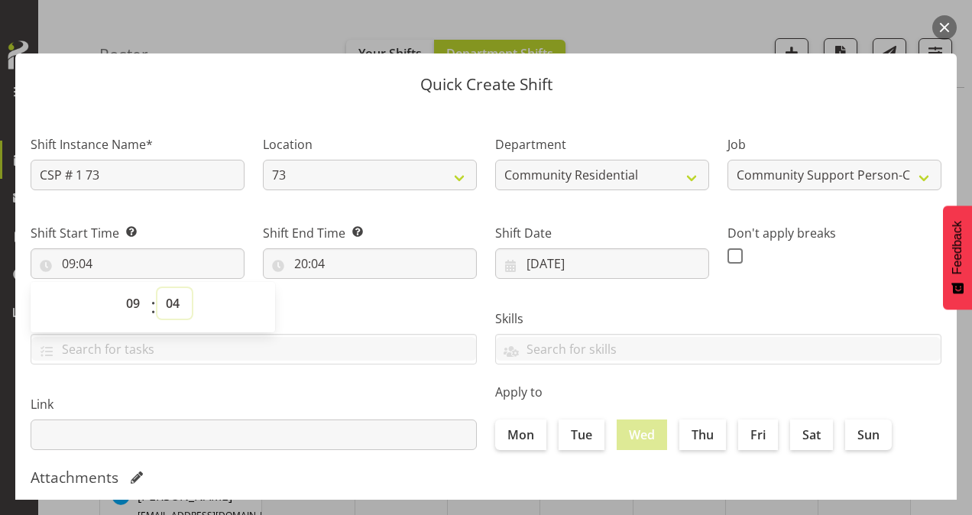
select select "0"
click at [157, 288] on select "00 01 02 03 04 05 06 07 08 09 10 11 12 13 14 15 16 17 18 19 20 21 22 23 24 25 2…" at bounding box center [174, 303] width 34 height 31
type input "09:00"
click at [301, 263] on input "20:04" at bounding box center [370, 263] width 214 height 31
click at [368, 303] on select "00 01 02 03 04 05 06 07 08 09 10 11 12 13 14 15 16 17 18 19 20 21 22 23" at bounding box center [367, 303] width 34 height 31
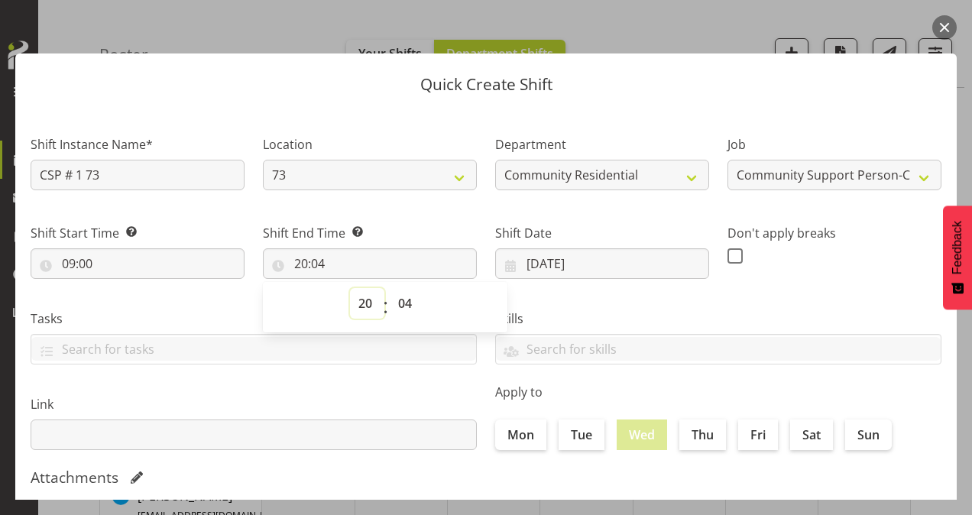
select select "12"
click at [350, 288] on select "00 01 02 03 04 05 06 07 08 09 10 11 12 13 14 15 16 17 18 19 20 21 22 23" at bounding box center [367, 303] width 34 height 31
type input "12:04"
click at [405, 302] on select "00 01 02 03 04 05 06 07 08 09 10 11 12 13 14 15 16 17 18 19 20 21 22 23 24 25 2…" at bounding box center [407, 303] width 34 height 31
select select "30"
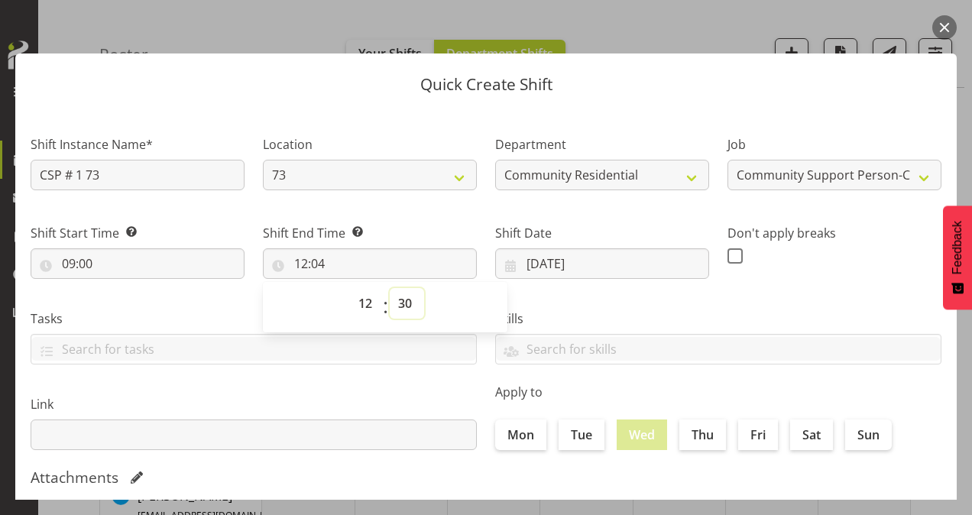
click at [390, 288] on select "00 01 02 03 04 05 06 07 08 09 10 11 12 13 14 15 16 17 18 19 20 21 22 23 24 25 2…" at bounding box center [407, 303] width 34 height 31
type input "12:30"
click at [729, 254] on span at bounding box center [735, 255] width 15 height 15
click at [729, 254] on input "checkbox" at bounding box center [733, 256] width 10 height 10
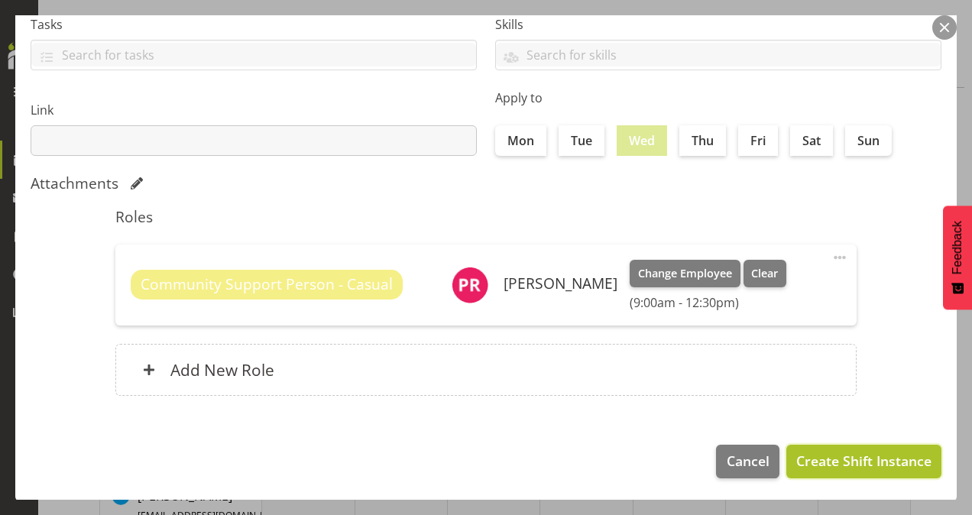
click at [810, 460] on span "Create Shift Instance" at bounding box center [863, 461] width 135 height 20
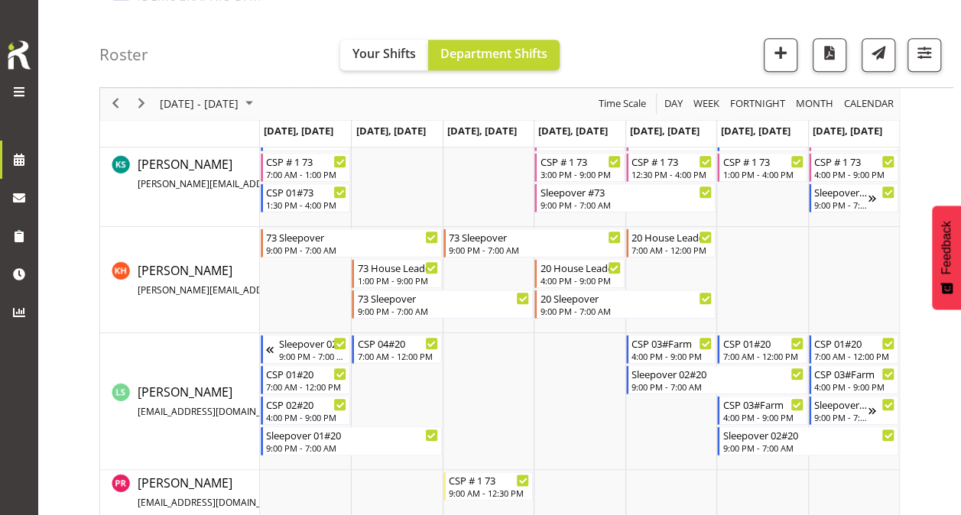
scroll to position [748, 0]
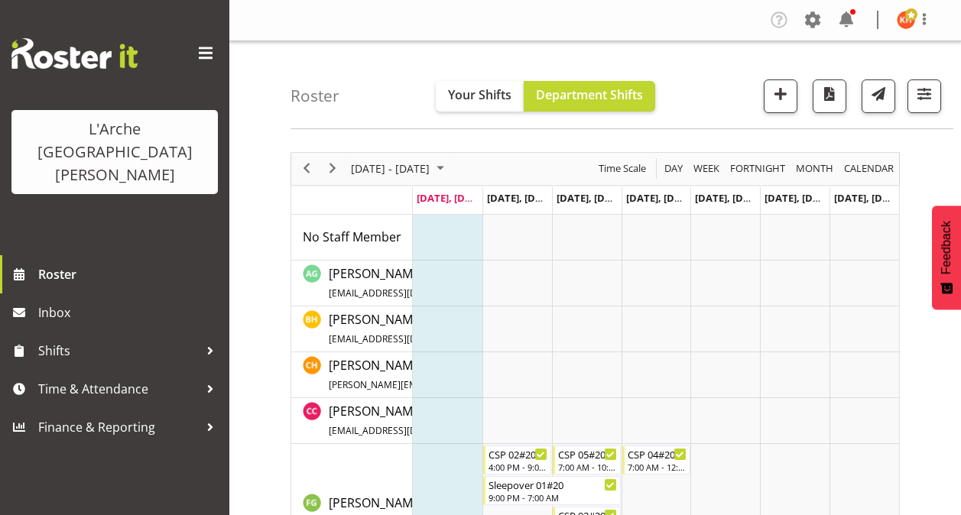
scroll to position [459, 0]
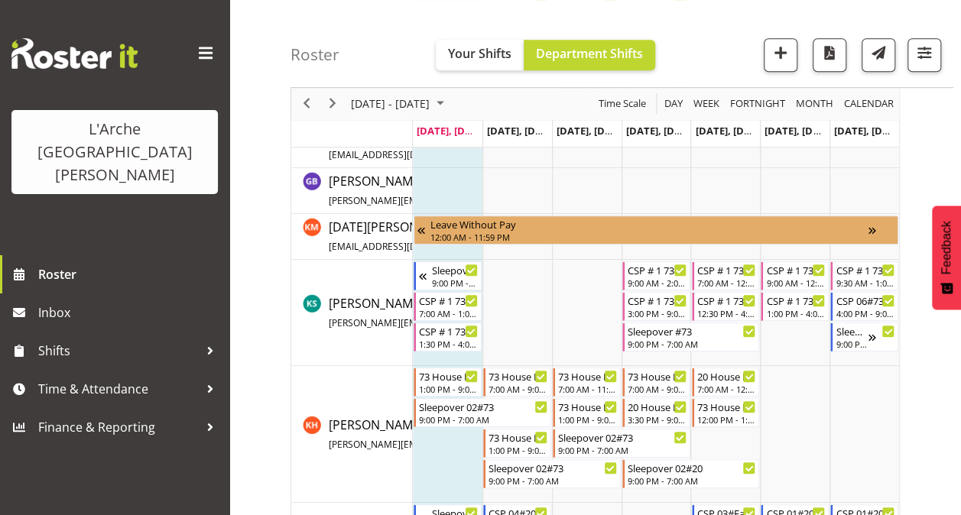
click at [203, 50] on span at bounding box center [205, 53] width 24 height 24
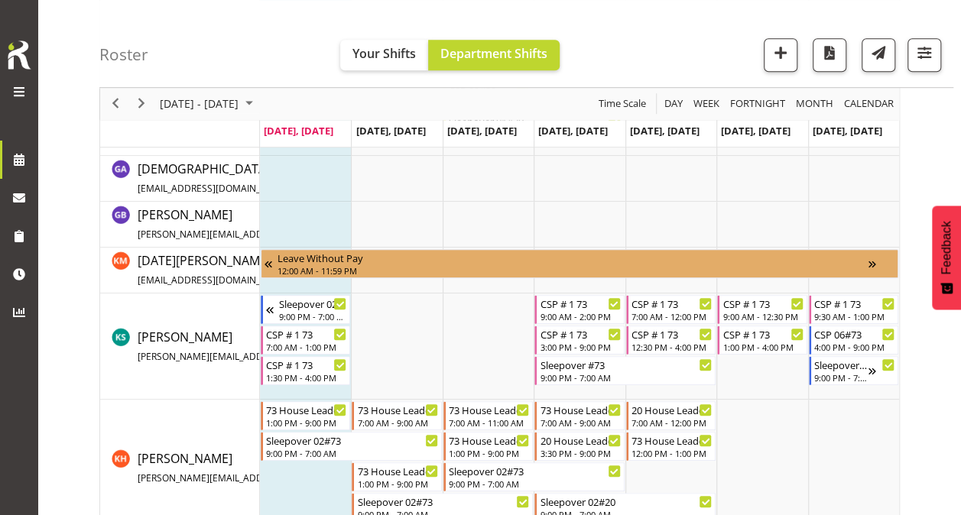
scroll to position [419, 0]
